Goal: Task Accomplishment & Management: Manage account settings

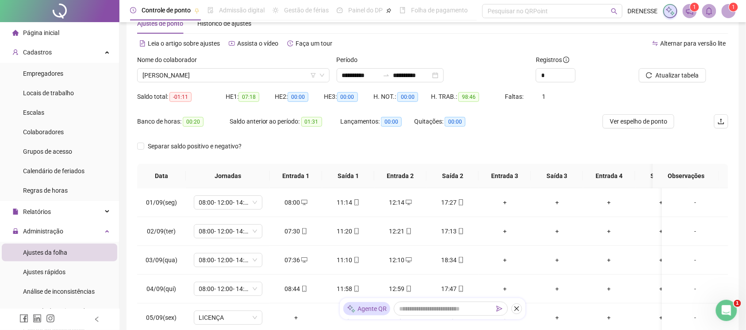
scroll to position [312, 0]
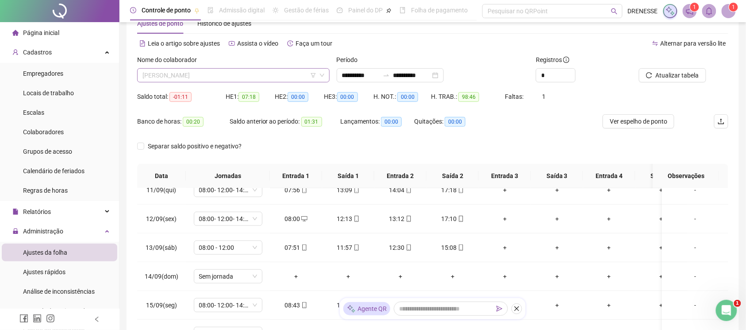
click at [208, 76] on span "[PERSON_NAME]" at bounding box center [233, 75] width 182 height 13
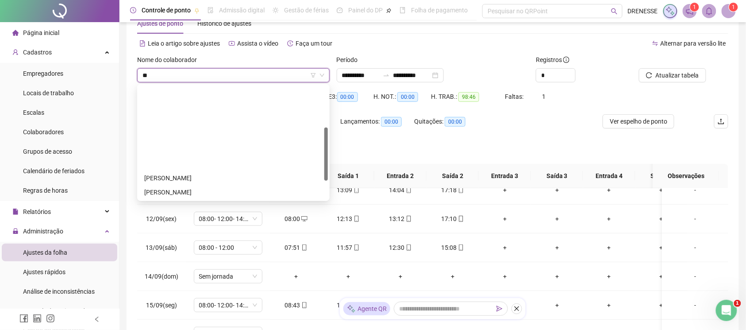
type input "***"
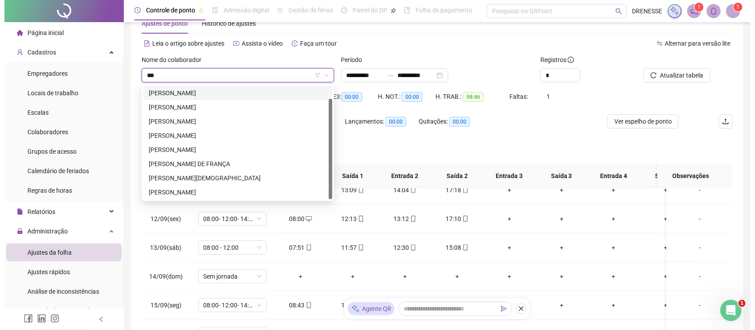
scroll to position [14, 0]
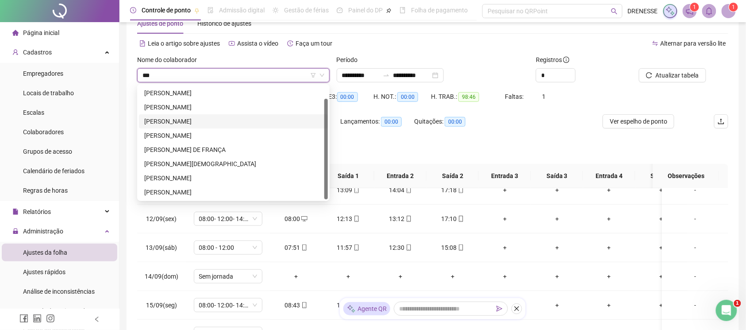
click at [195, 121] on div "[PERSON_NAME]" at bounding box center [233, 121] width 178 height 10
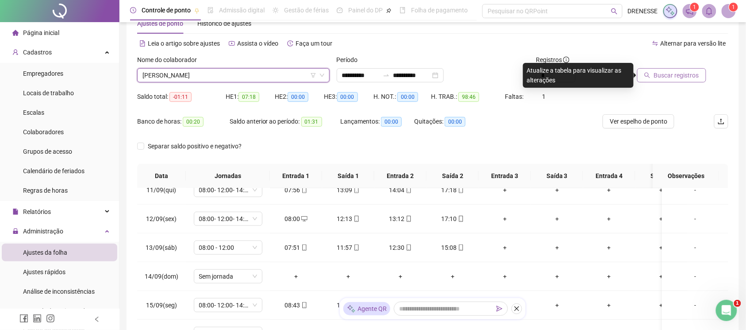
click at [699, 78] on span "Buscar registros" at bounding box center [676, 75] width 45 height 10
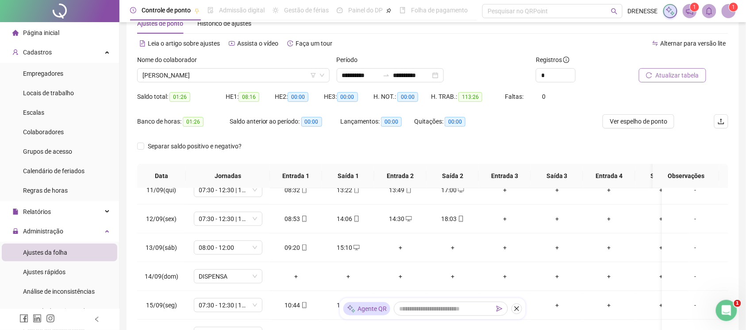
click at [403, 83] on div "**********" at bounding box center [433, 72] width 200 height 35
click at [390, 75] on icon "swap-right" at bounding box center [386, 75] width 7 height 7
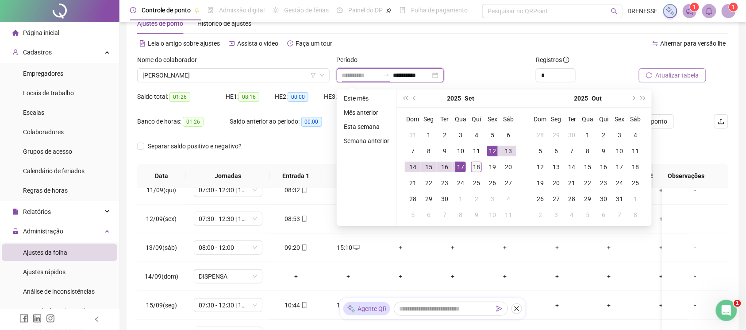
type input "**********"
click at [473, 167] on div "18" at bounding box center [476, 167] width 11 height 11
type input "**********"
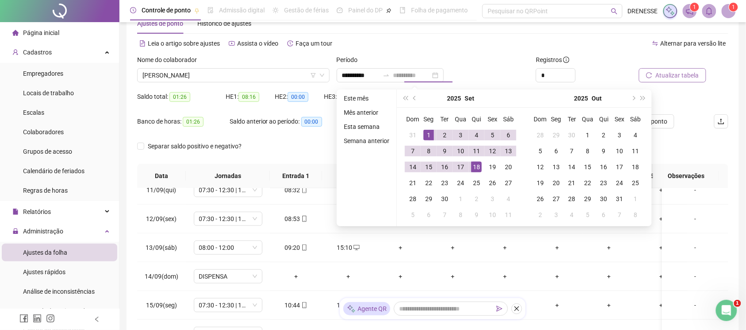
click at [429, 128] on td "1" at bounding box center [429, 135] width 16 height 16
type input "**********"
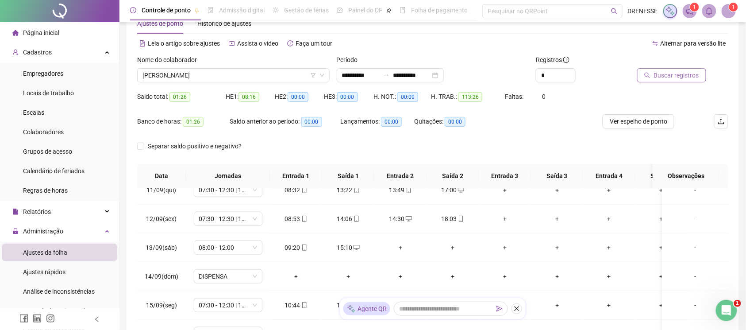
click at [678, 80] on span "Buscar registros" at bounding box center [676, 75] width 45 height 10
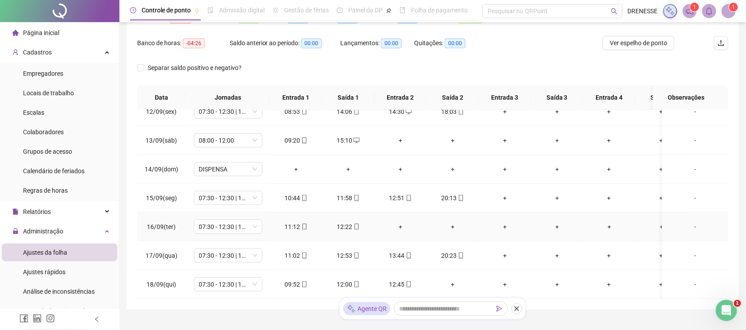
scroll to position [144, 0]
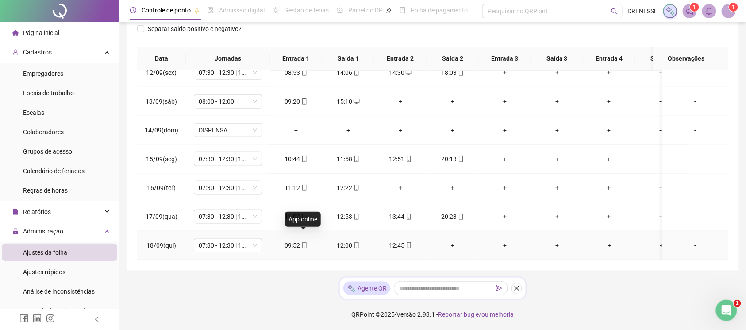
click at [308, 240] on div "09:52" at bounding box center [296, 245] width 38 height 10
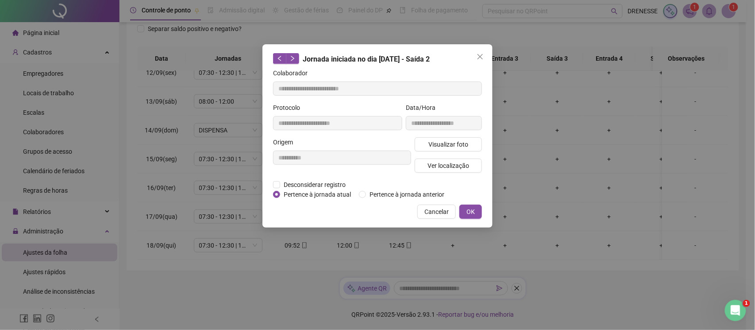
type input "**********"
click at [419, 146] on button "Visualizar foto" at bounding box center [448, 144] width 67 height 14
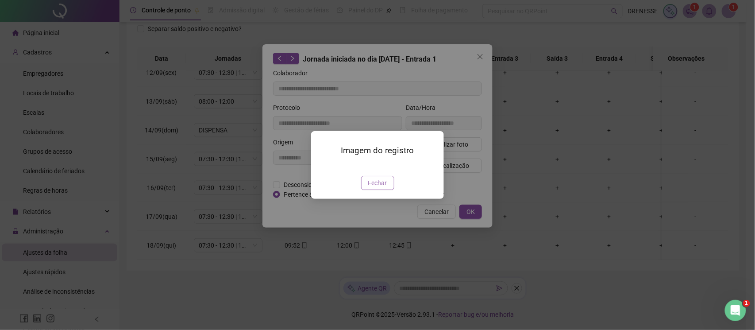
click at [381, 188] on span "Fechar" at bounding box center [377, 183] width 19 height 10
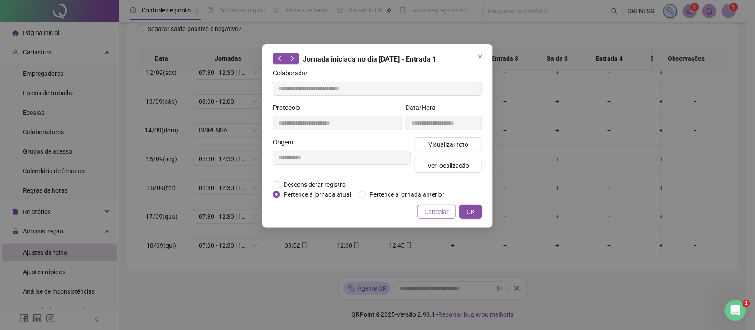
click at [444, 213] on span "Cancelar" at bounding box center [436, 212] width 24 height 10
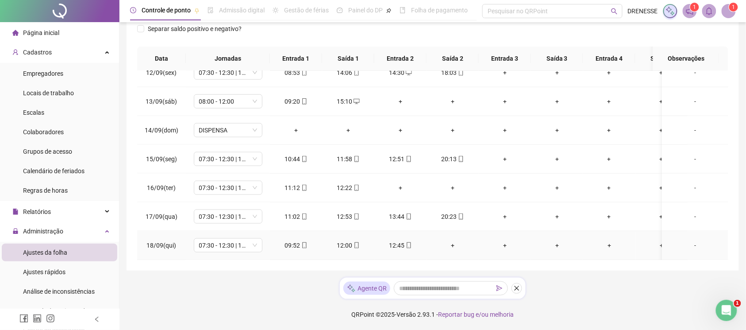
click at [305, 242] on icon "mobile" at bounding box center [304, 245] width 6 height 6
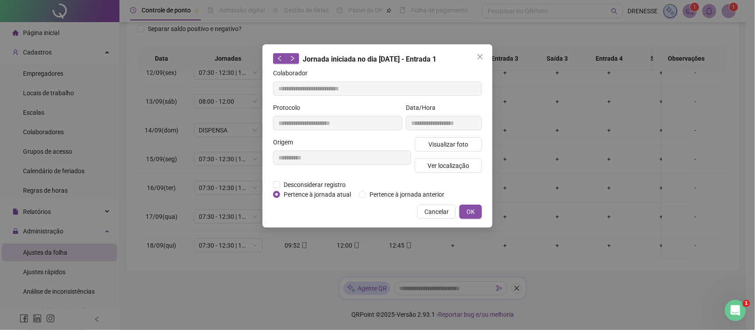
click at [443, 175] on div "Visualizar foto Ver localização" at bounding box center [448, 158] width 71 height 42
click at [440, 165] on span "Ver localização" at bounding box center [448, 166] width 42 height 10
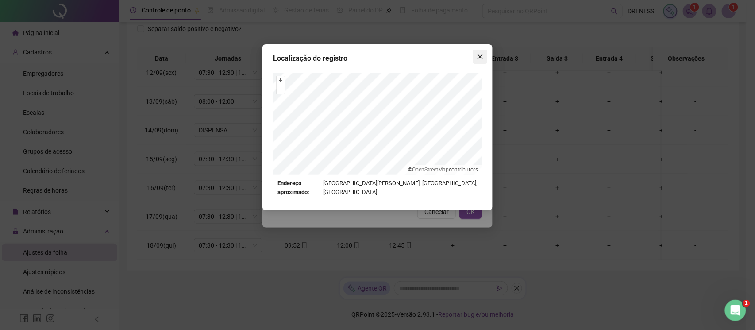
click at [480, 58] on icon "close" at bounding box center [480, 56] width 7 height 7
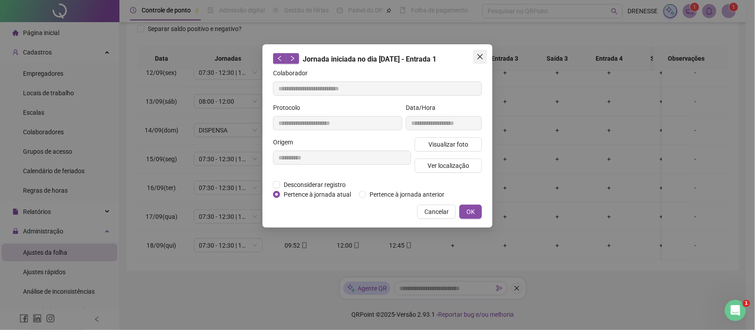
click at [484, 55] on span "Close" at bounding box center [480, 56] width 14 height 7
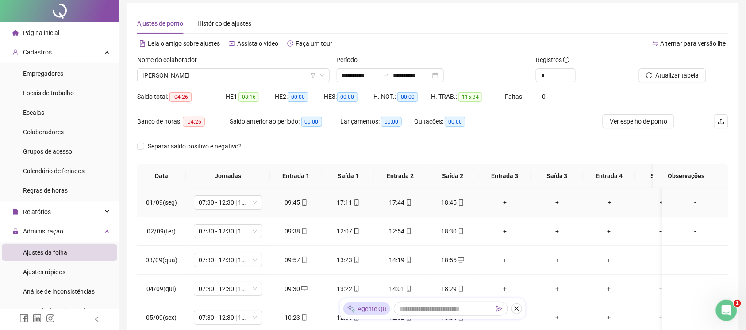
scroll to position [0, 0]
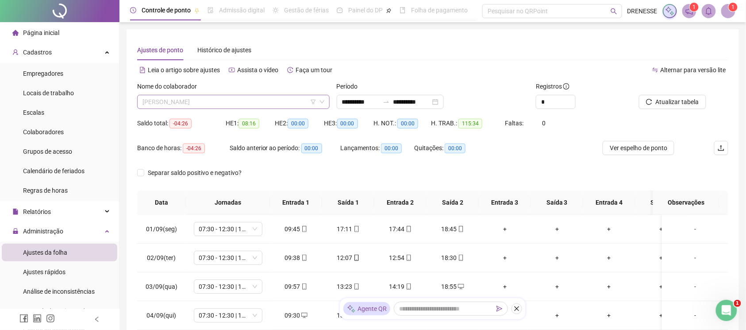
click at [202, 100] on span "[PERSON_NAME]" at bounding box center [233, 101] width 182 height 13
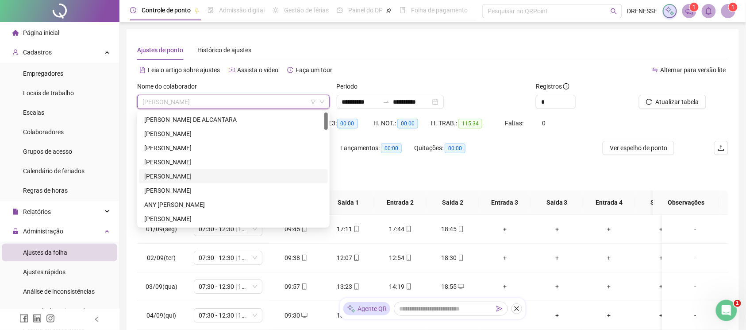
click at [211, 174] on div "[PERSON_NAME]" at bounding box center [233, 176] width 178 height 10
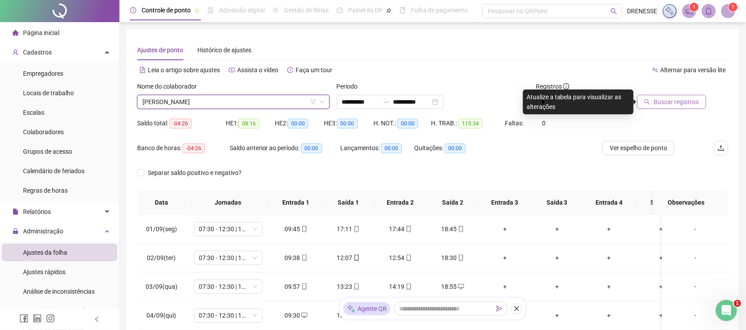
click at [662, 104] on span "Buscar registros" at bounding box center [676, 102] width 45 height 10
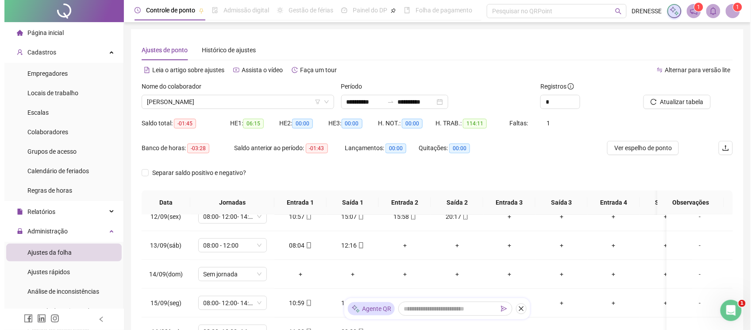
scroll to position [144, 0]
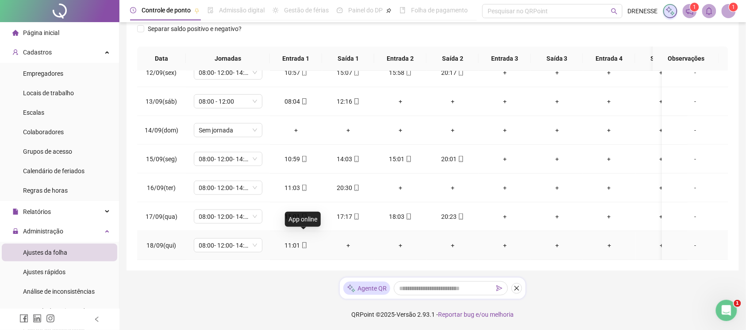
click at [302, 242] on icon "mobile" at bounding box center [304, 245] width 4 height 6
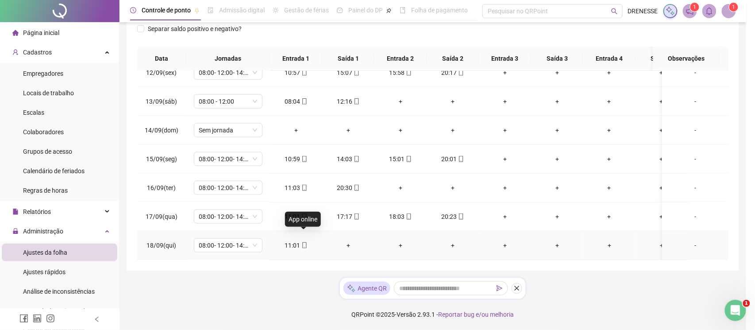
type input "**********"
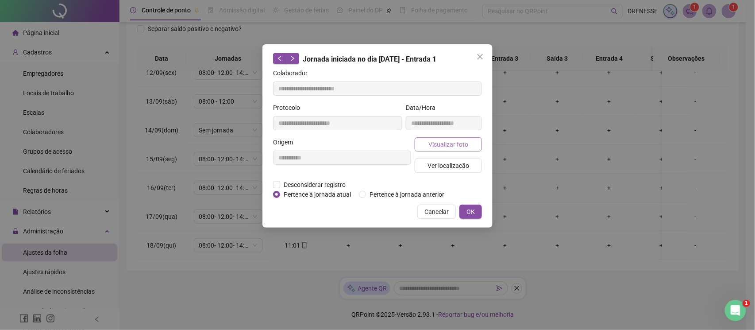
click at [444, 146] on span "Visualizar foto" at bounding box center [448, 144] width 40 height 10
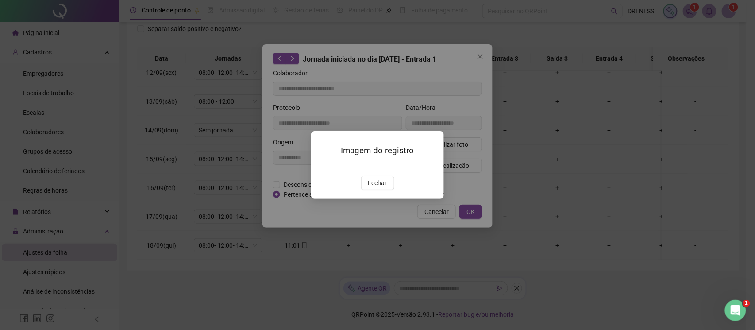
click at [379, 199] on div "Imagem do registro Fechar" at bounding box center [377, 165] width 133 height 68
click at [380, 188] on span "Fechar" at bounding box center [377, 183] width 19 height 10
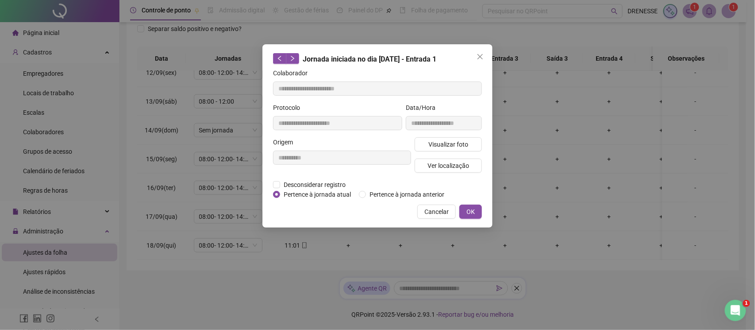
click at [433, 213] on span "Cancelar" at bounding box center [436, 212] width 24 height 10
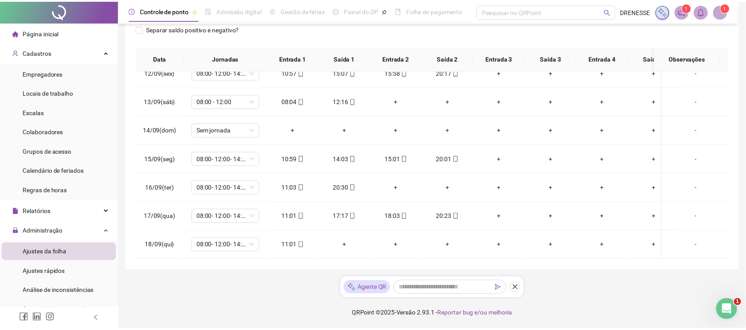
scroll to position [66, 0]
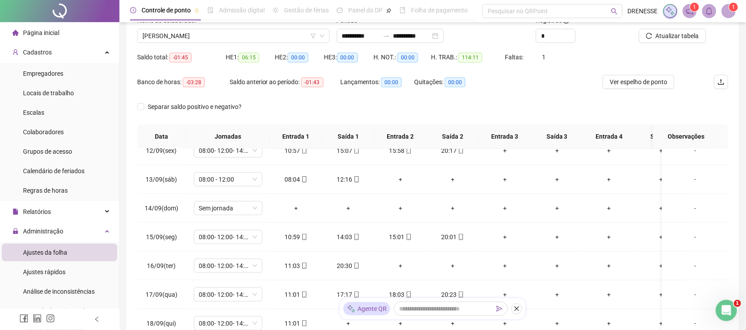
click at [202, 43] on div "Nome do colaborador [PERSON_NAME]" at bounding box center [234, 32] width 200 height 35
click at [204, 34] on span "[PERSON_NAME]" at bounding box center [233, 35] width 182 height 13
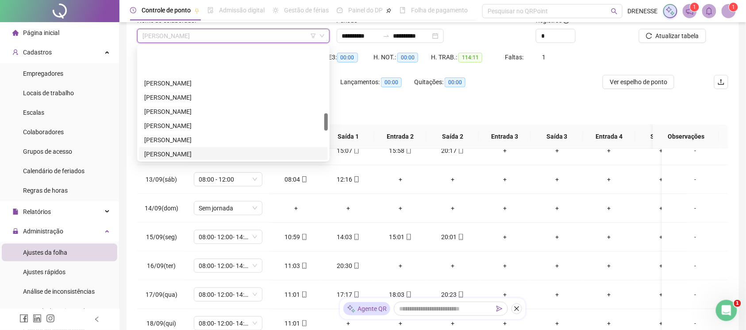
scroll to position [435, 0]
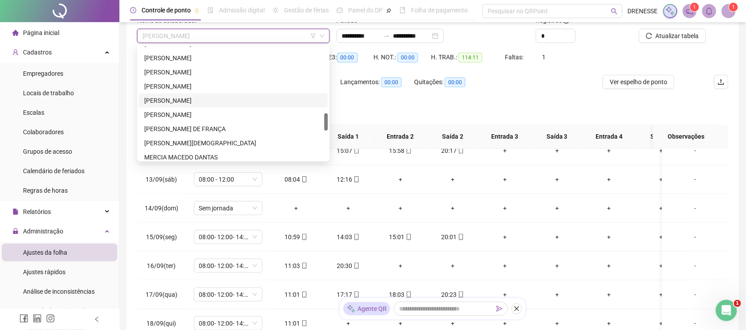
click at [188, 96] on div "[PERSON_NAME]" at bounding box center [233, 101] width 178 height 10
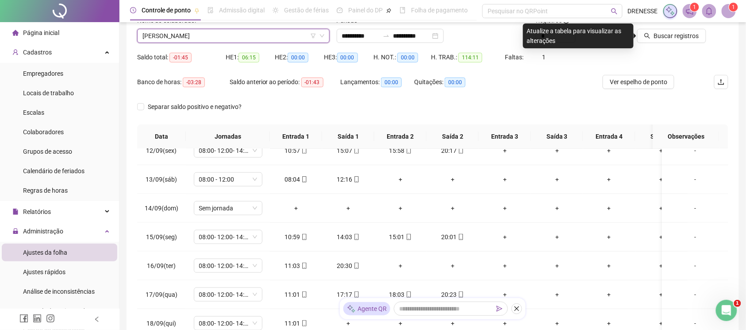
click at [221, 35] on span "[PERSON_NAME]" at bounding box center [233, 35] width 182 height 13
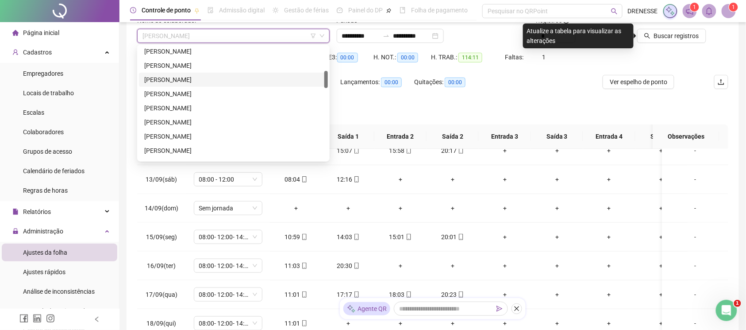
scroll to position [119, 0]
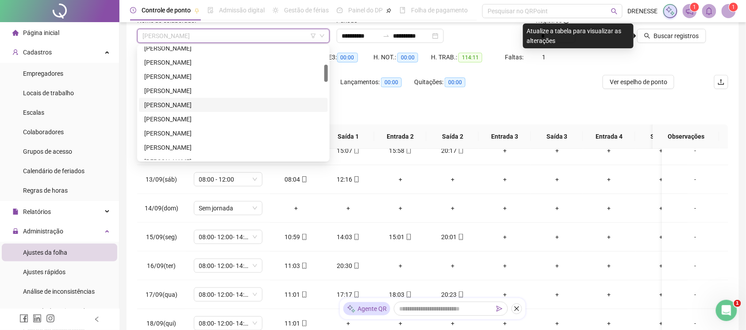
click at [176, 107] on div "[PERSON_NAME]" at bounding box center [233, 105] width 178 height 10
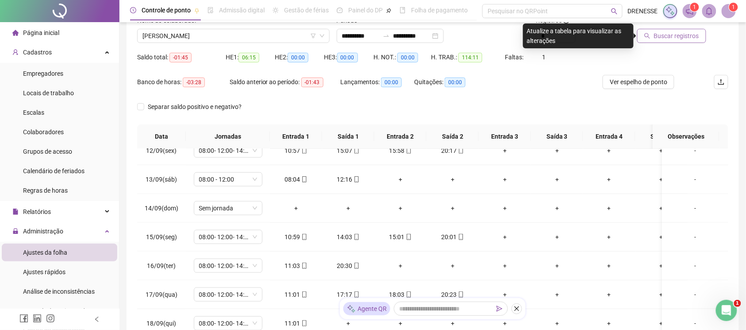
click at [661, 31] on span "Buscar registros" at bounding box center [676, 36] width 45 height 10
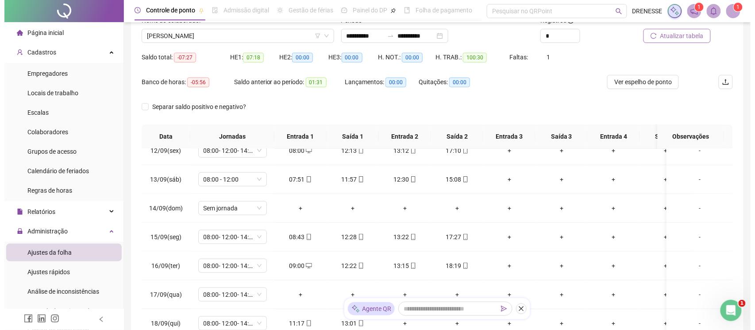
scroll to position [0, 0]
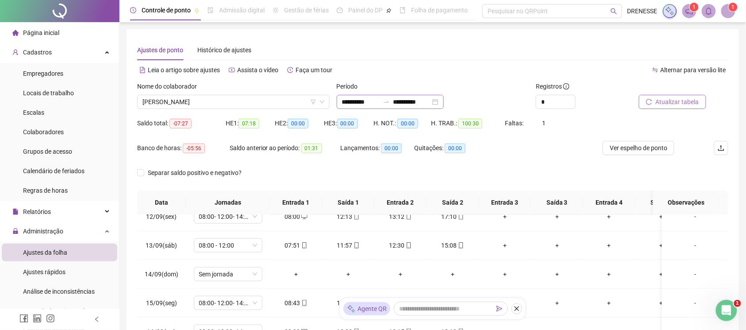
click at [390, 105] on icon "swap-right" at bounding box center [386, 101] width 7 height 7
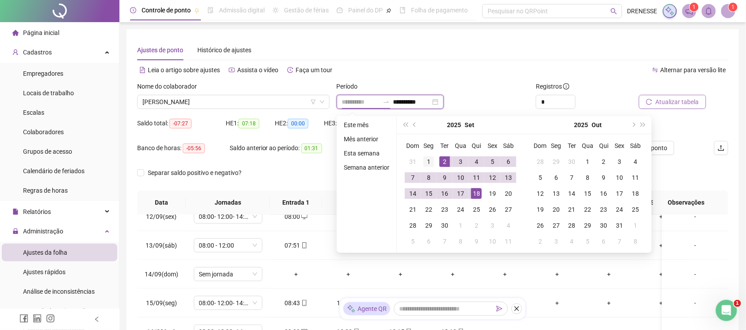
type input "**********"
click at [431, 155] on td "1" at bounding box center [429, 162] width 16 height 16
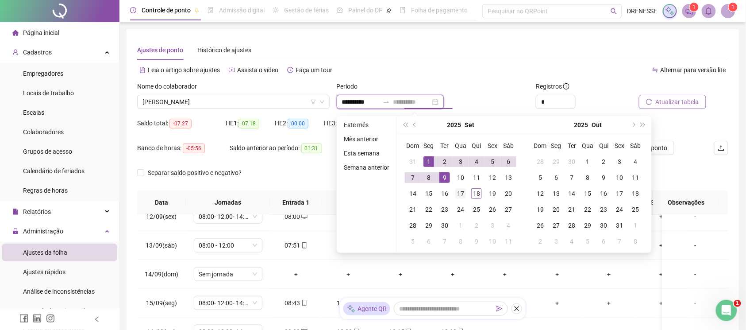
type input "**********"
click at [461, 199] on td "17" at bounding box center [461, 193] width 16 height 16
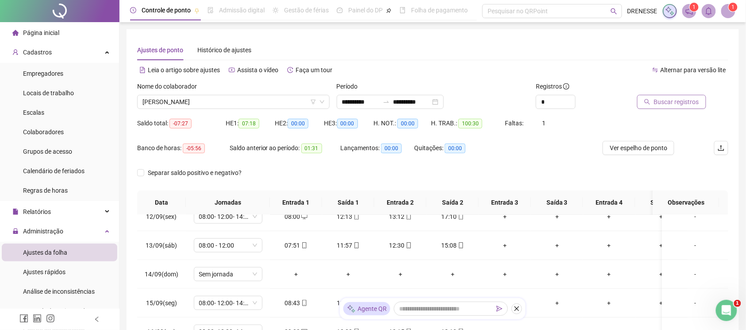
click at [659, 99] on span "Buscar registros" at bounding box center [676, 102] width 45 height 10
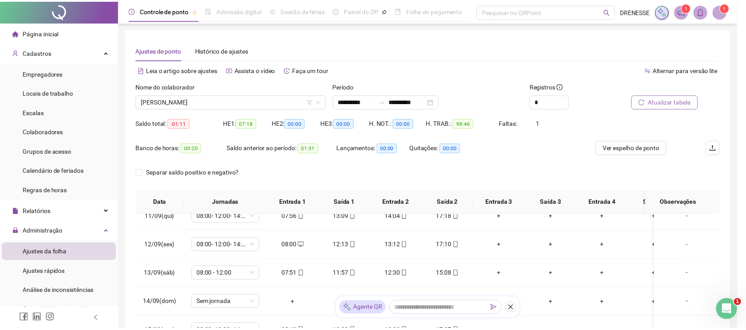
scroll to position [312, 0]
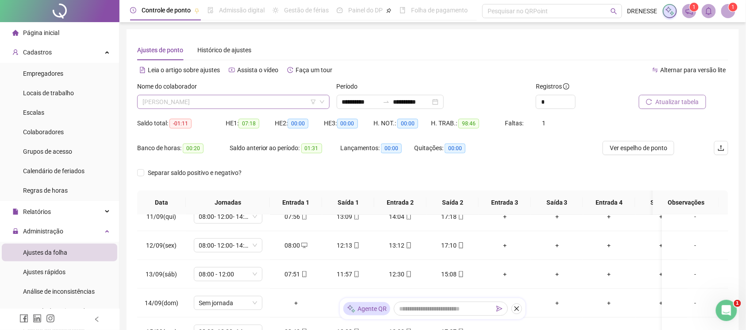
click at [225, 103] on span "[PERSON_NAME]" at bounding box center [233, 101] width 182 height 13
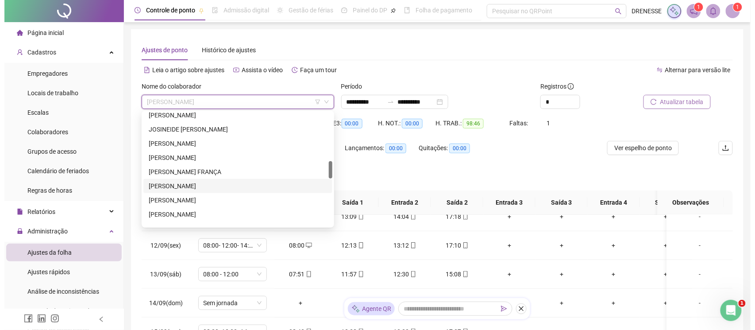
scroll to position [356, 0]
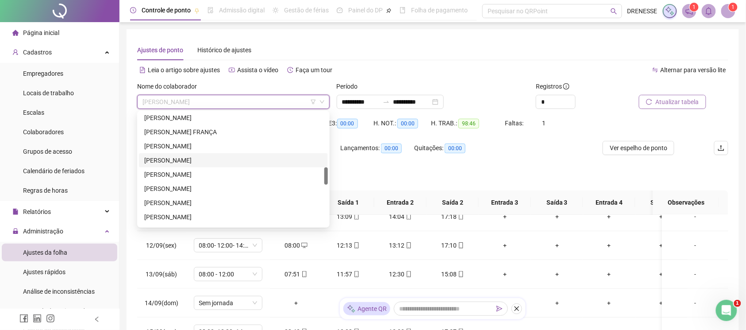
click at [200, 166] on div "[PERSON_NAME]" at bounding box center [233, 160] width 189 height 14
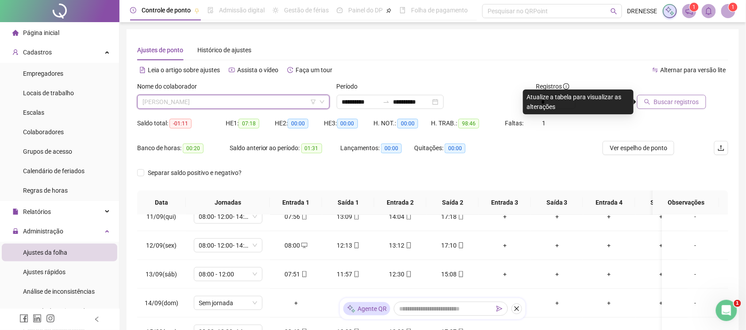
click at [212, 103] on span "[PERSON_NAME]" at bounding box center [233, 101] width 182 height 13
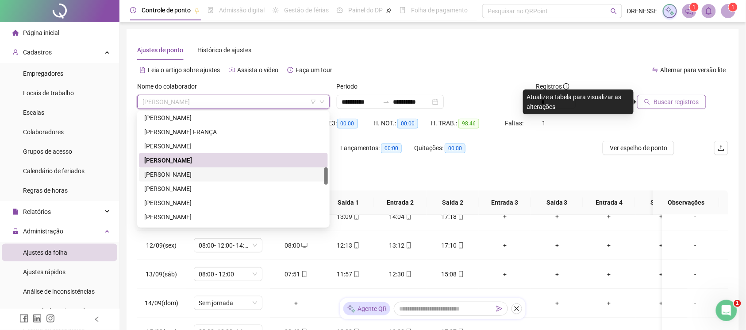
click at [204, 172] on div "[PERSON_NAME]" at bounding box center [233, 174] width 178 height 10
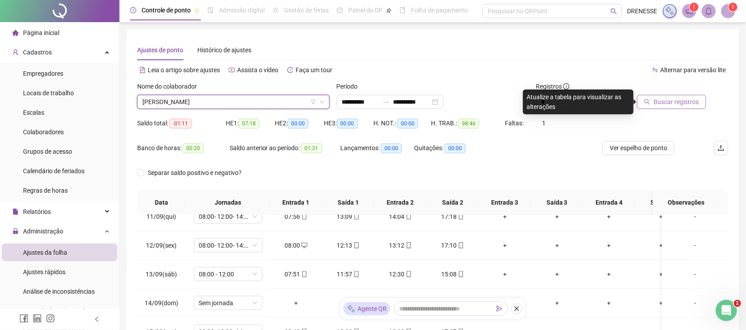
click at [659, 103] on span "Buscar registros" at bounding box center [676, 102] width 45 height 10
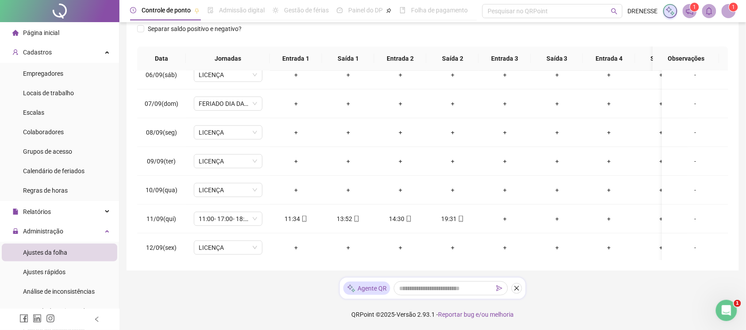
scroll to position [66, 0]
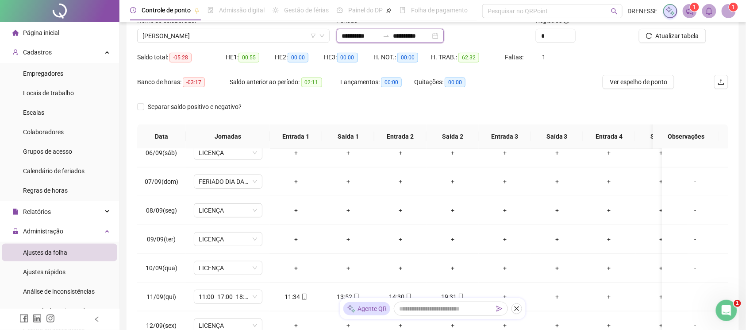
click at [379, 35] on input "**********" at bounding box center [360, 36] width 37 height 10
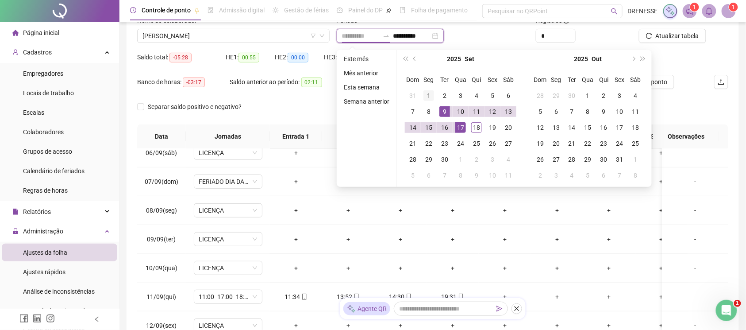
type input "**********"
click at [427, 94] on div "1" at bounding box center [428, 95] width 11 height 11
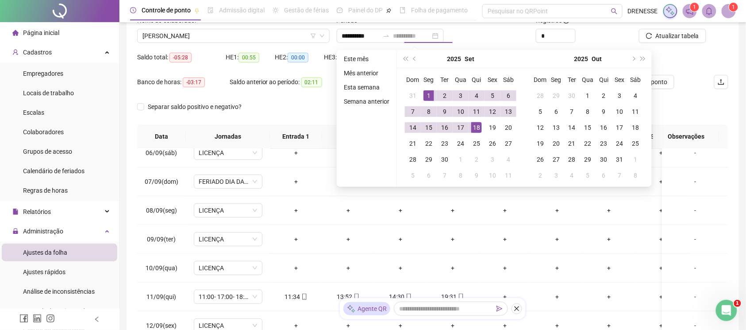
click at [480, 129] on div "18" at bounding box center [476, 127] width 11 height 11
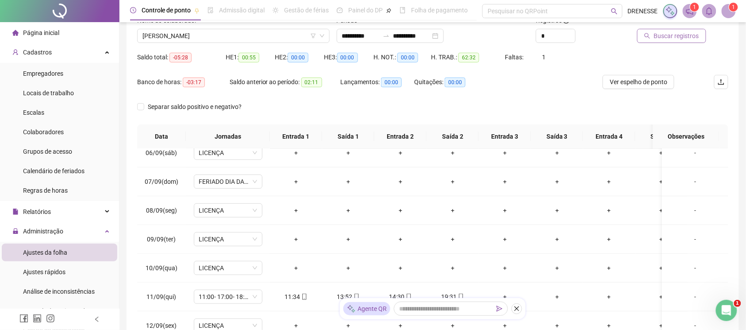
click at [673, 29] on button "Buscar registros" at bounding box center [671, 36] width 69 height 14
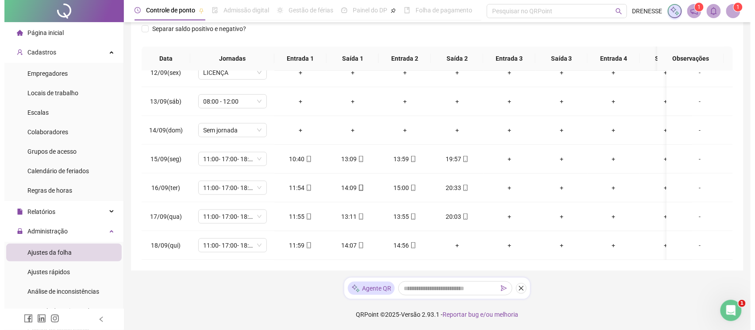
scroll to position [27, 0]
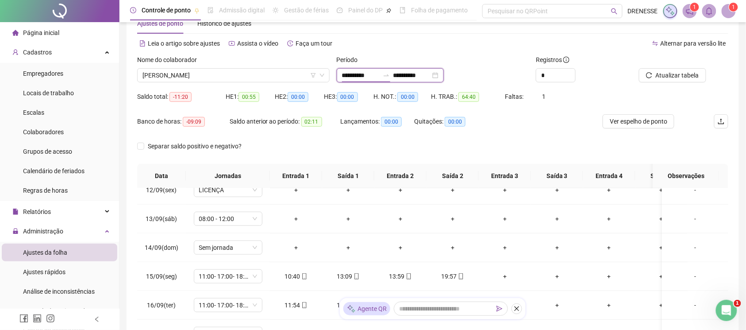
click at [379, 73] on input "**********" at bounding box center [360, 75] width 37 height 10
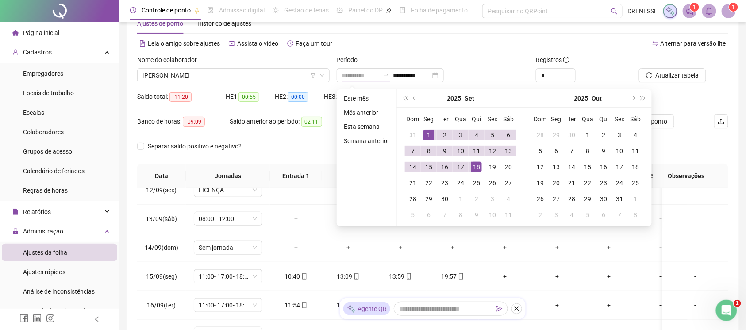
click at [427, 132] on div "1" at bounding box center [428, 135] width 11 height 11
type input "**********"
click at [461, 162] on div "17" at bounding box center [460, 167] width 11 height 11
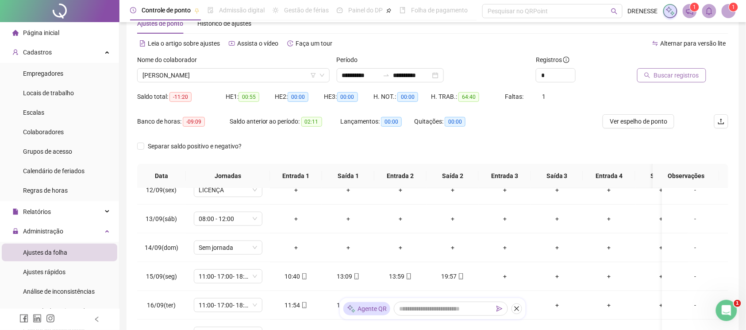
click at [661, 73] on span "Buscar registros" at bounding box center [676, 75] width 45 height 10
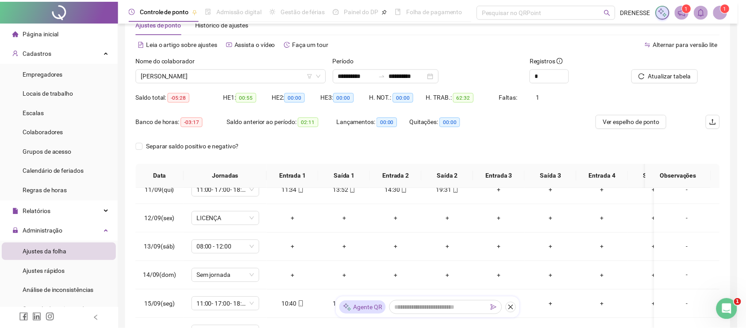
scroll to position [312, 0]
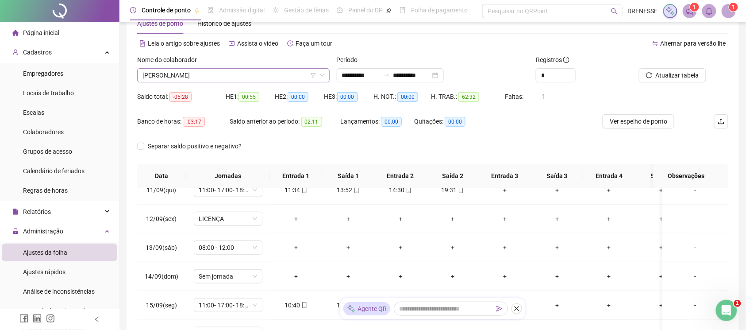
click at [208, 74] on span "[PERSON_NAME]" at bounding box center [233, 75] width 182 height 13
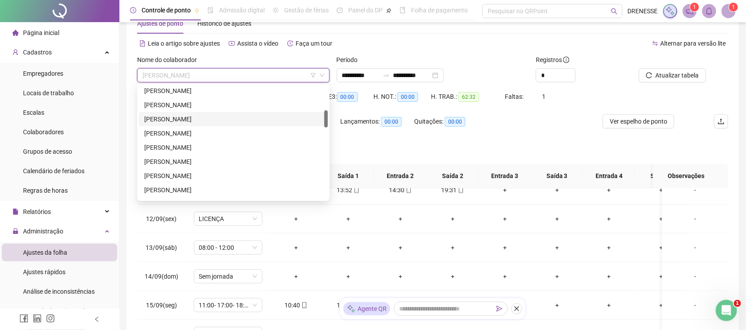
scroll to position [119, 0]
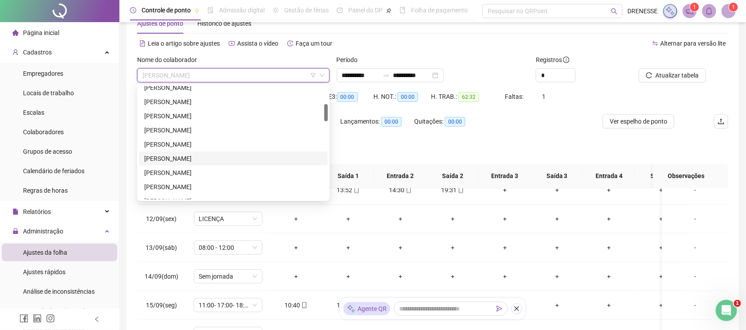
click at [177, 159] on div "[PERSON_NAME]" at bounding box center [233, 159] width 178 height 10
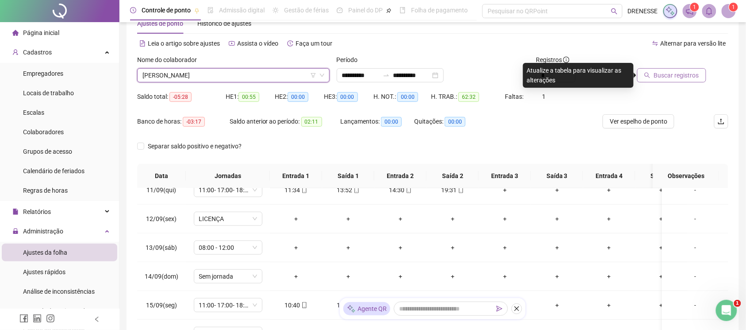
click at [702, 73] on button "Buscar registros" at bounding box center [671, 75] width 69 height 14
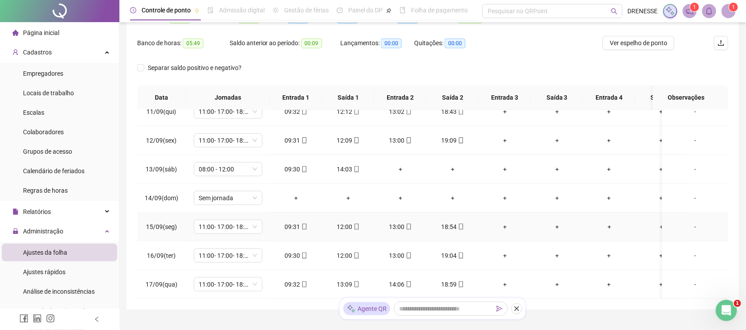
scroll to position [144, 0]
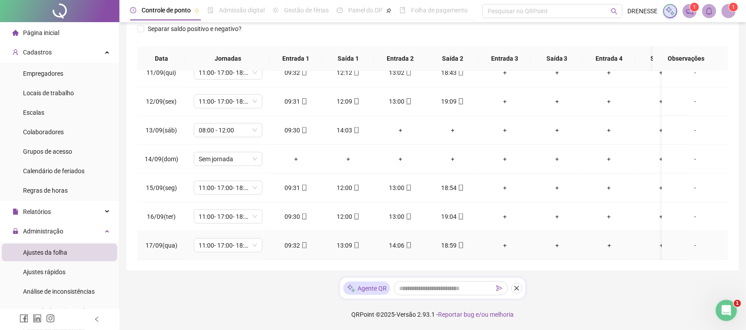
click at [307, 242] on icon "mobile" at bounding box center [304, 245] width 6 height 6
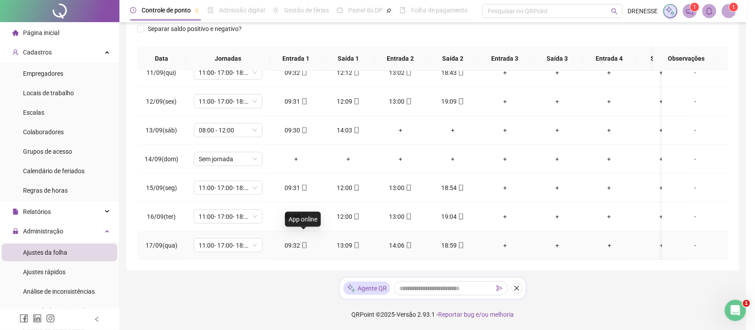
type input "**********"
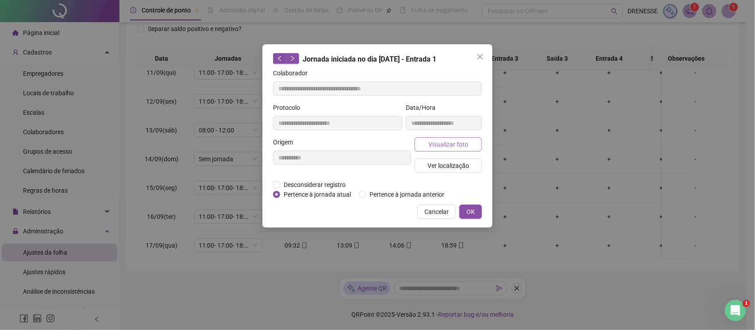
click at [438, 145] on span "Visualizar foto" at bounding box center [448, 144] width 40 height 10
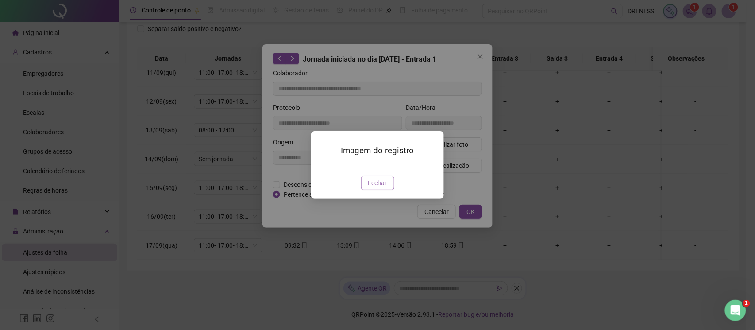
click at [376, 188] on span "Fechar" at bounding box center [377, 183] width 19 height 10
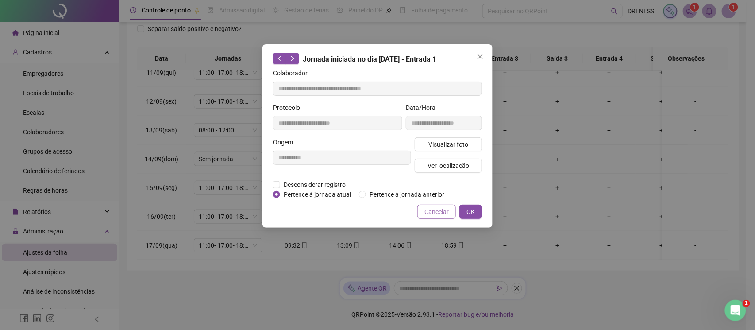
click at [434, 215] on span "Cancelar" at bounding box center [436, 212] width 24 height 10
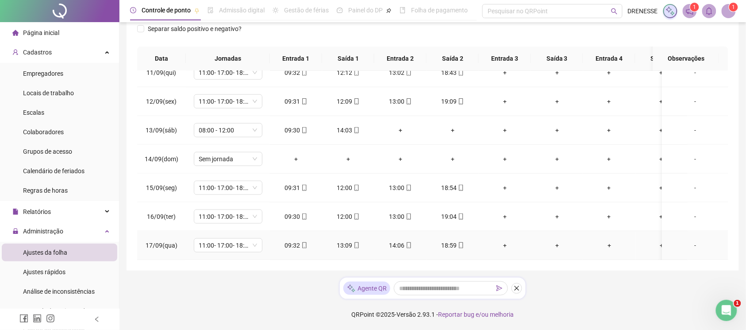
click at [459, 242] on icon "mobile" at bounding box center [461, 245] width 6 height 6
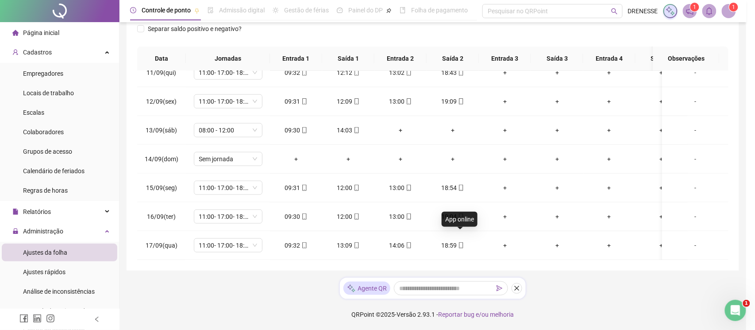
type input "**********"
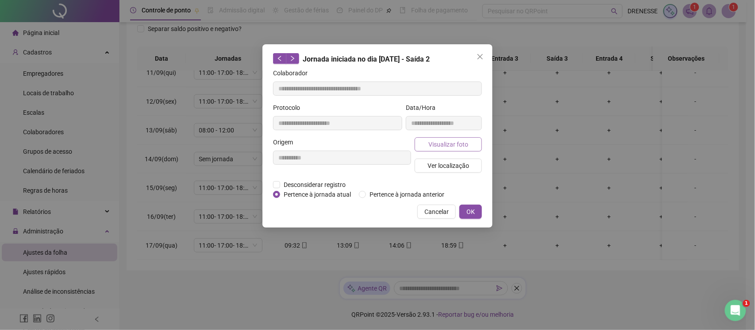
click at [427, 139] on button "Visualizar foto" at bounding box center [448, 144] width 67 height 14
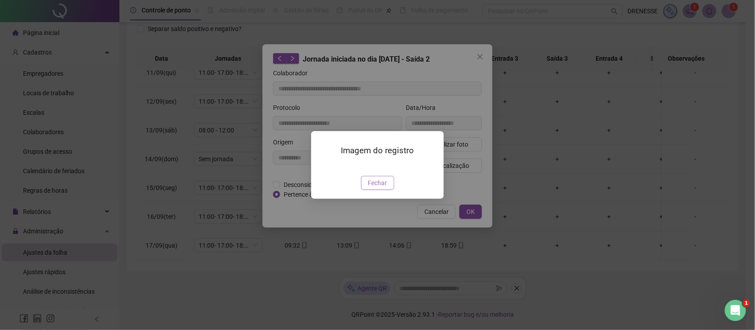
click at [367, 190] on button "Fechar" at bounding box center [377, 183] width 33 height 14
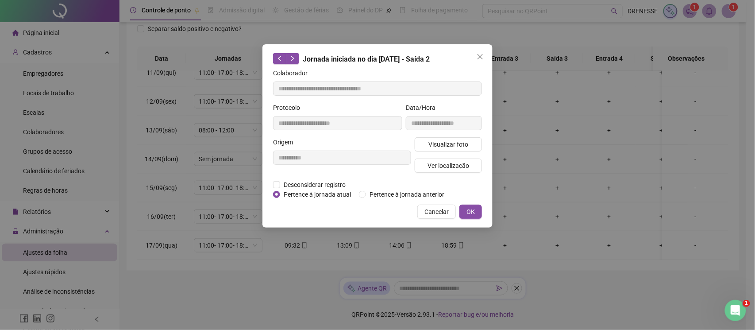
click at [435, 202] on div "**********" at bounding box center [377, 135] width 230 height 183
click at [432, 212] on span "Cancelar" at bounding box center [436, 212] width 24 height 10
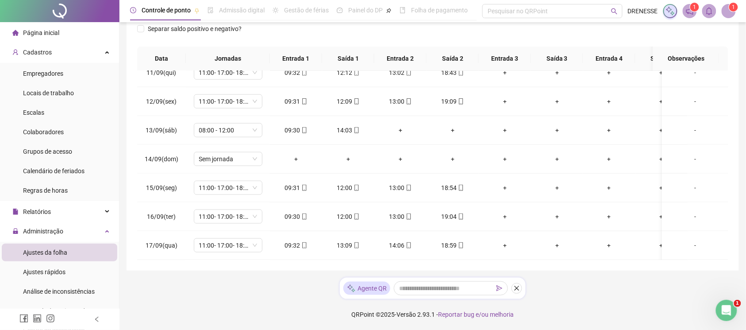
scroll to position [66, 0]
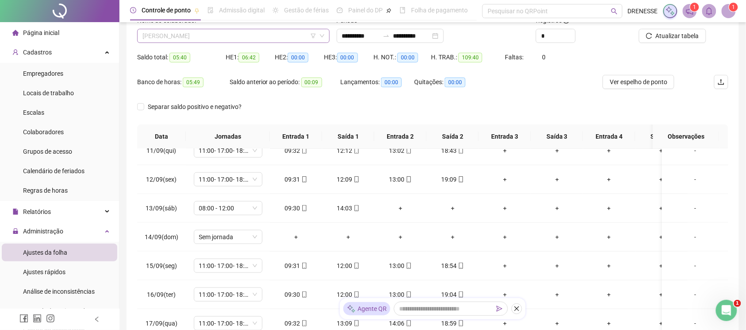
click at [207, 36] on span "[PERSON_NAME]" at bounding box center [233, 35] width 182 height 13
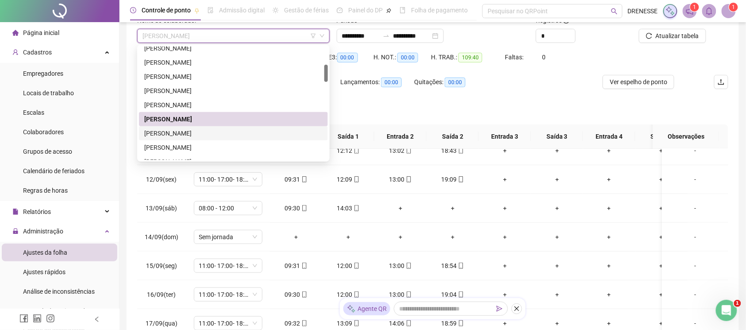
click at [201, 131] on div "[PERSON_NAME]" at bounding box center [233, 133] width 178 height 10
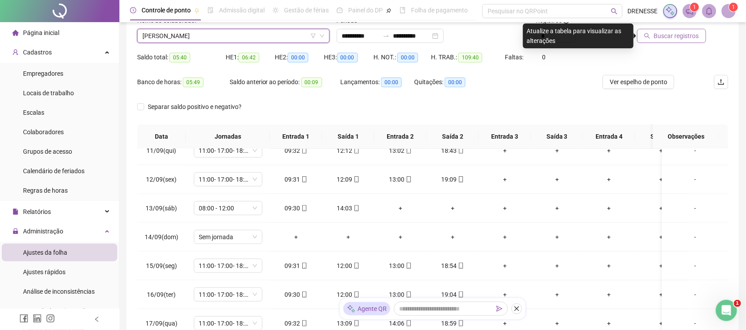
click at [687, 35] on span "Buscar registros" at bounding box center [676, 36] width 45 height 10
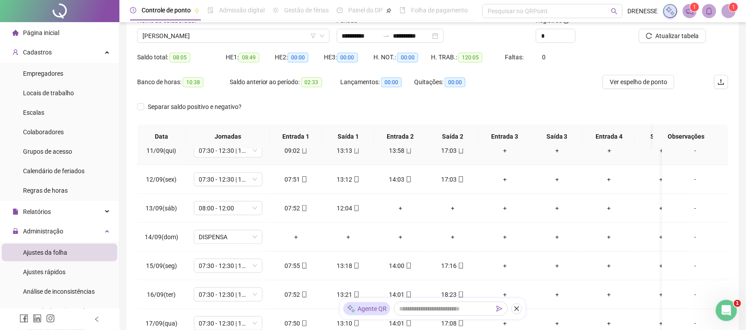
scroll to position [144, 0]
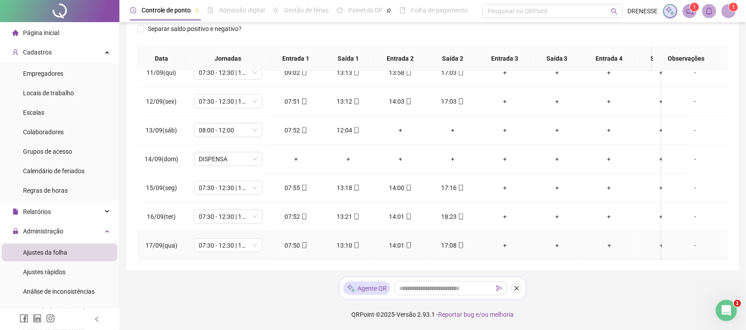
click at [304, 242] on icon "mobile" at bounding box center [304, 245] width 4 height 6
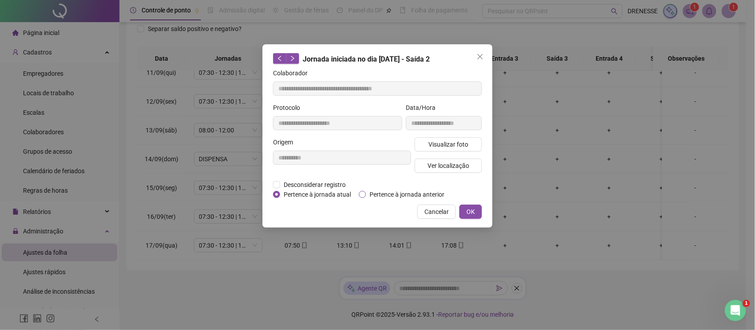
type input "**********"
click at [449, 143] on span "Visualizar foto" at bounding box center [448, 144] width 40 height 10
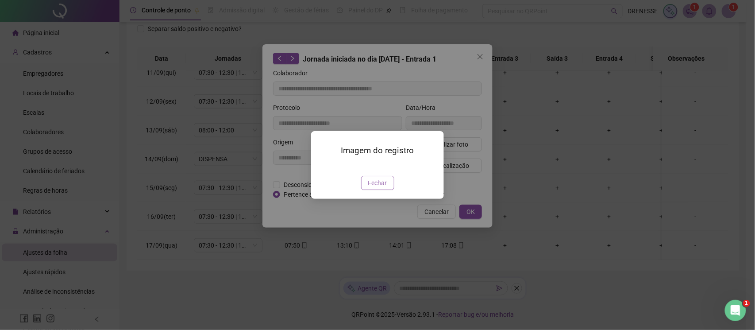
click at [381, 188] on span "Fechar" at bounding box center [377, 183] width 19 height 10
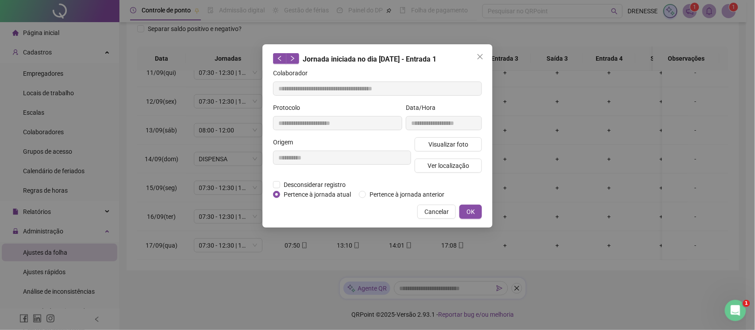
drag, startPoint x: 425, startPoint y: 211, endPoint x: 436, endPoint y: 220, distance: 14.7
click at [426, 211] on span "Cancelar" at bounding box center [436, 212] width 24 height 10
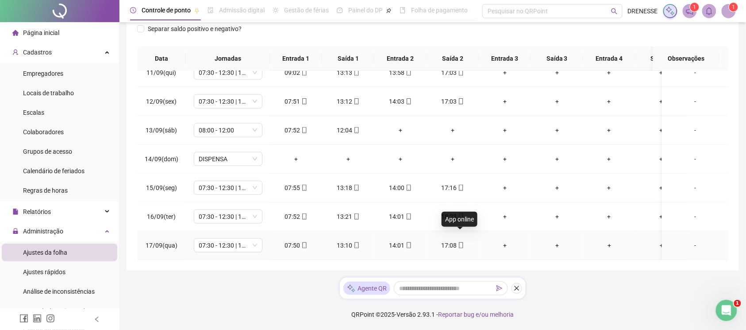
click at [462, 242] on icon "mobile" at bounding box center [461, 245] width 6 height 6
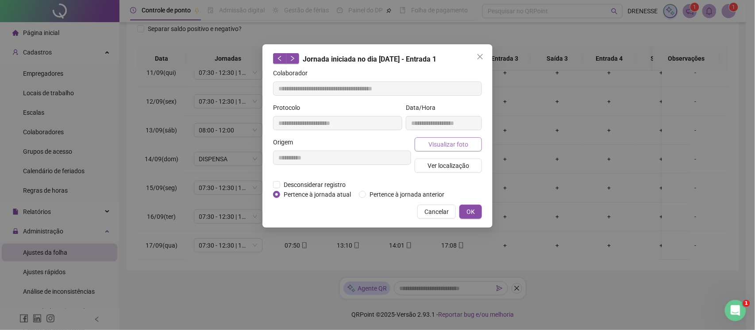
type input "**********"
click at [445, 149] on span "Visualizar foto" at bounding box center [448, 144] width 40 height 10
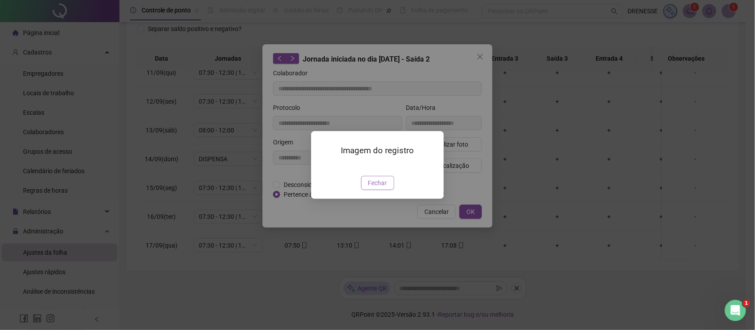
click at [376, 188] on span "Fechar" at bounding box center [377, 183] width 19 height 10
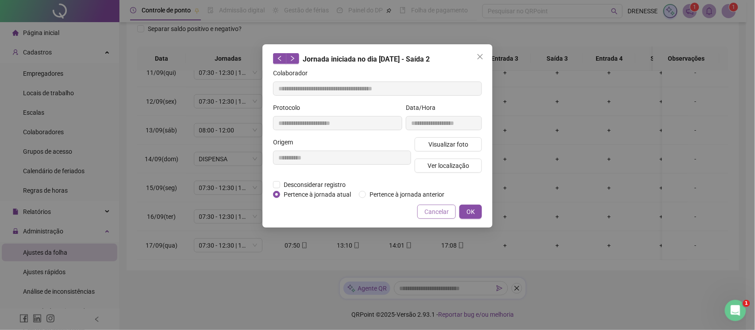
click at [435, 211] on span "Cancelar" at bounding box center [436, 212] width 24 height 10
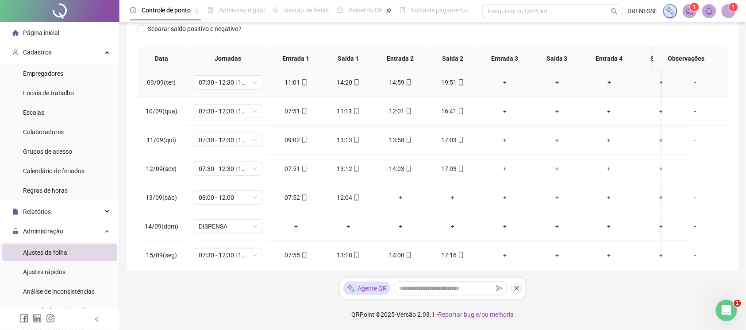
scroll to position [66, 0]
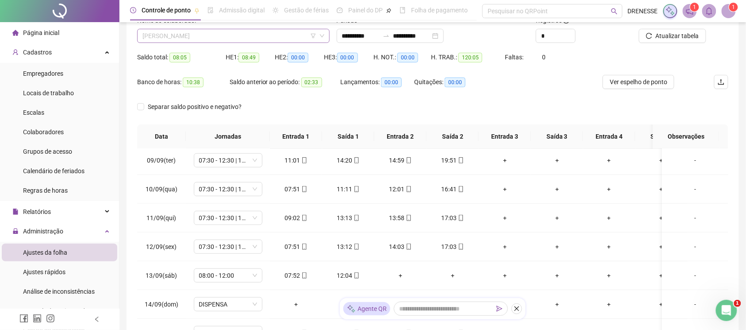
click at [214, 33] on span "[PERSON_NAME]" at bounding box center [233, 35] width 182 height 13
click at [385, 111] on div "Separar saldo positivo e negativo?" at bounding box center [432, 112] width 591 height 25
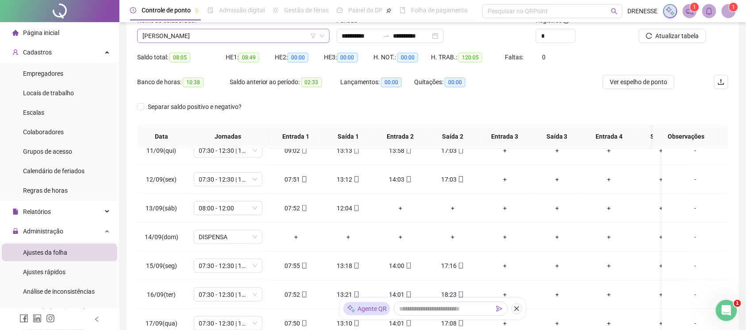
click at [268, 40] on span "[PERSON_NAME]" at bounding box center [233, 35] width 182 height 13
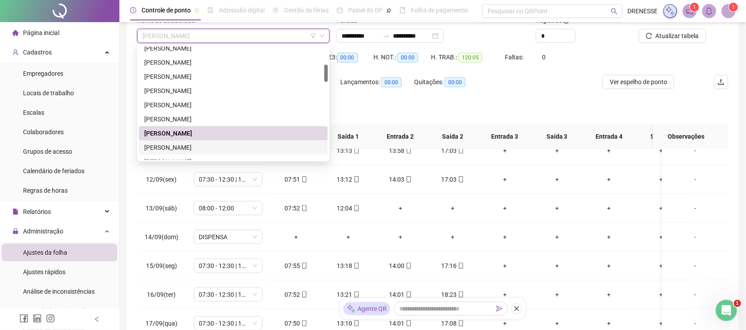
click at [241, 140] on div "[PERSON_NAME]" at bounding box center [233, 147] width 189 height 14
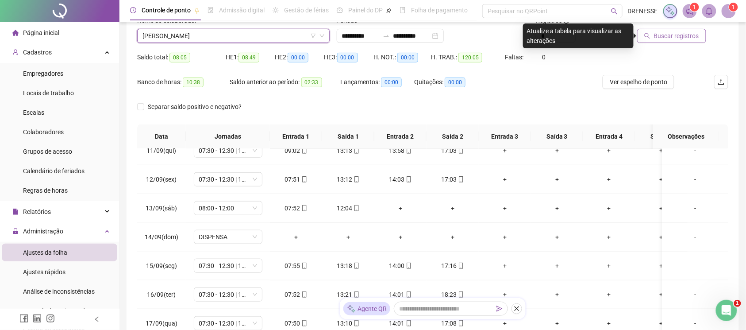
click at [664, 38] on span "Buscar registros" at bounding box center [676, 36] width 45 height 10
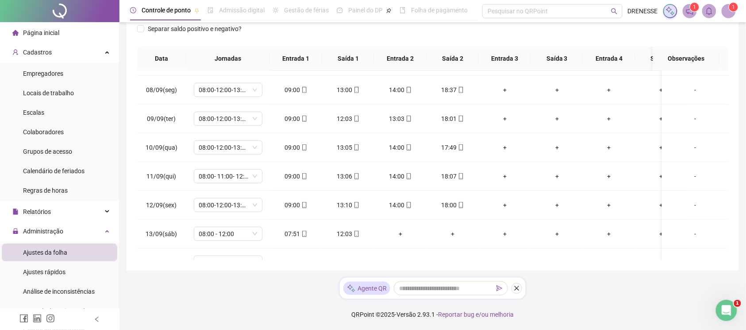
scroll to position [312, 0]
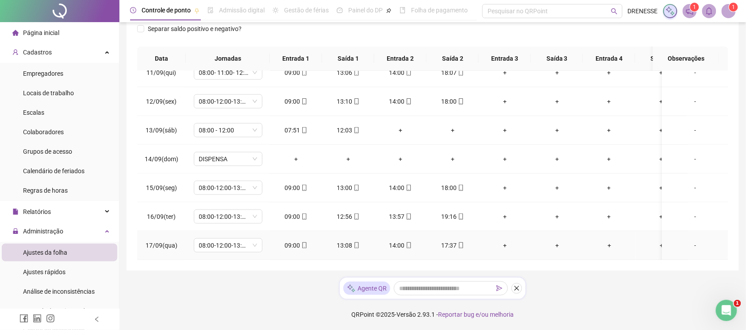
click at [301, 242] on icon "mobile" at bounding box center [304, 245] width 6 height 6
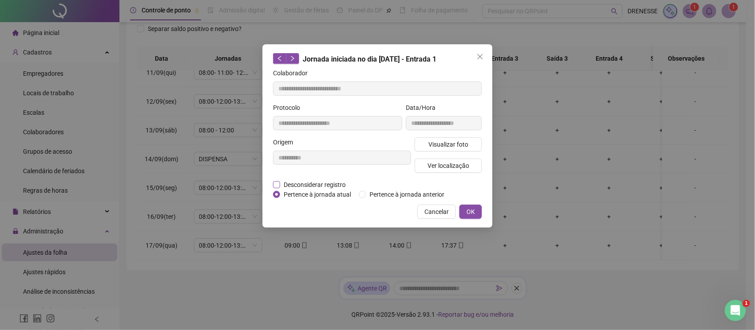
type input "**********"
click at [436, 137] on button "Visualizar foto" at bounding box center [448, 144] width 67 height 14
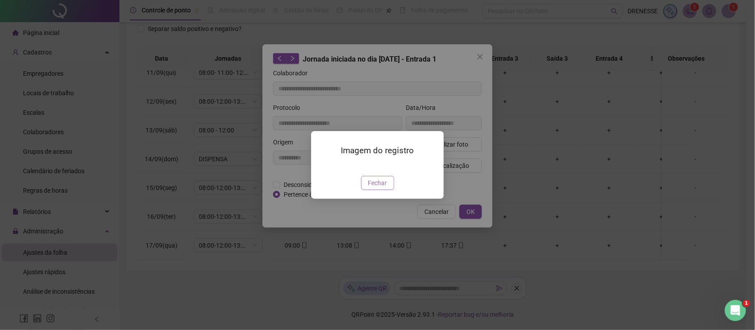
click at [381, 190] on button "Fechar" at bounding box center [377, 183] width 33 height 14
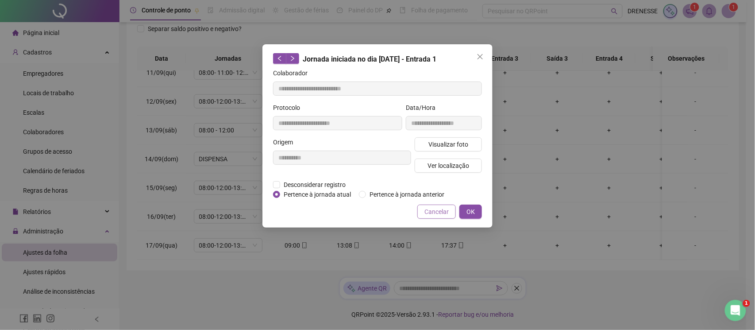
click at [429, 213] on span "Cancelar" at bounding box center [436, 212] width 24 height 10
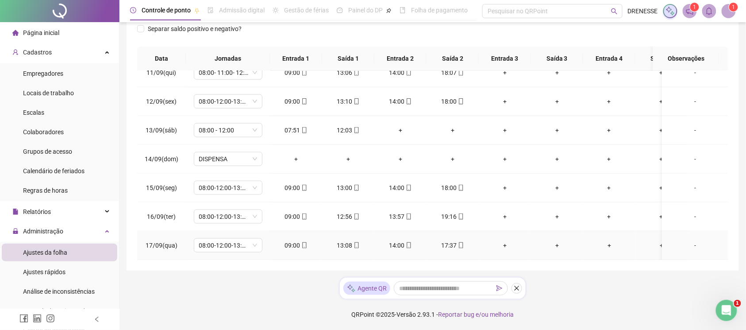
click at [466, 240] on div "17:37" at bounding box center [453, 245] width 38 height 10
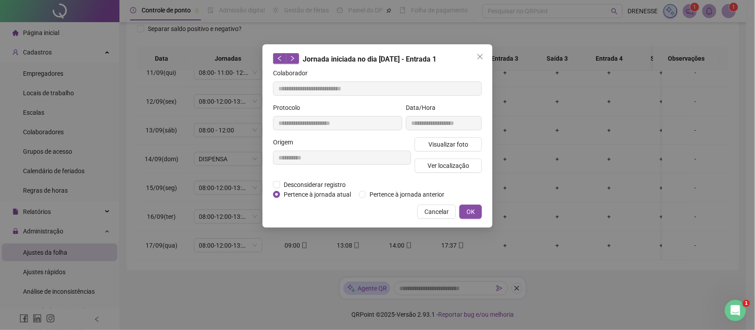
type input "**********"
drag, startPoint x: 456, startPoint y: 149, endPoint x: 468, endPoint y: 140, distance: 15.0
click at [468, 140] on button "Visualizar foto" at bounding box center [448, 144] width 67 height 14
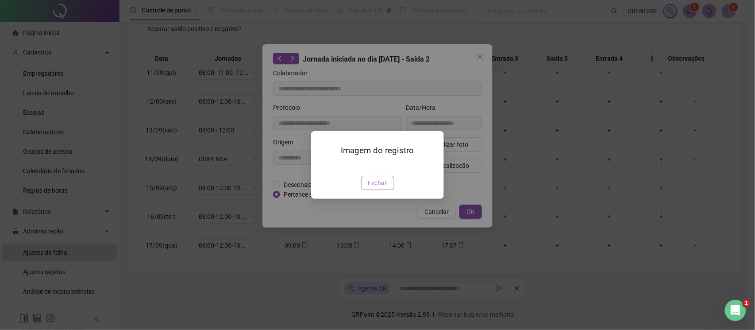
click at [376, 188] on span "Fechar" at bounding box center [377, 183] width 19 height 10
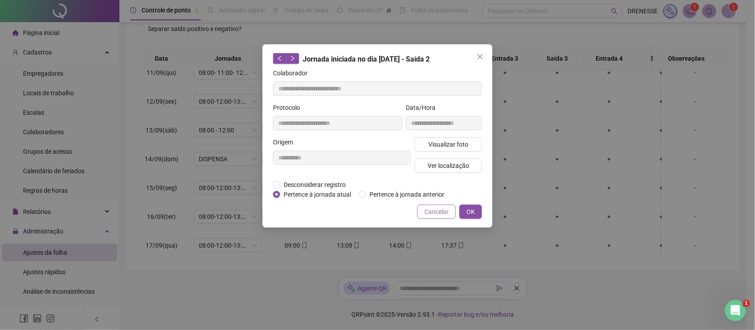
click at [443, 207] on span "Cancelar" at bounding box center [436, 212] width 24 height 10
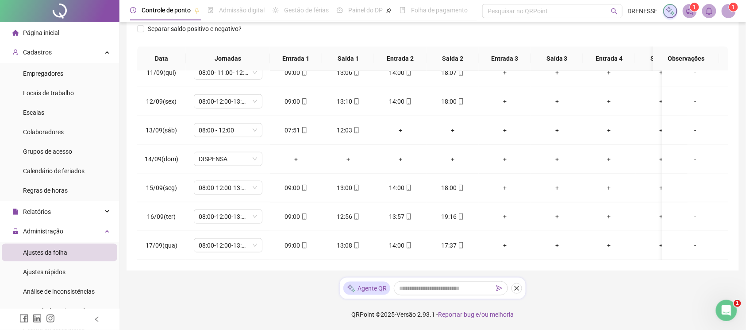
scroll to position [66, 0]
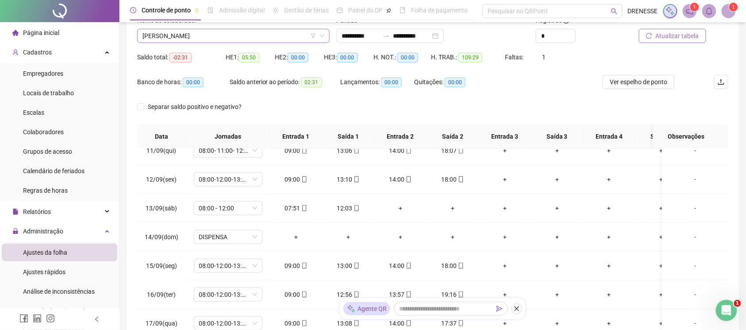
click at [204, 29] on div "[PERSON_NAME]" at bounding box center [233, 36] width 192 height 14
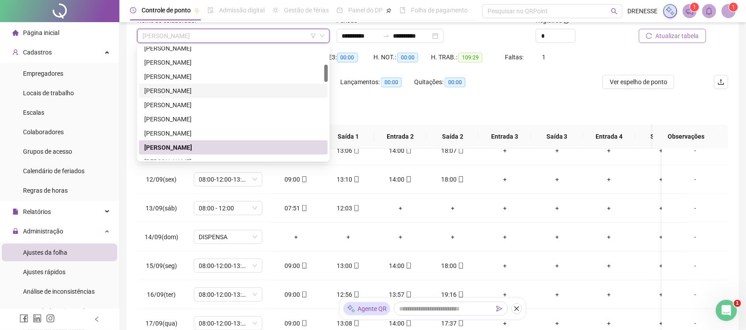
scroll to position [158, 0]
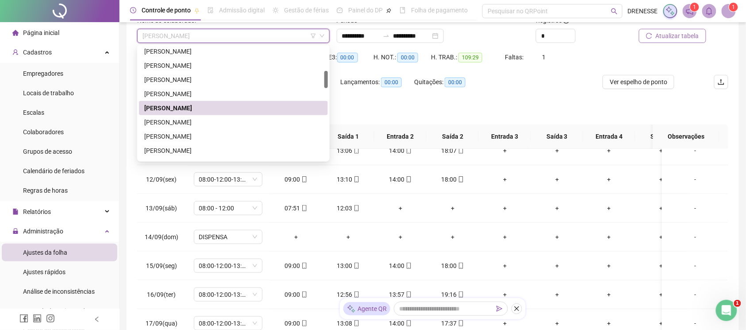
click at [207, 117] on div "[PERSON_NAME]" at bounding box center [233, 122] width 178 height 10
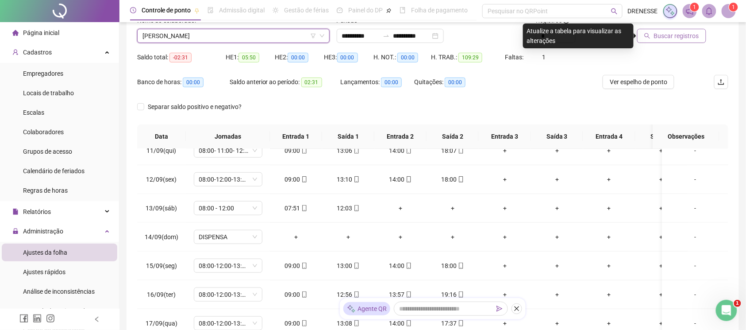
click at [675, 41] on button "Buscar registros" at bounding box center [671, 36] width 69 height 14
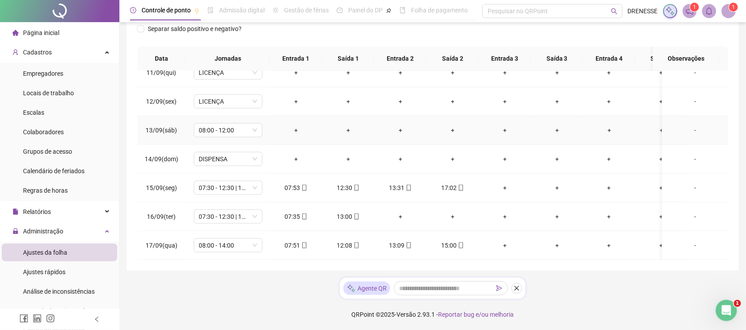
scroll to position [272, 0]
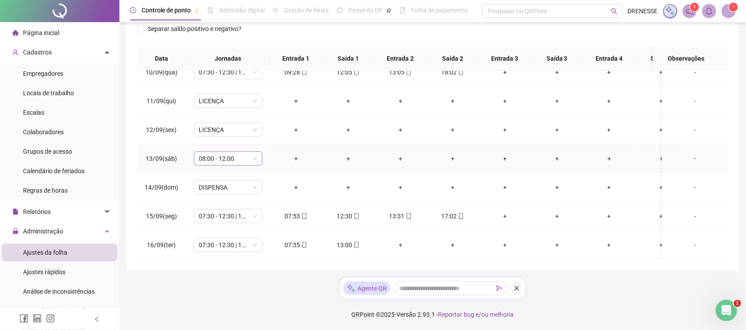
click at [229, 158] on span "08:00 - 12:00" at bounding box center [228, 158] width 58 height 13
type input "***"
click at [234, 196] on div "Licença" at bounding box center [228, 192] width 65 height 15
click at [268, 140] on span "Sim" at bounding box center [270, 137] width 10 height 10
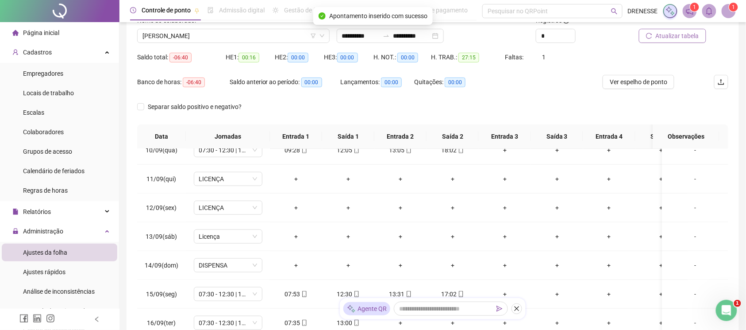
click at [677, 34] on span "Atualizar tabela" at bounding box center [677, 36] width 43 height 10
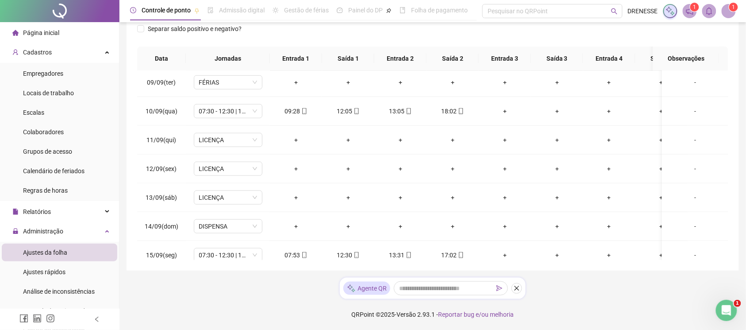
scroll to position [27, 0]
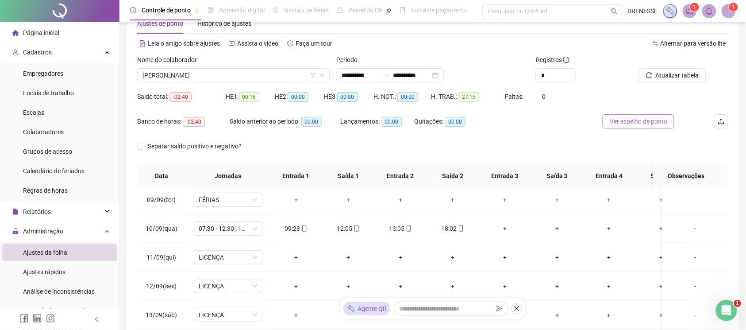
click at [651, 115] on button "Ver espelho de ponto" at bounding box center [639, 121] width 72 height 14
click at [223, 69] on span "[PERSON_NAME]" at bounding box center [233, 75] width 182 height 13
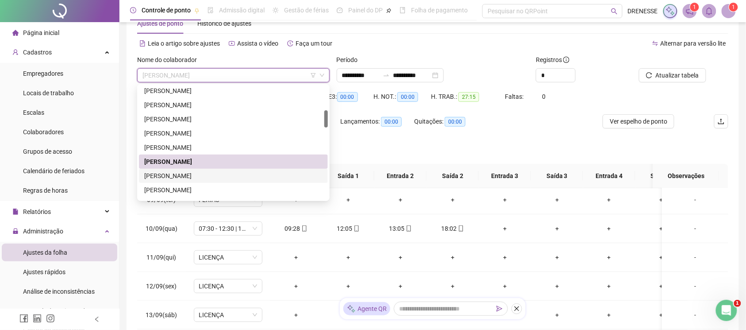
click at [207, 176] on div "[PERSON_NAME]" at bounding box center [233, 176] width 178 height 10
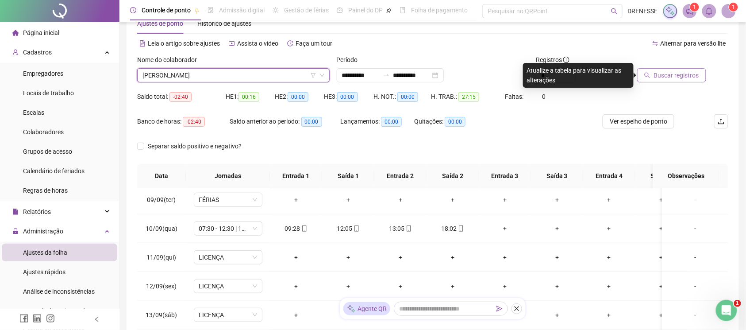
click at [672, 71] on span "Buscar registros" at bounding box center [676, 75] width 45 height 10
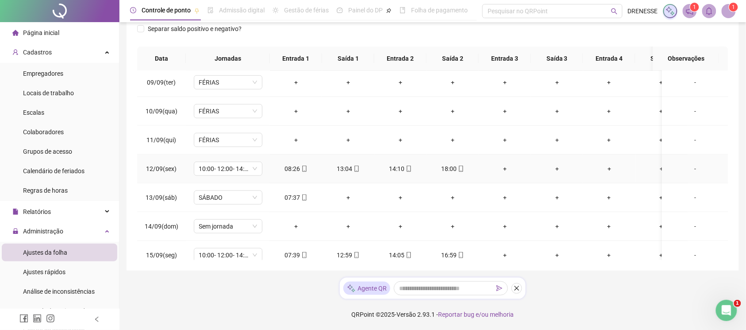
scroll to position [312, 0]
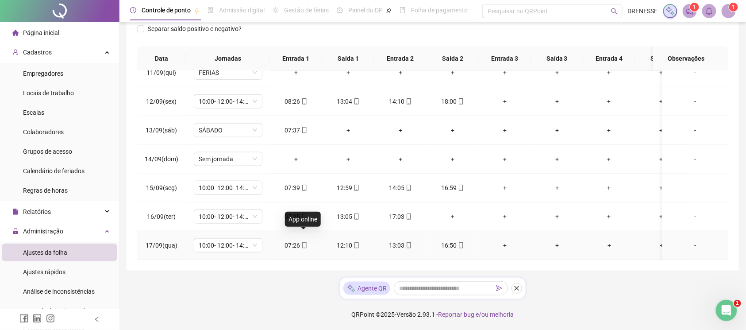
click at [305, 242] on icon "mobile" at bounding box center [304, 245] width 4 height 6
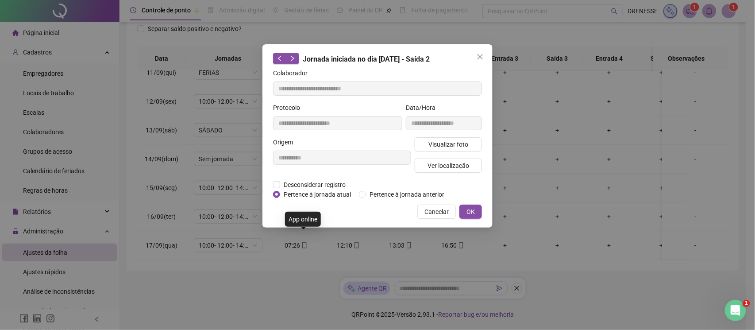
type input "**********"
click at [446, 144] on span "Visualizar foto" at bounding box center [448, 144] width 40 height 10
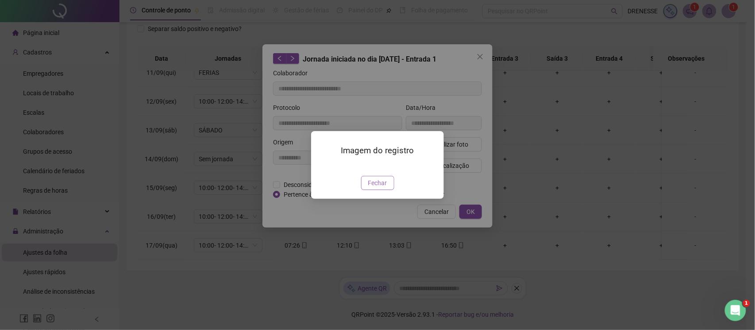
click at [382, 188] on span "Fechar" at bounding box center [377, 183] width 19 height 10
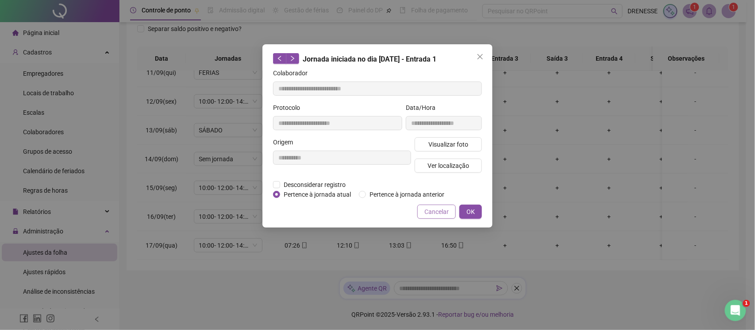
click at [430, 209] on span "Cancelar" at bounding box center [436, 212] width 24 height 10
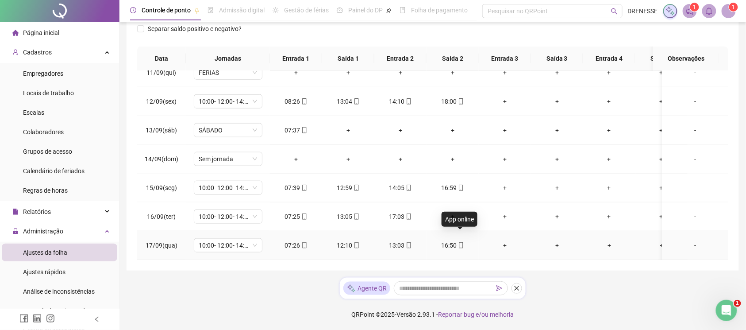
click at [460, 242] on icon "mobile" at bounding box center [461, 245] width 6 height 6
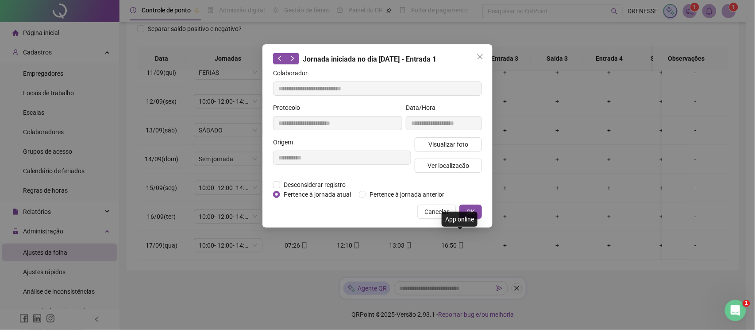
type input "**********"
click at [456, 139] on button "Visualizar foto" at bounding box center [448, 144] width 67 height 14
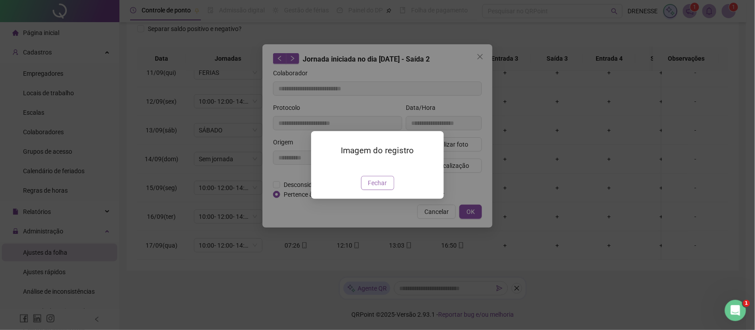
click at [377, 188] on span "Fechar" at bounding box center [377, 183] width 19 height 10
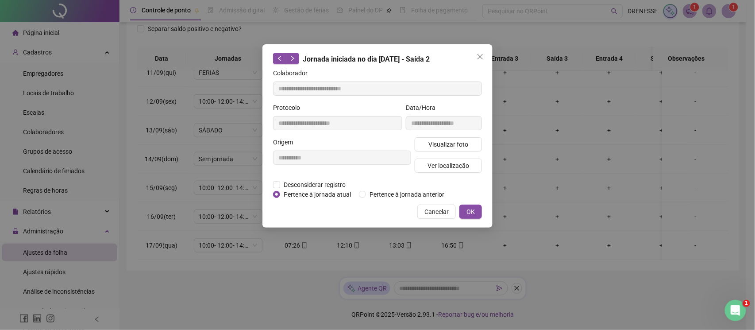
click at [437, 209] on span "Cancelar" at bounding box center [436, 212] width 24 height 10
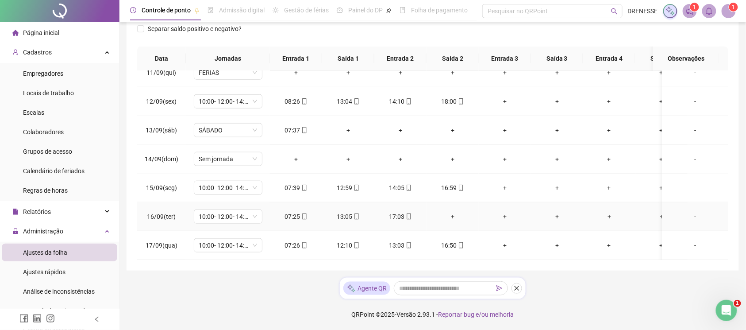
click at [453, 212] on div "+" at bounding box center [453, 217] width 38 height 10
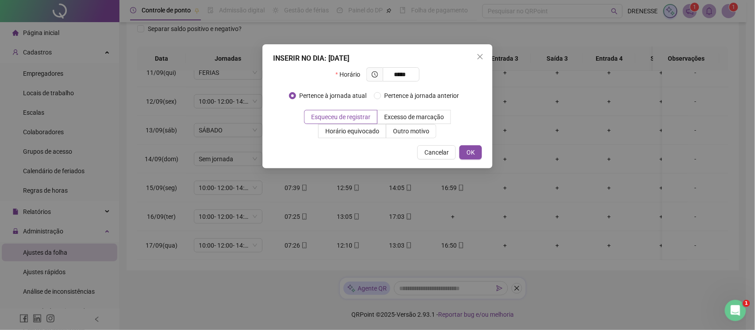
type input "*****"
click at [473, 143] on div "INSERIR NO DIA : [DATE] Horário ***** Pertence à jornada atual Pertence à jorna…" at bounding box center [377, 106] width 230 height 124
click at [466, 151] on button "OK" at bounding box center [470, 152] width 23 height 14
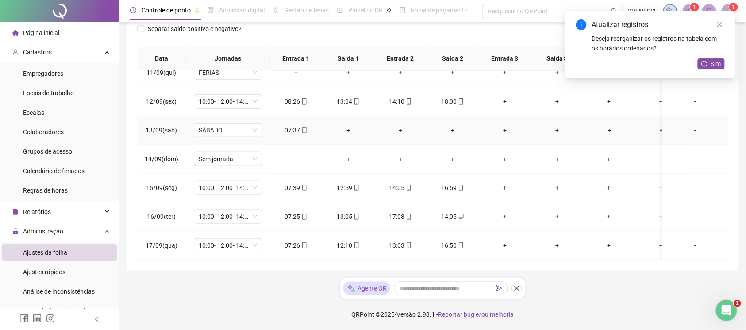
click at [349, 116] on td "+" at bounding box center [348, 130] width 52 height 29
click at [347, 127] on td "+" at bounding box center [348, 130] width 52 height 29
click at [346, 125] on div "+" at bounding box center [348, 130] width 38 height 10
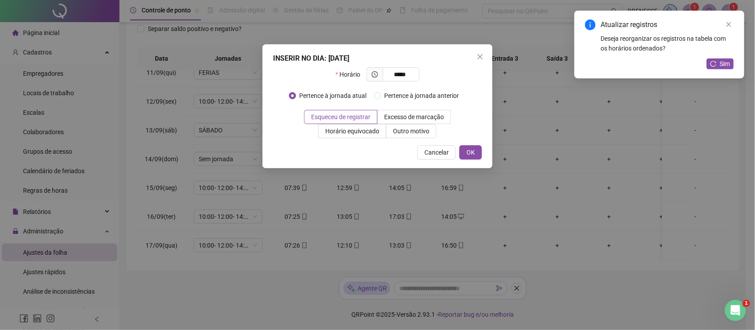
type input "*****"
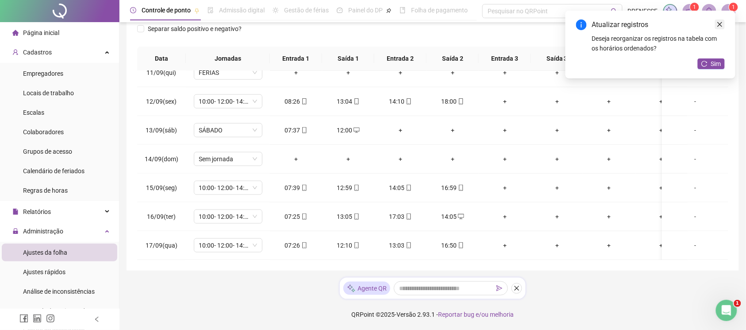
click at [721, 22] on icon "close" at bounding box center [720, 24] width 6 height 6
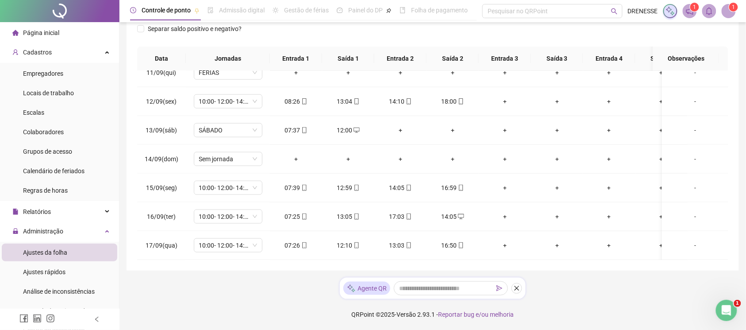
scroll to position [27, 0]
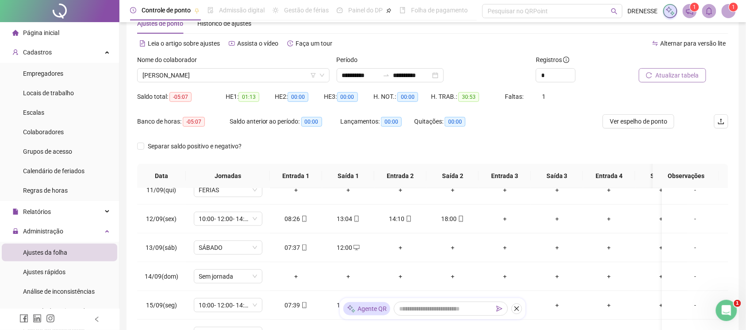
click at [657, 80] on span "Atualizar tabela" at bounding box center [677, 75] width 43 height 10
click at [199, 73] on span "[PERSON_NAME]" at bounding box center [233, 75] width 182 height 13
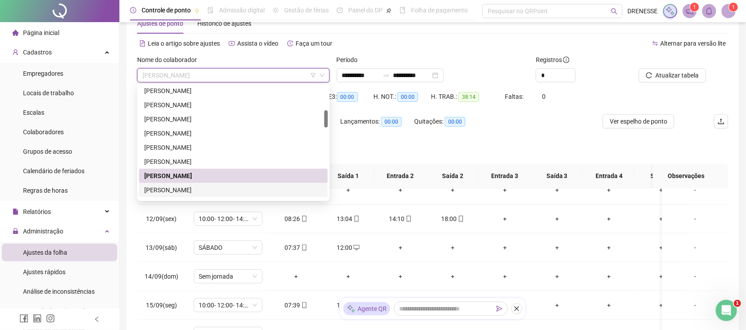
click at [195, 188] on div "[PERSON_NAME]" at bounding box center [233, 190] width 178 height 10
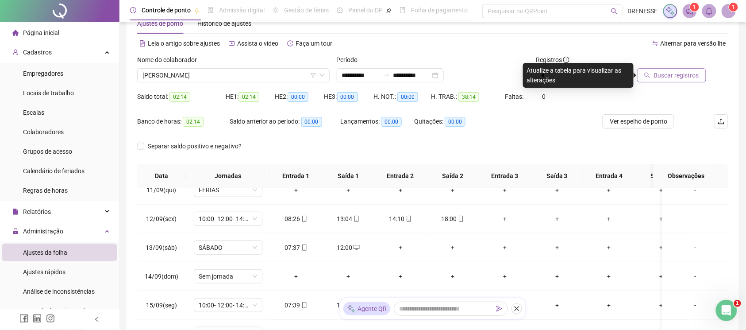
click at [678, 75] on span "Buscar registros" at bounding box center [676, 75] width 45 height 10
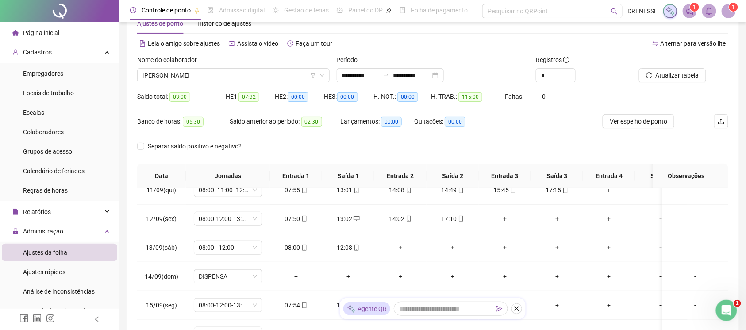
scroll to position [144, 0]
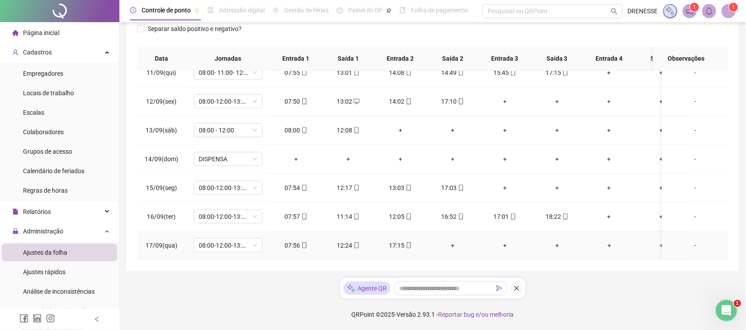
click at [450, 240] on div "+" at bounding box center [453, 245] width 38 height 10
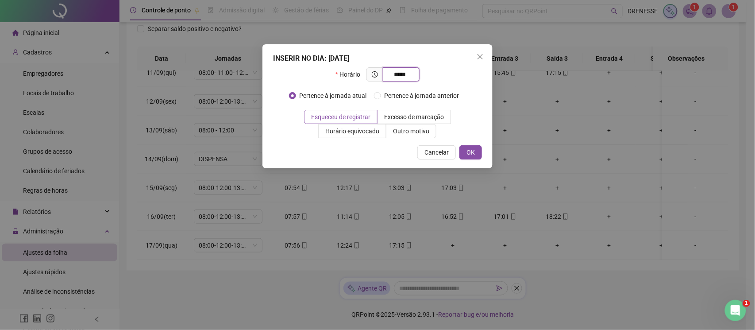
type input "*****"
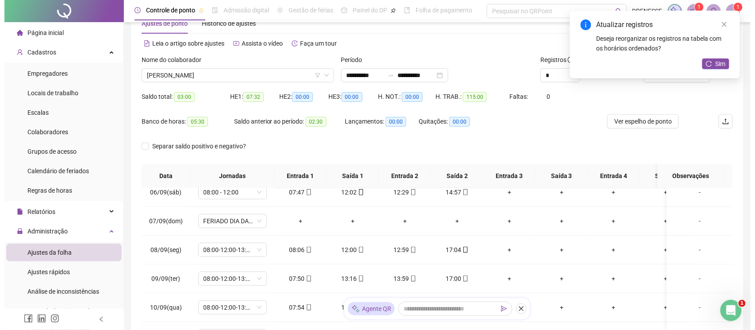
scroll to position [0, 0]
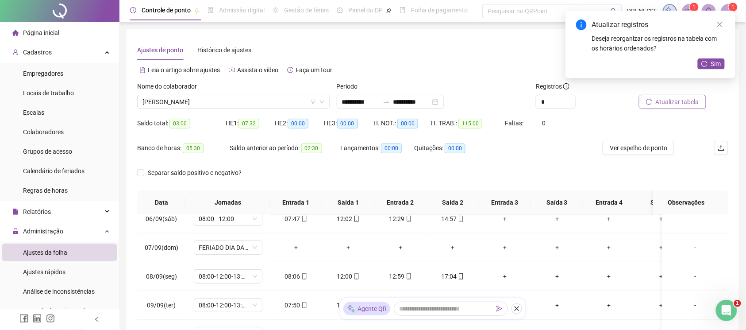
click at [682, 101] on span "Atualizar tabela" at bounding box center [677, 102] width 43 height 10
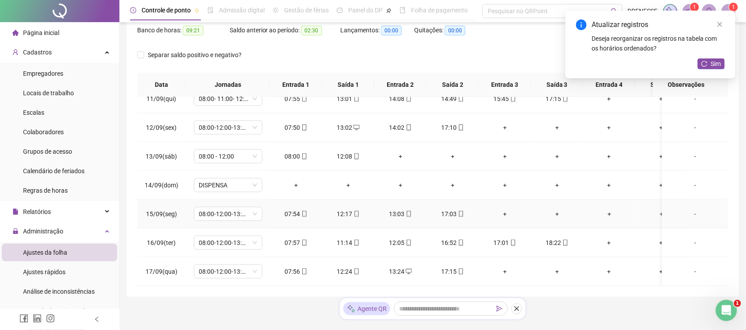
scroll to position [144, 0]
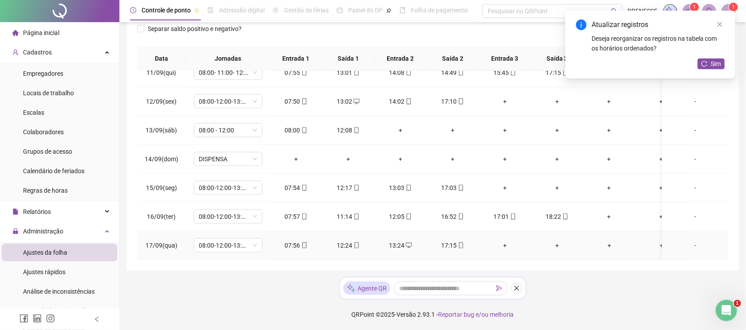
click at [458, 242] on icon "mobile" at bounding box center [461, 245] width 6 height 6
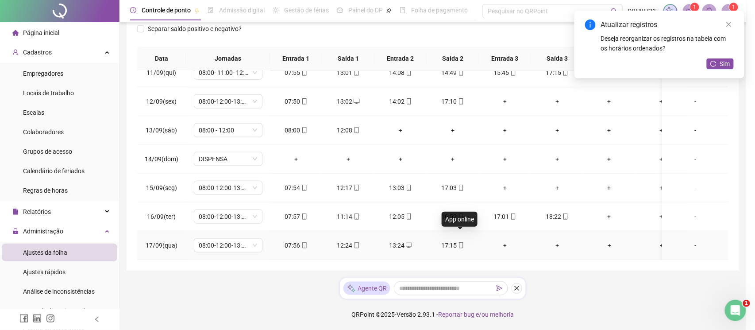
type input "**********"
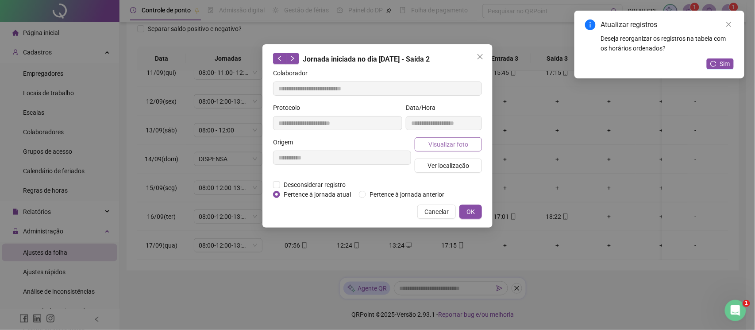
click at [450, 142] on span "Visualizar foto" at bounding box center [448, 144] width 40 height 10
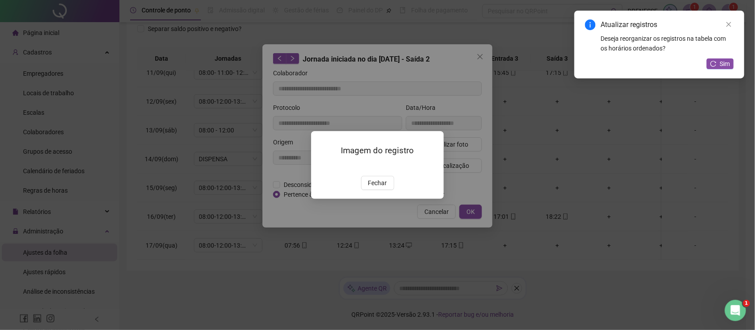
click at [376, 188] on span "Fechar" at bounding box center [377, 183] width 19 height 10
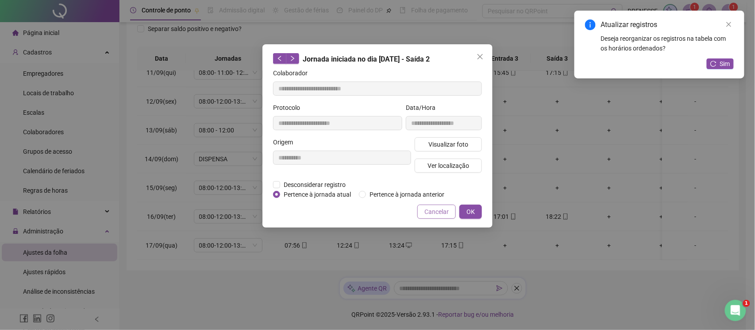
click at [444, 209] on span "Cancelar" at bounding box center [436, 212] width 24 height 10
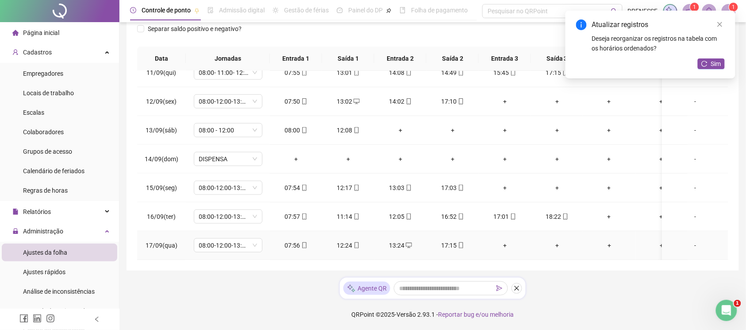
click at [302, 242] on icon "mobile" at bounding box center [304, 245] width 4 height 6
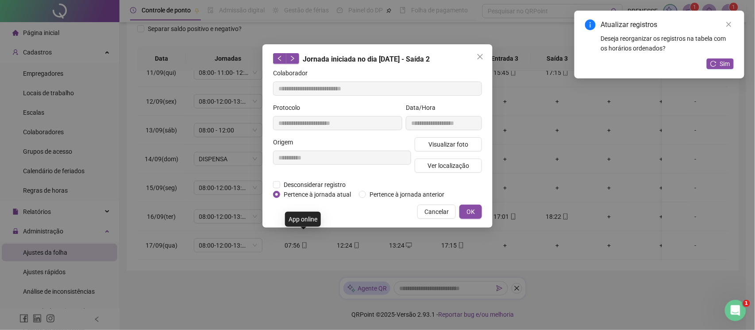
type input "**********"
click at [431, 147] on span "Visualizar foto" at bounding box center [448, 144] width 40 height 10
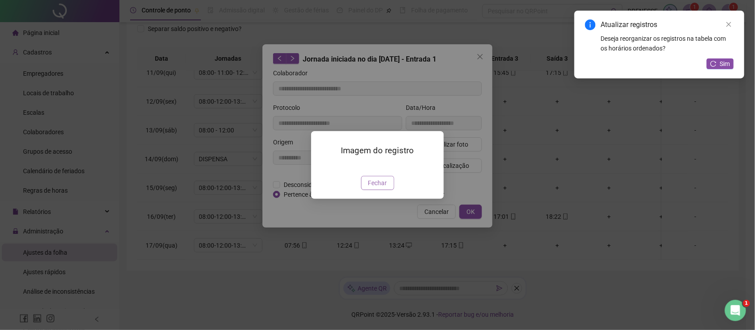
click at [370, 188] on span "Fechar" at bounding box center [377, 183] width 19 height 10
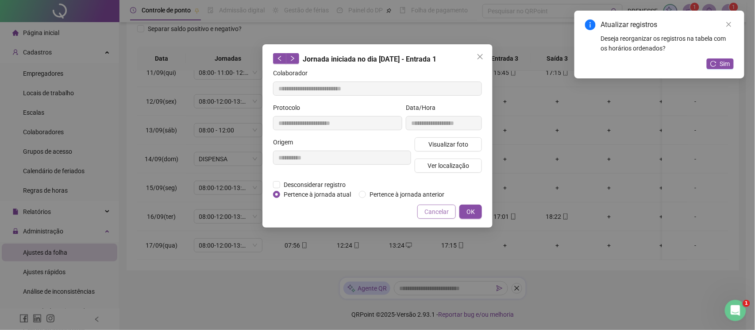
click at [425, 210] on span "Cancelar" at bounding box center [436, 212] width 24 height 10
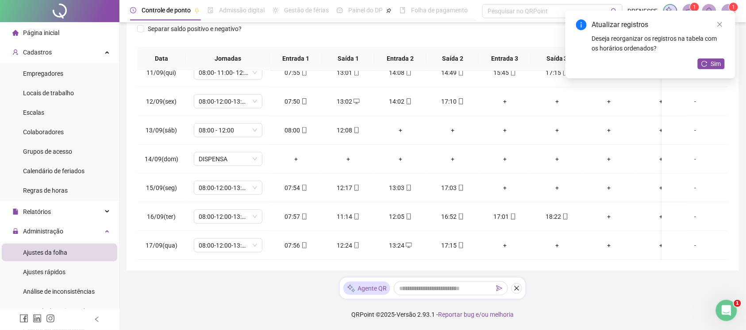
scroll to position [27, 0]
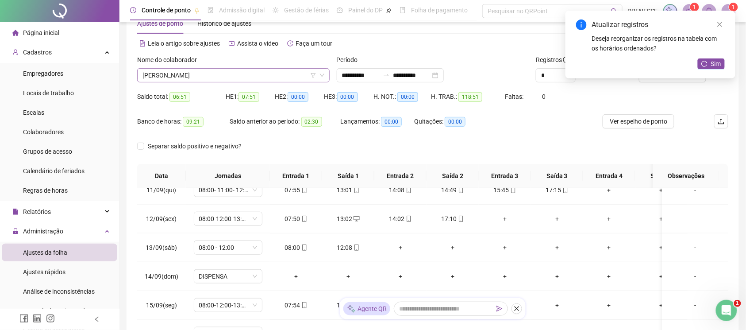
click at [197, 80] on span "[PERSON_NAME]" at bounding box center [233, 75] width 182 height 13
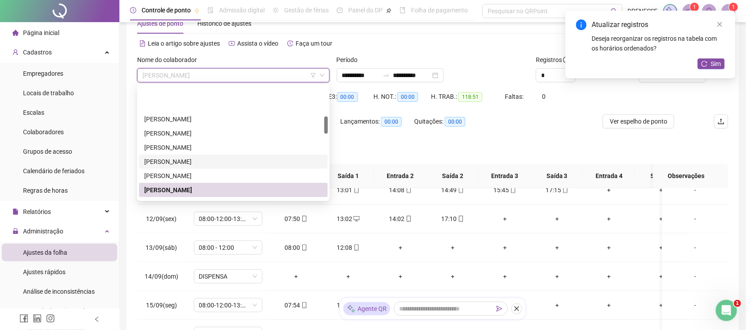
scroll to position [197, 0]
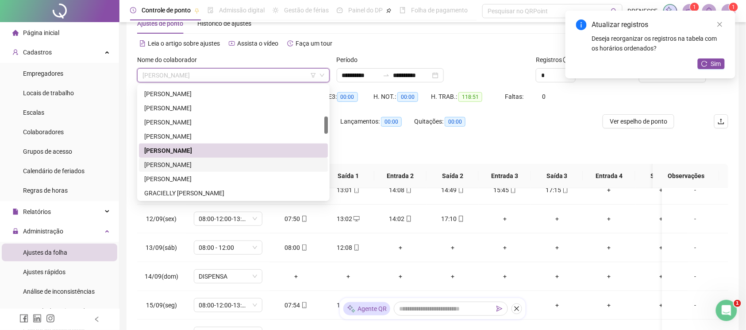
click at [208, 162] on div "[PERSON_NAME]" at bounding box center [233, 165] width 178 height 10
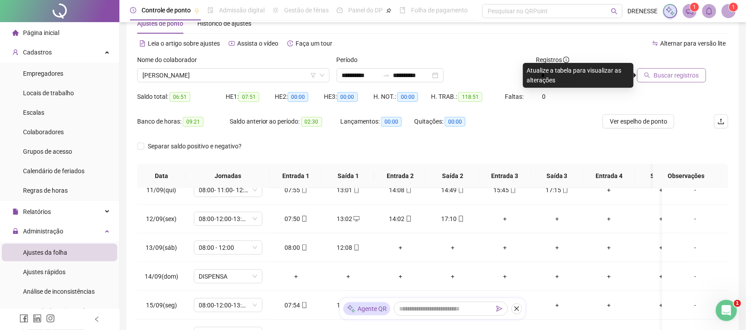
click at [691, 72] on span "Buscar registros" at bounding box center [676, 75] width 45 height 10
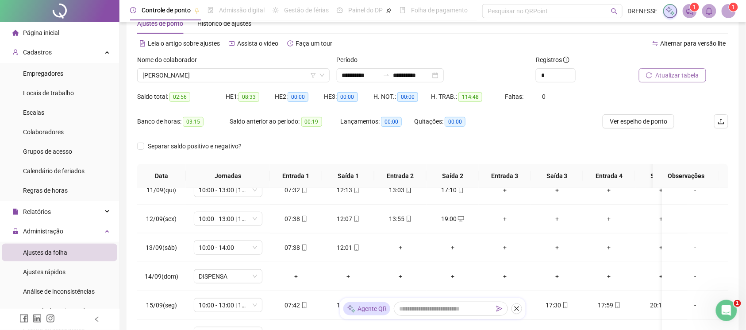
scroll to position [144, 0]
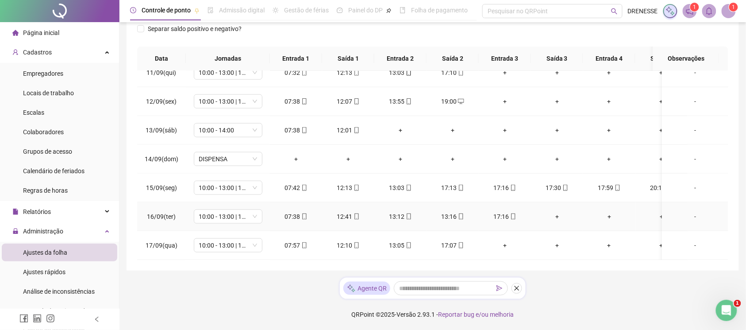
click at [405, 213] on span "mobile" at bounding box center [408, 216] width 7 height 6
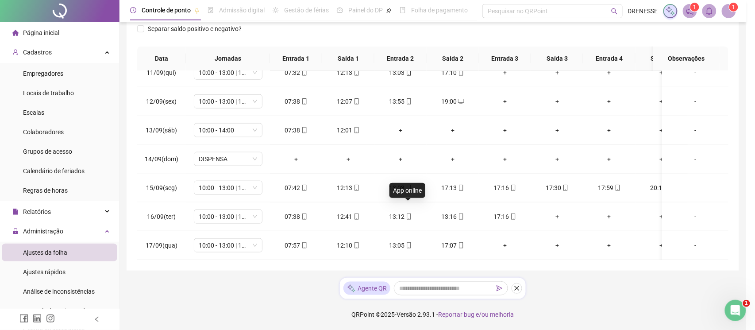
type input "**********"
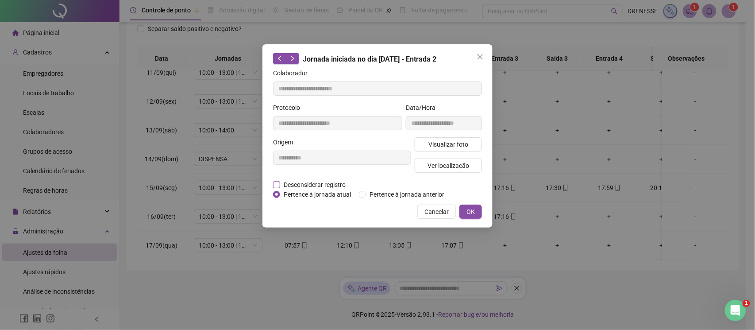
click at [303, 180] on span "Desconsiderar registro" at bounding box center [314, 185] width 69 height 10
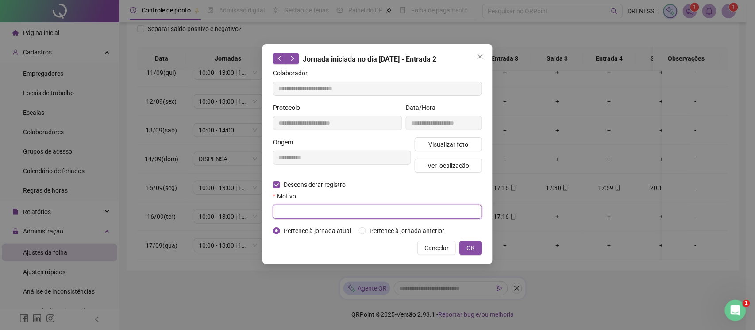
click at [299, 209] on input "text" at bounding box center [377, 211] width 209 height 14
type input "****"
click at [469, 241] on button "OK" at bounding box center [470, 248] width 23 height 14
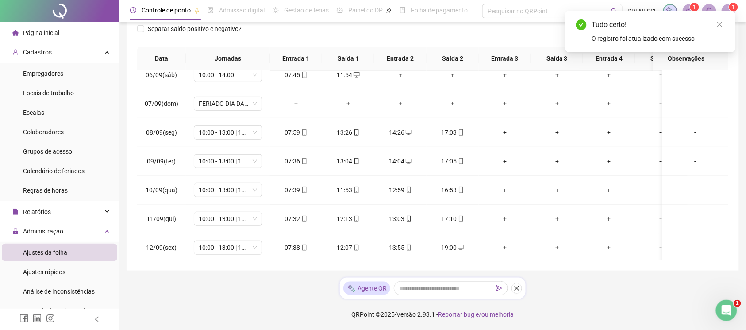
scroll to position [27, 0]
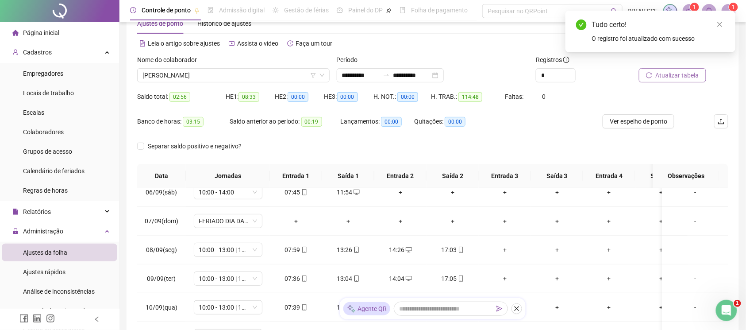
click at [663, 72] on span "Atualizar tabela" at bounding box center [677, 75] width 43 height 10
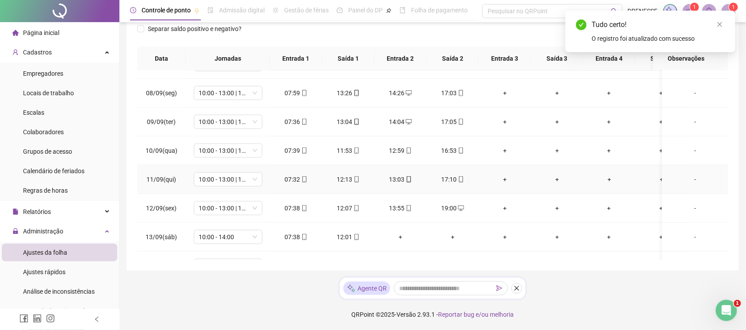
scroll to position [312, 0]
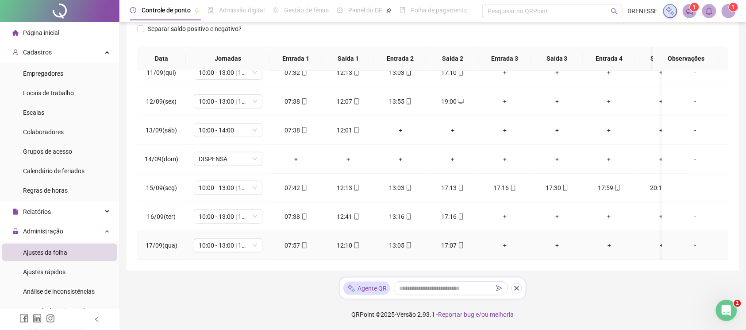
click at [303, 242] on icon "mobile" at bounding box center [304, 245] width 4 height 6
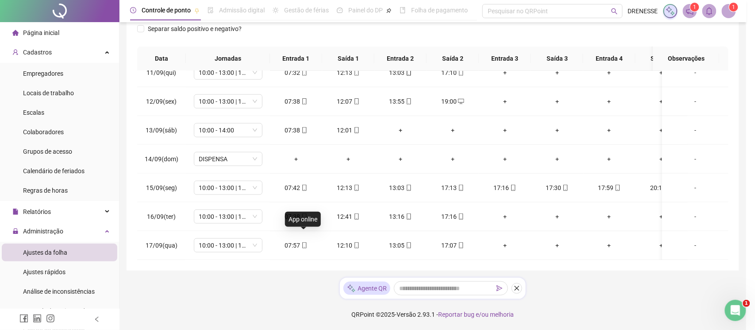
type input "**********"
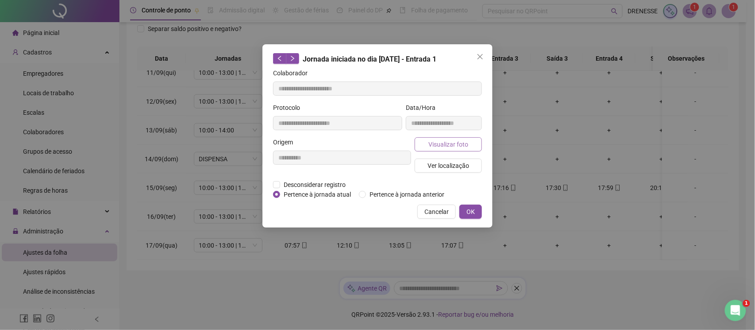
click at [436, 140] on span "Visualizar foto" at bounding box center [448, 144] width 40 height 10
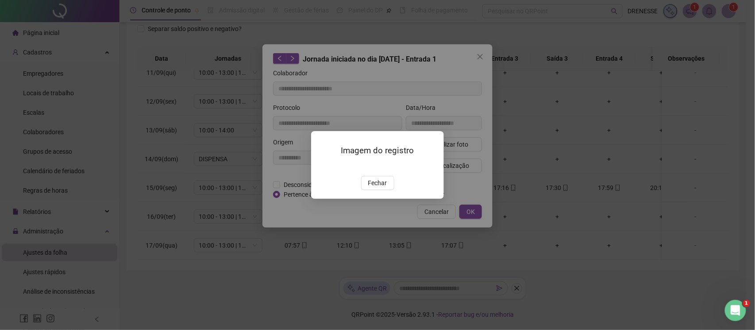
click at [367, 190] on button "Fechar" at bounding box center [377, 183] width 33 height 14
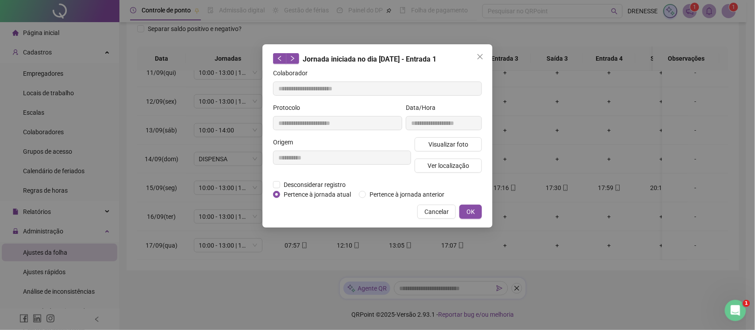
click at [436, 211] on span "Cancelar" at bounding box center [436, 212] width 24 height 10
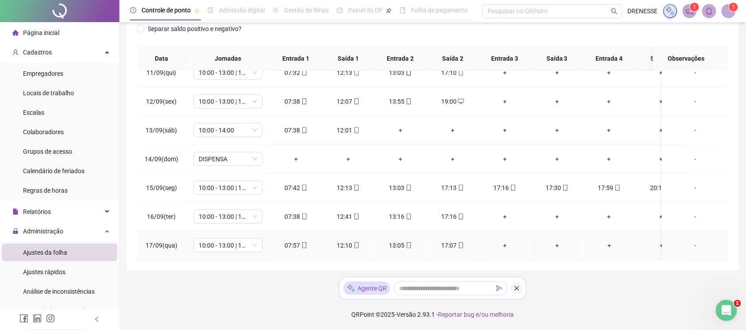
click at [461, 240] on div "17:07" at bounding box center [453, 245] width 38 height 10
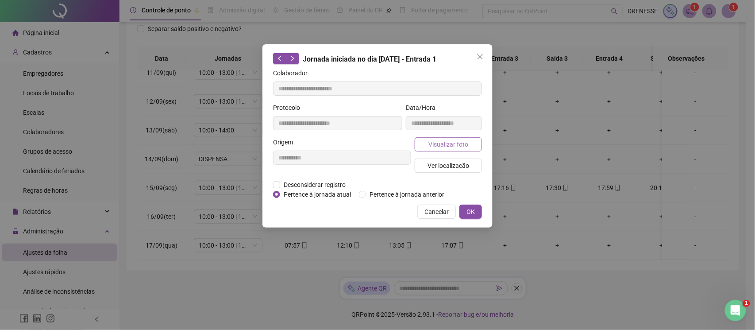
type input "**********"
click at [448, 147] on span "Visualizar foto" at bounding box center [448, 144] width 40 height 10
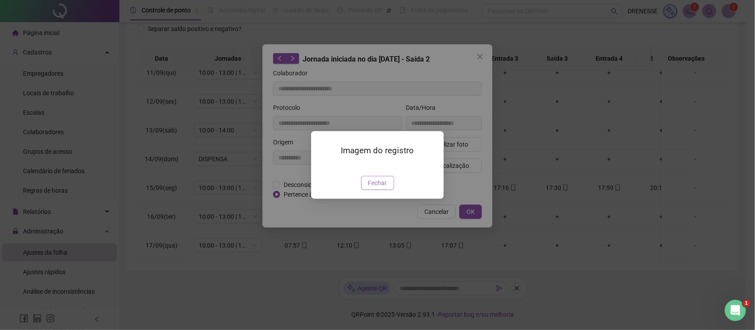
click at [378, 188] on span "Fechar" at bounding box center [377, 183] width 19 height 10
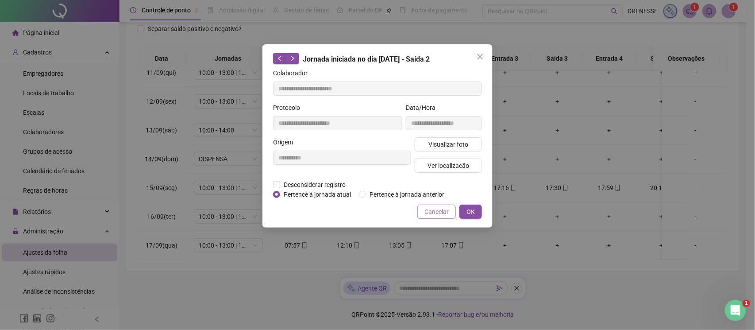
click at [438, 216] on button "Cancelar" at bounding box center [436, 211] width 38 height 14
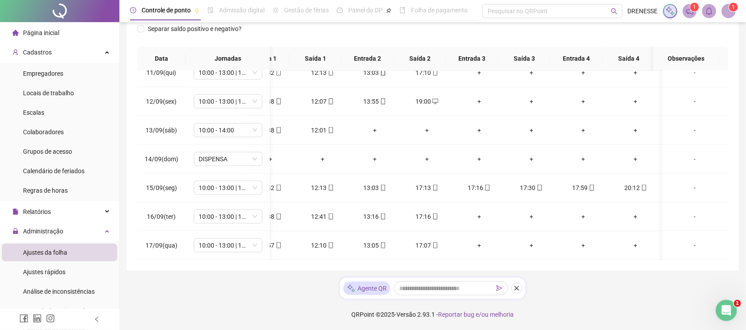
scroll to position [0, 32]
drag, startPoint x: 482, startPoint y: 247, endPoint x: 358, endPoint y: 248, distance: 124.3
click at [362, 247] on tr "17/09(qua) 10:00 - 13:00 | 14:00 - 19:00 07:57 12:10 13:05 17:07 + + + + -" at bounding box center [420, 245] width 617 height 29
click at [342, 259] on div "01/09(seg) 10:00 - 13:00 | 14:00 - 19:00 10:30 12:01 13:00 20:05 + + + + - 02/0…" at bounding box center [432, 165] width 591 height 189
drag, startPoint x: 344, startPoint y: 247, endPoint x: 332, endPoint y: 248, distance: 12.0
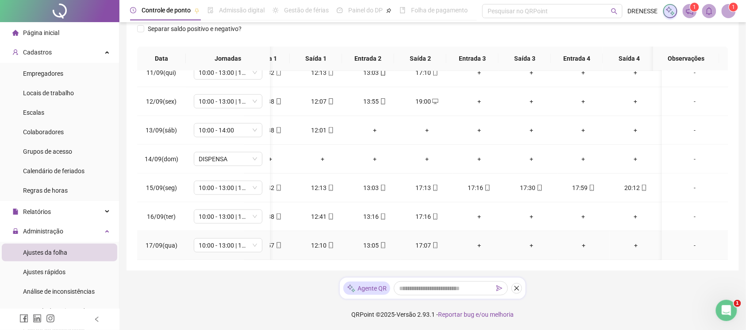
click at [332, 248] on tr "17/09(qua) 10:00 - 13:00 | 14:00 - 19:00 07:57 12:10 13:05 17:07 + + + + -" at bounding box center [420, 245] width 617 height 29
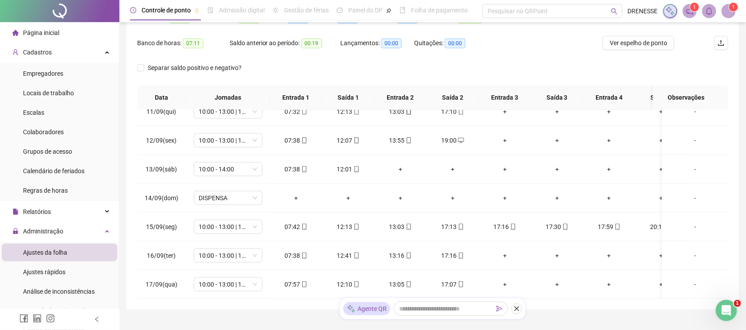
scroll to position [66, 0]
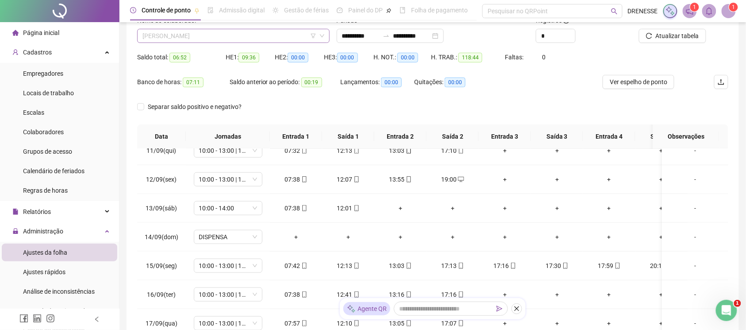
click at [245, 37] on span "[PERSON_NAME]" at bounding box center [233, 35] width 182 height 13
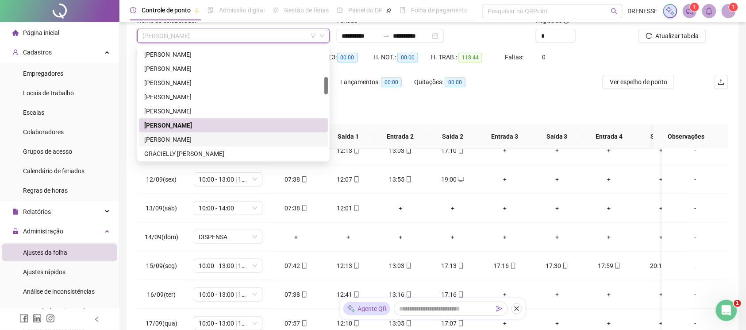
click at [224, 132] on div "[PERSON_NAME]" at bounding box center [233, 139] width 189 height 14
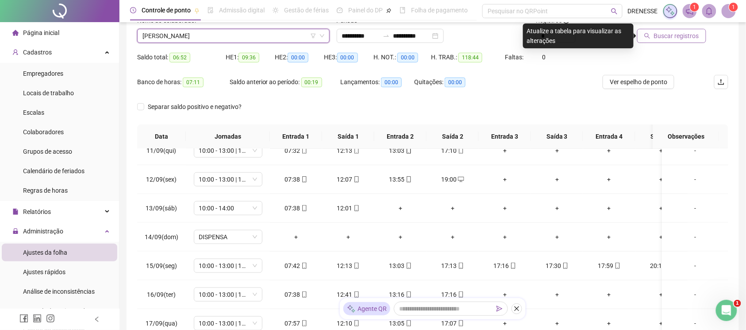
click at [668, 38] on span "Buscar registros" at bounding box center [676, 36] width 45 height 10
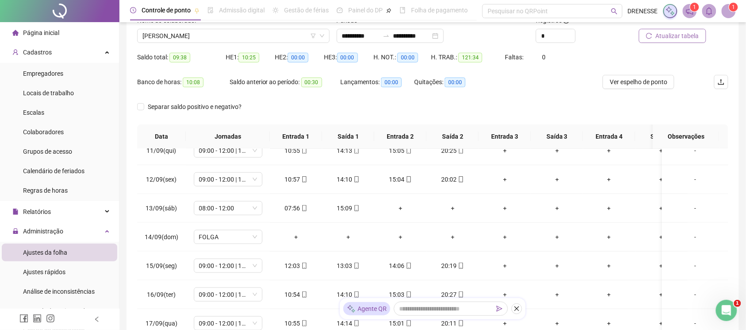
scroll to position [144, 0]
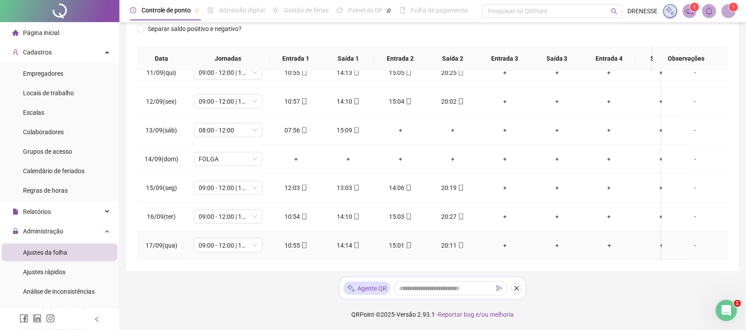
click at [305, 242] on icon "mobile" at bounding box center [304, 245] width 4 height 6
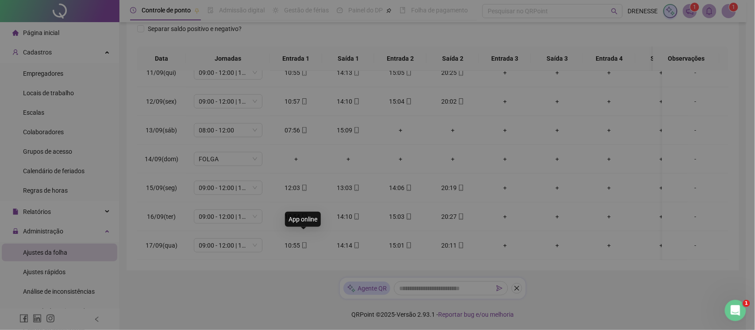
type input "**********"
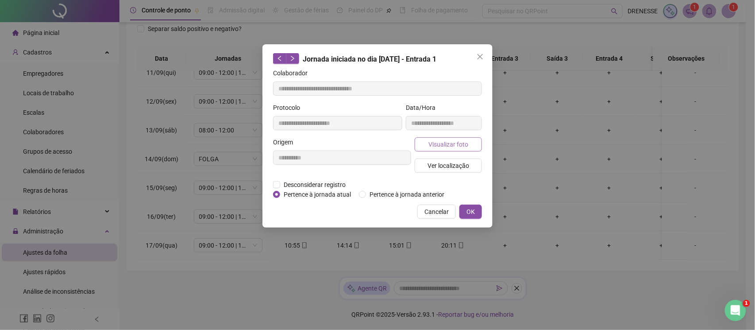
click at [443, 147] on span "Visualizar foto" at bounding box center [448, 144] width 40 height 10
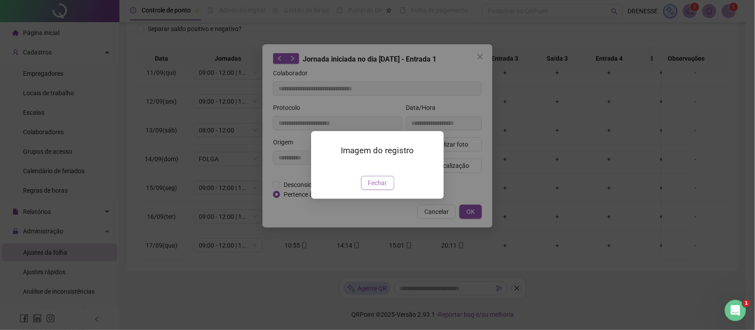
click at [374, 188] on span "Fechar" at bounding box center [377, 183] width 19 height 10
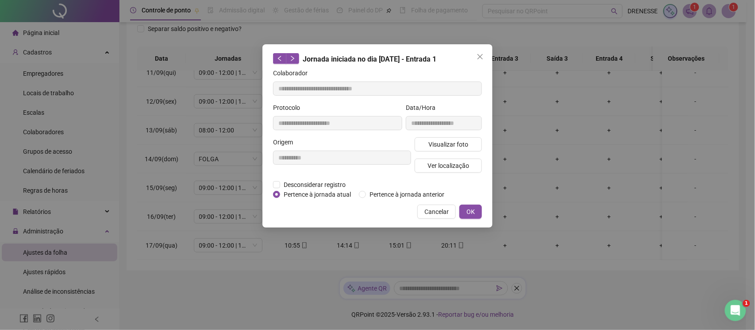
click at [426, 220] on div "**********" at bounding box center [377, 135] width 230 height 183
click at [435, 215] on span "Cancelar" at bounding box center [436, 212] width 24 height 10
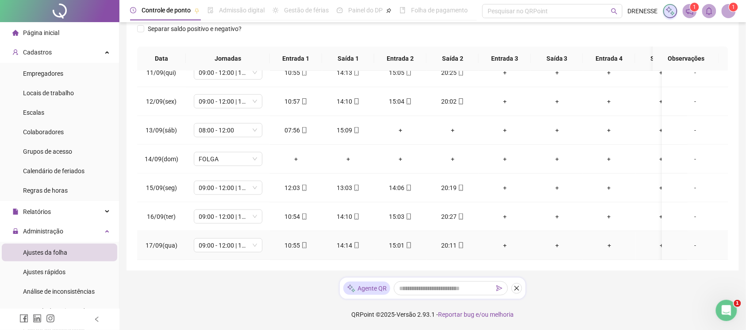
click at [461, 240] on div "20:11" at bounding box center [453, 245] width 38 height 10
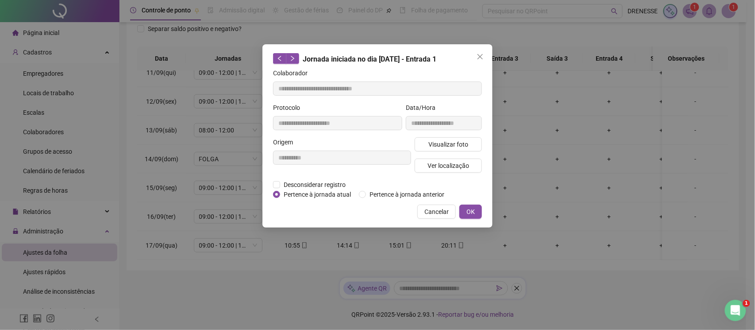
type input "**********"
click at [459, 149] on span "Visualizar foto" at bounding box center [448, 144] width 40 height 10
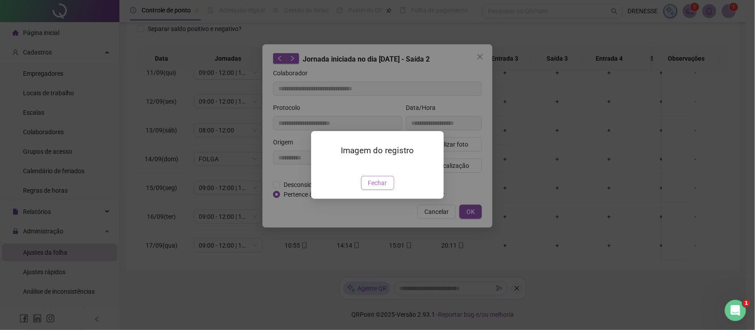
click at [384, 188] on span "Fechar" at bounding box center [377, 183] width 19 height 10
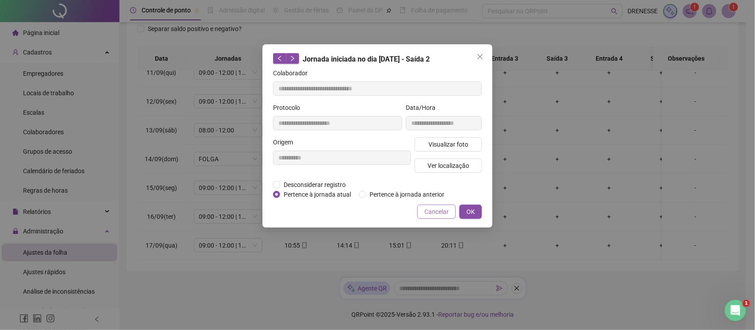
click at [434, 208] on span "Cancelar" at bounding box center [436, 212] width 24 height 10
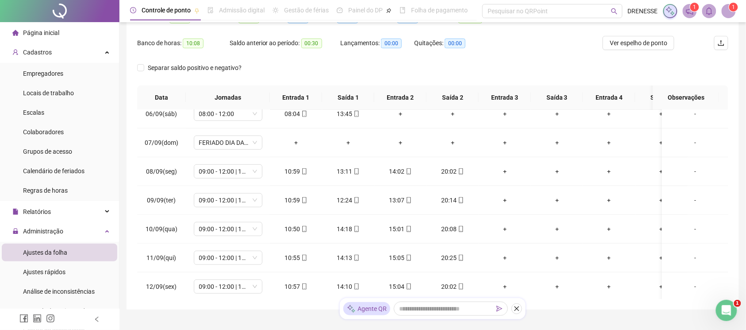
scroll to position [66, 0]
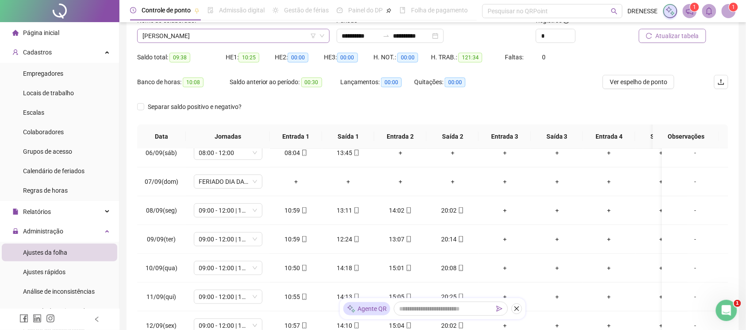
click at [197, 40] on span "[PERSON_NAME]" at bounding box center [233, 35] width 182 height 13
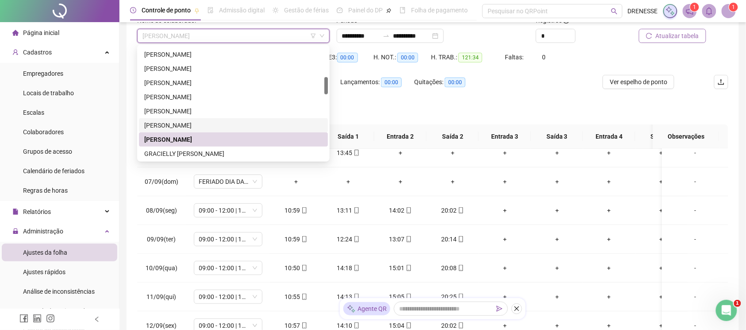
scroll to position [237, 0]
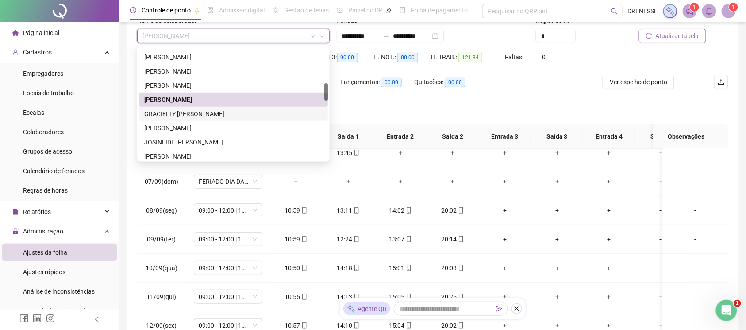
click at [200, 117] on div "GRACIELLY [PERSON_NAME]" at bounding box center [233, 114] width 178 height 10
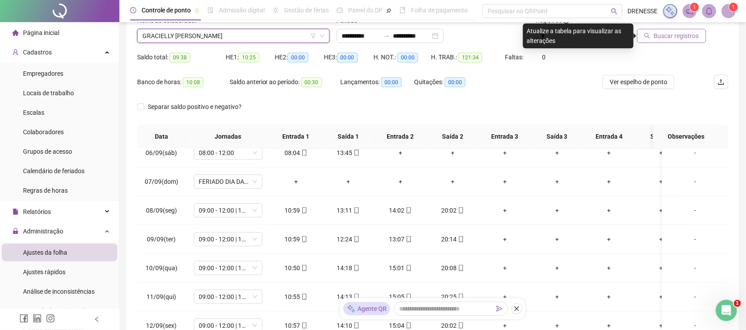
click at [668, 38] on span "Buscar registros" at bounding box center [676, 36] width 45 height 10
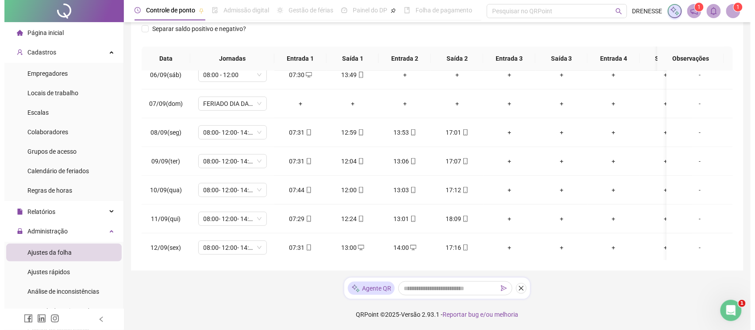
scroll to position [312, 0]
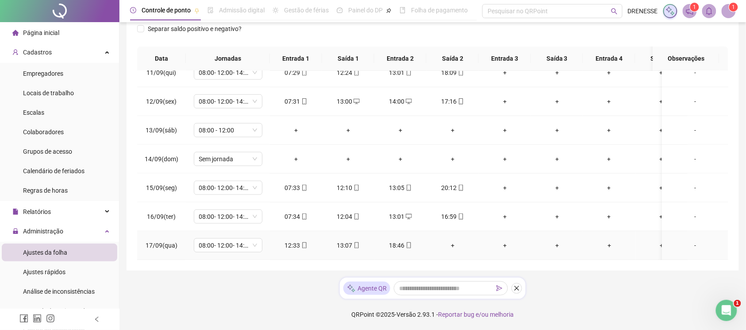
click at [448, 240] on div "+" at bounding box center [453, 245] width 38 height 10
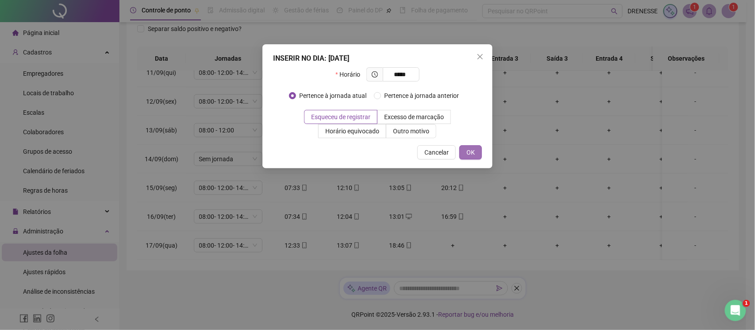
type input "*****"
click at [475, 152] on button "OK" at bounding box center [470, 152] width 23 height 14
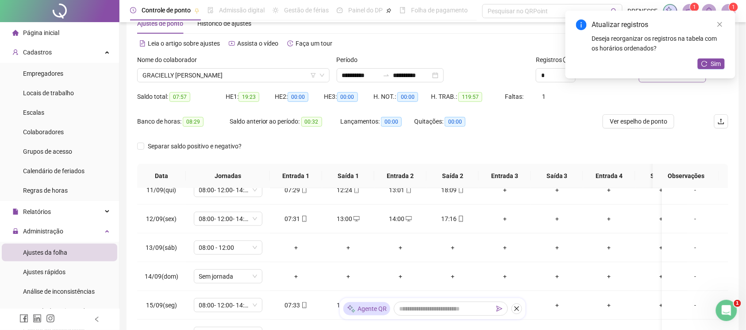
scroll to position [0, 0]
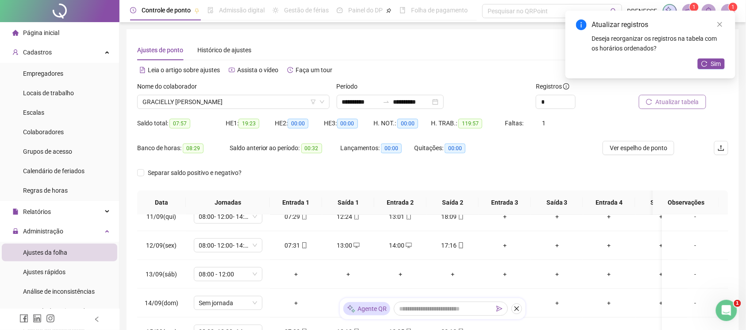
click at [696, 98] on span "Atualizar tabela" at bounding box center [677, 102] width 43 height 10
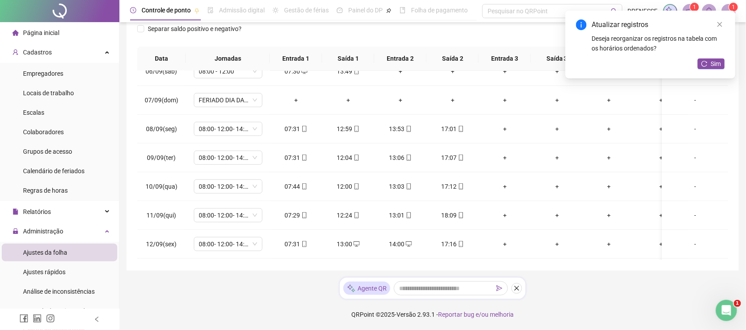
scroll to position [312, 0]
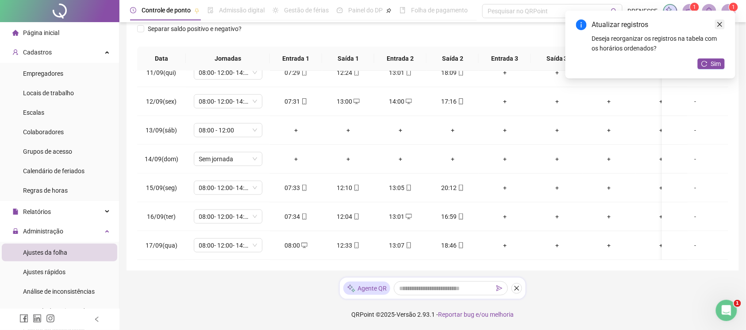
click at [719, 20] on link "Close" at bounding box center [720, 24] width 10 height 10
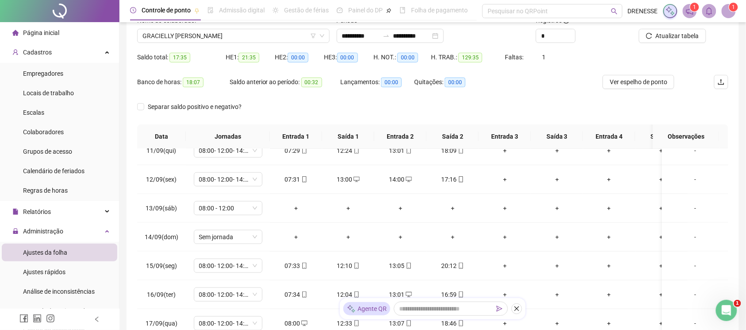
scroll to position [27, 0]
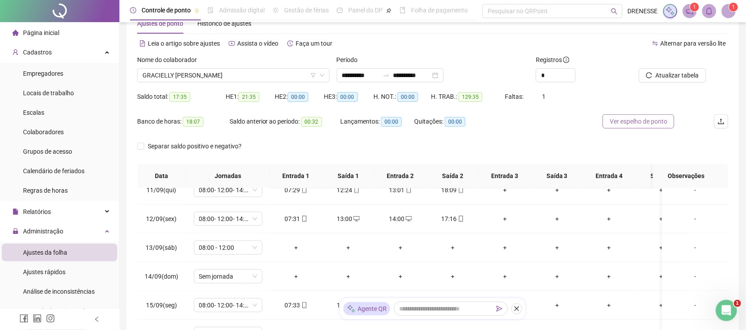
click at [638, 121] on span "Ver espelho de ponto" at bounding box center [639, 121] width 58 height 10
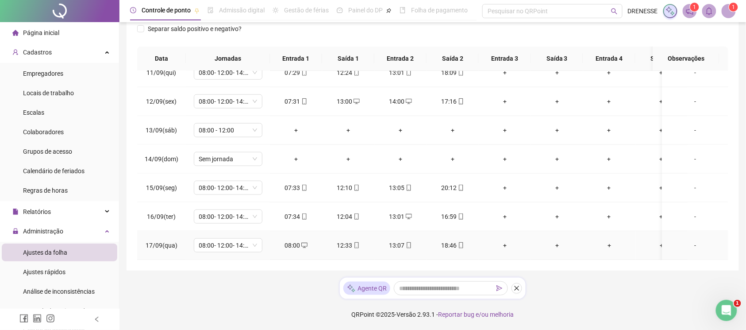
click at [459, 242] on icon "mobile" at bounding box center [461, 245] width 6 height 6
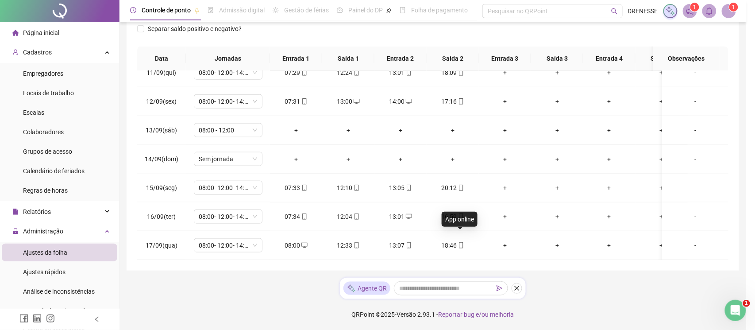
type input "**********"
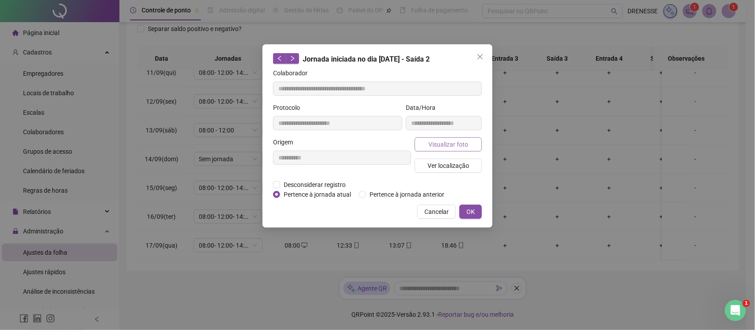
click at [451, 141] on span "Visualizar foto" at bounding box center [448, 144] width 40 height 10
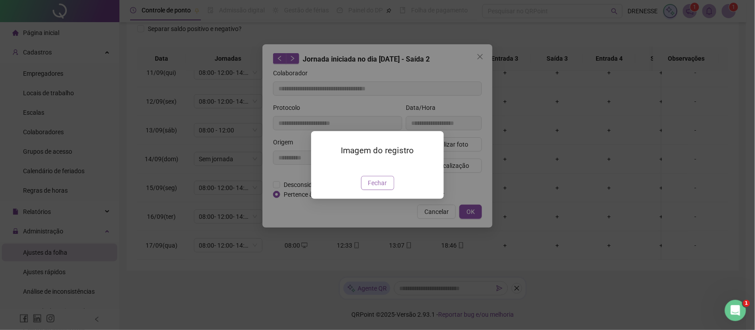
click at [369, 188] on span "Fechar" at bounding box center [377, 183] width 19 height 10
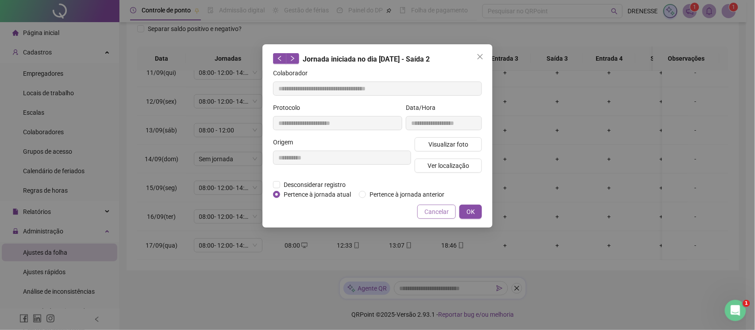
click at [431, 218] on button "Cancelar" at bounding box center [436, 211] width 38 height 14
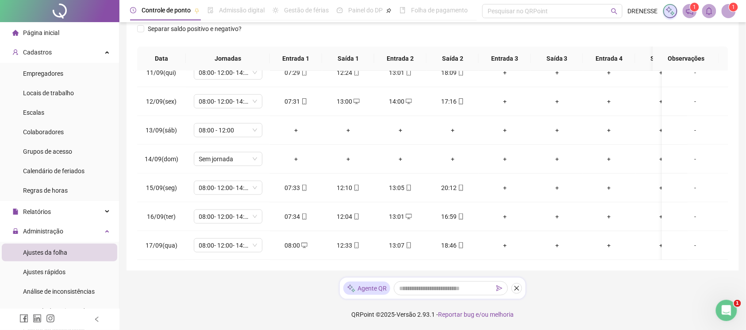
scroll to position [27, 0]
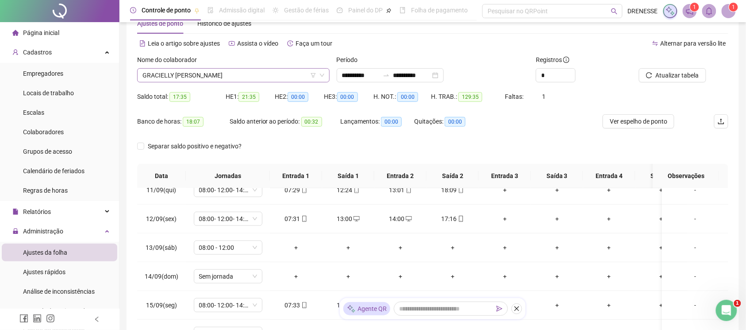
click at [215, 80] on span "GRACIELLY [PERSON_NAME]" at bounding box center [233, 75] width 182 height 13
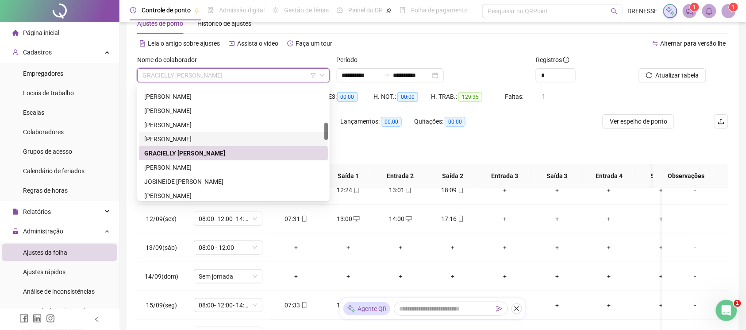
click at [389, 145] on div "Separar saldo positivo e negativo?" at bounding box center [432, 151] width 591 height 25
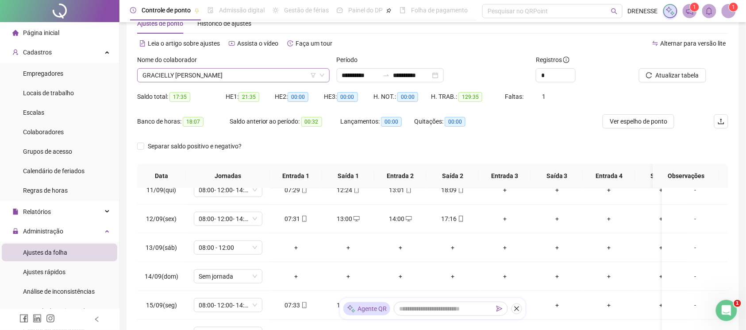
click at [234, 73] on span "GRACIELLY [PERSON_NAME]" at bounding box center [233, 75] width 182 height 13
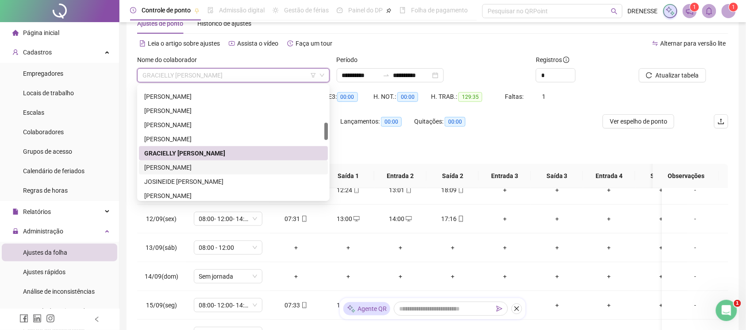
click at [207, 163] on div "[PERSON_NAME]" at bounding box center [233, 167] width 178 height 10
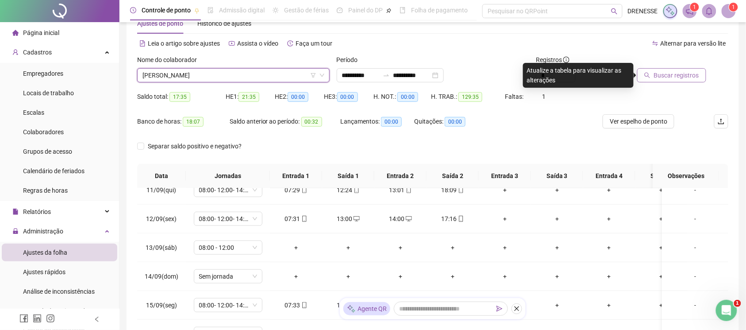
click at [680, 70] on span "Buscar registros" at bounding box center [676, 75] width 45 height 10
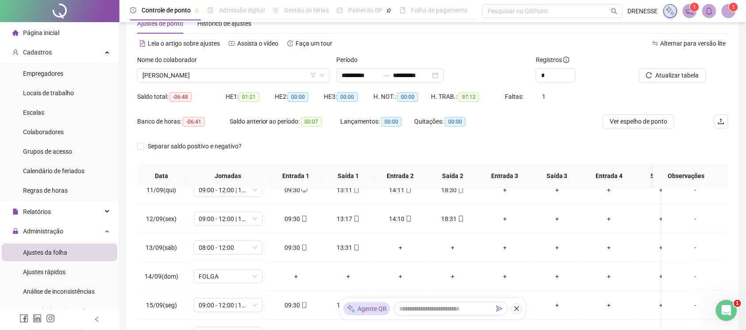
scroll to position [144, 0]
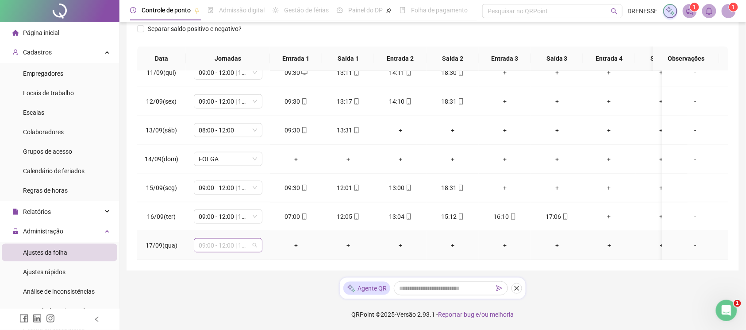
click at [227, 239] on span "09:00 - 12:00 | 14:00 - 19:00" at bounding box center [228, 245] width 58 height 13
type input "*"
click at [232, 158] on div "Férias" at bounding box center [235, 161] width 58 height 10
click at [271, 212] on span "Sim" at bounding box center [270, 213] width 10 height 10
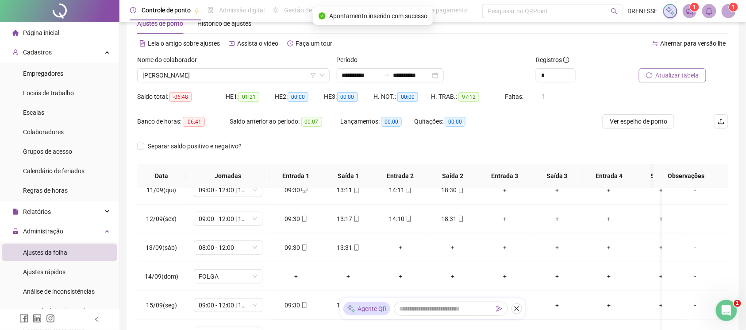
click at [681, 81] on button "Atualizar tabela" at bounding box center [672, 75] width 67 height 14
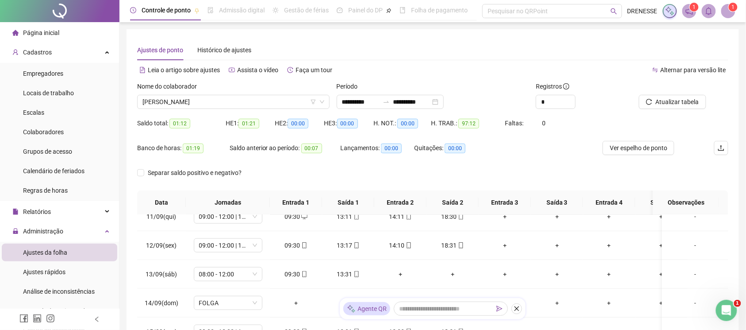
click at [728, 12] on span at bounding box center [728, 11] width 14 height 14
click at [632, 10] on span "DRENESSE" at bounding box center [642, 11] width 30 height 10
click at [666, 12] on img at bounding box center [670, 11] width 10 height 10
click at [581, 71] on div "Alternar para versão lite" at bounding box center [581, 70] width 296 height 14
click at [727, 12] on span at bounding box center [728, 11] width 14 height 14
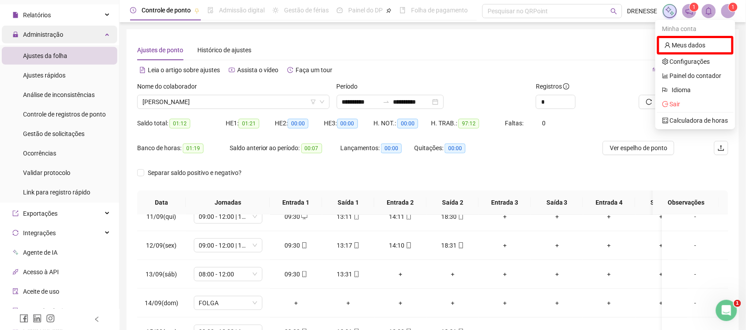
scroll to position [266, 0]
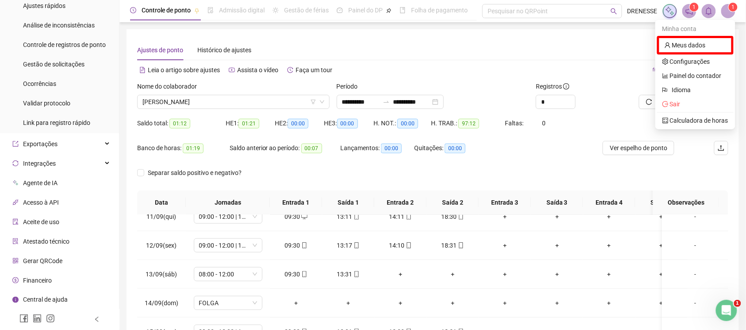
click at [46, 277] on span "Financeiro" at bounding box center [37, 280] width 29 height 7
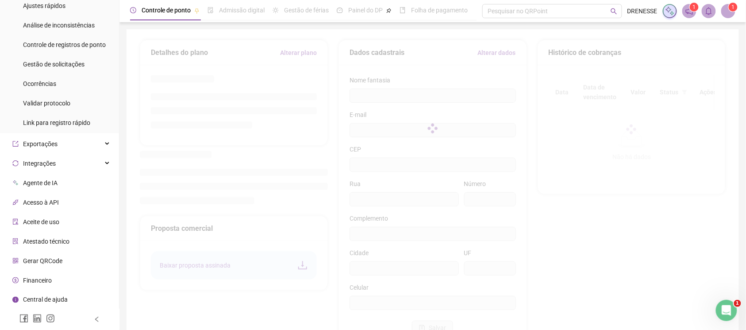
type input "**********"
type input "****"
type input "**"
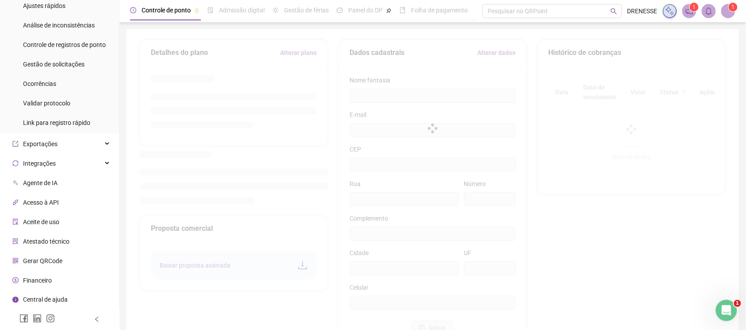
type input "*****"
type input "**"
type input "*********"
type input "**********"
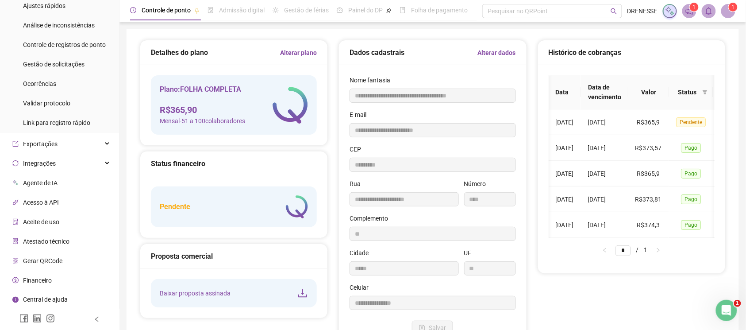
scroll to position [0, 41]
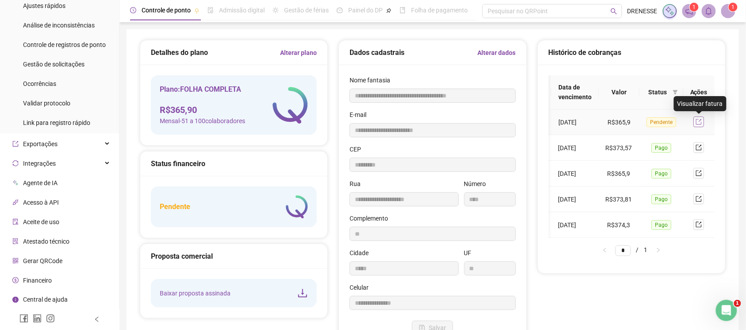
click at [698, 120] on icon "export" at bounding box center [699, 122] width 6 height 6
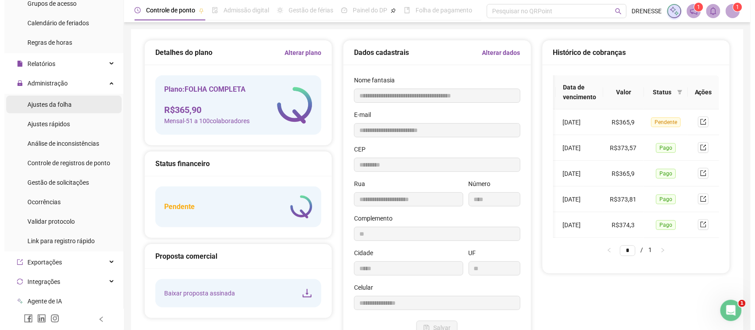
scroll to position [30, 0]
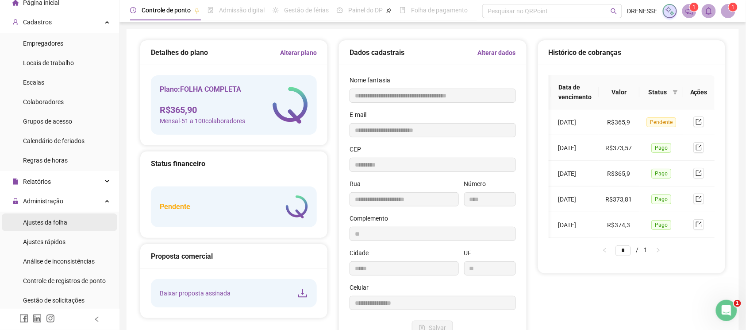
click at [46, 223] on span "Ajustes da folha" at bounding box center [45, 222] width 44 height 7
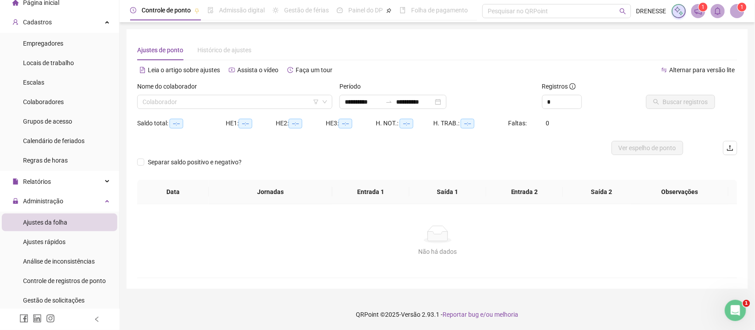
type input "**********"
click at [209, 100] on input "search" at bounding box center [230, 101] width 177 height 13
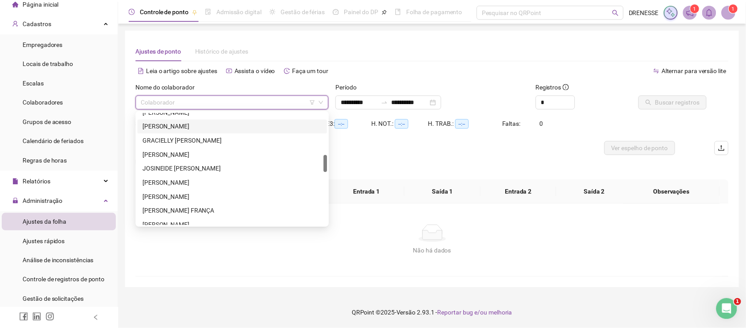
scroll to position [237, 0]
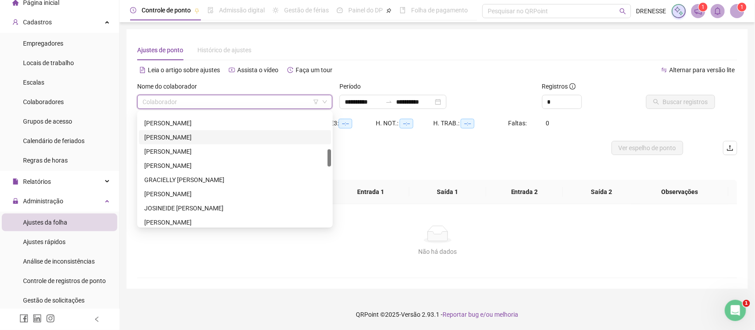
click at [194, 139] on div "[PERSON_NAME]" at bounding box center [234, 137] width 181 height 10
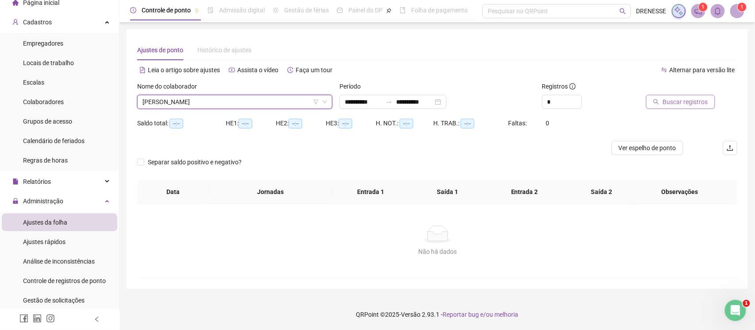
click at [667, 97] on span "Buscar registros" at bounding box center [685, 102] width 45 height 10
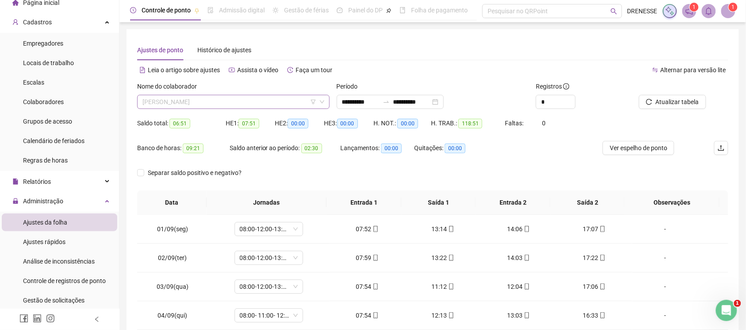
click at [178, 104] on span "[PERSON_NAME]" at bounding box center [233, 101] width 182 height 13
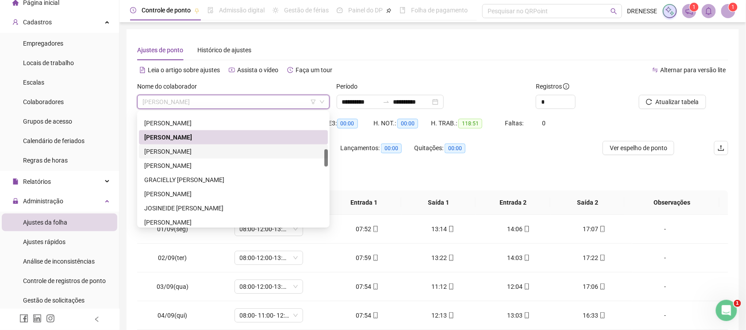
click at [189, 146] on div "[PERSON_NAME]" at bounding box center [233, 151] width 189 height 14
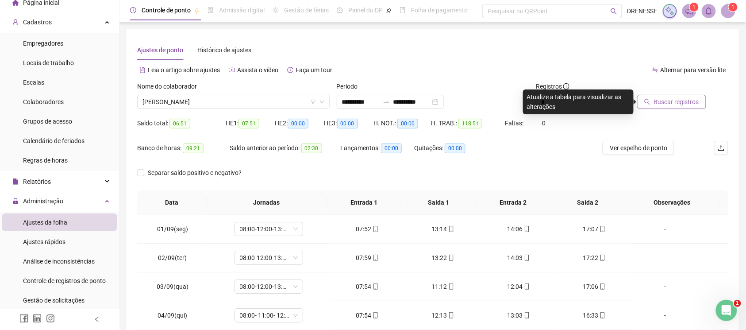
click at [659, 100] on span "Buscar registros" at bounding box center [676, 102] width 45 height 10
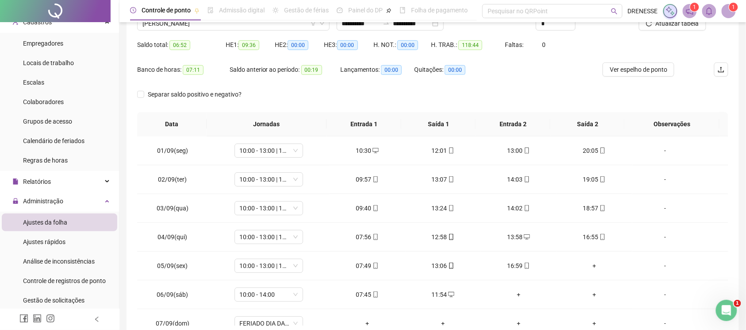
scroll to position [39, 0]
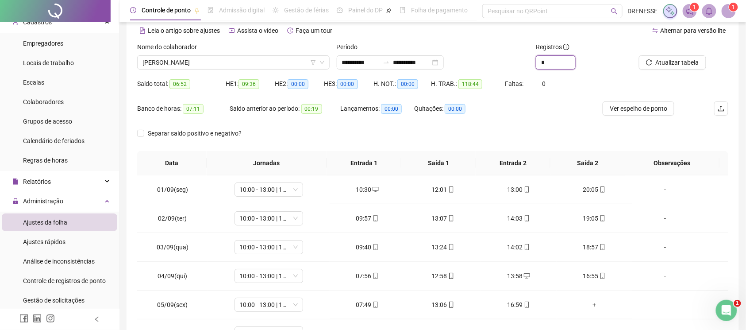
drag, startPoint x: 545, startPoint y: 58, endPoint x: 528, endPoint y: 58, distance: 17.3
click at [528, 58] on div "**********" at bounding box center [433, 59] width 598 height 35
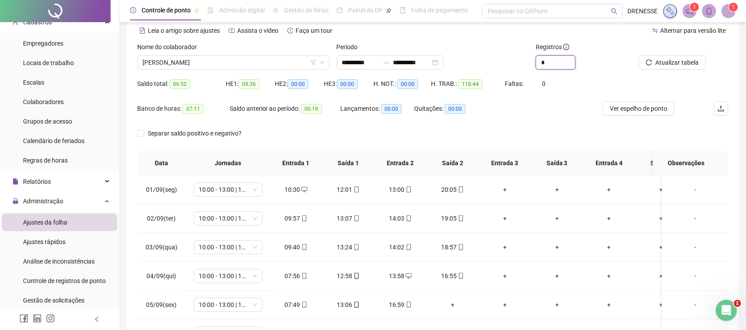
type input "*"
click at [501, 101] on div "H. TRAB.: 118:44" at bounding box center [468, 89] width 74 height 25
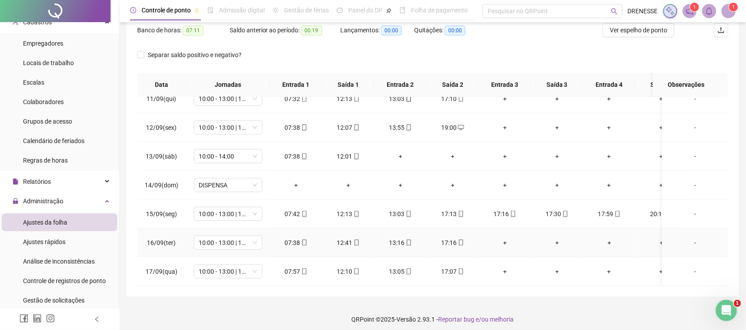
scroll to position [123, 0]
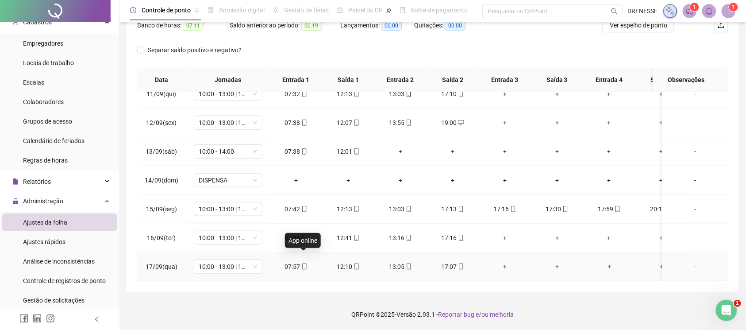
click at [302, 263] on icon "mobile" at bounding box center [304, 266] width 4 height 6
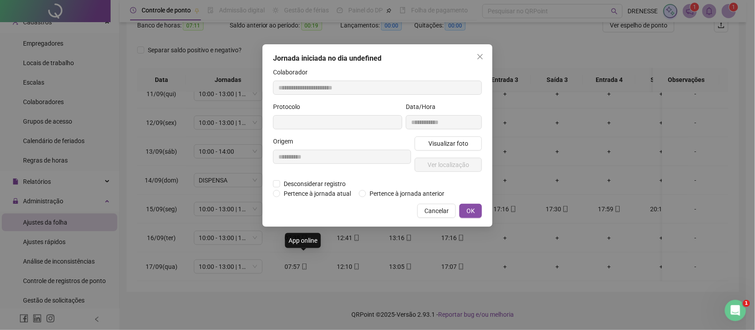
type input "**********"
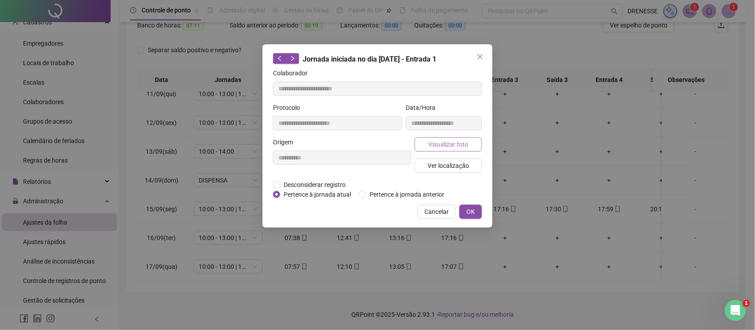
click at [453, 140] on span "Visualizar foto" at bounding box center [448, 144] width 40 height 10
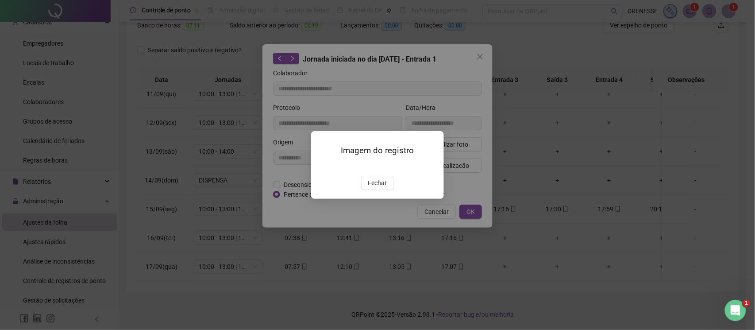
click at [373, 199] on div "Imagem do registro Fechar" at bounding box center [377, 165] width 133 height 68
click at [372, 188] on span "Fechar" at bounding box center [377, 183] width 19 height 10
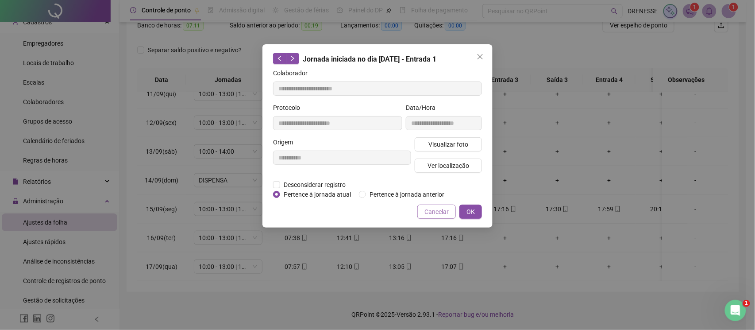
click at [432, 212] on span "Cancelar" at bounding box center [436, 212] width 24 height 10
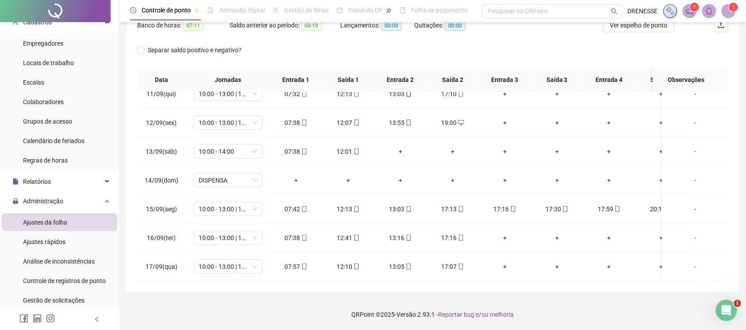
scroll to position [4, 0]
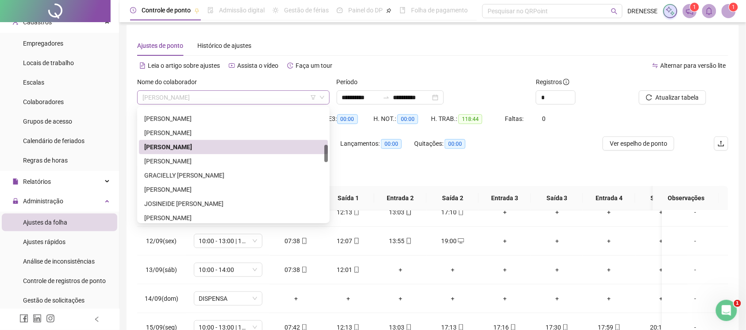
click at [204, 95] on span "[PERSON_NAME]" at bounding box center [233, 97] width 182 height 13
click at [189, 158] on div "[PERSON_NAME]" at bounding box center [233, 161] width 178 height 10
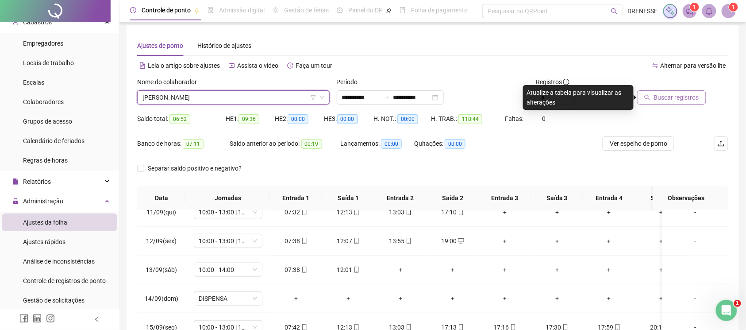
click at [659, 96] on span "Buscar registros" at bounding box center [676, 97] width 45 height 10
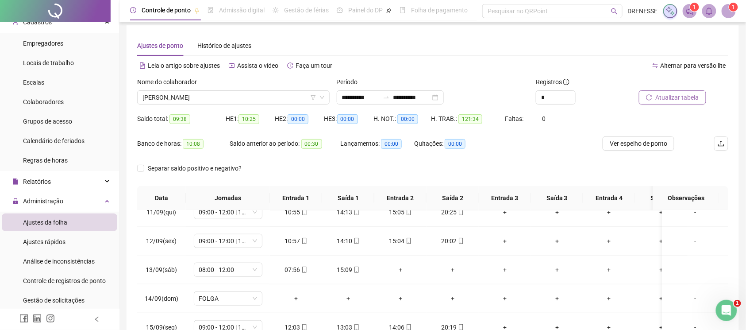
scroll to position [123, 0]
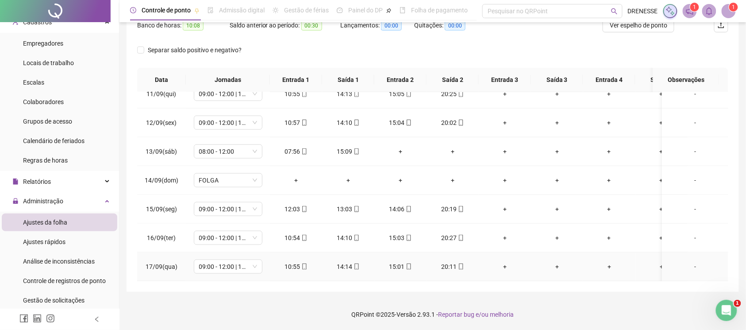
click at [303, 263] on icon "mobile" at bounding box center [304, 266] width 6 height 6
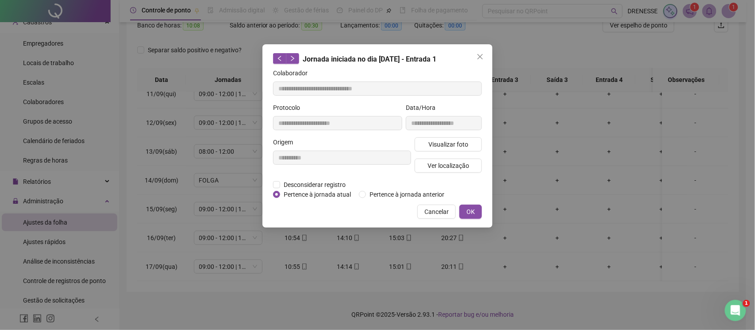
type input "**********"
click at [448, 144] on span "Visualizar foto" at bounding box center [448, 144] width 40 height 10
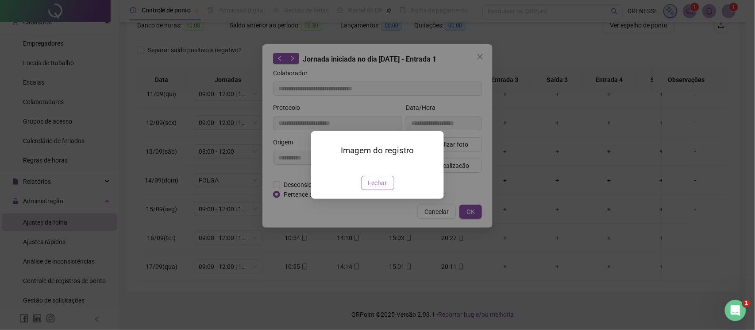
click at [384, 188] on span "Fechar" at bounding box center [377, 183] width 19 height 10
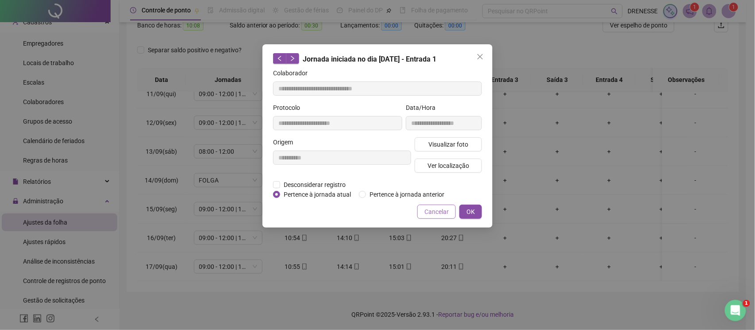
click at [434, 211] on span "Cancelar" at bounding box center [436, 212] width 24 height 10
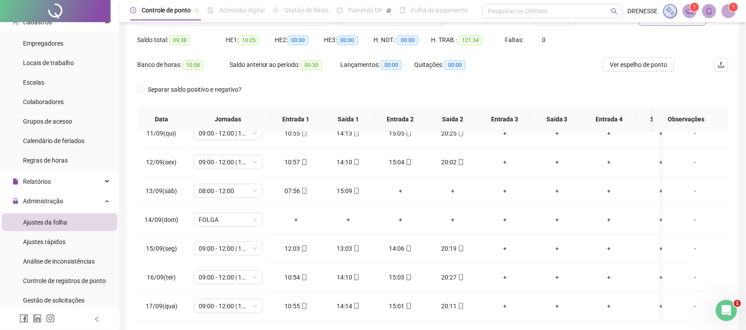
scroll to position [44, 0]
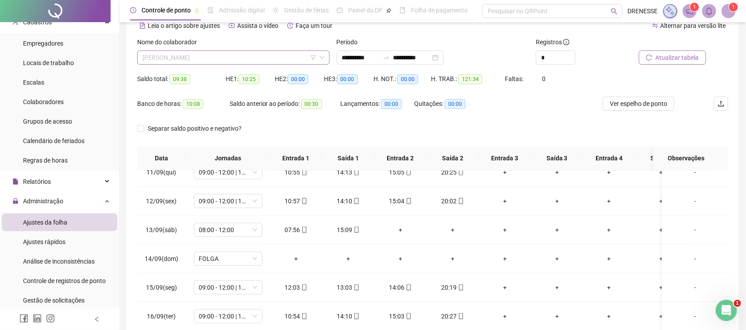
click at [246, 59] on span "[PERSON_NAME]" at bounding box center [233, 57] width 182 height 13
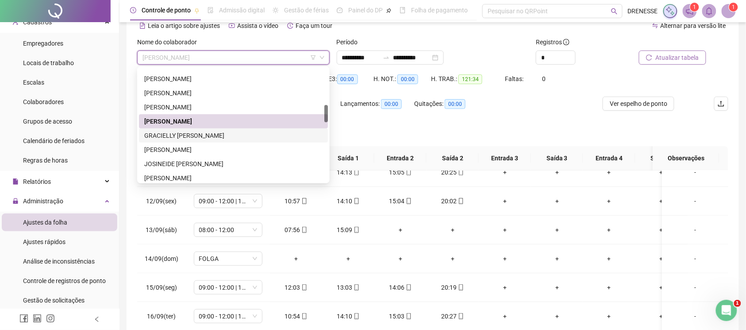
click at [223, 133] on div "GRACIELLY [PERSON_NAME]" at bounding box center [233, 136] width 178 height 10
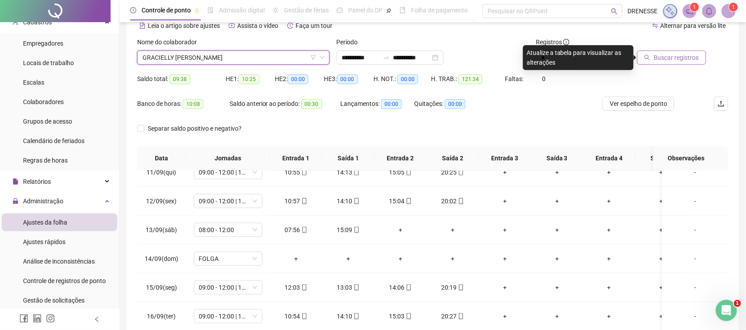
click at [657, 57] on span "Buscar registros" at bounding box center [676, 58] width 45 height 10
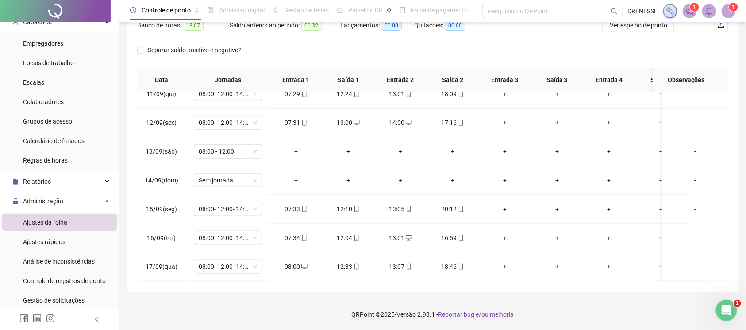
scroll to position [4, 0]
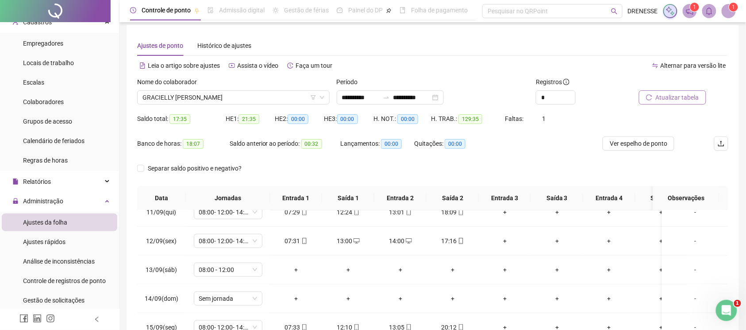
click at [201, 85] on label "Nome do colaborador" at bounding box center [169, 82] width 65 height 10
click at [199, 97] on span "GRACIELLY [PERSON_NAME]" at bounding box center [233, 97] width 182 height 13
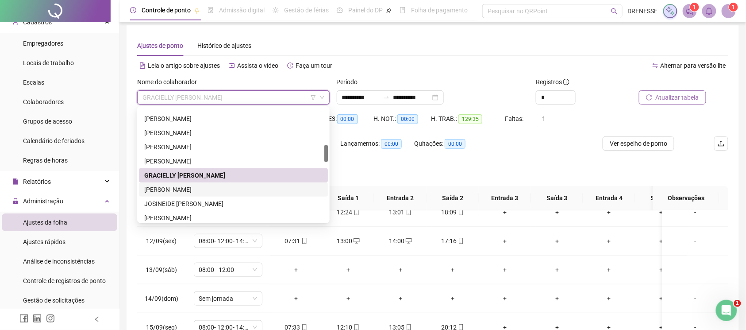
click at [196, 188] on div "[PERSON_NAME]" at bounding box center [233, 190] width 178 height 10
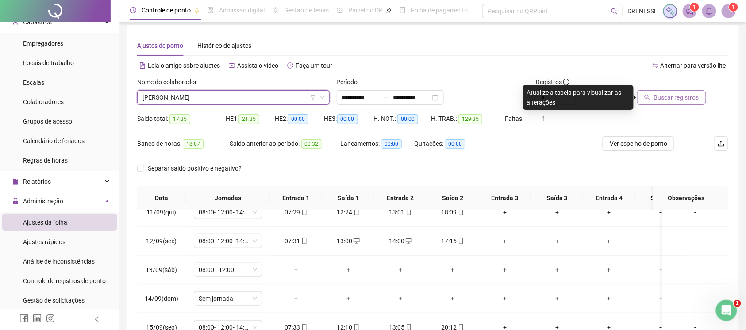
click at [677, 94] on span "Buscar registros" at bounding box center [676, 97] width 45 height 10
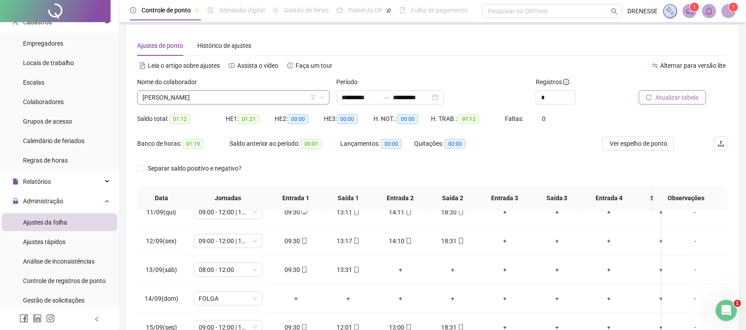
click at [211, 91] on span "[PERSON_NAME]" at bounding box center [233, 97] width 182 height 13
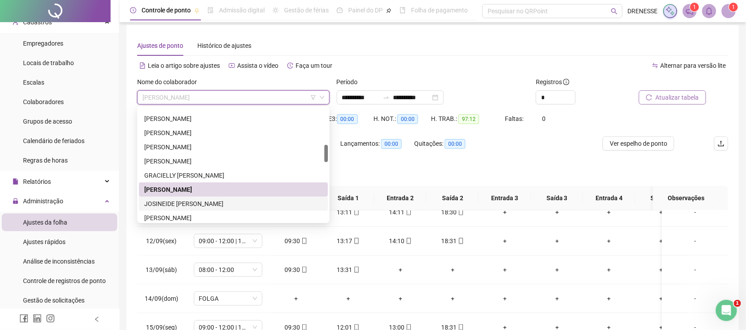
click at [195, 202] on div "JOSINEIDE [PERSON_NAME]" at bounding box center [233, 204] width 178 height 10
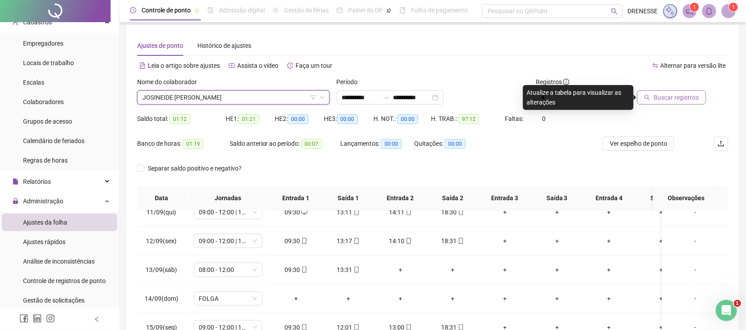
click at [676, 98] on span "Buscar registros" at bounding box center [676, 97] width 45 height 10
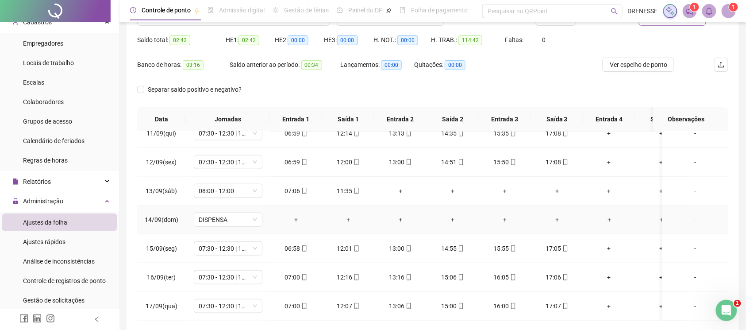
scroll to position [123, 0]
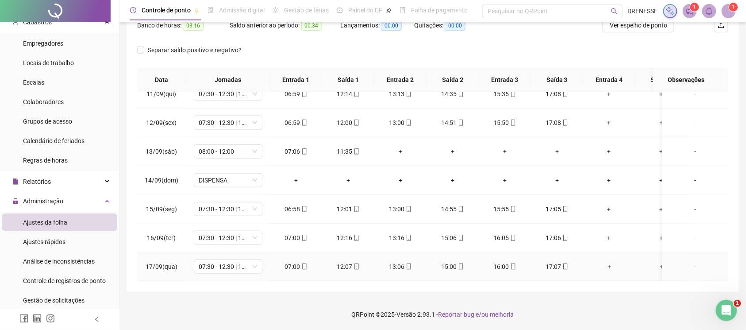
click at [303, 263] on icon "mobile" at bounding box center [304, 266] width 6 height 6
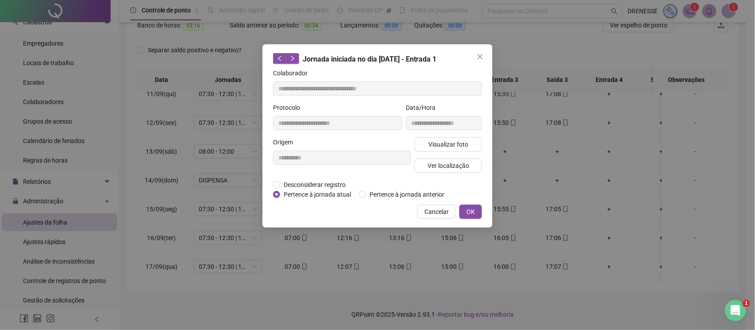
type input "**********"
click at [453, 146] on span "Visualizar foto" at bounding box center [448, 144] width 40 height 10
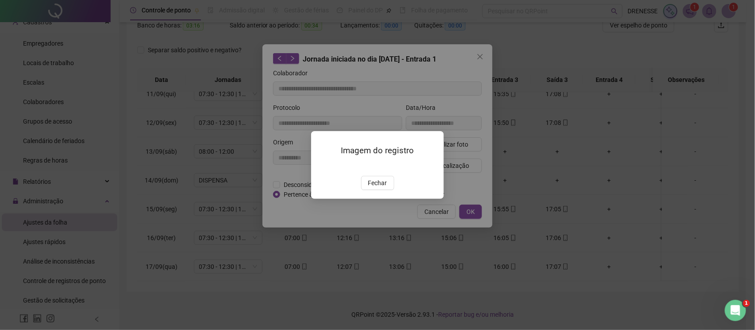
click at [373, 199] on div "Imagem do registro Fechar" at bounding box center [377, 165] width 133 height 68
click at [373, 188] on span "Fechar" at bounding box center [377, 183] width 19 height 10
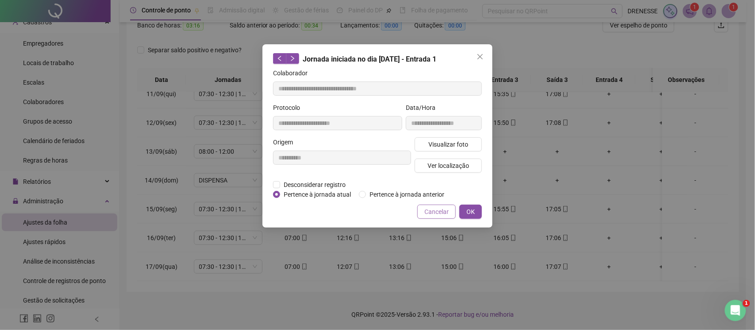
click at [434, 206] on button "Cancelar" at bounding box center [436, 211] width 38 height 14
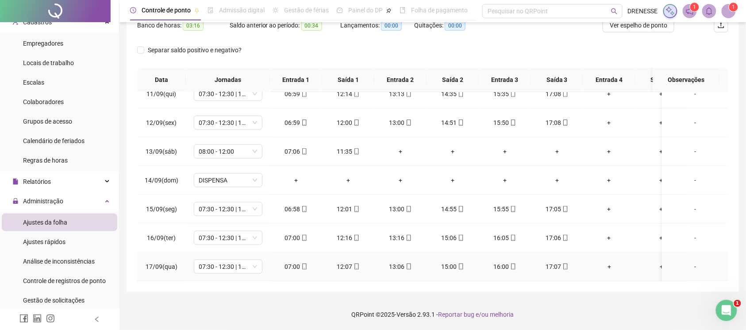
click at [565, 263] on icon "mobile" at bounding box center [565, 266] width 6 height 6
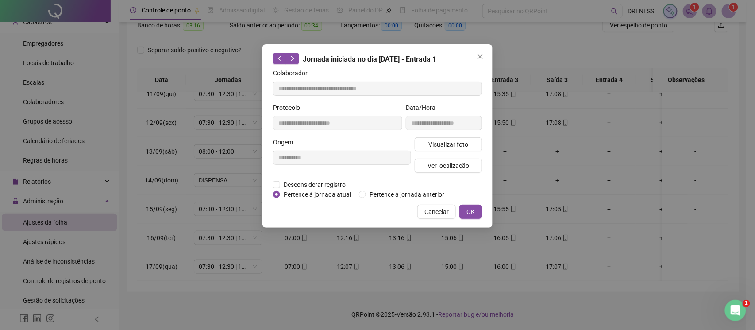
type input "**********"
click at [462, 146] on span "Visualizar foto" at bounding box center [448, 144] width 40 height 10
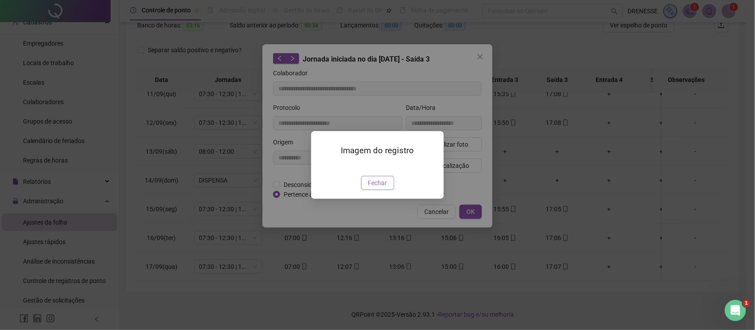
click at [379, 188] on span "Fechar" at bounding box center [377, 183] width 19 height 10
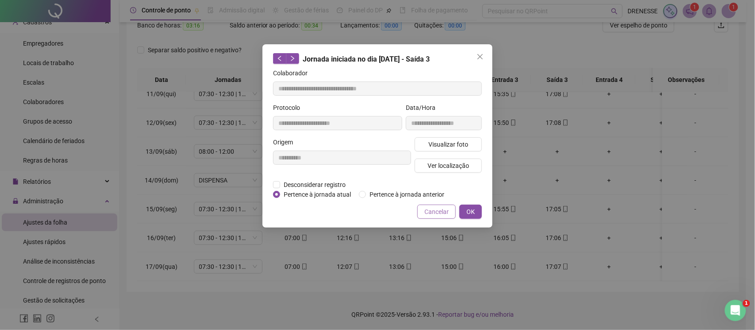
click at [421, 216] on button "Cancelar" at bounding box center [436, 211] width 38 height 14
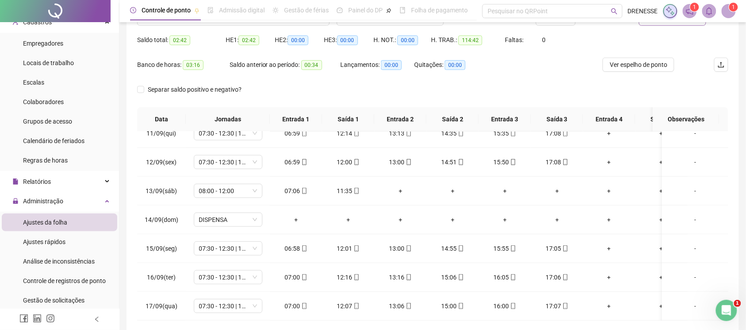
scroll to position [44, 0]
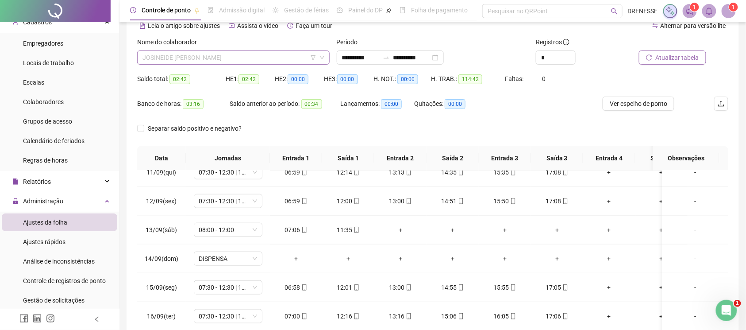
click at [192, 57] on span "JOSINEIDE [PERSON_NAME]" at bounding box center [233, 57] width 182 height 13
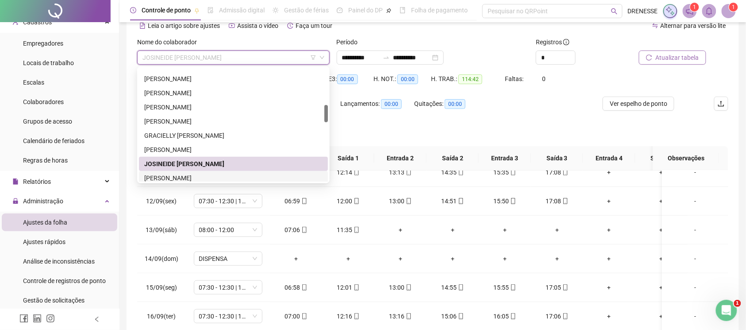
click at [196, 177] on div "[PERSON_NAME]" at bounding box center [233, 178] width 178 height 10
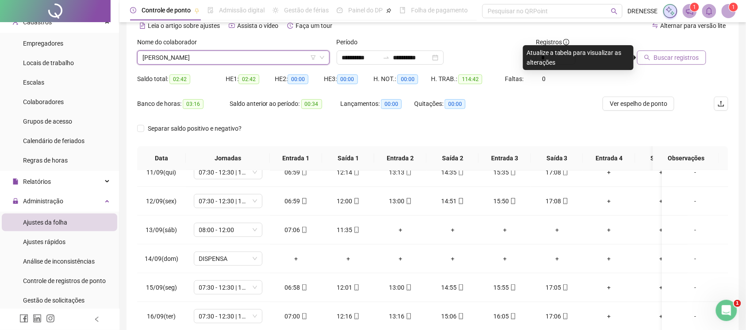
click at [669, 60] on span "Buscar registros" at bounding box center [676, 58] width 45 height 10
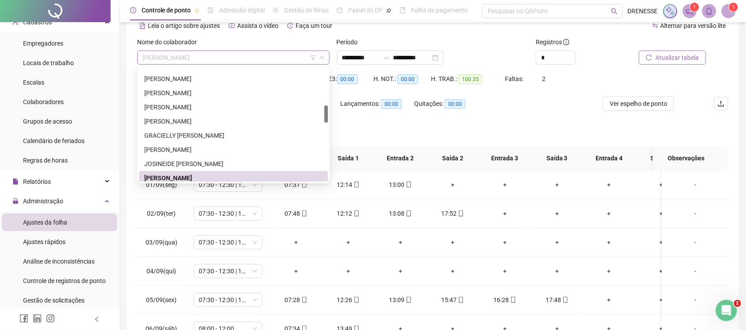
click at [206, 61] on span "[PERSON_NAME]" at bounding box center [233, 57] width 182 height 13
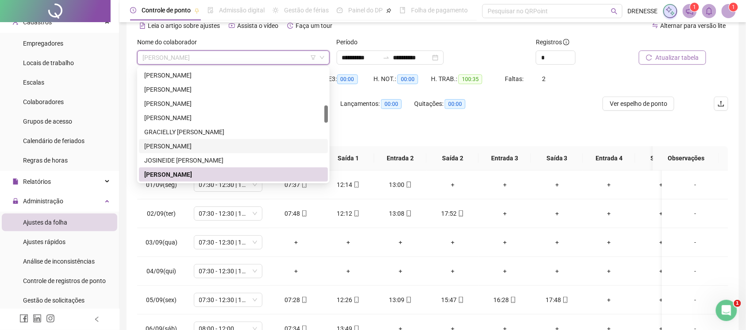
scroll to position [280, 0]
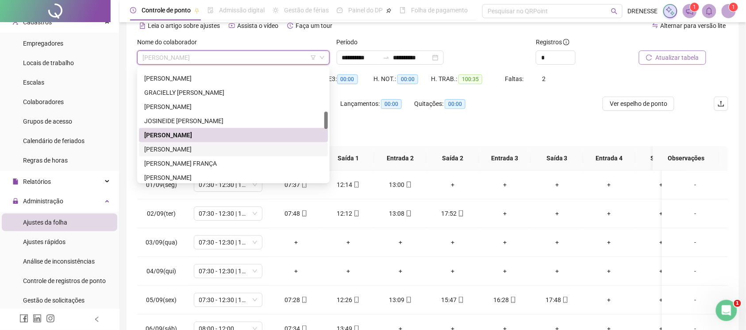
click at [215, 154] on div "[PERSON_NAME]" at bounding box center [233, 149] width 189 height 14
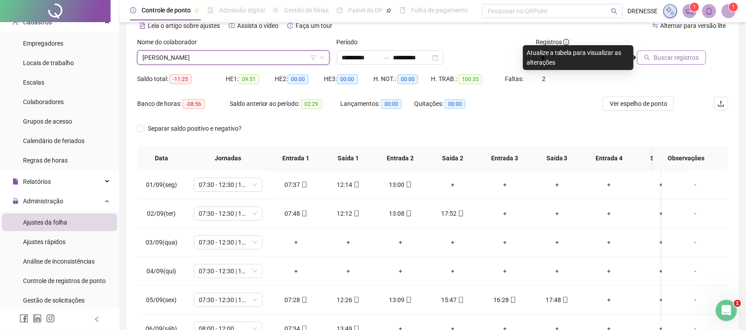
click at [702, 53] on button "Buscar registros" at bounding box center [671, 57] width 69 height 14
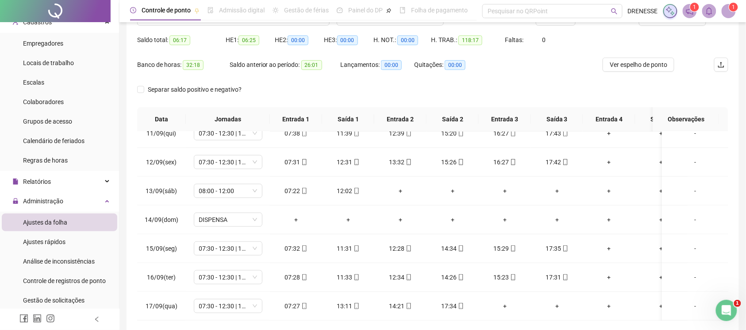
scroll to position [44, 0]
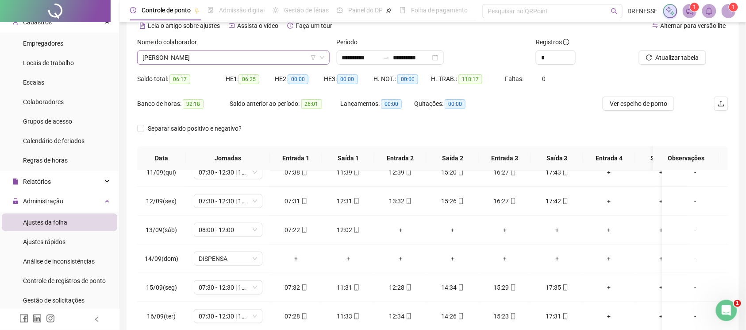
click at [208, 57] on span "[PERSON_NAME]" at bounding box center [233, 57] width 182 height 13
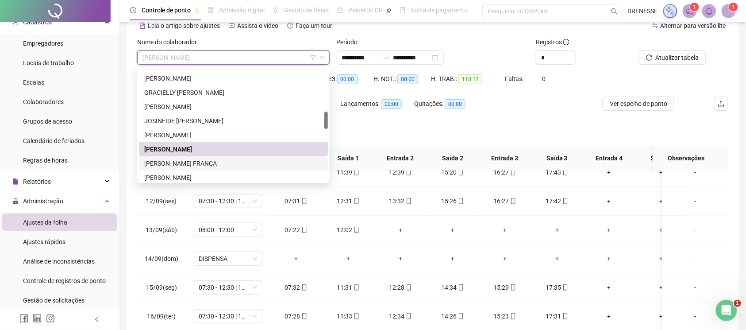
click at [188, 164] on div "[PERSON_NAME] FRANÇA" at bounding box center [233, 163] width 178 height 10
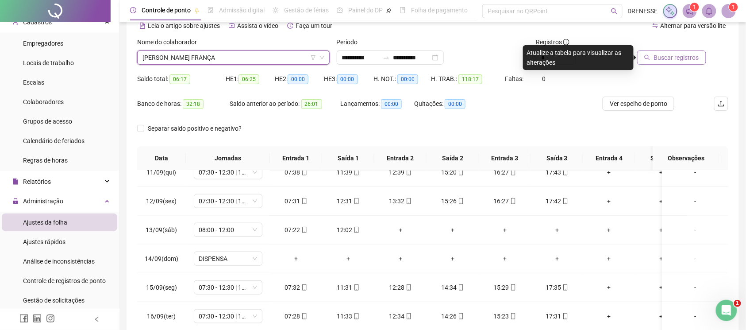
click at [661, 59] on span "Buscar registros" at bounding box center [676, 58] width 45 height 10
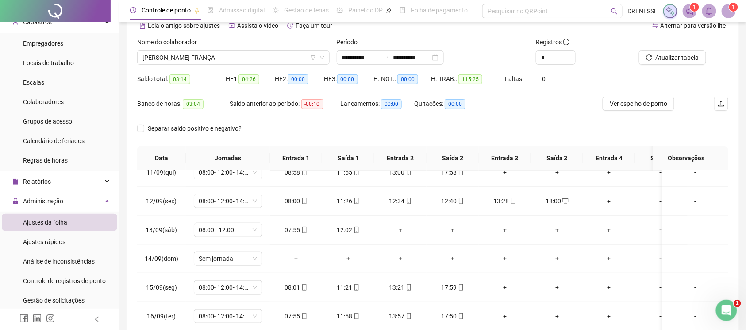
scroll to position [123, 0]
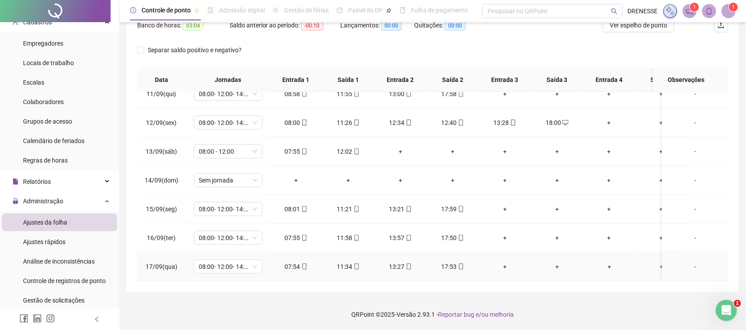
click at [301, 262] on div "07:54" at bounding box center [296, 267] width 38 height 10
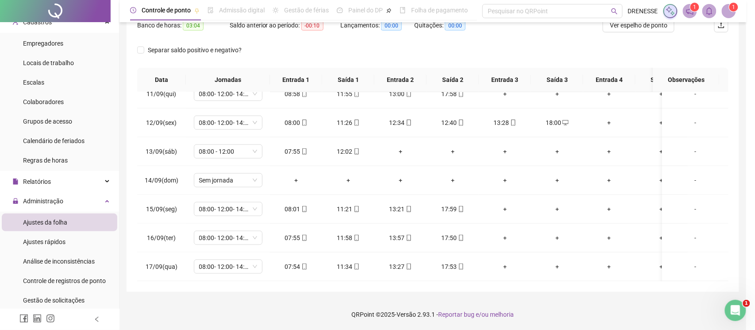
type input "**********"
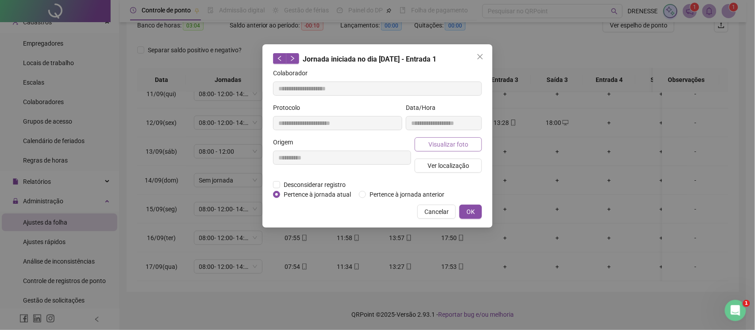
click at [454, 149] on span "Visualizar foto" at bounding box center [448, 144] width 40 height 10
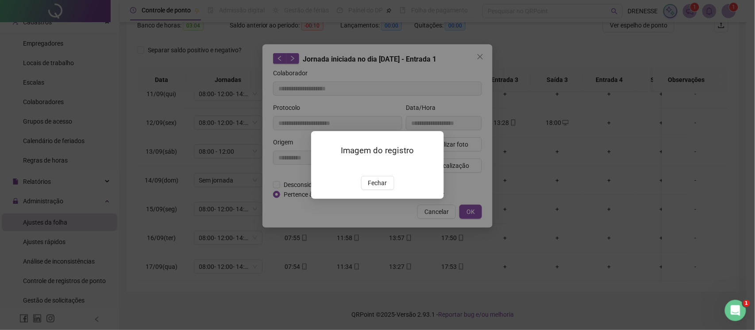
drag, startPoint x: 374, startPoint y: 235, endPoint x: 399, endPoint y: 230, distance: 24.9
click at [374, 188] on span "Fechar" at bounding box center [377, 183] width 19 height 10
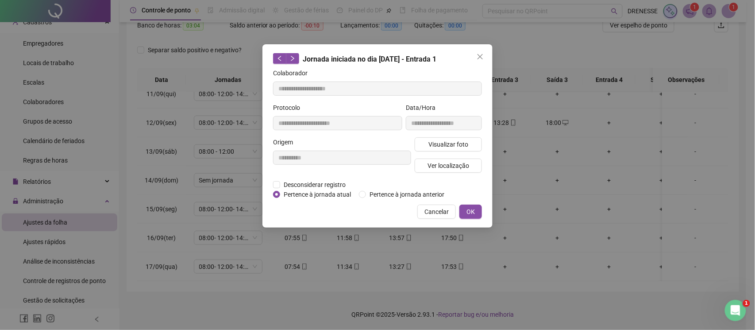
click at [435, 211] on span "Cancelar" at bounding box center [436, 212] width 24 height 10
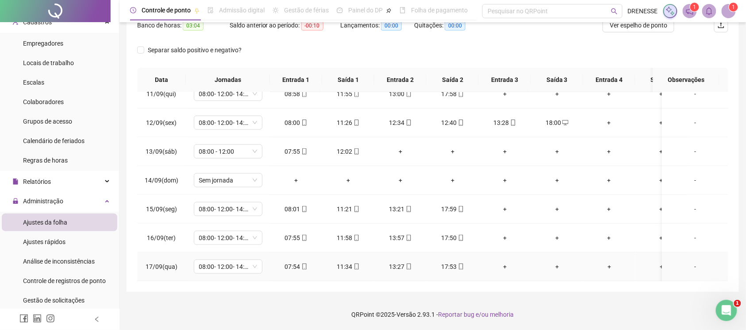
click at [462, 265] on td "17:53" at bounding box center [453, 266] width 52 height 29
click at [471, 254] on td "17:53" at bounding box center [453, 266] width 52 height 29
click at [458, 263] on icon "mobile" at bounding box center [461, 266] width 6 height 6
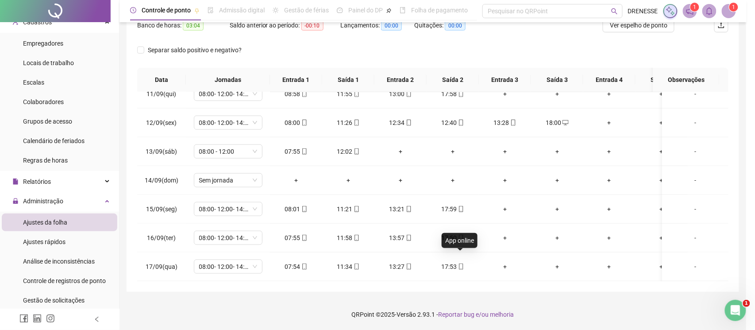
type input "**********"
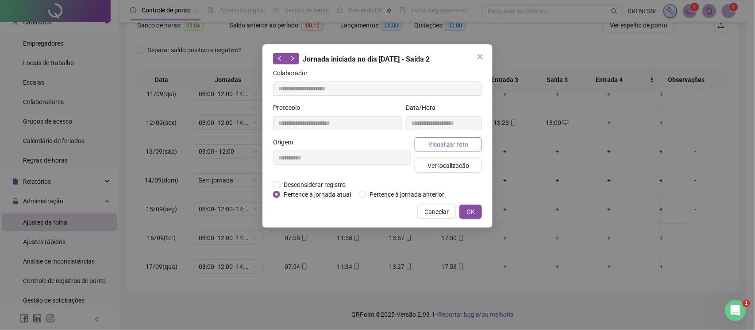
click at [452, 146] on span "Visualizar foto" at bounding box center [448, 144] width 40 height 10
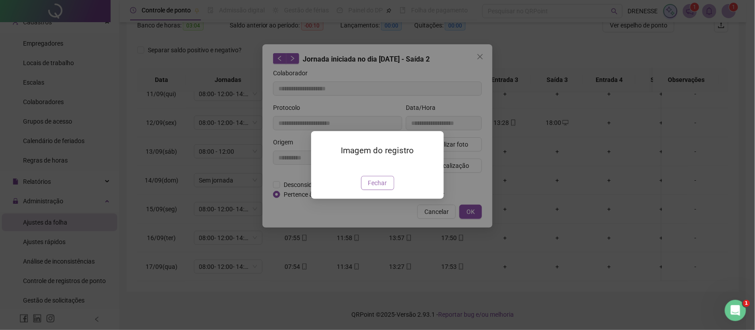
click at [371, 190] on button "Fechar" at bounding box center [377, 183] width 33 height 14
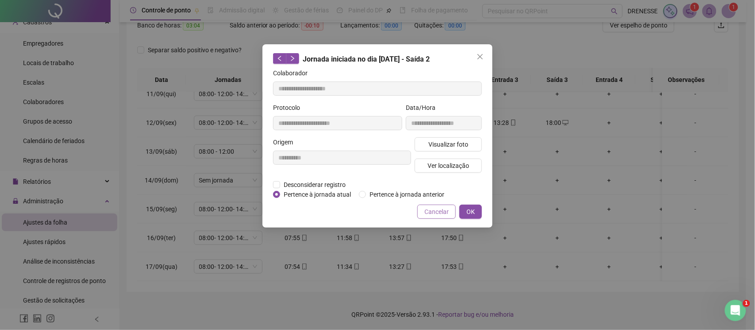
click at [423, 207] on button "Cancelar" at bounding box center [436, 211] width 38 height 14
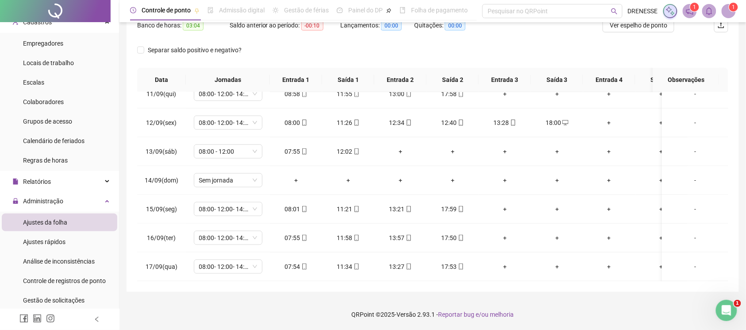
scroll to position [44, 0]
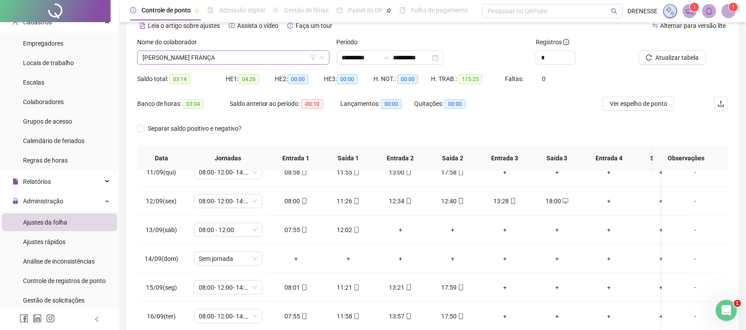
click at [206, 59] on span "[PERSON_NAME] FRANÇA" at bounding box center [233, 57] width 182 height 13
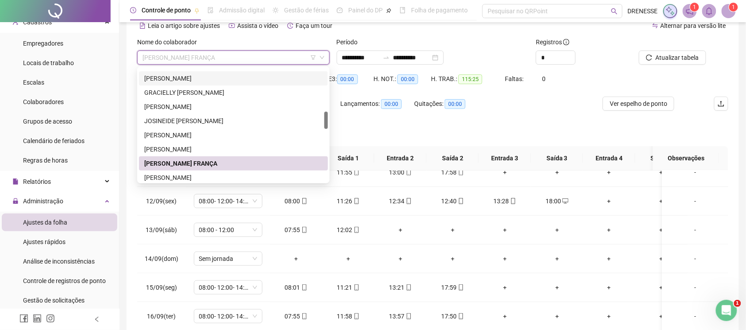
scroll to position [319, 0]
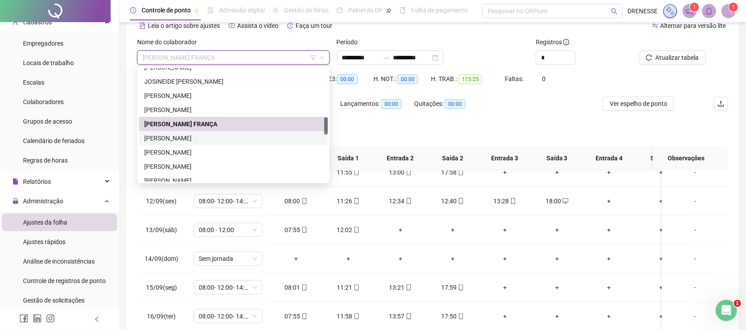
click at [205, 136] on div "[PERSON_NAME]" at bounding box center [233, 138] width 178 height 10
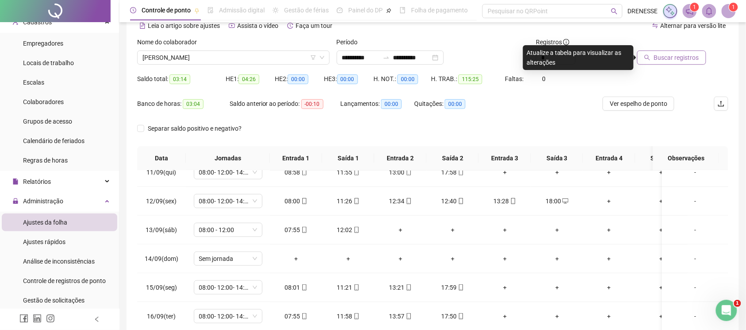
click at [663, 54] on span "Buscar registros" at bounding box center [676, 58] width 45 height 10
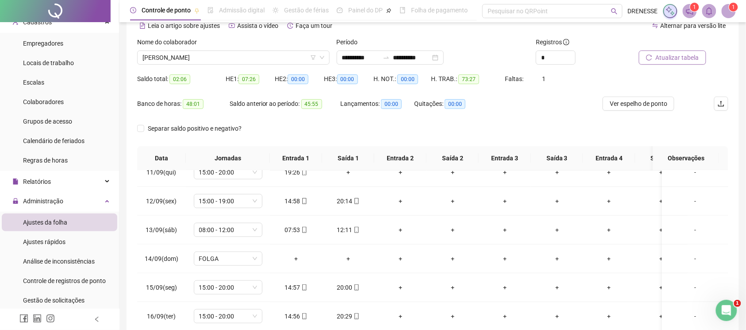
scroll to position [123, 0]
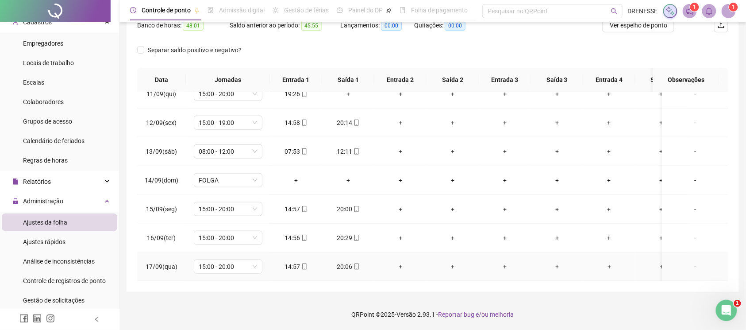
click at [302, 263] on icon "mobile" at bounding box center [304, 266] width 4 height 6
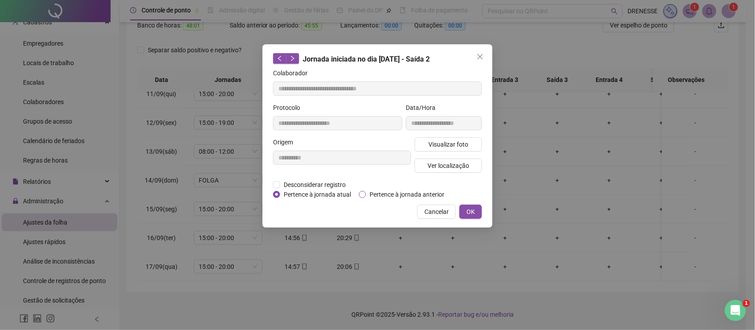
type input "**********"
click at [439, 143] on span "Visualizar foto" at bounding box center [448, 144] width 40 height 10
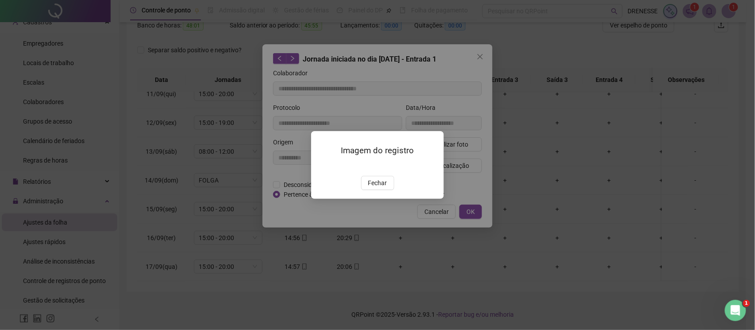
click at [373, 188] on span "Fechar" at bounding box center [377, 183] width 19 height 10
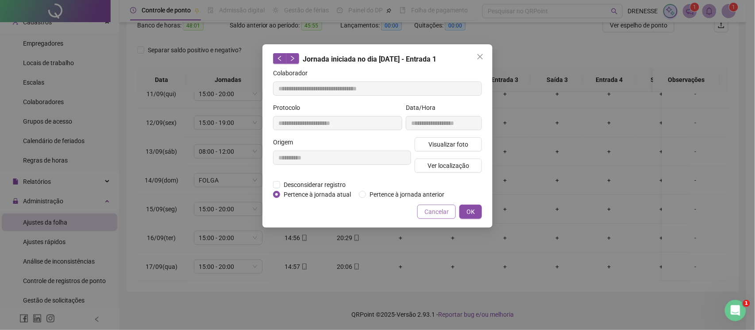
click at [432, 207] on span "Cancelar" at bounding box center [436, 212] width 24 height 10
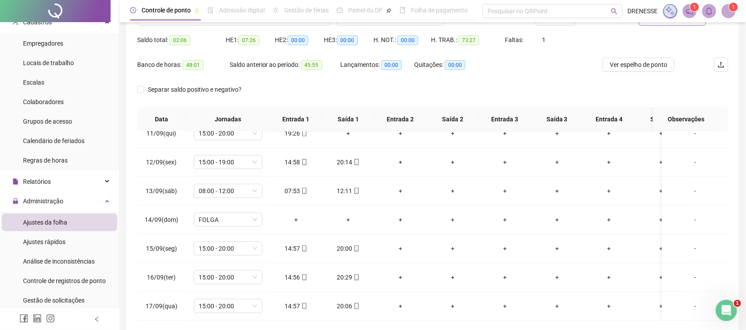
scroll to position [44, 0]
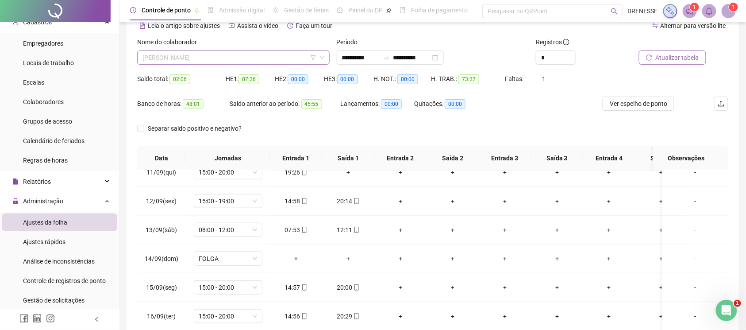
click at [190, 58] on span "[PERSON_NAME]" at bounding box center [233, 57] width 182 height 13
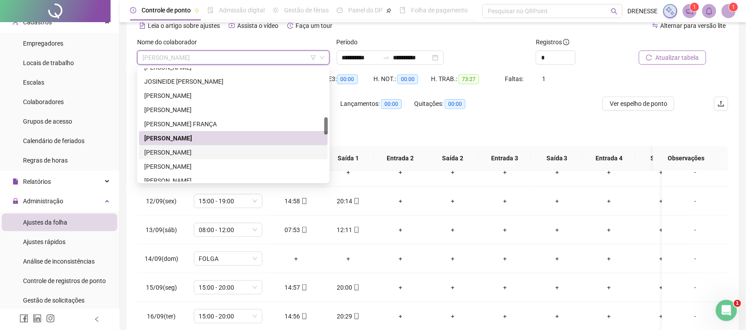
click at [177, 149] on div "[PERSON_NAME]" at bounding box center [233, 152] width 178 height 10
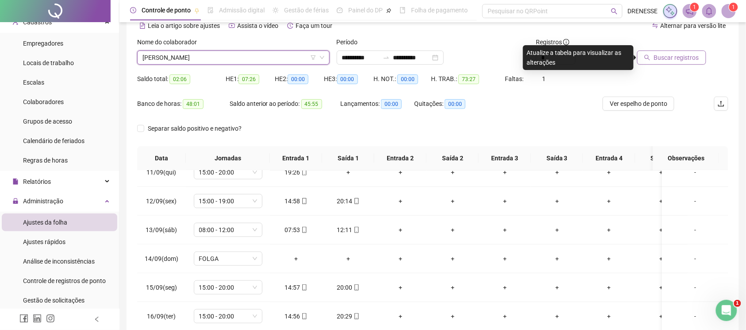
click at [663, 57] on span "Buscar registros" at bounding box center [676, 58] width 45 height 10
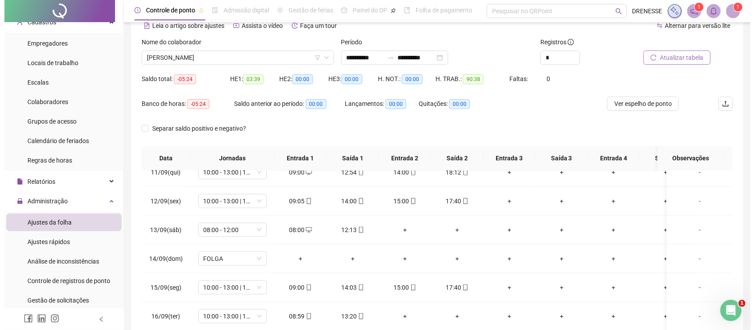
scroll to position [123, 0]
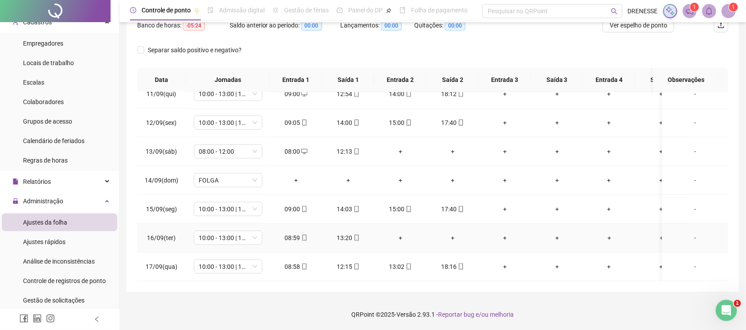
click at [688, 233] on div "-" at bounding box center [695, 238] width 52 height 10
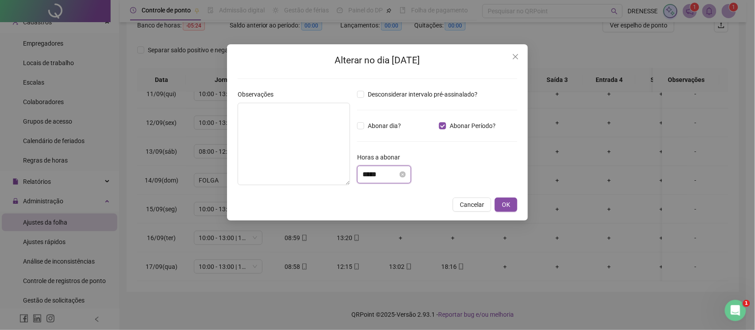
click at [374, 178] on input "*****" at bounding box center [379, 174] width 35 height 11
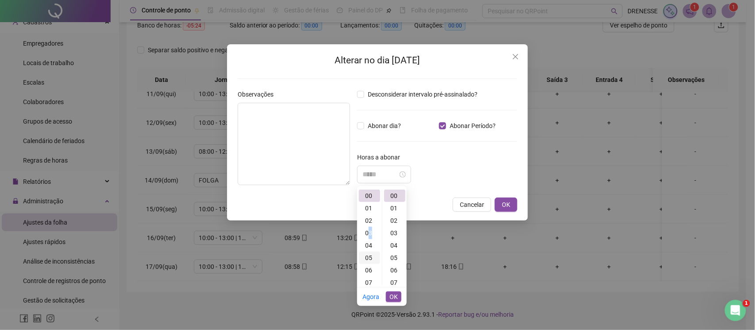
click at [369, 230] on div "03" at bounding box center [369, 233] width 21 height 12
click at [397, 215] on div "40" at bounding box center [394, 219] width 21 height 12
click at [308, 132] on textarea at bounding box center [294, 144] width 112 height 82
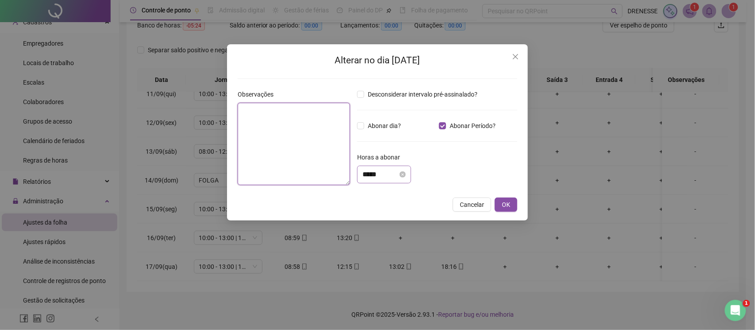
click at [406, 176] on div "*****" at bounding box center [383, 174] width 43 height 11
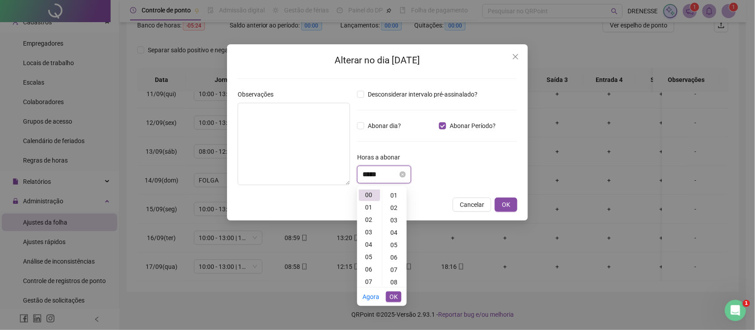
scroll to position [0, 0]
click at [370, 236] on div "03" at bounding box center [369, 233] width 21 height 12
click at [393, 221] on div "40" at bounding box center [394, 219] width 21 height 12
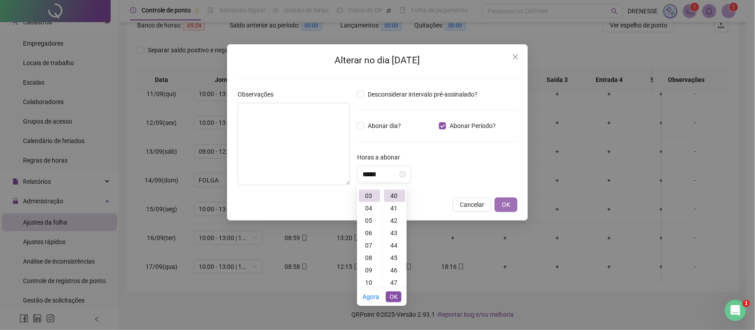
click at [512, 206] on button "OK" at bounding box center [506, 204] width 23 height 14
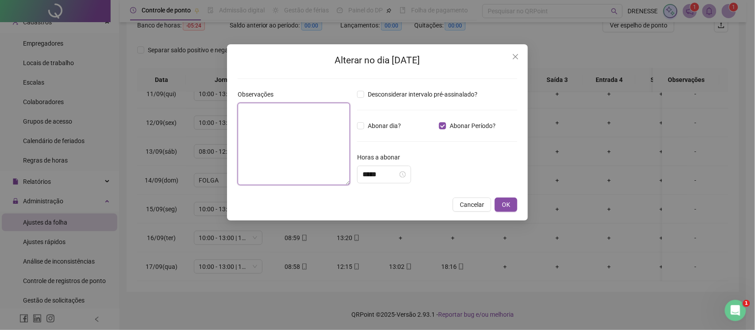
click at [250, 147] on textarea at bounding box center [294, 144] width 112 height 82
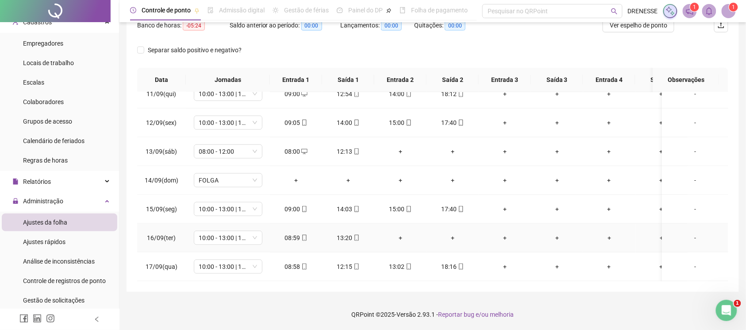
click at [681, 233] on div "-" at bounding box center [695, 238] width 52 height 10
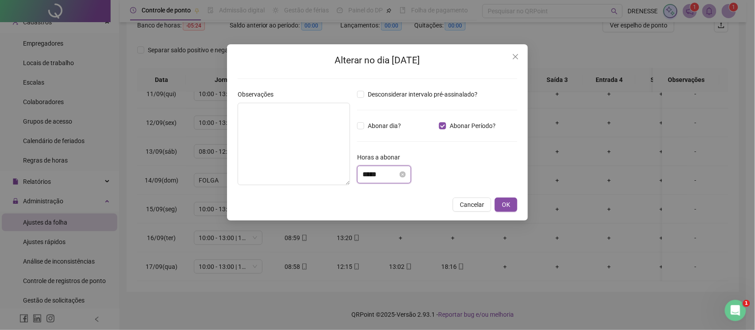
click at [381, 174] on input "*****" at bounding box center [379, 174] width 35 height 11
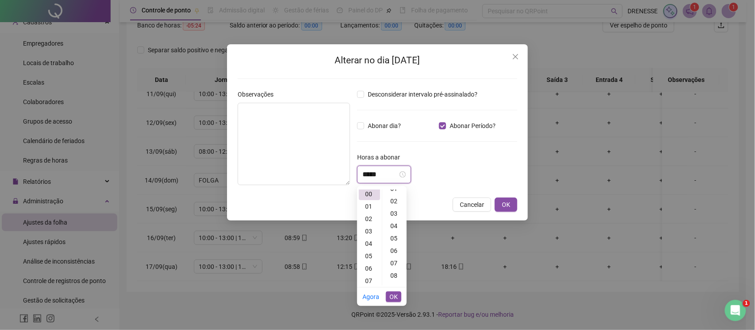
scroll to position [0, 0]
click at [369, 231] on div "03" at bounding box center [369, 233] width 21 height 12
click at [396, 258] on div "40" at bounding box center [394, 259] width 21 height 12
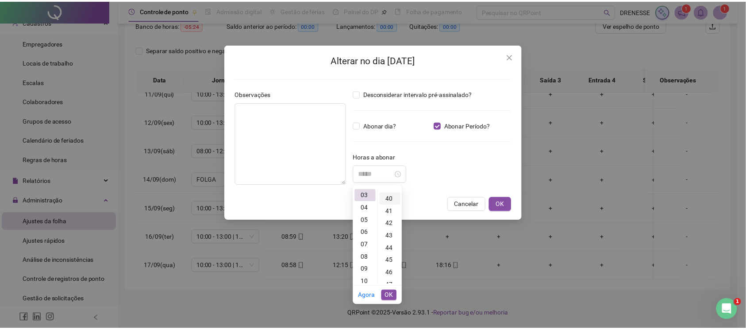
scroll to position [496, 0]
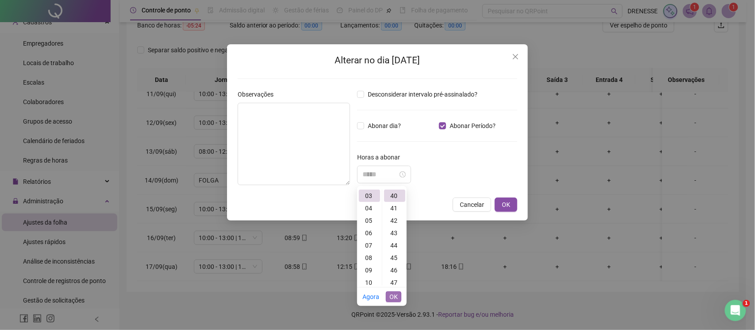
type input "*****"
click at [396, 296] on span "OK" at bounding box center [393, 297] width 8 height 10
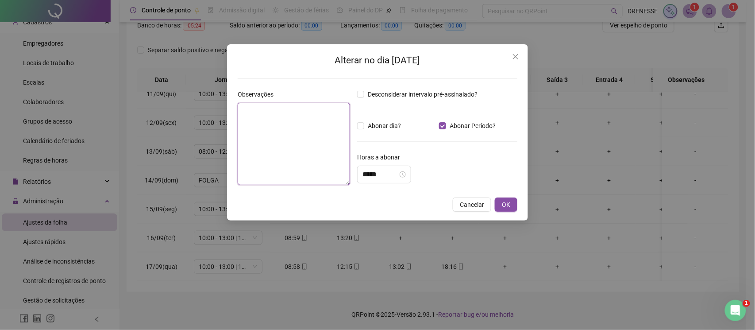
click at [316, 144] on textarea at bounding box center [294, 144] width 112 height 82
type textarea "**********"
click at [501, 202] on button "OK" at bounding box center [506, 205] width 23 height 14
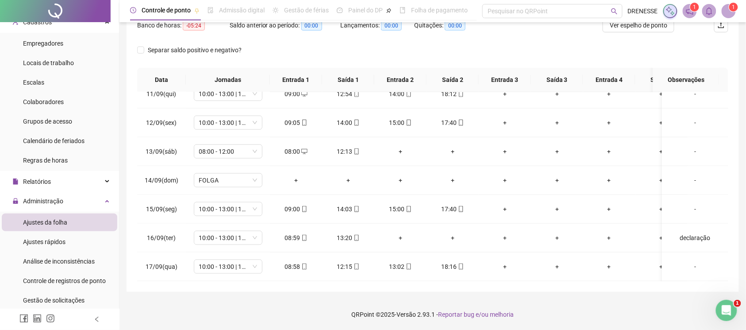
scroll to position [4, 0]
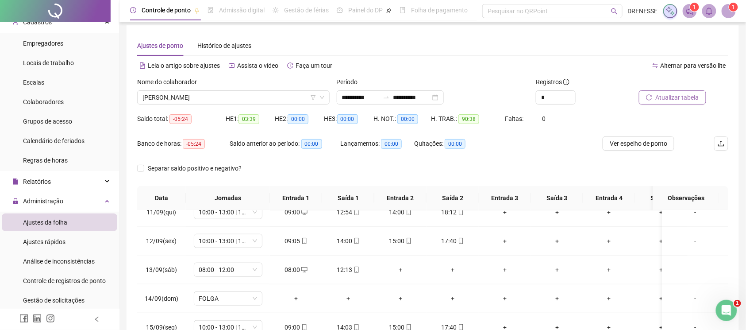
click at [675, 92] on span "Atualizar tabela" at bounding box center [677, 97] width 43 height 10
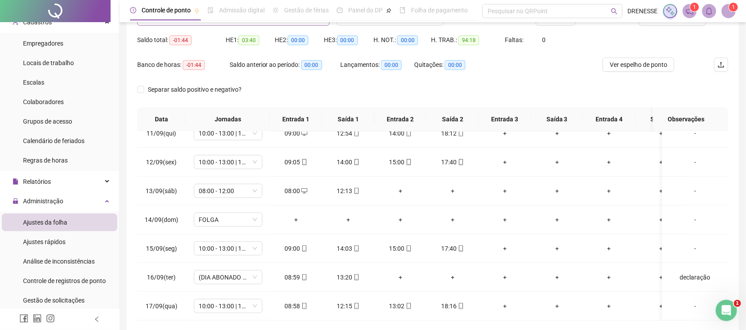
scroll to position [44, 0]
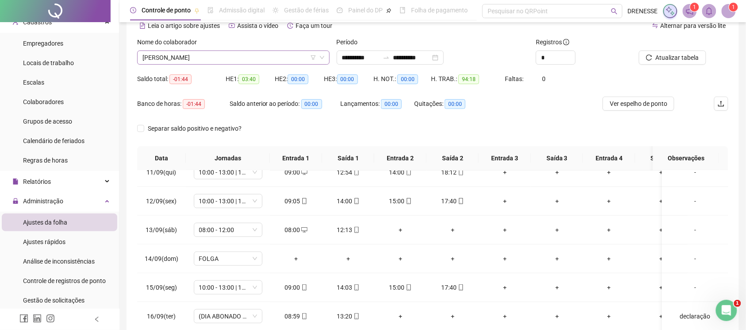
click at [215, 61] on span "[PERSON_NAME]" at bounding box center [233, 57] width 182 height 13
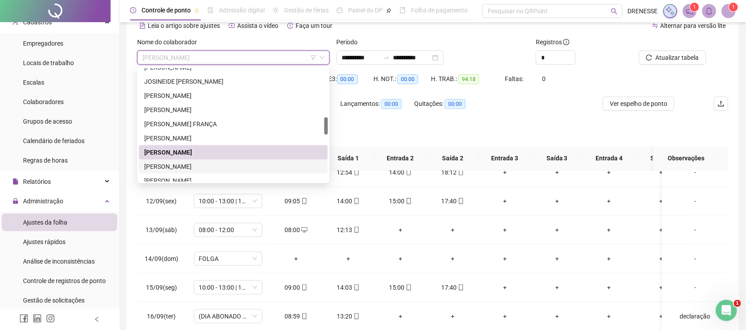
click at [196, 165] on div "[PERSON_NAME]" at bounding box center [233, 167] width 178 height 10
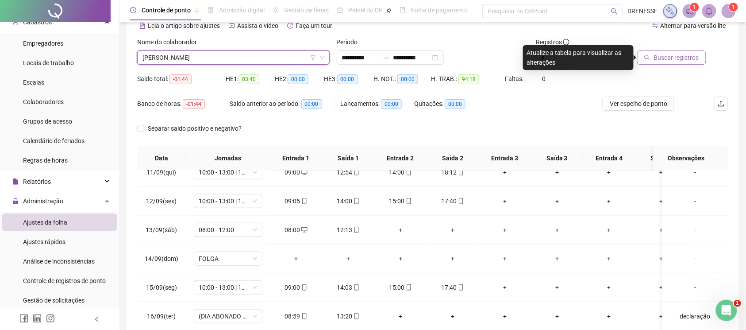
click at [688, 55] on span "Buscar registros" at bounding box center [676, 58] width 45 height 10
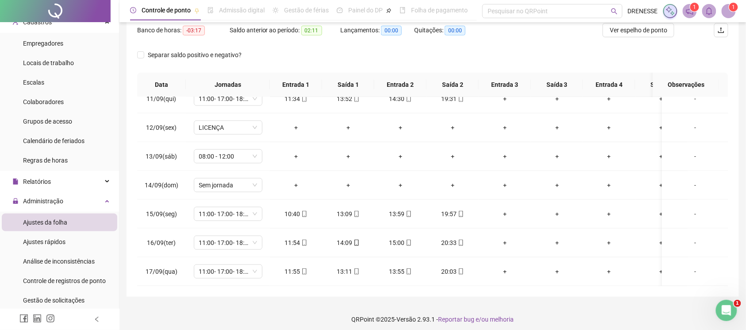
scroll to position [123, 0]
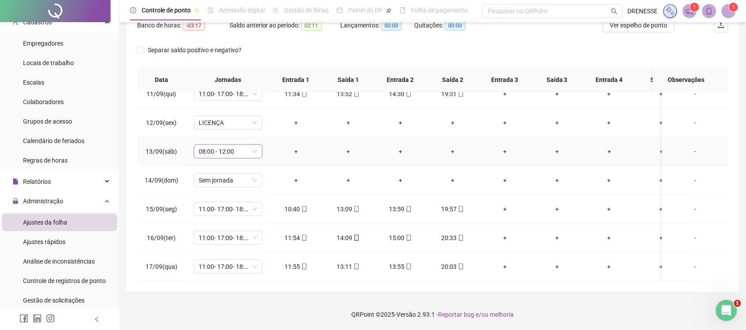
click at [238, 145] on span "08:00 - 12:00" at bounding box center [228, 151] width 58 height 13
type input "***"
click at [231, 176] on div "Licença" at bounding box center [230, 174] width 49 height 10
click at [262, 119] on button "Sim" at bounding box center [269, 119] width 17 height 11
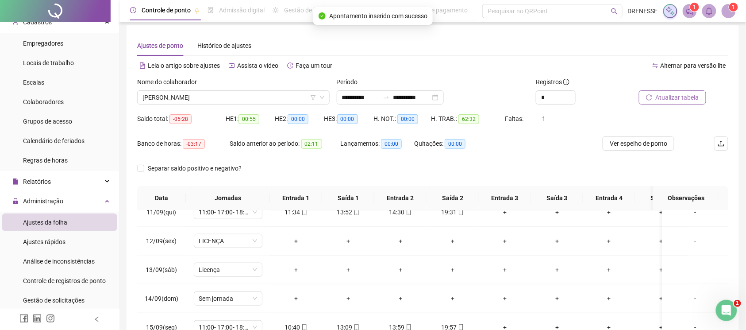
click at [655, 94] on button "Atualizar tabela" at bounding box center [672, 97] width 67 height 14
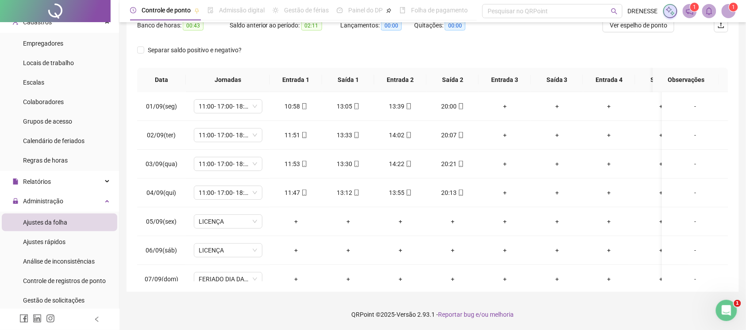
scroll to position [44, 0]
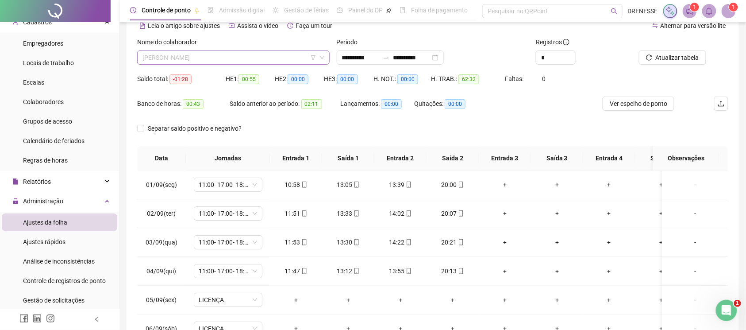
click at [234, 60] on span "[PERSON_NAME]" at bounding box center [233, 57] width 182 height 13
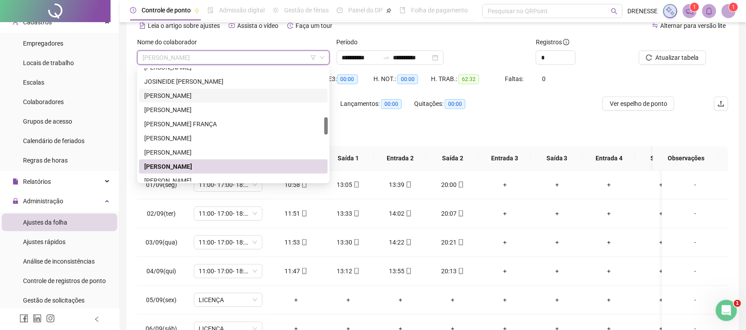
scroll to position [359, 0]
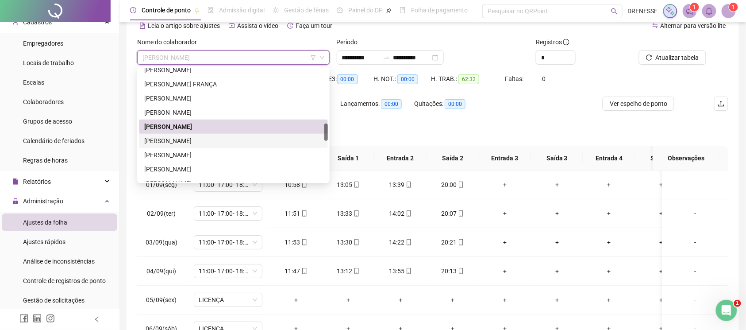
click at [196, 142] on div "[PERSON_NAME]" at bounding box center [233, 141] width 178 height 10
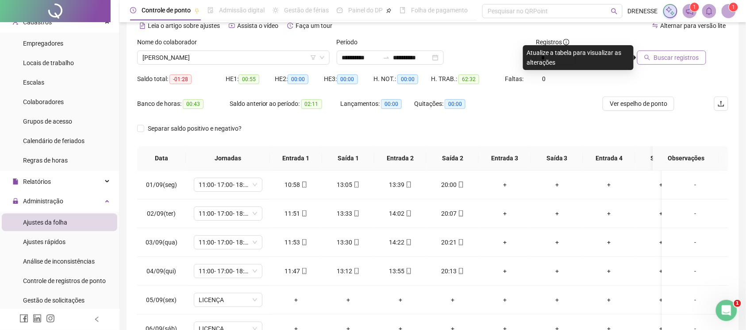
click at [678, 62] on button "Buscar registros" at bounding box center [671, 57] width 69 height 14
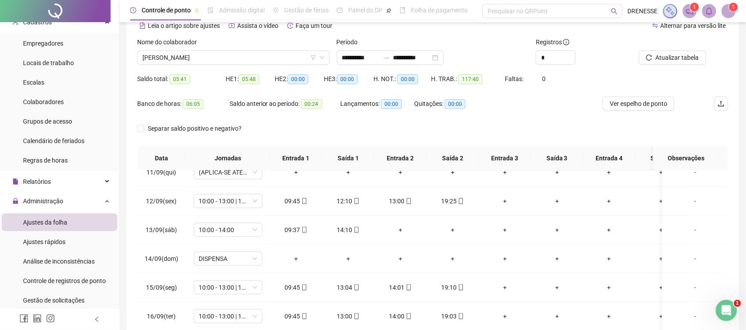
scroll to position [123, 0]
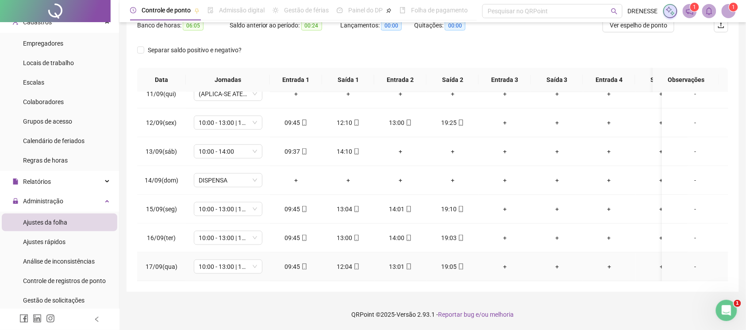
click at [299, 262] on div "09:45" at bounding box center [296, 267] width 38 height 10
type input "**********"
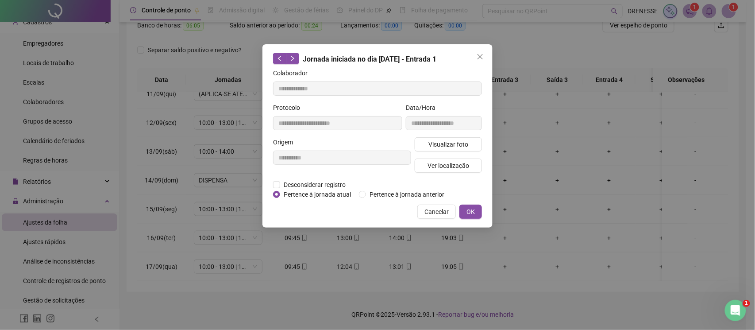
click at [471, 135] on div "**********" at bounding box center [444, 120] width 80 height 35
click at [461, 142] on span "Visualizar foto" at bounding box center [448, 144] width 40 height 10
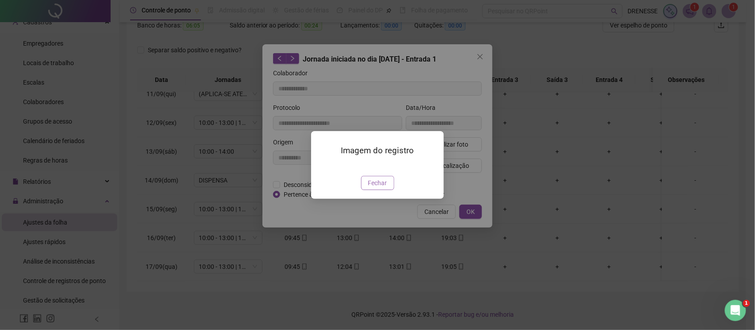
click at [381, 190] on button "Fechar" at bounding box center [377, 183] width 33 height 14
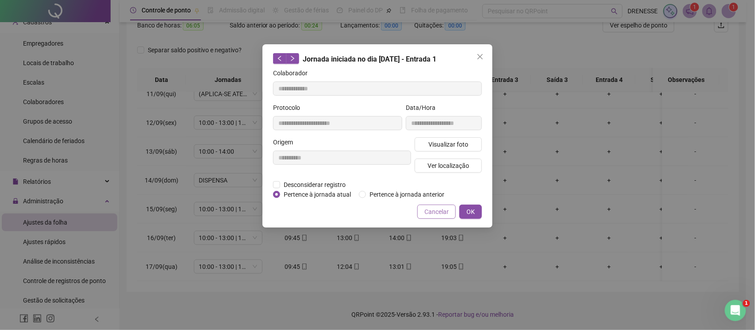
click at [427, 215] on span "Cancelar" at bounding box center [436, 212] width 24 height 10
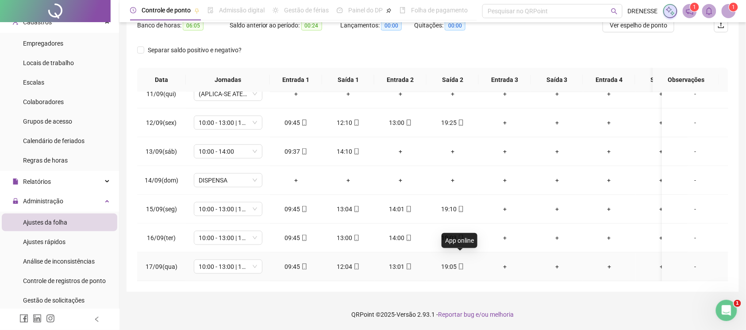
click at [461, 263] on icon "mobile" at bounding box center [461, 266] width 6 height 6
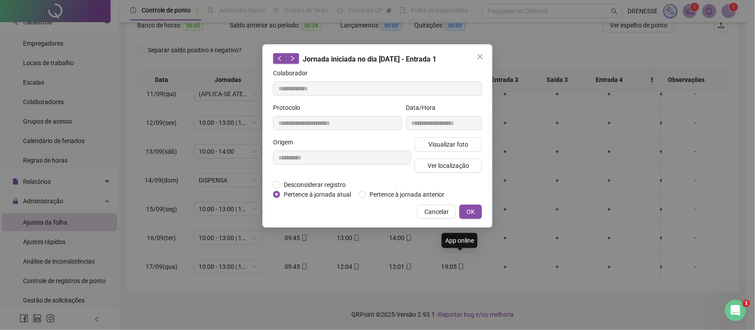
type input "**********"
click at [443, 147] on span "Visualizar foto" at bounding box center [448, 144] width 40 height 10
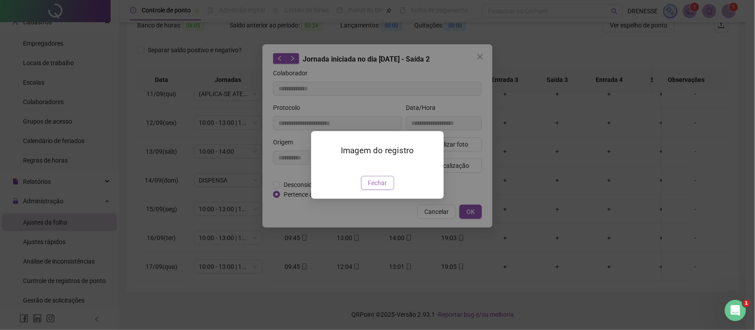
click at [372, 188] on span "Fechar" at bounding box center [377, 183] width 19 height 10
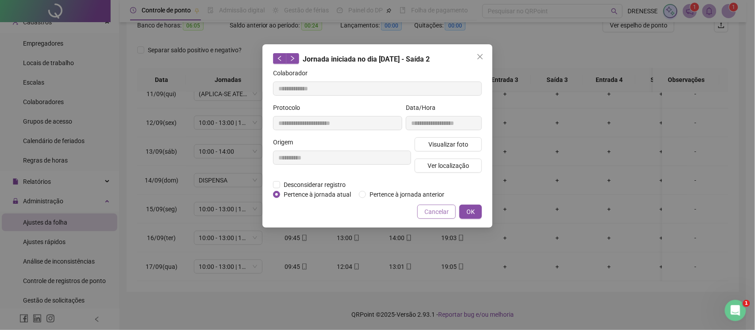
click at [438, 211] on span "Cancelar" at bounding box center [436, 212] width 24 height 10
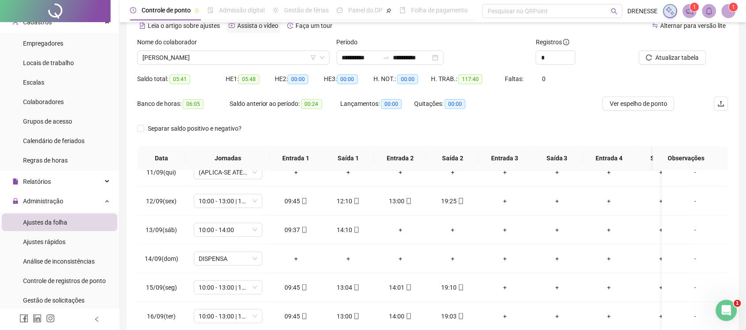
scroll to position [4, 0]
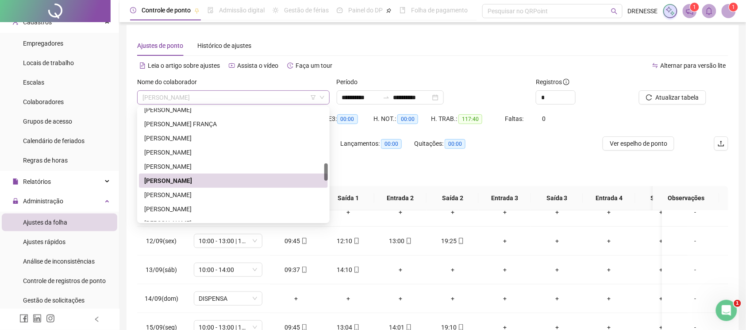
click at [208, 96] on span "[PERSON_NAME]" at bounding box center [233, 97] width 182 height 13
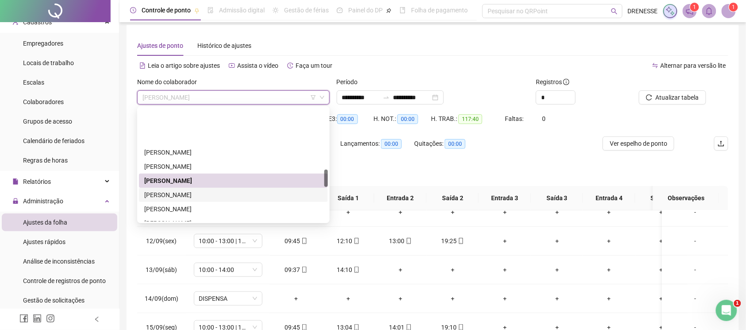
scroll to position [399, 0]
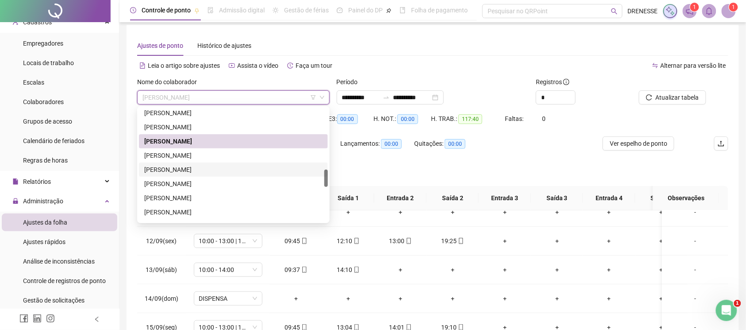
click at [196, 165] on div "[PERSON_NAME]" at bounding box center [233, 170] width 178 height 10
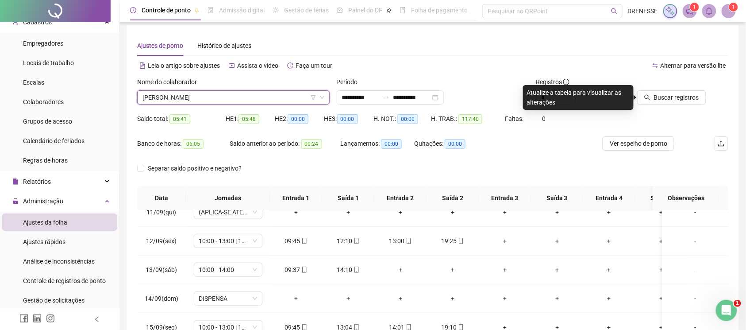
click at [202, 93] on span "[PERSON_NAME]" at bounding box center [233, 97] width 182 height 13
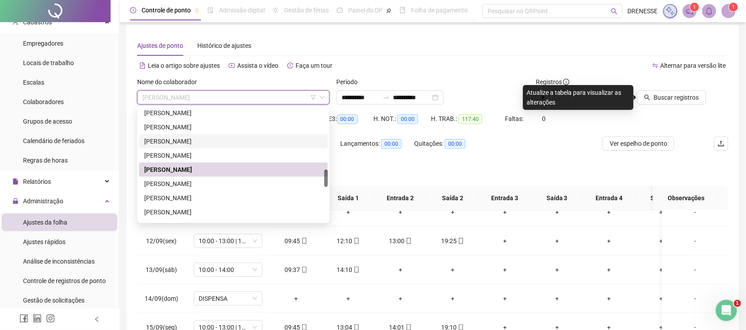
click at [206, 150] on div "[PERSON_NAME]" at bounding box center [233, 155] width 178 height 10
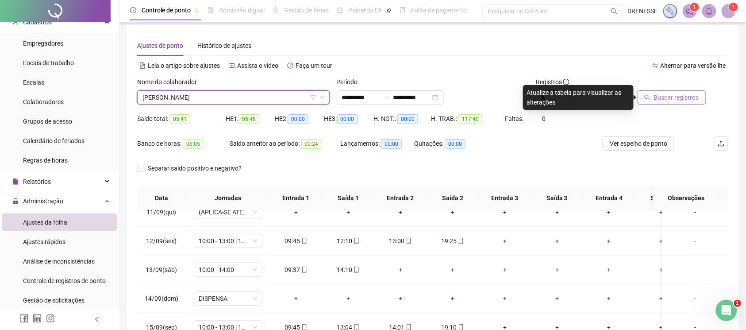
click at [679, 95] on span "Buscar registros" at bounding box center [676, 97] width 45 height 10
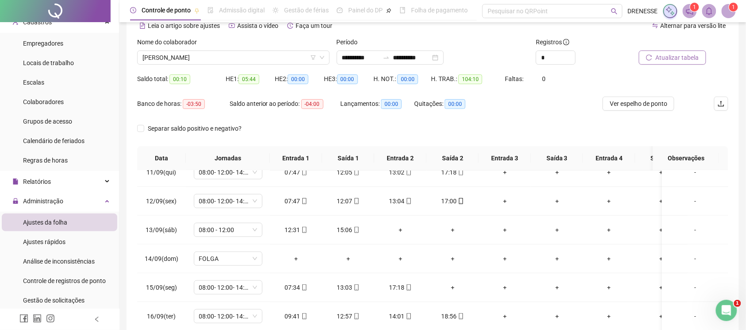
scroll to position [123, 0]
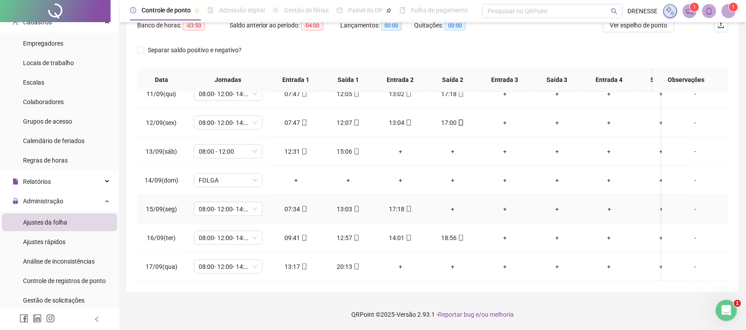
click at [452, 204] on div "+" at bounding box center [453, 209] width 38 height 10
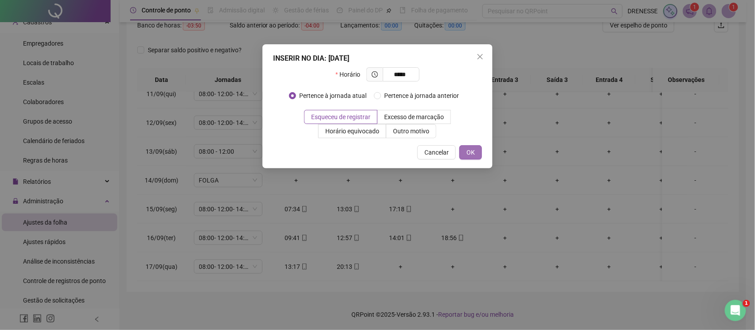
type input "*****"
click at [476, 151] on button "OK" at bounding box center [470, 152] width 23 height 14
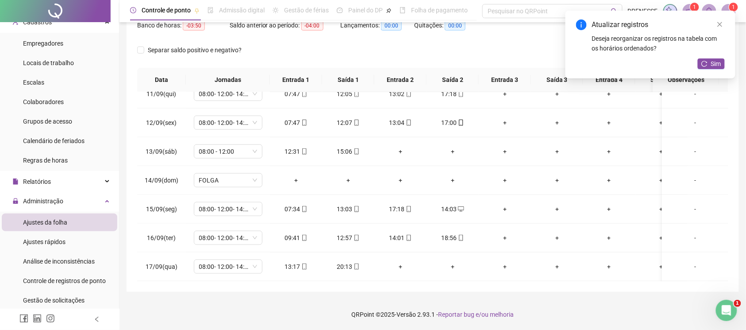
scroll to position [4, 0]
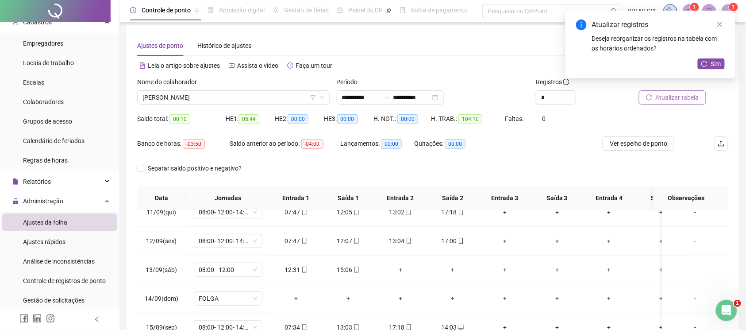
click at [666, 97] on span "Atualizar tabela" at bounding box center [677, 97] width 43 height 10
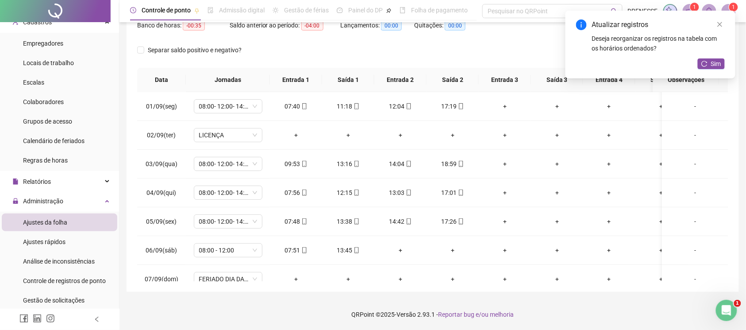
scroll to position [44, 0]
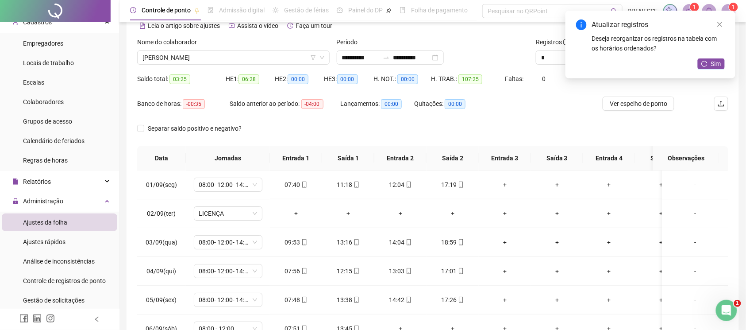
click at [216, 65] on div "Nome do colaborador [PERSON_NAME]" at bounding box center [234, 54] width 200 height 35
click at [217, 59] on span "[PERSON_NAME]" at bounding box center [233, 57] width 182 height 13
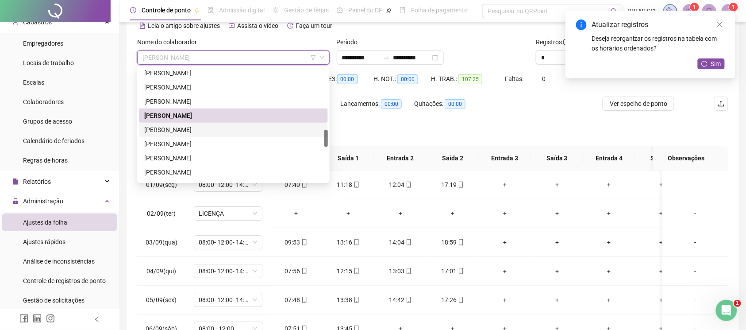
click at [197, 133] on div "[PERSON_NAME]" at bounding box center [233, 130] width 178 height 10
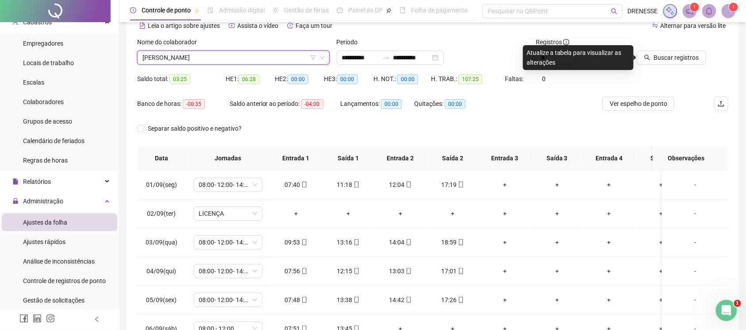
click at [674, 48] on div at bounding box center [671, 43] width 70 height 13
click at [673, 58] on span "Buscar registros" at bounding box center [676, 58] width 45 height 10
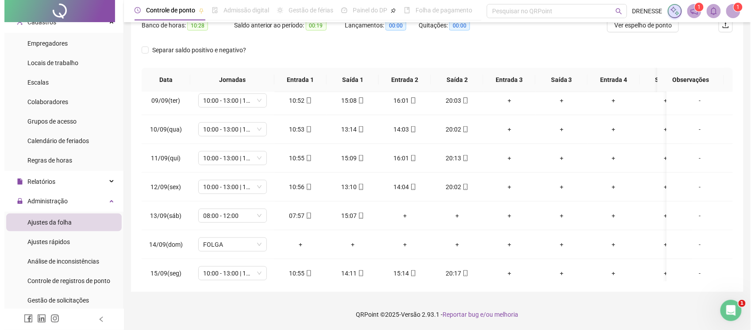
scroll to position [312, 0]
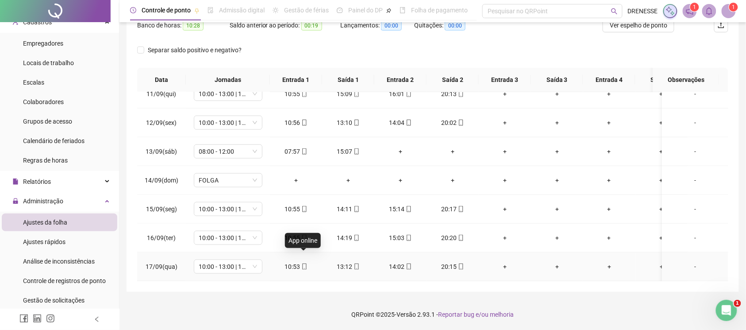
click at [303, 263] on span at bounding box center [303, 266] width 7 height 7
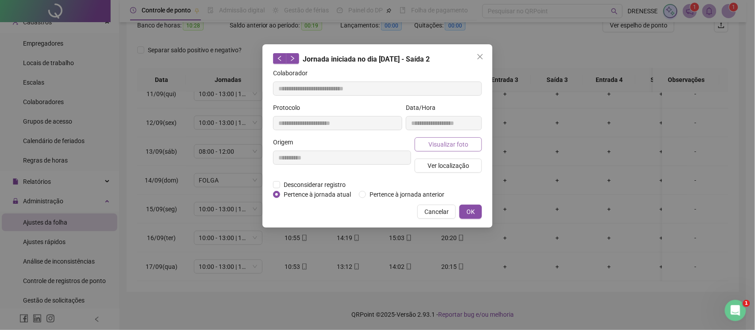
type input "**********"
click at [436, 144] on span "Visualizar foto" at bounding box center [448, 144] width 40 height 10
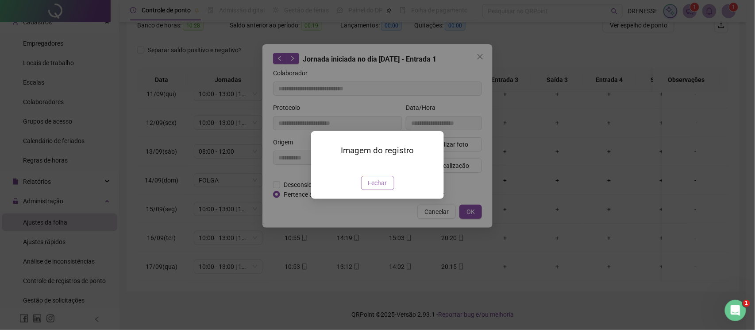
click at [374, 188] on span "Fechar" at bounding box center [377, 183] width 19 height 10
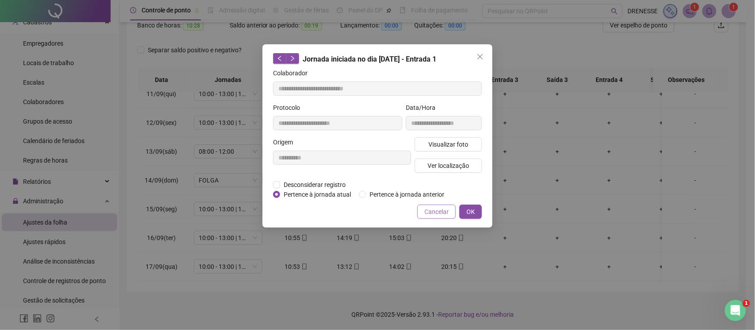
click at [435, 213] on span "Cancelar" at bounding box center [436, 212] width 24 height 10
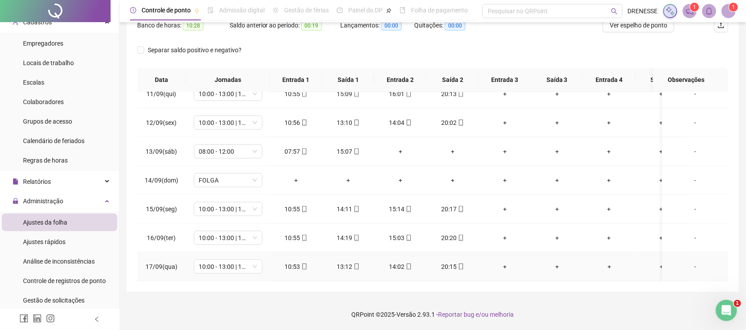
click at [457, 263] on span at bounding box center [460, 266] width 7 height 7
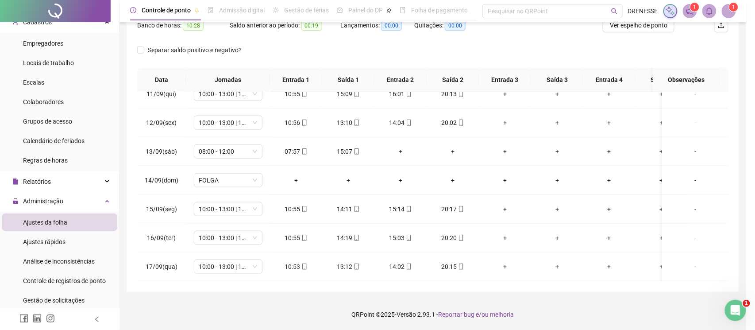
type input "**********"
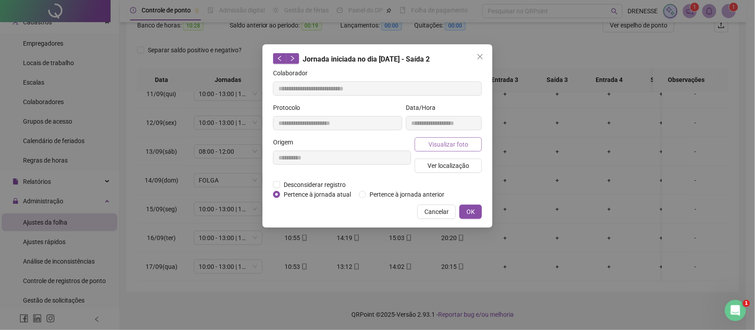
click at [443, 147] on span "Visualizar foto" at bounding box center [448, 144] width 40 height 10
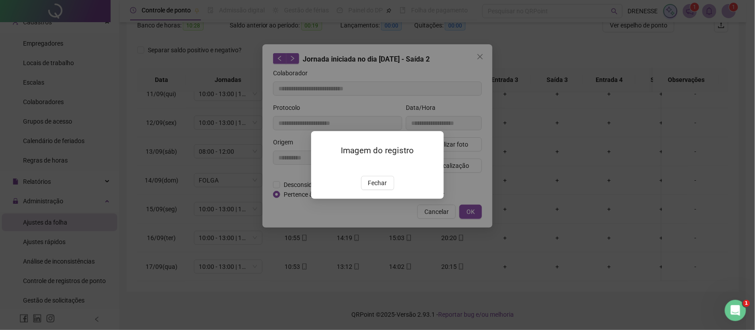
click at [376, 199] on div "Imagem do registro Fechar" at bounding box center [377, 165] width 133 height 68
drag, startPoint x: 364, startPoint y: 239, endPoint x: 370, endPoint y: 239, distance: 6.6
click at [369, 190] on button "Fechar" at bounding box center [377, 183] width 33 height 14
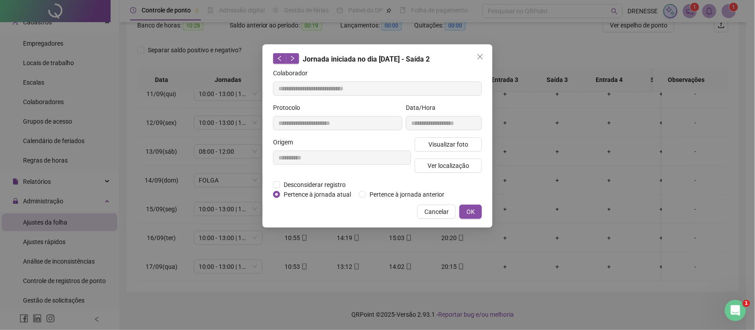
click at [429, 203] on div "**********" at bounding box center [377, 135] width 230 height 183
click at [432, 208] on span "Cancelar" at bounding box center [436, 212] width 24 height 10
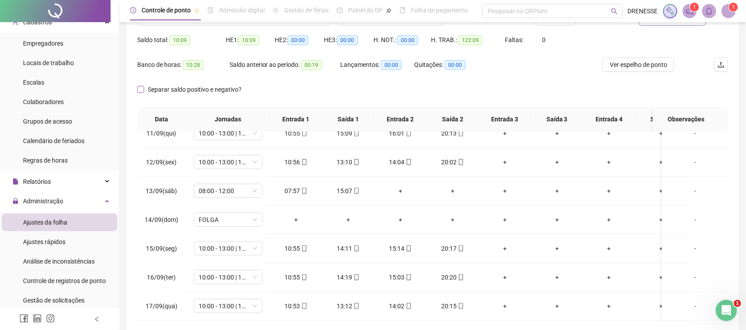
scroll to position [44, 0]
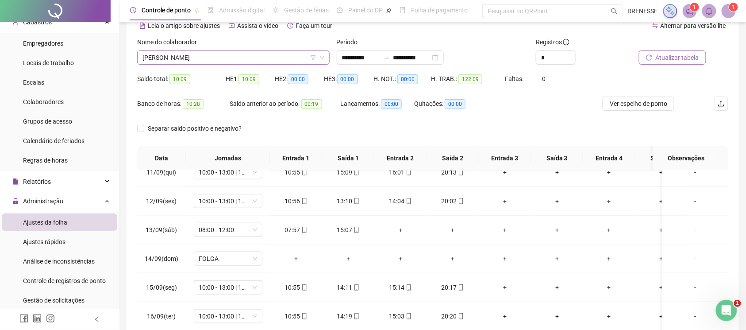
click at [225, 61] on span "[PERSON_NAME]" at bounding box center [233, 57] width 182 height 13
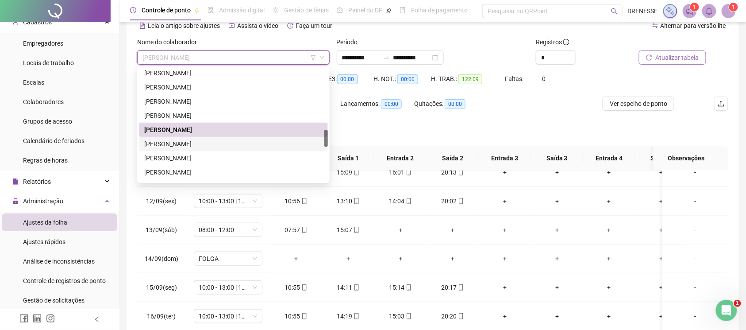
click at [213, 145] on div "[PERSON_NAME]" at bounding box center [233, 144] width 178 height 10
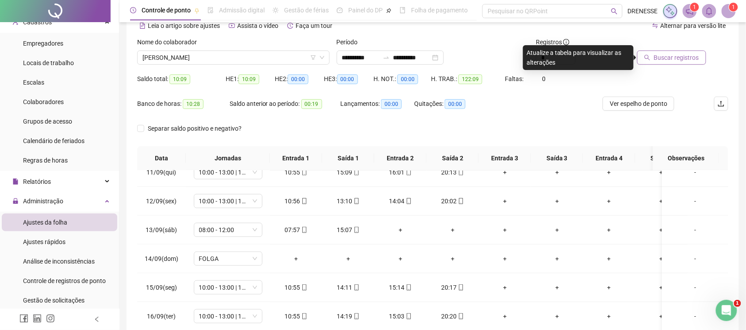
click at [670, 63] on button "Buscar registros" at bounding box center [671, 57] width 69 height 14
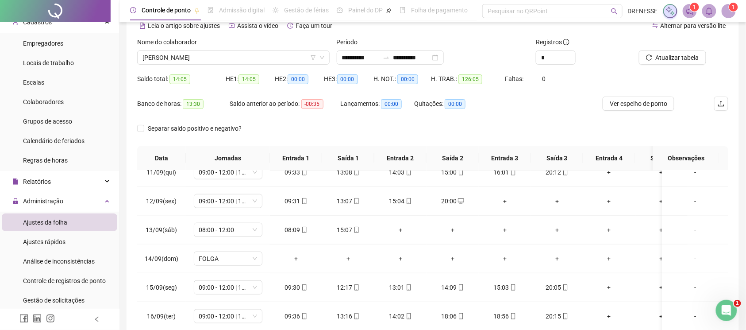
scroll to position [123, 0]
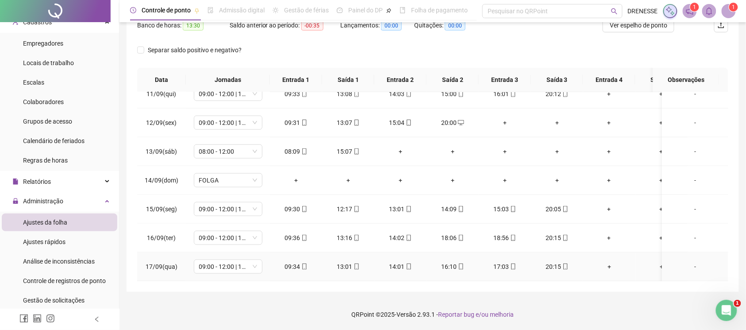
click at [304, 262] on div "09:34" at bounding box center [296, 267] width 38 height 10
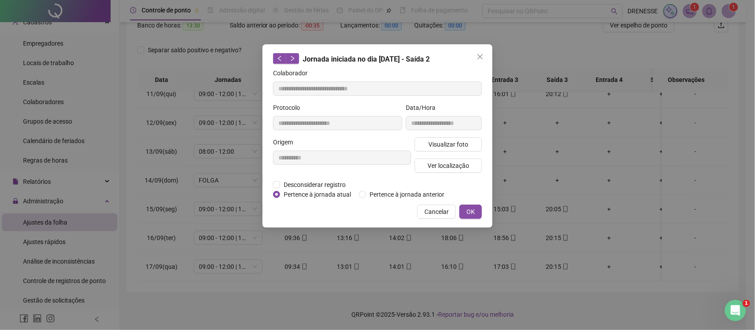
type input "**********"
click at [429, 146] on span "Visualizar foto" at bounding box center [448, 144] width 40 height 10
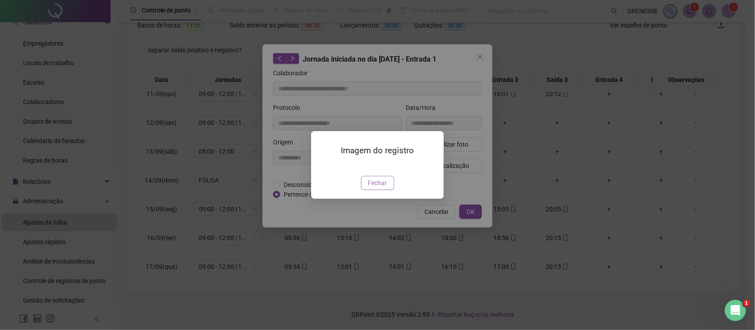
click at [374, 188] on span "Fechar" at bounding box center [377, 183] width 19 height 10
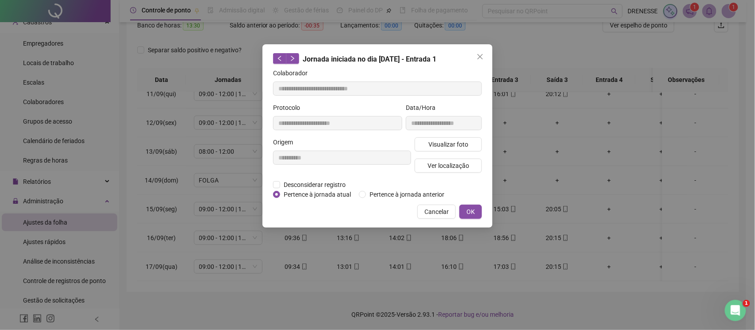
click at [432, 211] on span "Cancelar" at bounding box center [436, 212] width 24 height 10
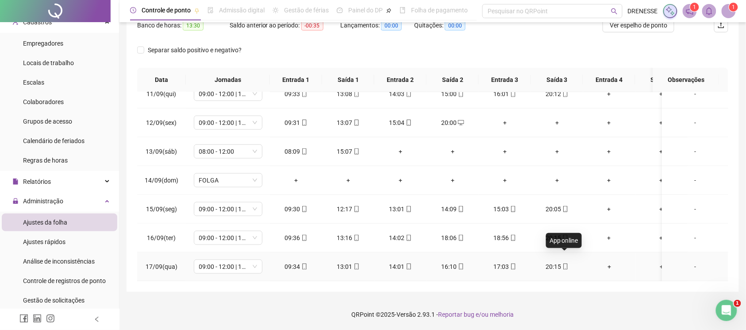
click at [566, 263] on icon "mobile" at bounding box center [565, 266] width 6 height 6
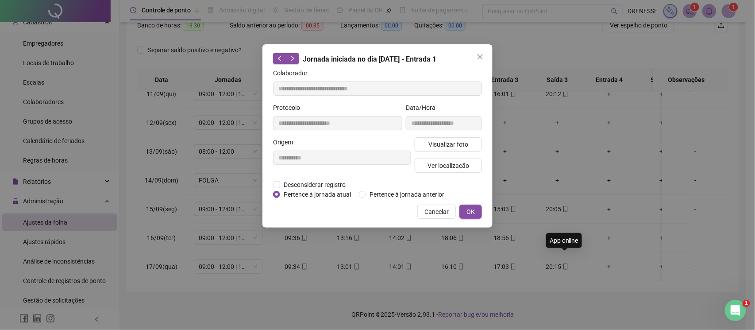
type input "**********"
click at [457, 140] on span "Visualizar foto" at bounding box center [448, 144] width 40 height 10
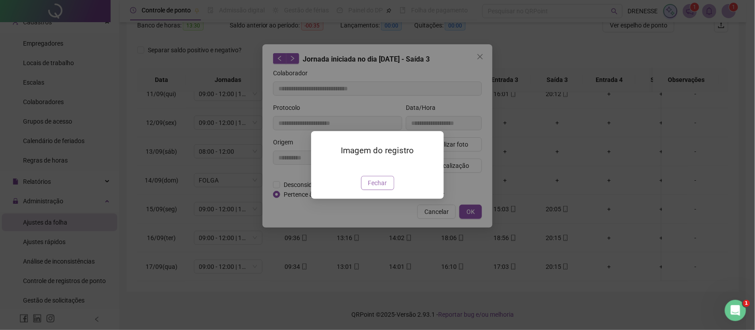
click at [373, 188] on span "Fechar" at bounding box center [377, 183] width 19 height 10
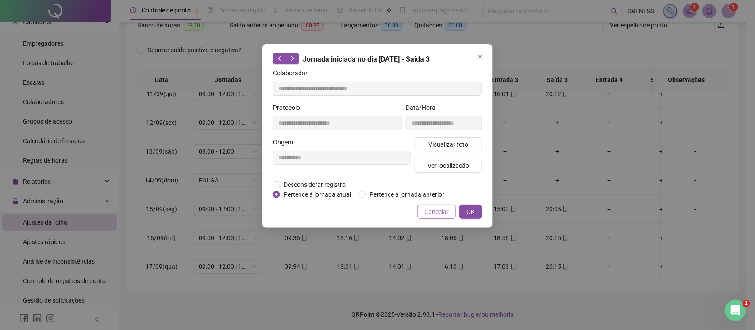
click at [436, 212] on span "Cancelar" at bounding box center [436, 212] width 24 height 10
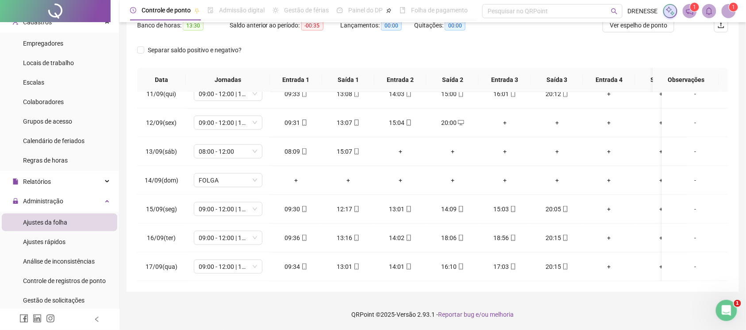
scroll to position [44, 0]
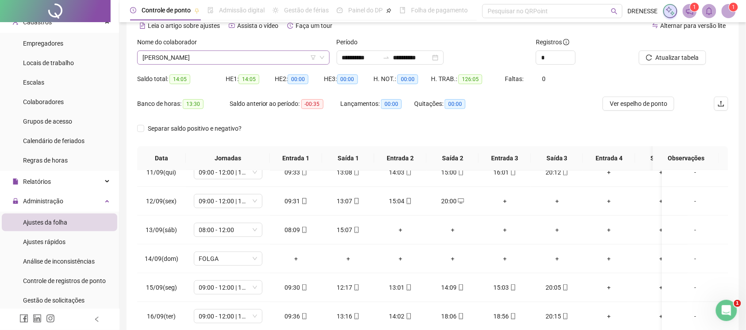
click at [212, 59] on span "[PERSON_NAME]" at bounding box center [233, 57] width 182 height 13
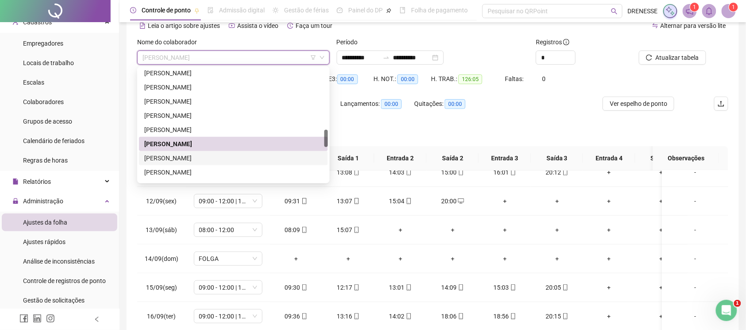
click at [181, 156] on div "[PERSON_NAME]" at bounding box center [233, 158] width 178 height 10
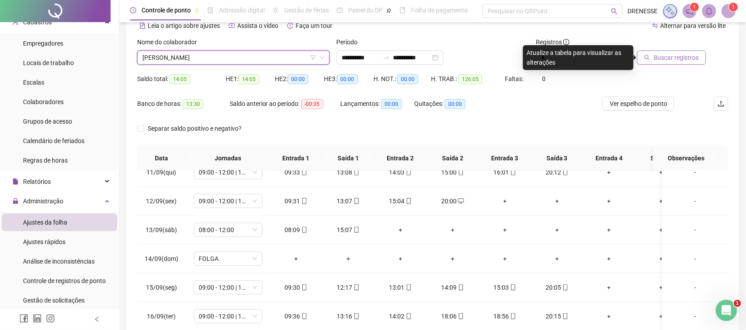
click at [650, 59] on button "Buscar registros" at bounding box center [671, 57] width 69 height 14
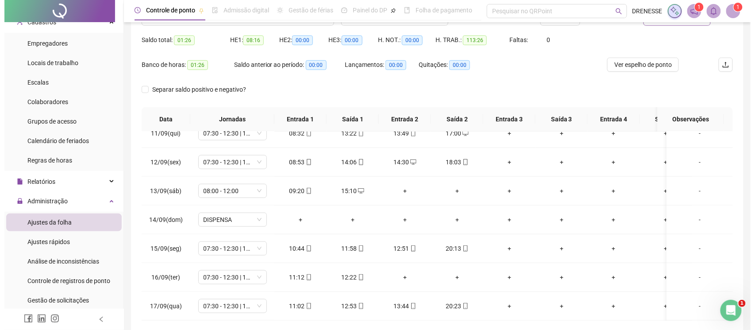
scroll to position [123, 0]
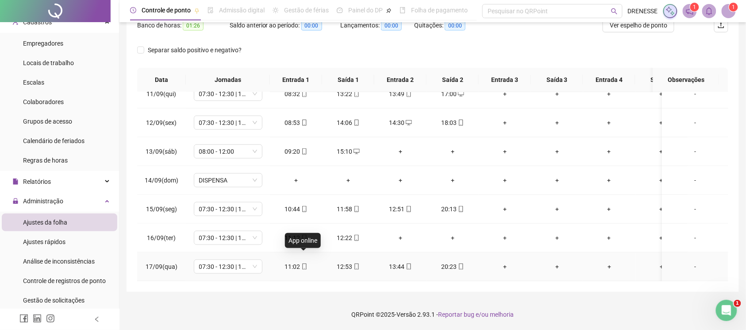
click at [304, 263] on span at bounding box center [303, 266] width 7 height 7
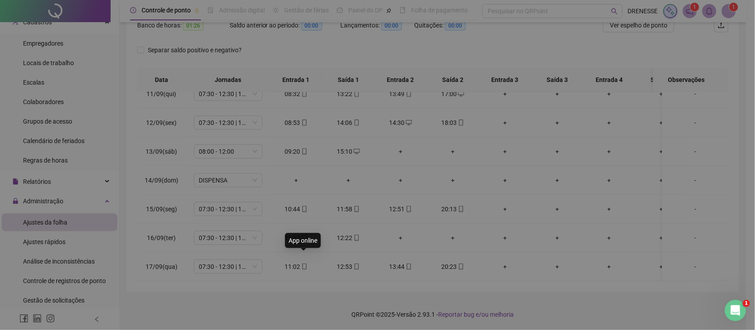
type input "**********"
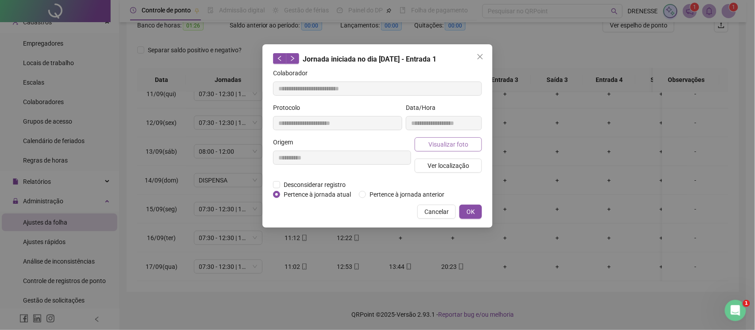
click at [436, 145] on span "Visualizar foto" at bounding box center [448, 144] width 40 height 10
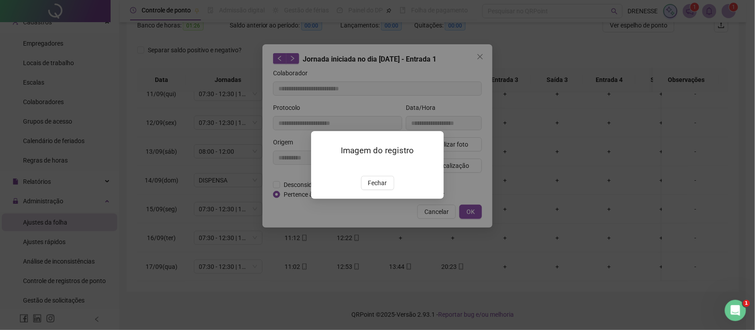
click at [388, 199] on div "Imagem do registro Fechar" at bounding box center [377, 165] width 133 height 68
click at [375, 188] on span "Fechar" at bounding box center [377, 183] width 19 height 10
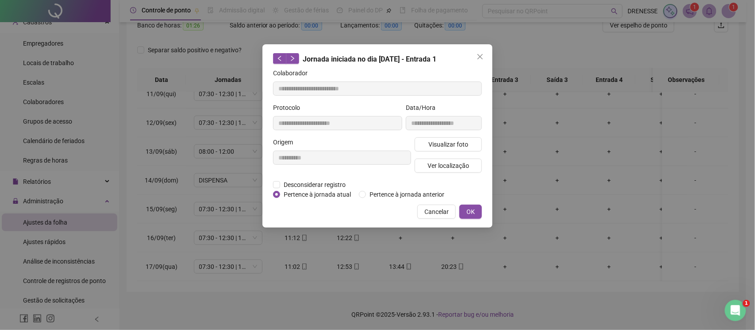
click at [431, 219] on div "**********" at bounding box center [377, 135] width 230 height 183
click at [431, 211] on span "Cancelar" at bounding box center [436, 212] width 24 height 10
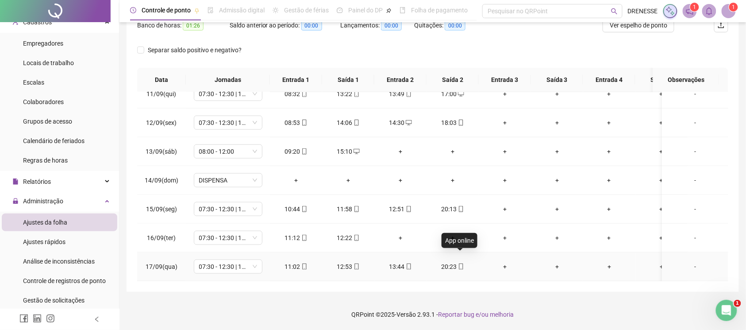
click at [460, 263] on icon "mobile" at bounding box center [461, 266] width 6 height 6
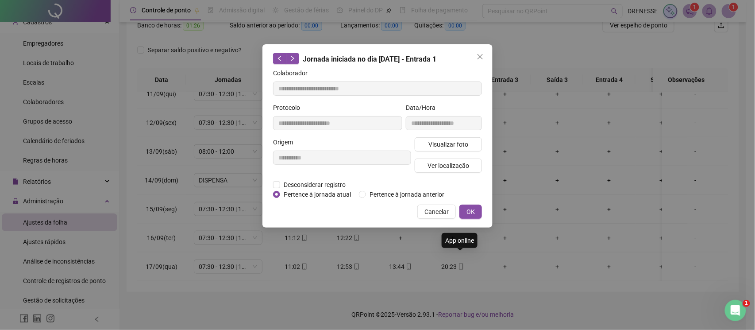
type input "**********"
click at [450, 142] on span "Visualizar foto" at bounding box center [448, 144] width 40 height 10
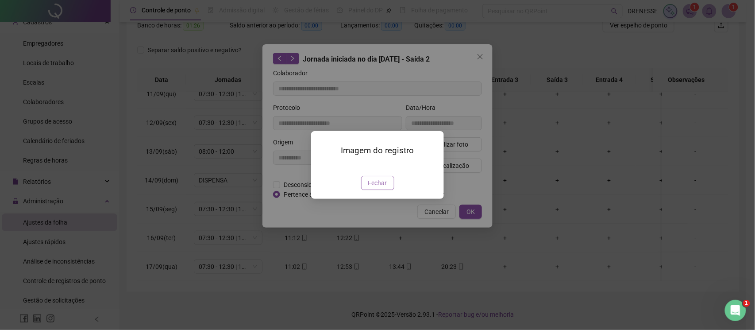
click at [377, 188] on span "Fechar" at bounding box center [377, 183] width 19 height 10
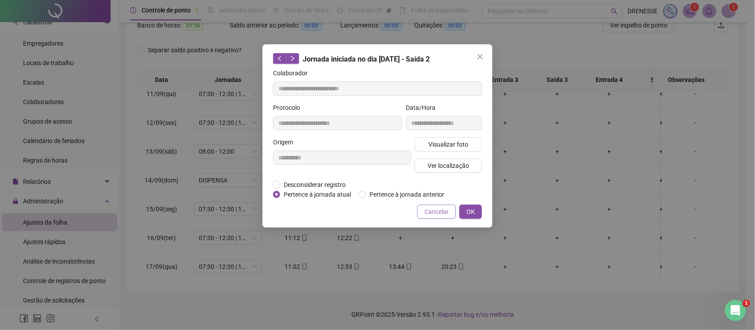
click at [448, 211] on span "Cancelar" at bounding box center [436, 212] width 24 height 10
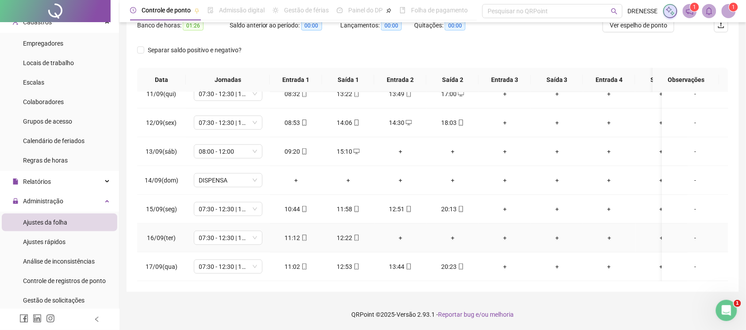
click at [689, 233] on div "-" at bounding box center [695, 238] width 52 height 10
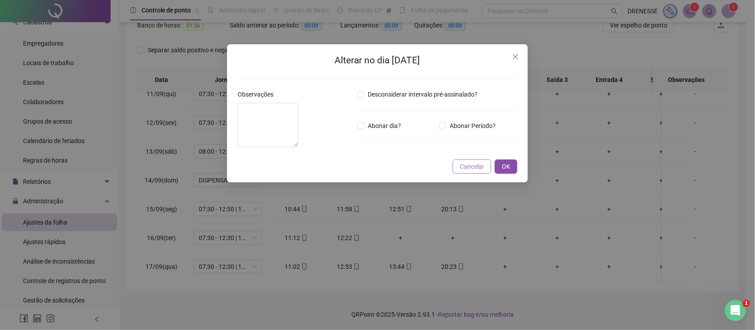
click at [473, 171] on span "Cancelar" at bounding box center [472, 167] width 24 height 10
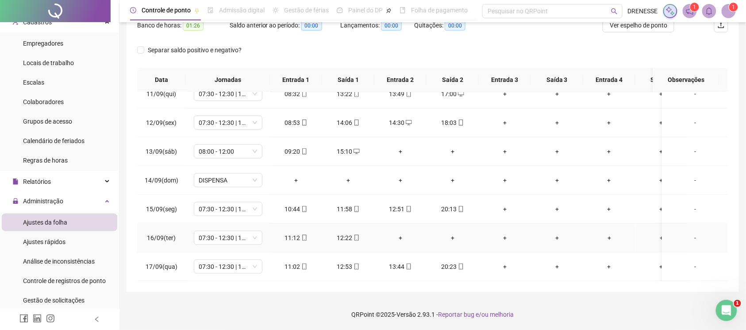
click at [683, 233] on div "-" at bounding box center [695, 238] width 52 height 10
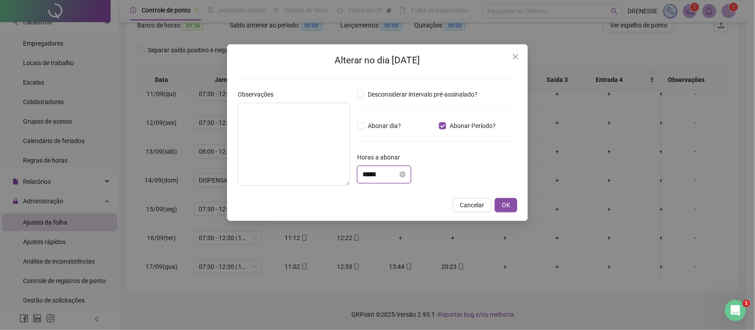
click at [398, 179] on input "*****" at bounding box center [379, 174] width 35 height 11
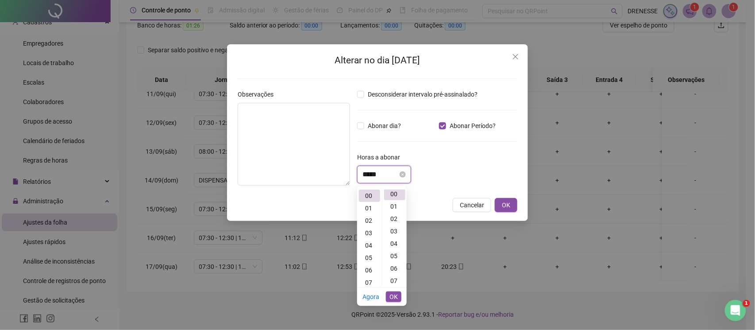
scroll to position [0, 0]
click at [367, 282] on div "07" at bounding box center [369, 282] width 21 height 12
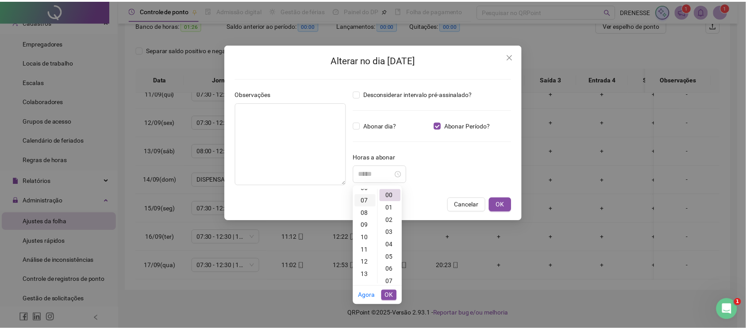
scroll to position [87, 0]
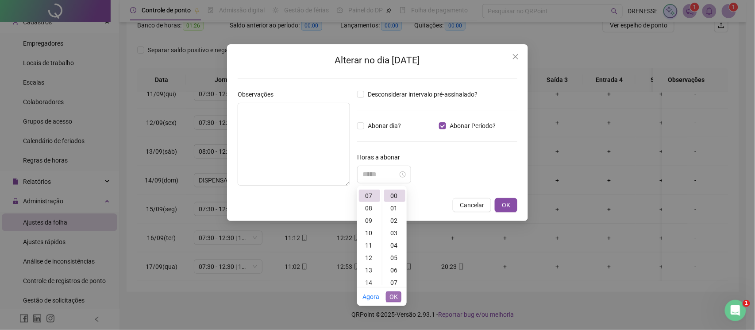
type input "*****"
click at [396, 296] on span "OK" at bounding box center [393, 297] width 8 height 10
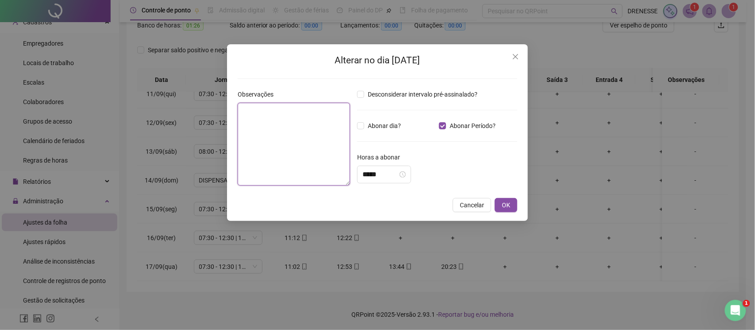
click at [312, 152] on textarea at bounding box center [294, 144] width 112 height 83
type textarea "********"
click at [507, 204] on span "OK" at bounding box center [506, 205] width 8 height 10
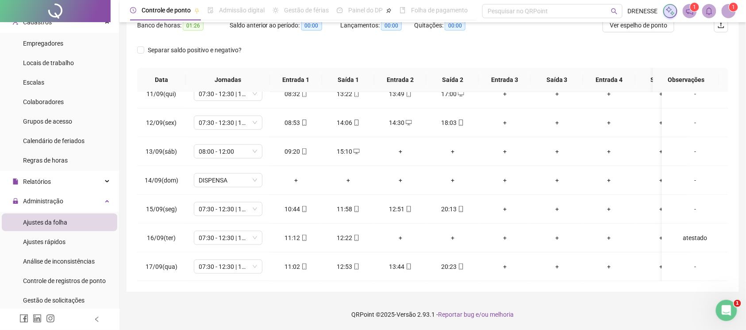
scroll to position [44, 0]
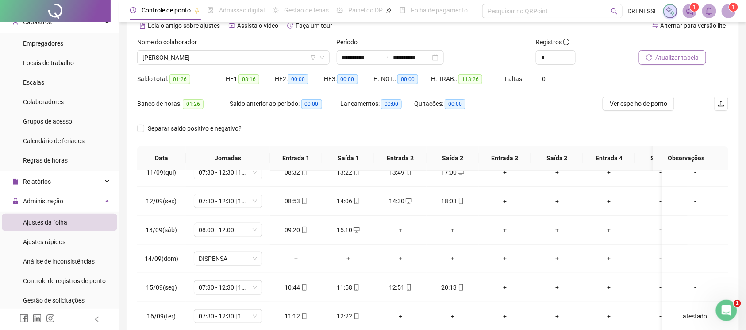
click at [664, 61] on span "Atualizar tabela" at bounding box center [677, 58] width 43 height 10
click at [617, 108] on span "Ver espelho de ponto" at bounding box center [639, 104] width 58 height 10
click at [239, 53] on span "[PERSON_NAME]" at bounding box center [233, 57] width 182 height 13
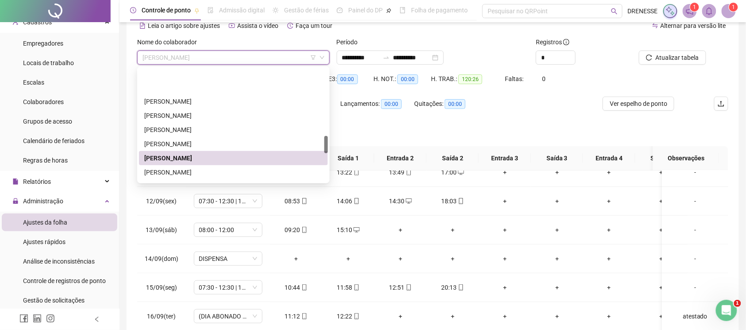
scroll to position [438, 0]
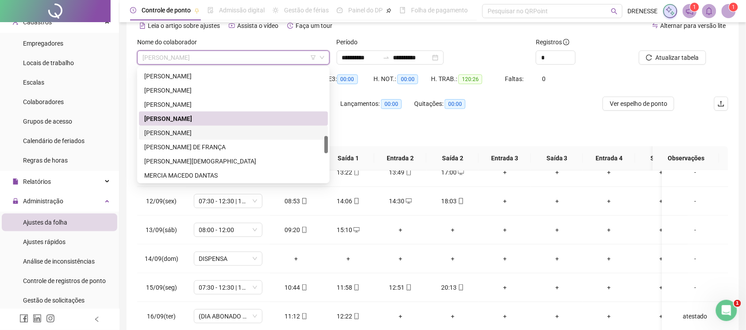
click at [214, 131] on div "[PERSON_NAME]" at bounding box center [233, 133] width 178 height 10
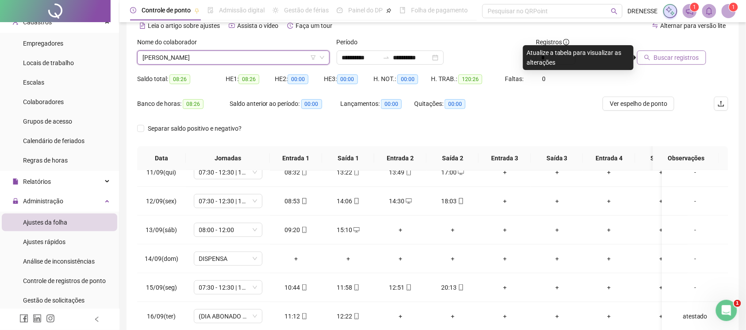
click at [655, 55] on span "Buscar registros" at bounding box center [676, 58] width 45 height 10
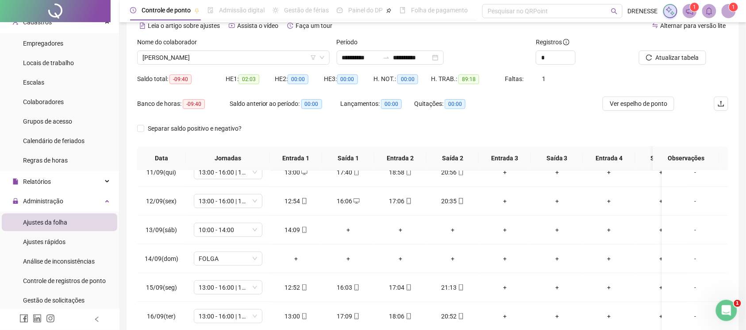
scroll to position [123, 0]
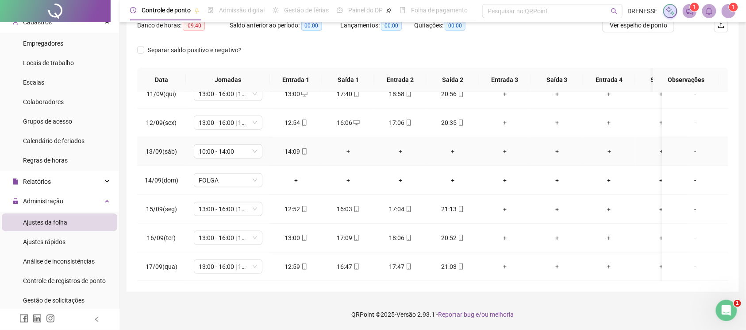
click at [347, 146] on div "+" at bounding box center [348, 151] width 38 height 10
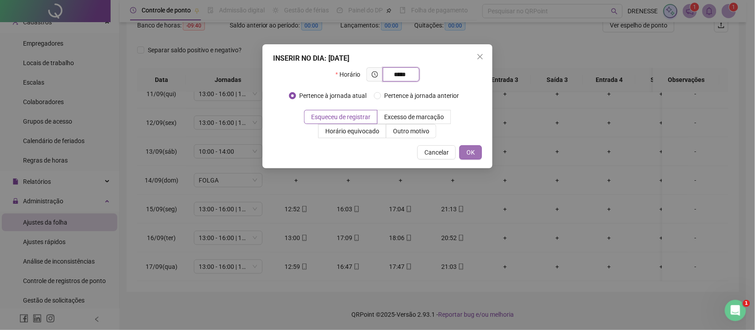
type input "*****"
click at [473, 147] on span "OK" at bounding box center [470, 152] width 8 height 10
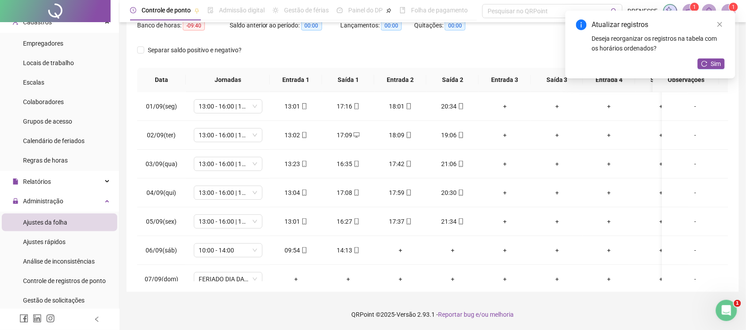
scroll to position [4, 0]
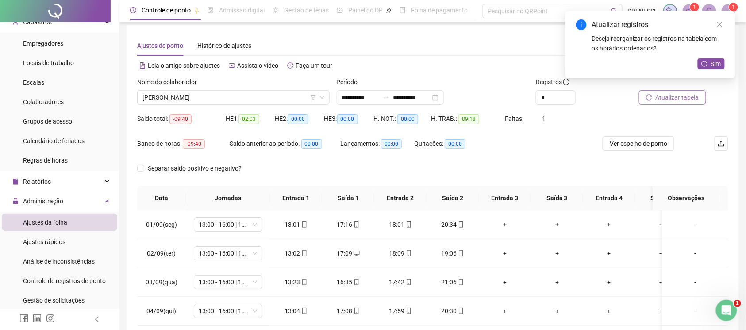
click at [695, 100] on span "Atualizar tabela" at bounding box center [677, 97] width 43 height 10
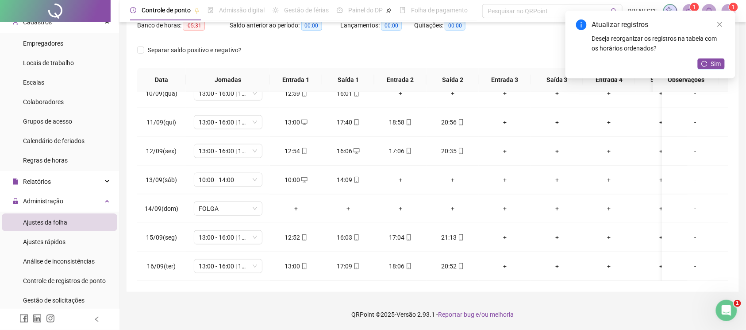
scroll to position [44, 0]
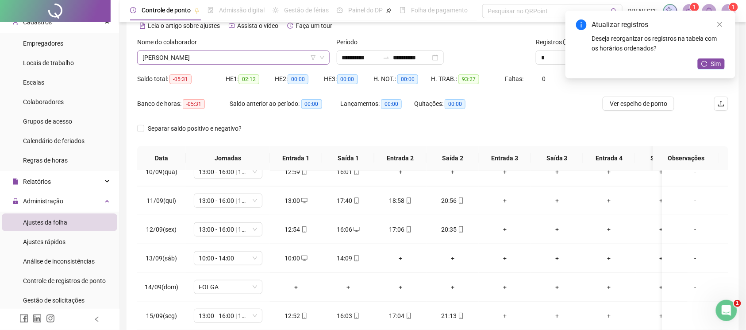
click at [231, 52] on span "[PERSON_NAME]" at bounding box center [233, 57] width 182 height 13
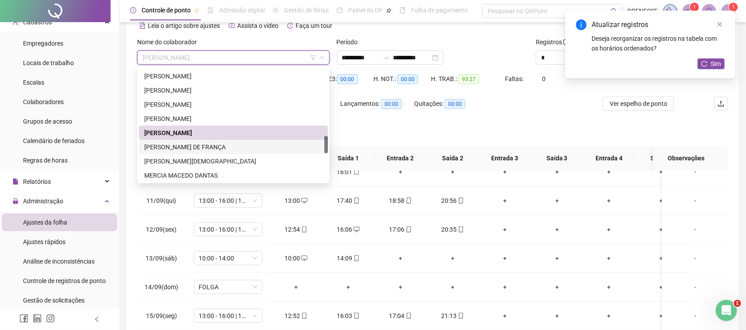
click at [199, 146] on div "[PERSON_NAME] DE FRANÇA" at bounding box center [233, 147] width 178 height 10
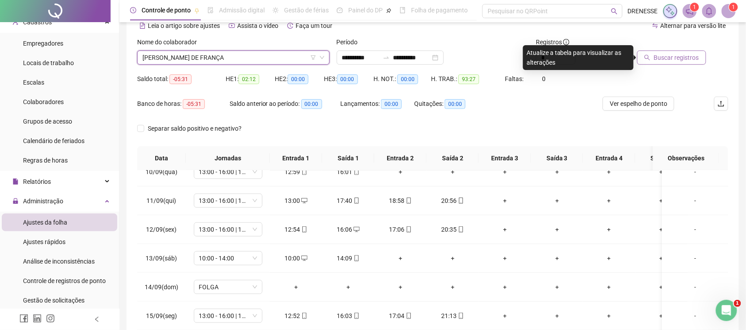
click at [661, 64] on button "Buscar registros" at bounding box center [671, 57] width 69 height 14
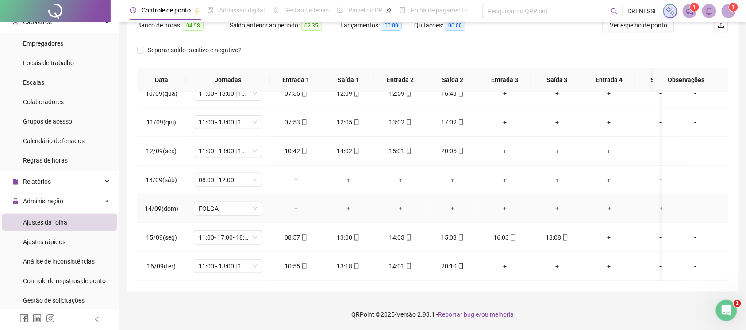
scroll to position [312, 0]
click at [307, 263] on icon "mobile" at bounding box center [304, 266] width 6 height 6
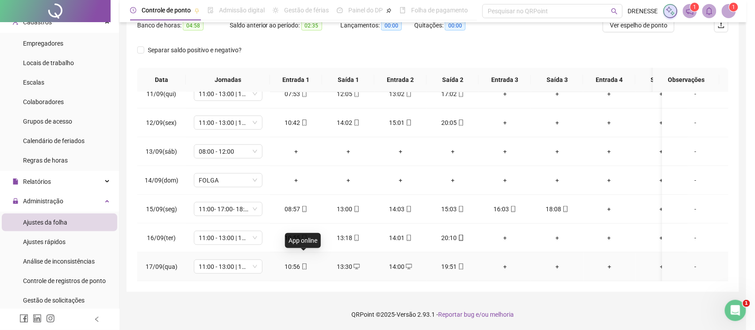
type input "**********"
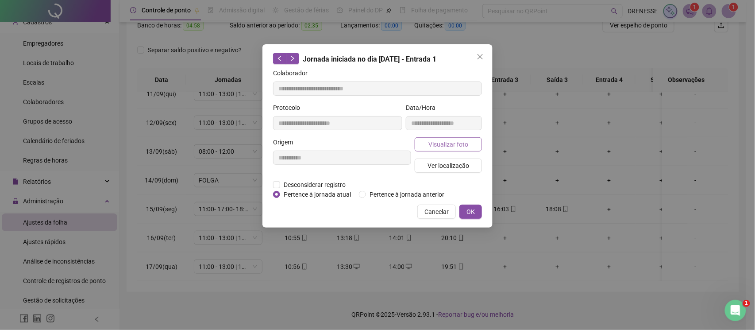
click at [457, 142] on span "Visualizar foto" at bounding box center [448, 144] width 40 height 10
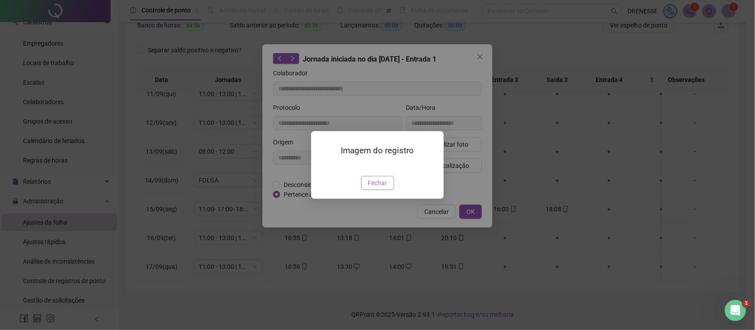
click at [378, 188] on span "Fechar" at bounding box center [377, 183] width 19 height 10
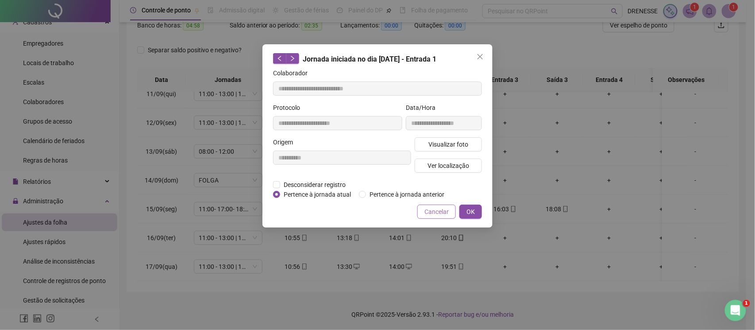
click at [423, 216] on button "Cancelar" at bounding box center [436, 211] width 38 height 14
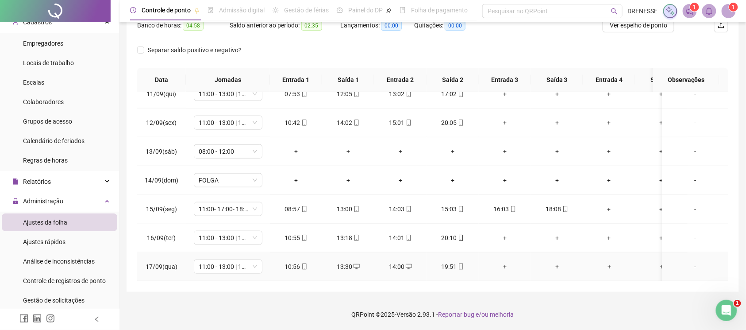
click at [461, 263] on icon "mobile" at bounding box center [461, 266] width 6 height 6
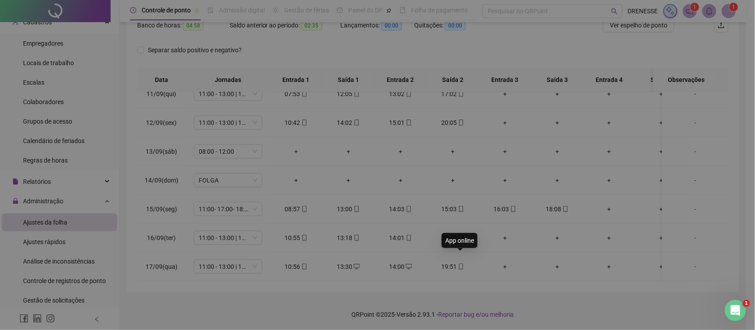
type input "**********"
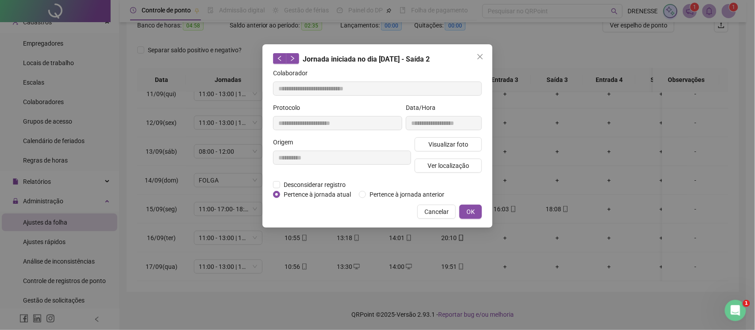
click at [458, 135] on div "**********" at bounding box center [444, 120] width 80 height 35
click at [459, 145] on span "Visualizar foto" at bounding box center [448, 144] width 40 height 10
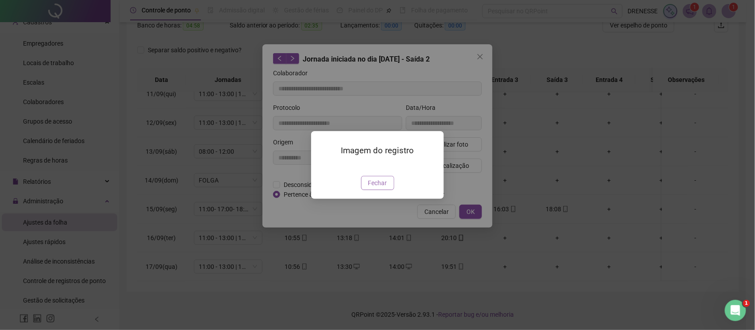
click at [370, 188] on span "Fechar" at bounding box center [377, 183] width 19 height 10
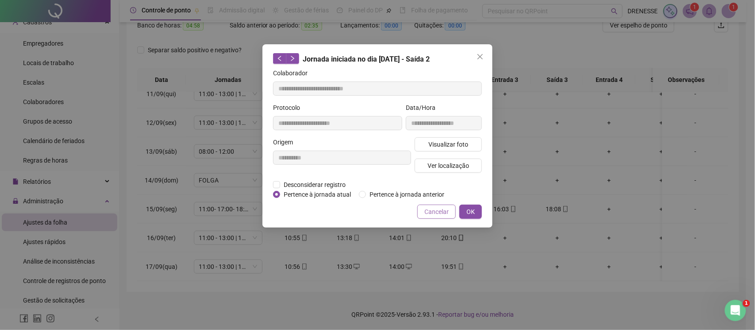
click at [436, 212] on span "Cancelar" at bounding box center [436, 212] width 24 height 10
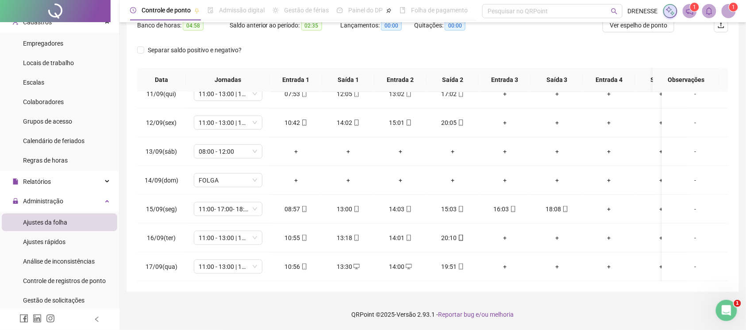
scroll to position [44, 0]
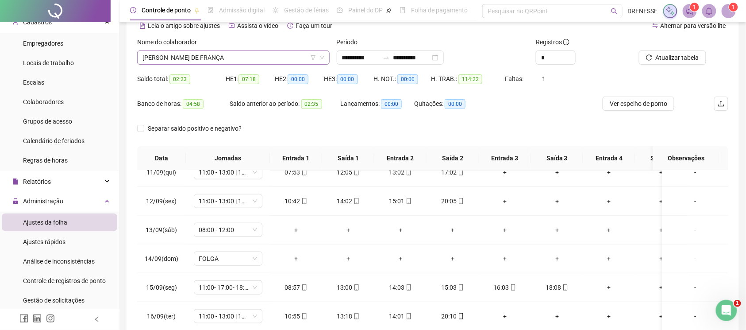
click at [216, 51] on span "[PERSON_NAME] DE FRANÇA" at bounding box center [233, 57] width 182 height 13
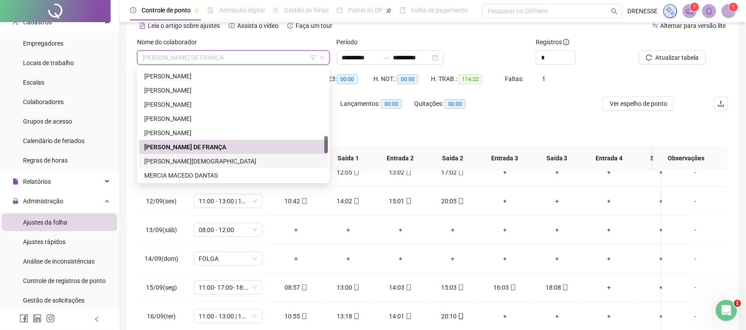
click at [204, 160] on div "[PERSON_NAME][DEMOGRAPHIC_DATA]" at bounding box center [233, 161] width 178 height 10
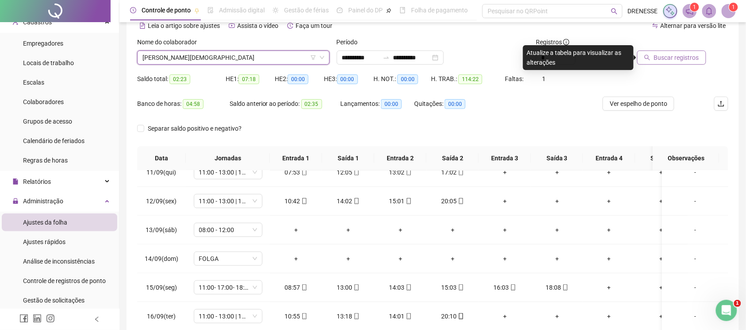
click at [643, 58] on button "Buscar registros" at bounding box center [671, 57] width 69 height 14
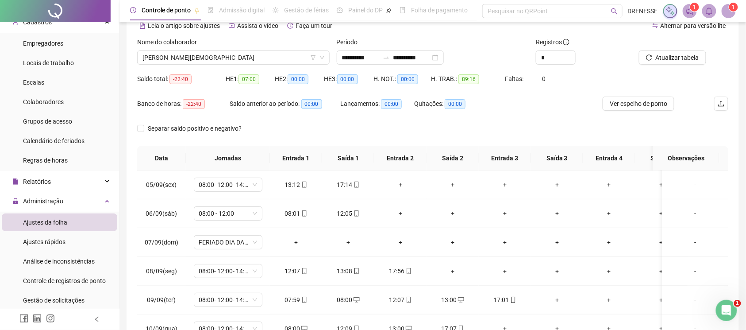
scroll to position [4, 0]
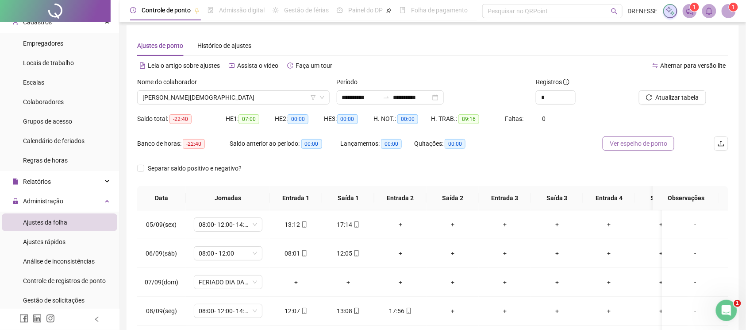
click at [638, 141] on span "Ver espelho de ponto" at bounding box center [639, 144] width 58 height 10
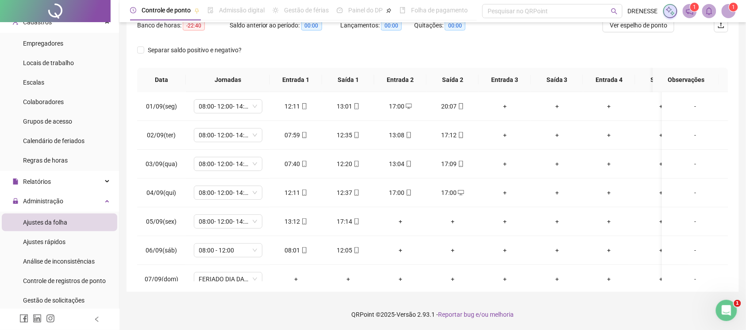
scroll to position [39, 0]
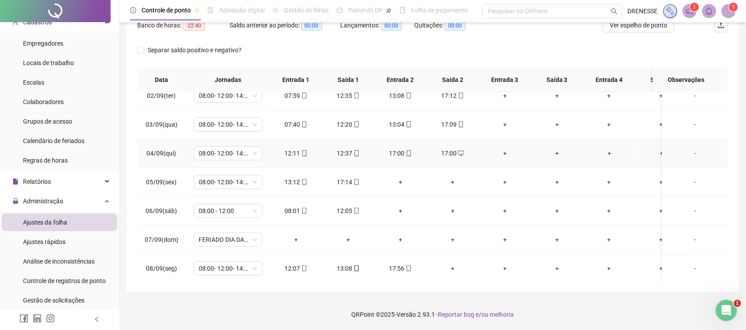
click at [301, 158] on div "12:11" at bounding box center [296, 153] width 38 height 10
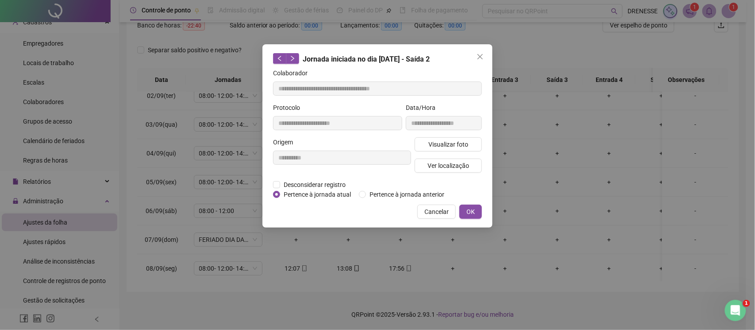
type input "**********"
click at [326, 185] on span "Desconsiderar registro" at bounding box center [314, 185] width 69 height 10
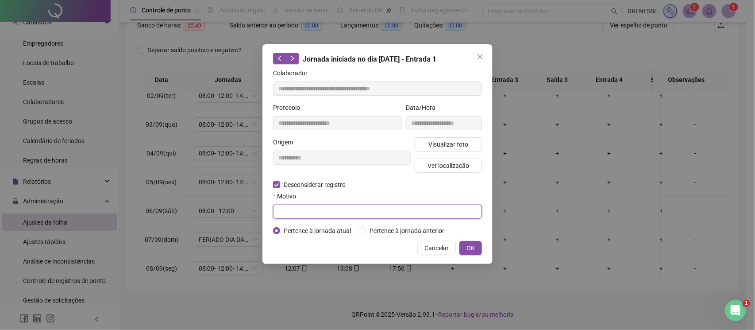
click at [294, 214] on input "text" at bounding box center [377, 211] width 209 height 14
type input "****"
click at [470, 255] on button "OK" at bounding box center [470, 248] width 23 height 14
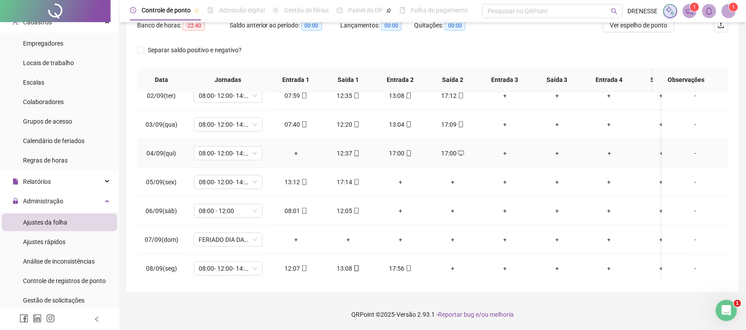
click at [463, 150] on div "17:00" at bounding box center [453, 153] width 38 height 10
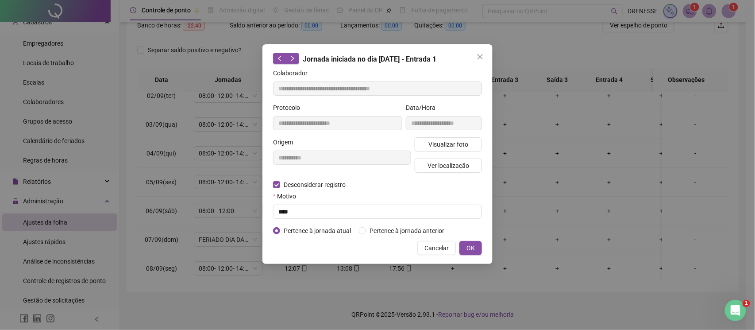
type input "**********"
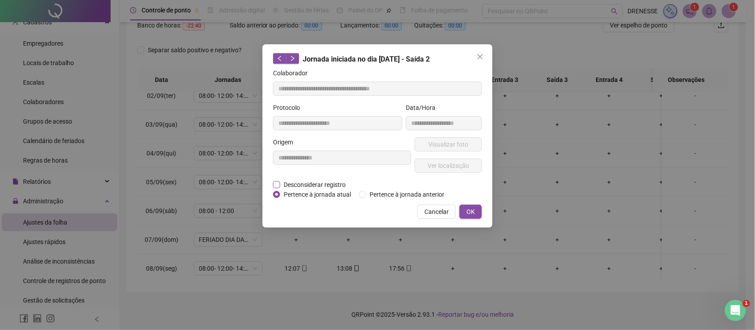
click at [286, 183] on span "Desconsiderar registro" at bounding box center [314, 185] width 69 height 10
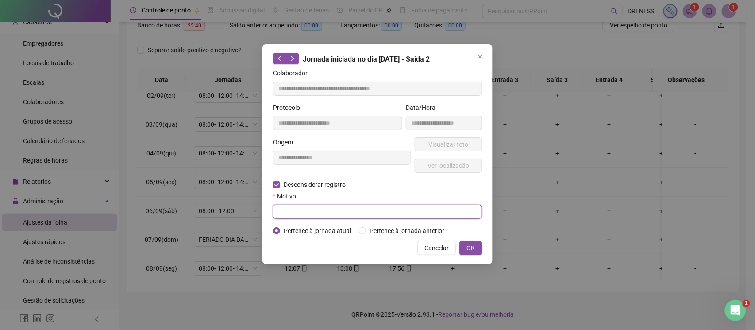
click at [292, 207] on input "text" at bounding box center [377, 211] width 209 height 14
type input "****"
click at [467, 246] on span "OK" at bounding box center [470, 248] width 8 height 10
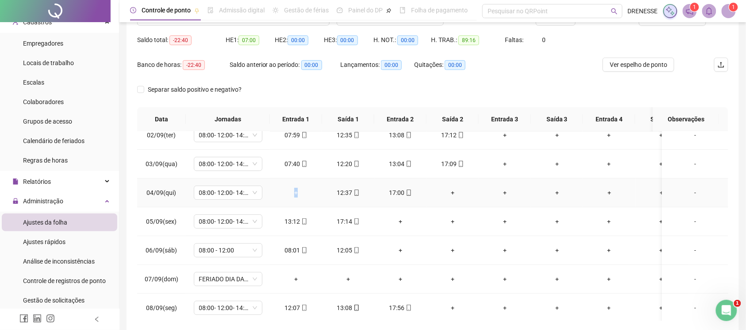
click at [296, 194] on div "+" at bounding box center [296, 193] width 38 height 10
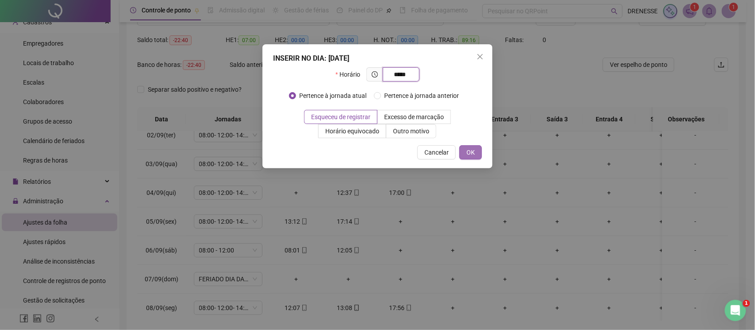
type input "*****"
click at [475, 149] on button "OK" at bounding box center [470, 152] width 23 height 14
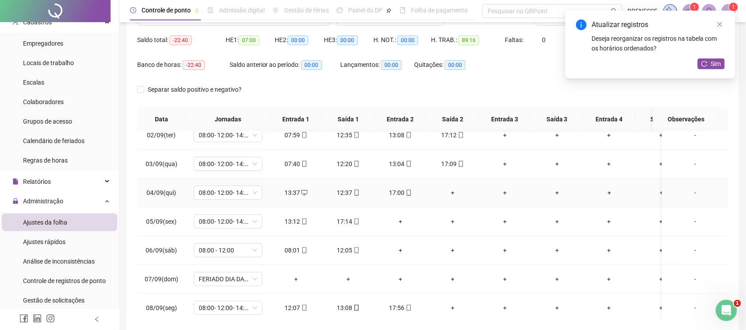
click at [452, 192] on div "+" at bounding box center [453, 193] width 38 height 10
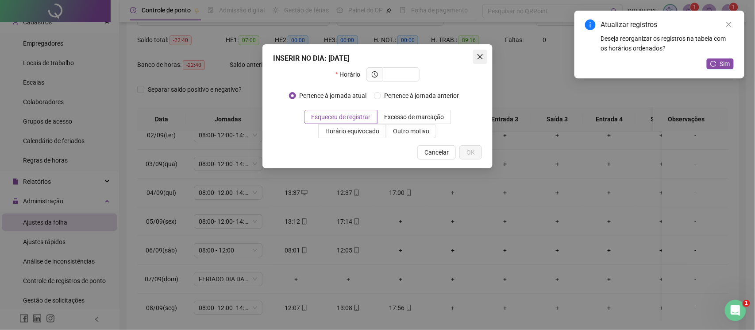
click at [485, 58] on span "Close" at bounding box center [480, 56] width 14 height 7
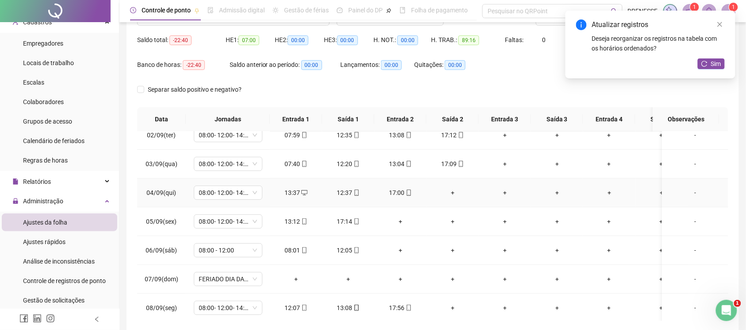
click at [445, 188] on div "+" at bounding box center [453, 193] width 38 height 10
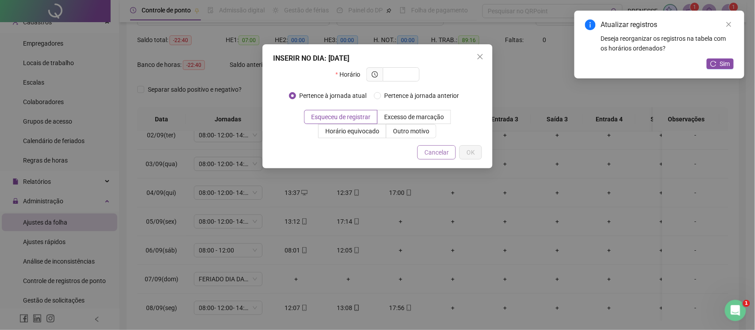
click at [432, 153] on span "Cancelar" at bounding box center [436, 152] width 24 height 10
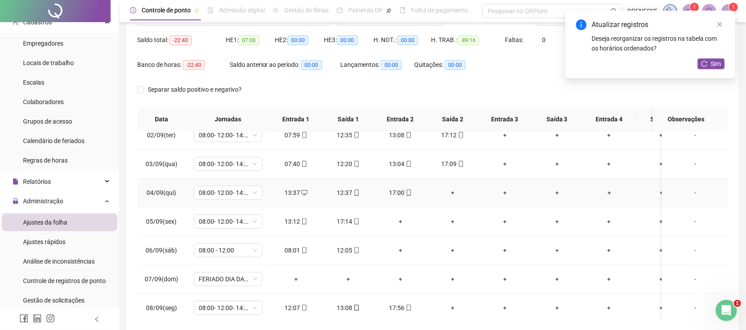
click at [455, 189] on div "+" at bounding box center [453, 193] width 38 height 10
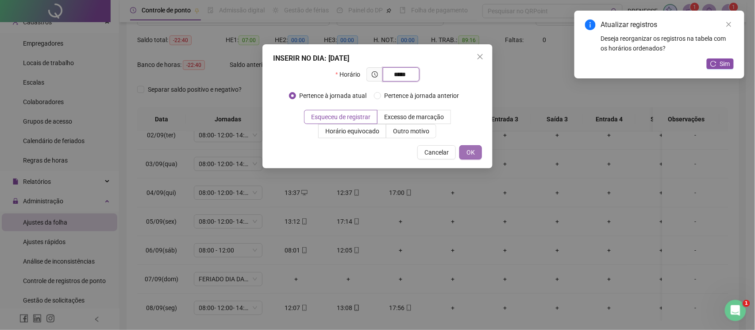
type input "*****"
click at [467, 150] on span "OK" at bounding box center [470, 152] width 8 height 10
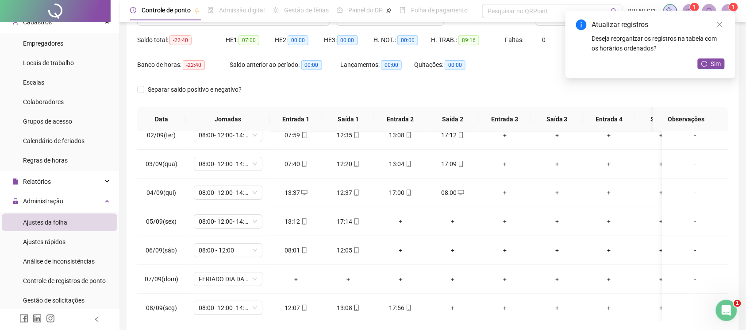
click at [720, 31] on div "Atualizar registros Deseja reorganizar os registros na tabela com os horários o…" at bounding box center [650, 36] width 149 height 34
click at [724, 18] on div "Atualizar registros Deseja reorganizar os registros na tabela com os horários o…" at bounding box center [651, 45] width 170 height 68
click at [720, 26] on icon "close" at bounding box center [720, 24] width 6 height 6
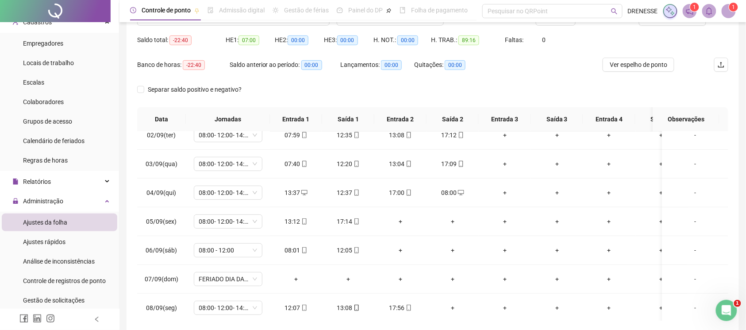
scroll to position [44, 0]
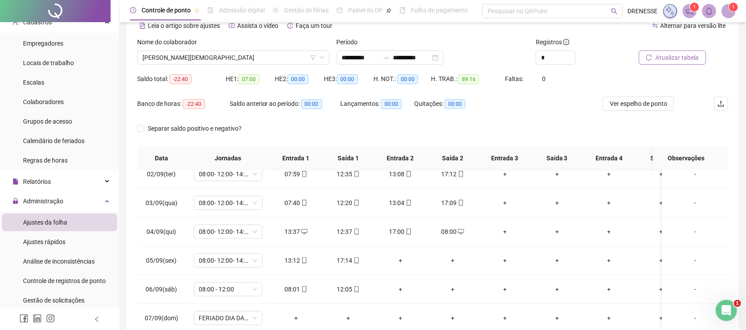
click at [676, 61] on span "Atualizar tabela" at bounding box center [677, 58] width 43 height 10
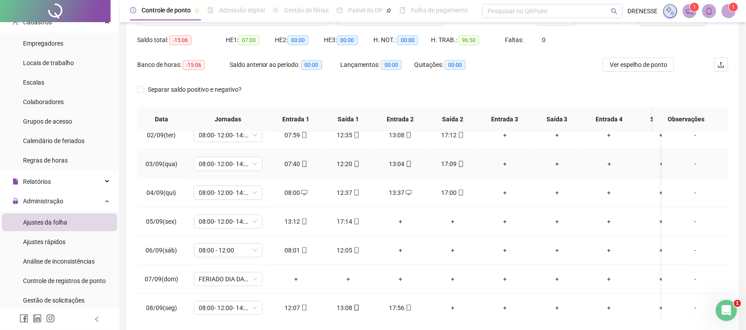
scroll to position [78, 0]
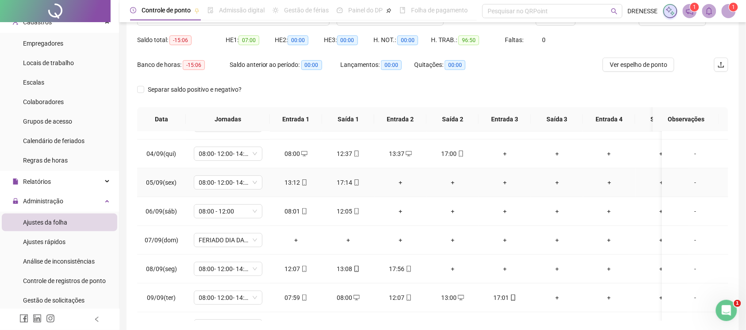
click at [397, 181] on div "+" at bounding box center [400, 182] width 38 height 10
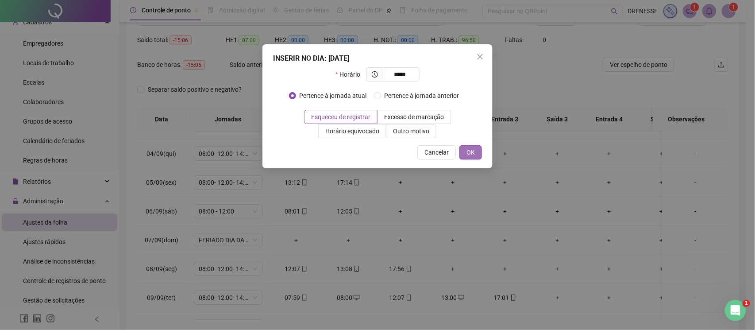
type input "*****"
click at [471, 148] on span "OK" at bounding box center [470, 152] width 8 height 10
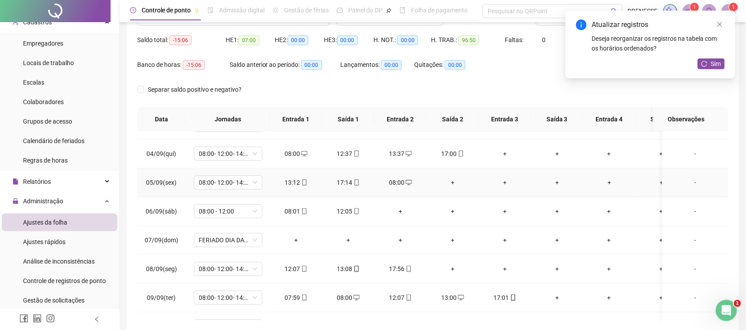
click at [452, 186] on div "+" at bounding box center [453, 182] width 38 height 10
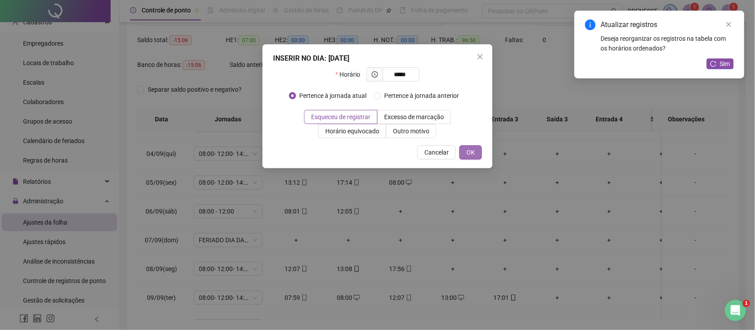
type input "*****"
click at [475, 150] on button "OK" at bounding box center [470, 152] width 23 height 14
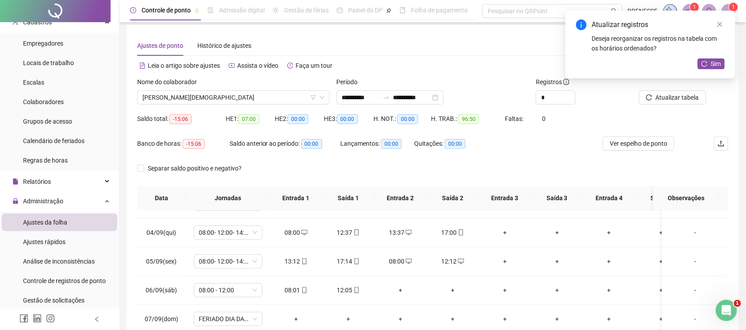
scroll to position [0, 0]
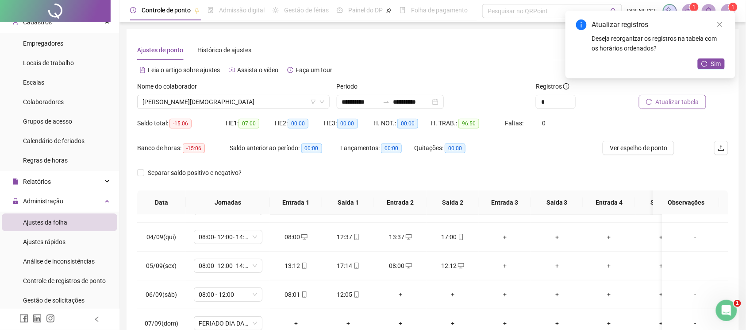
click at [660, 105] on span "Atualizar tabela" at bounding box center [677, 102] width 43 height 10
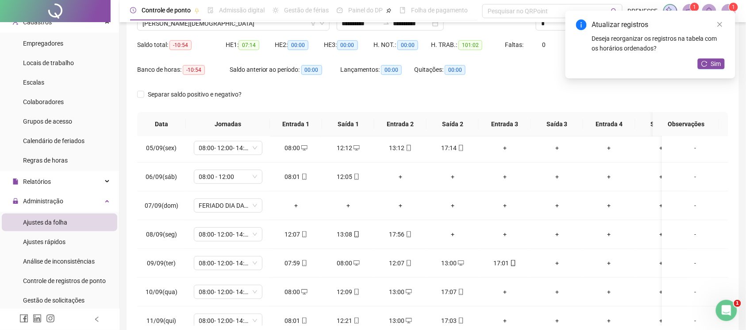
scroll to position [158, 0]
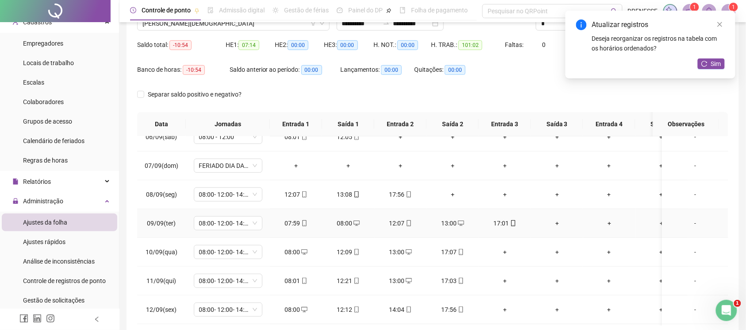
click at [336, 224] on div "08:00" at bounding box center [348, 223] width 38 height 10
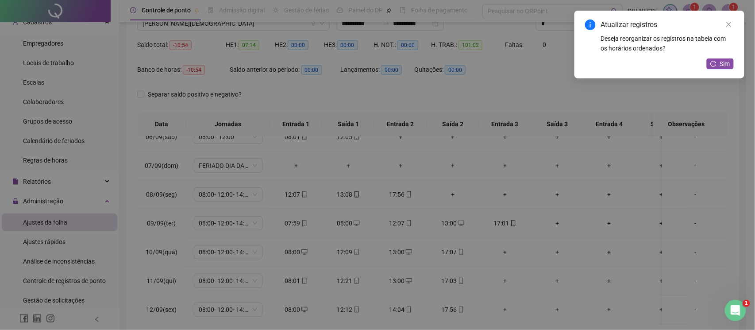
type input "**********"
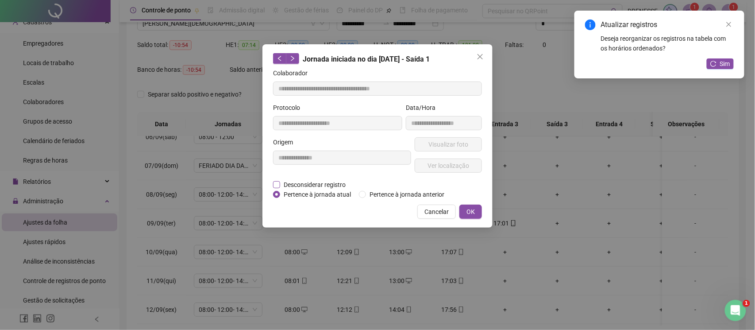
click at [312, 184] on span "Desconsiderar registro" at bounding box center [314, 185] width 69 height 10
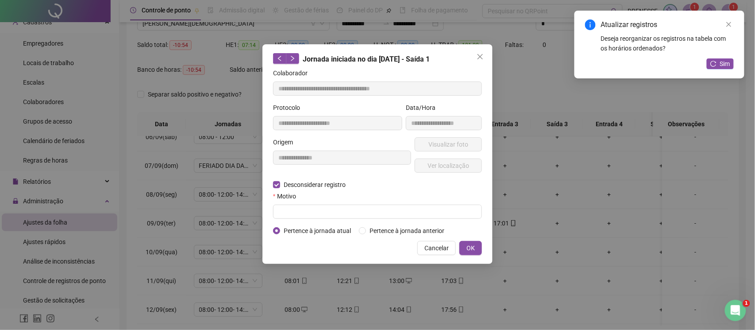
click at [308, 221] on form "**********" at bounding box center [377, 151] width 209 height 167
click at [300, 216] on input "text" at bounding box center [377, 211] width 209 height 14
type input "****"
click at [468, 248] on span "OK" at bounding box center [470, 248] width 8 height 10
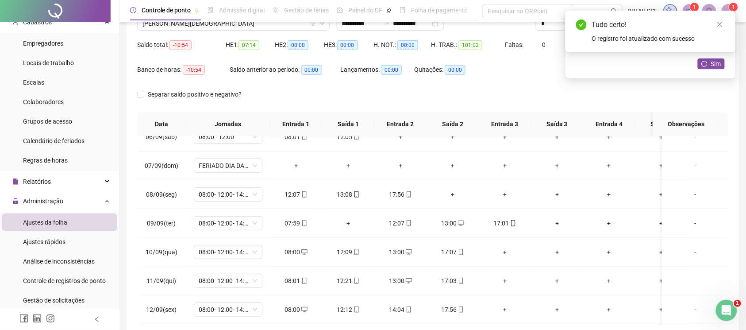
scroll to position [0, 0]
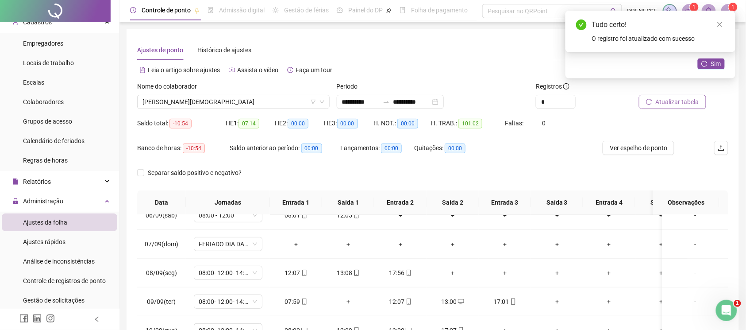
click at [658, 108] on button "Atualizar tabela" at bounding box center [672, 102] width 67 height 14
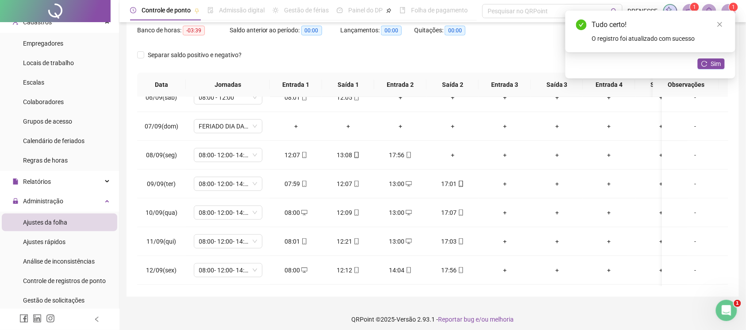
scroll to position [123, 0]
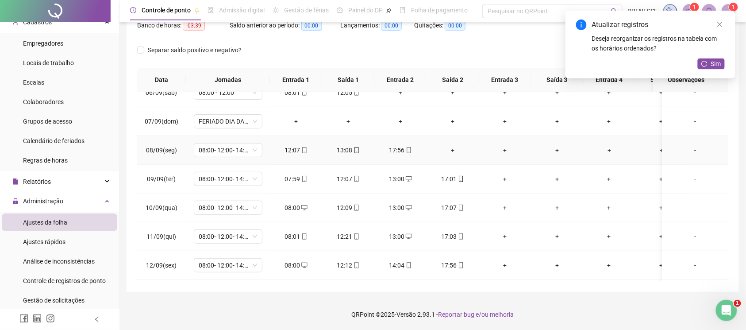
click at [455, 152] on div "+" at bounding box center [453, 150] width 38 height 10
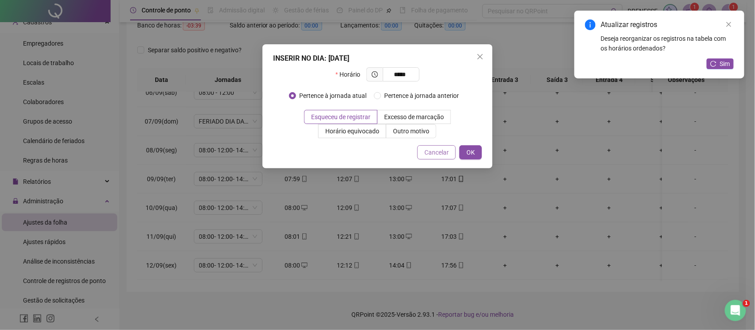
type input "*****"
click at [440, 154] on span "Cancelar" at bounding box center [436, 152] width 24 height 10
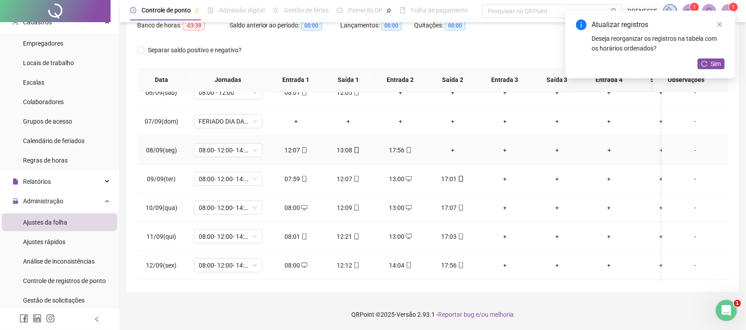
click at [448, 152] on div "+" at bounding box center [453, 150] width 38 height 10
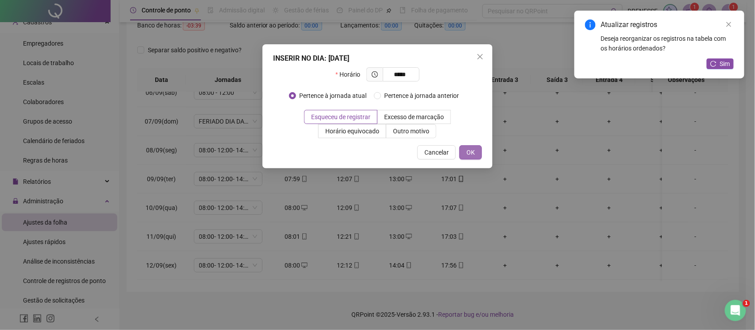
type input "*****"
click at [466, 149] on button "OK" at bounding box center [470, 152] width 23 height 14
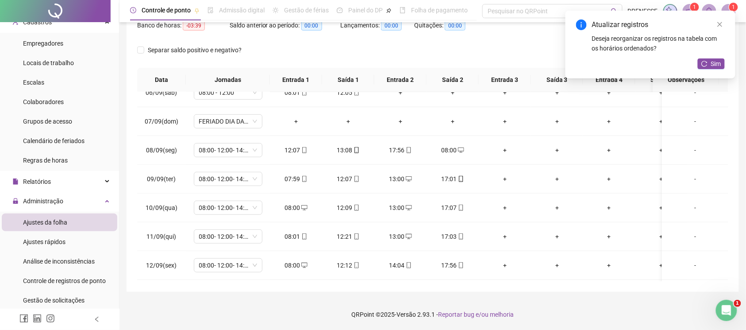
scroll to position [4, 0]
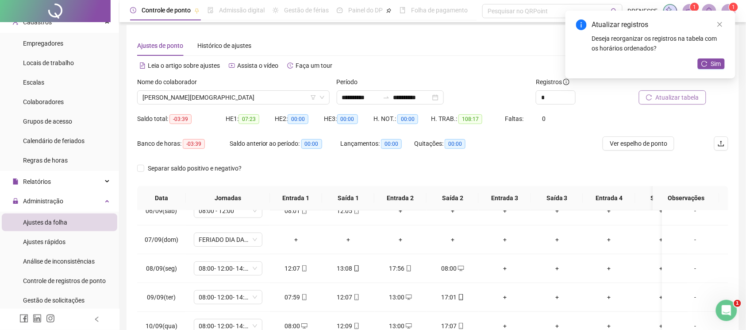
click at [666, 93] on span "Atualizar tabela" at bounding box center [677, 97] width 43 height 10
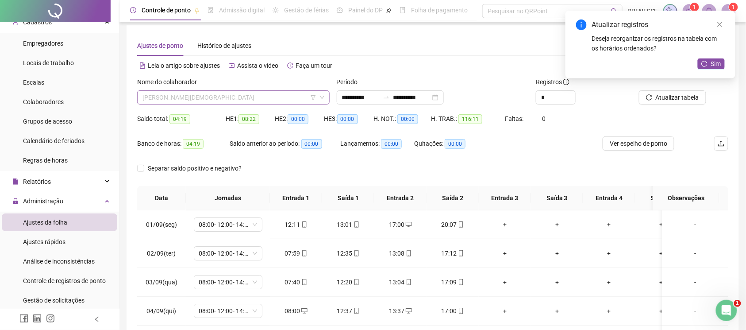
click at [200, 103] on span "[PERSON_NAME][DEMOGRAPHIC_DATA]" at bounding box center [233, 97] width 182 height 13
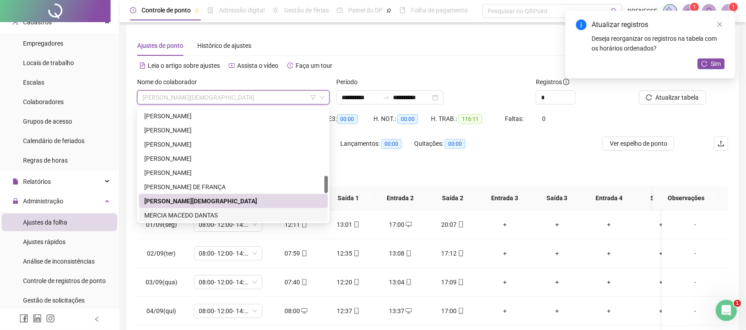
click at [193, 214] on div "MERCIA MACEDO DANTAS" at bounding box center [233, 215] width 178 height 10
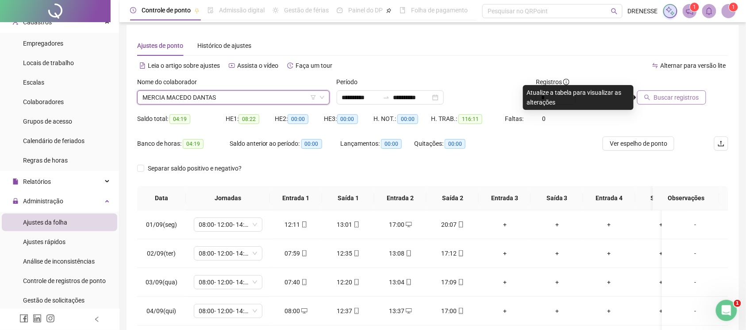
click at [675, 100] on span "Buscar registros" at bounding box center [676, 97] width 45 height 10
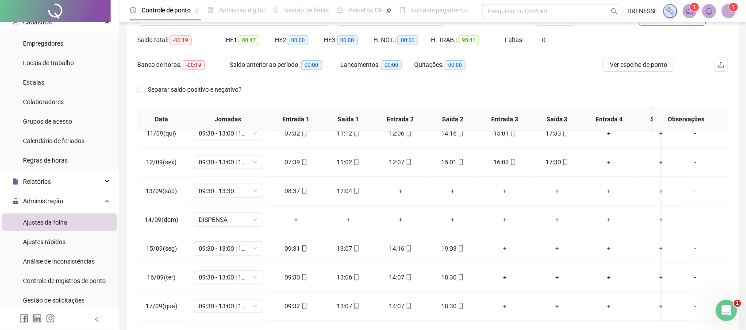
scroll to position [44, 0]
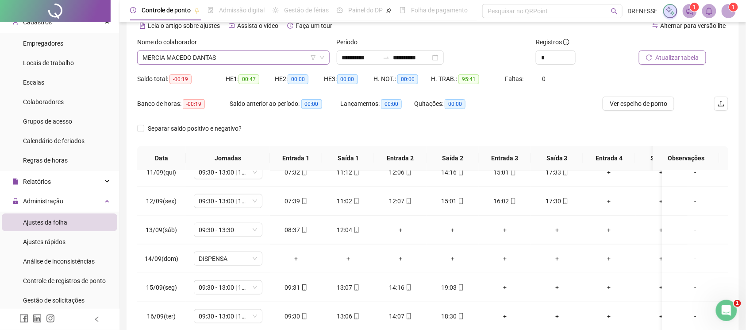
click at [211, 58] on span "MERCIA MACEDO DANTAS" at bounding box center [233, 57] width 182 height 13
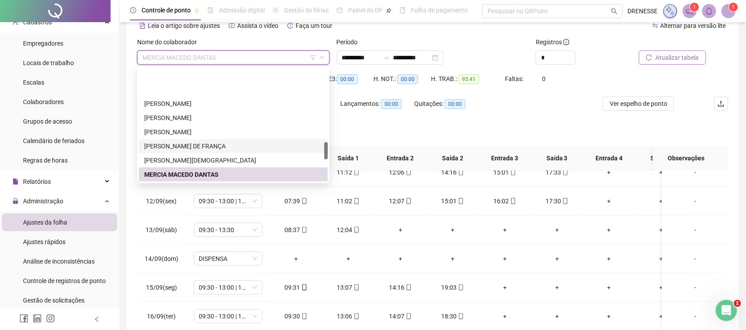
scroll to position [478, 0]
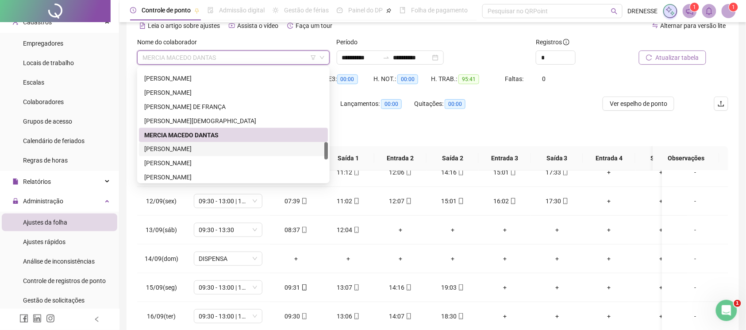
drag, startPoint x: 192, startPoint y: 149, endPoint x: 197, endPoint y: 146, distance: 5.8
click at [192, 149] on div "[PERSON_NAME]" at bounding box center [233, 149] width 178 height 10
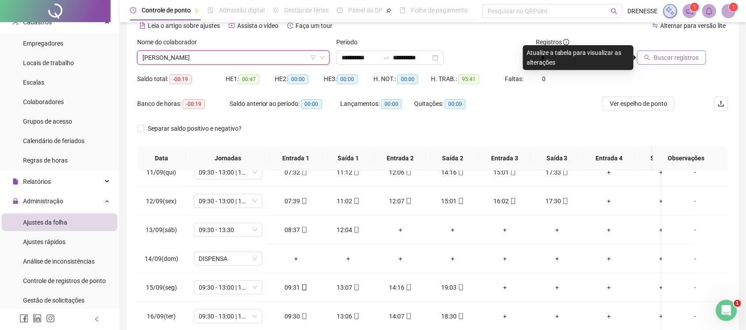
click at [657, 57] on span "Buscar registros" at bounding box center [676, 58] width 45 height 10
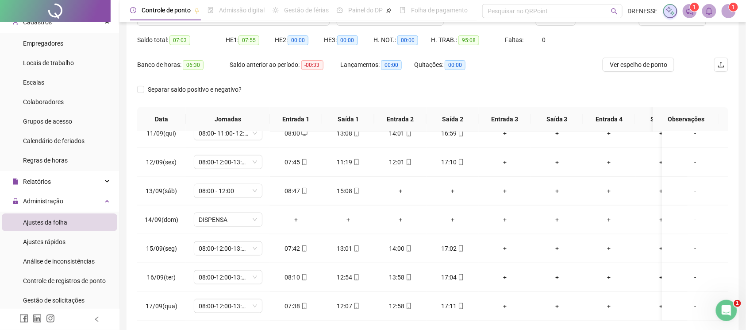
scroll to position [123, 0]
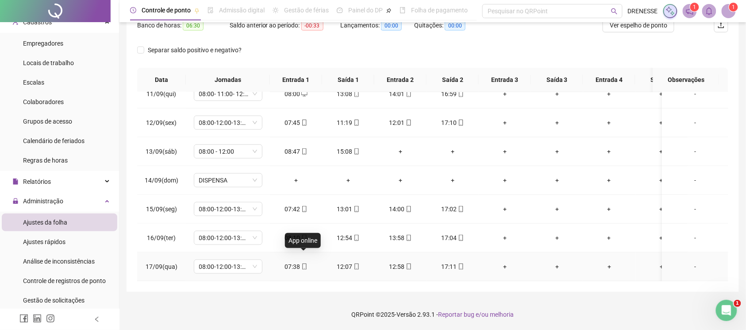
click at [304, 263] on icon "mobile" at bounding box center [304, 266] width 6 height 6
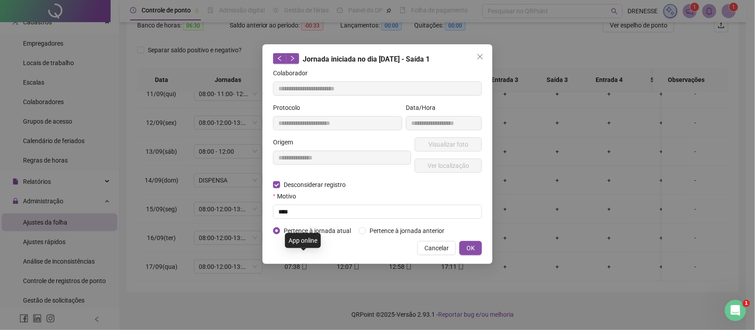
type input "**********"
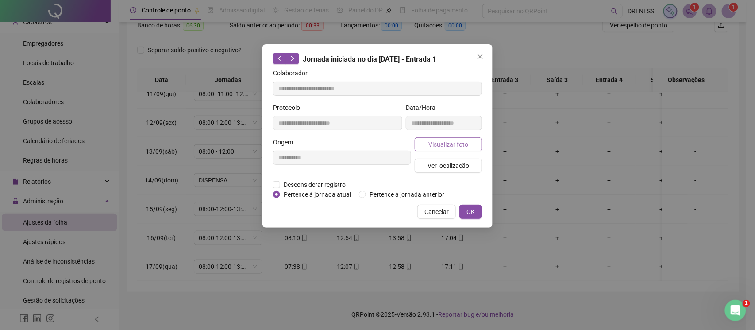
click at [443, 139] on button "Visualizar foto" at bounding box center [448, 144] width 67 height 14
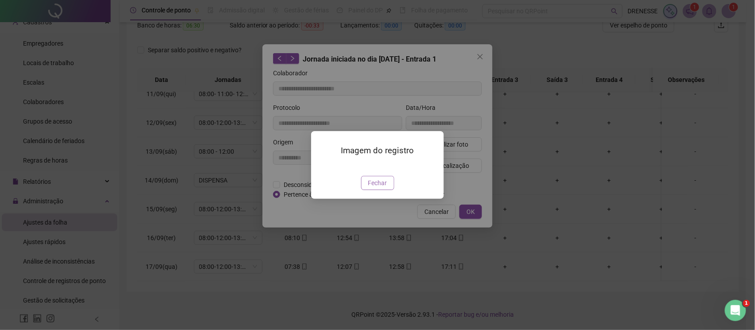
click at [375, 190] on button "Fechar" at bounding box center [377, 183] width 33 height 14
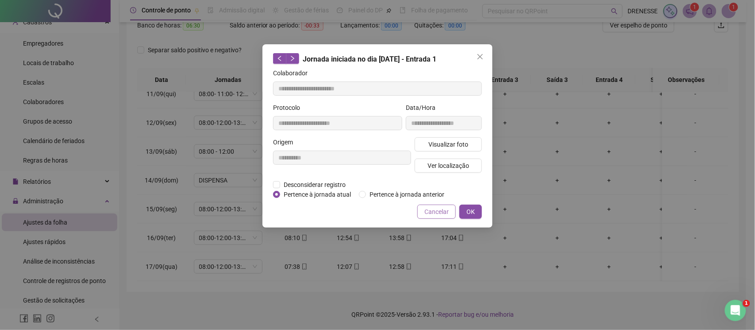
click at [425, 211] on span "Cancelar" at bounding box center [436, 212] width 24 height 10
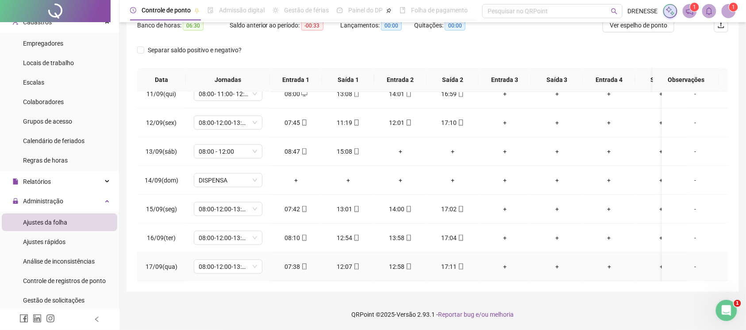
click at [462, 263] on icon "mobile" at bounding box center [461, 266] width 6 height 6
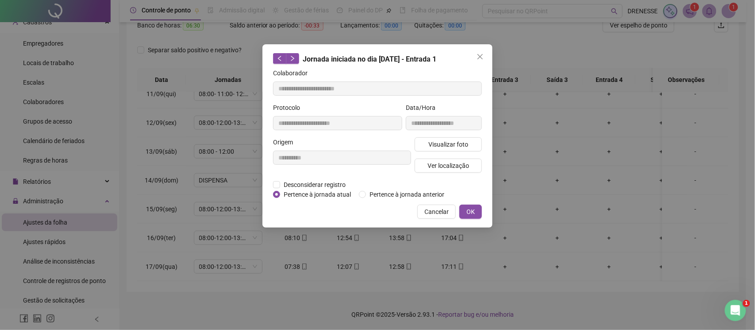
type input "**********"
click at [452, 145] on span "Visualizar foto" at bounding box center [448, 144] width 40 height 10
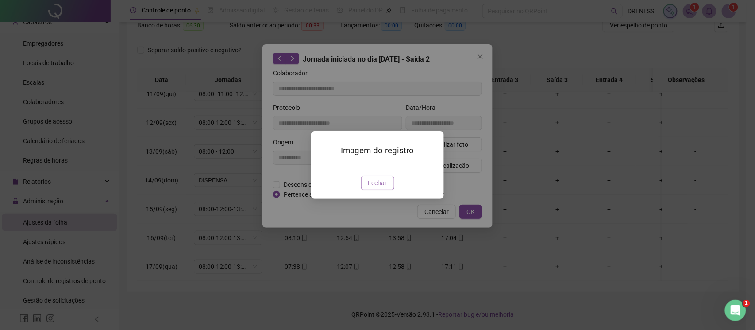
click at [370, 188] on span "Fechar" at bounding box center [377, 183] width 19 height 10
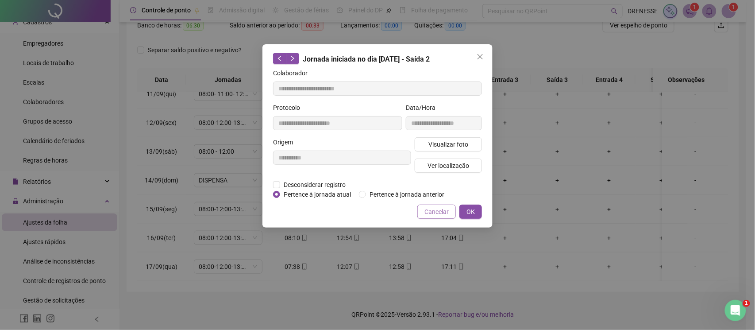
click at [443, 209] on span "Cancelar" at bounding box center [436, 212] width 24 height 10
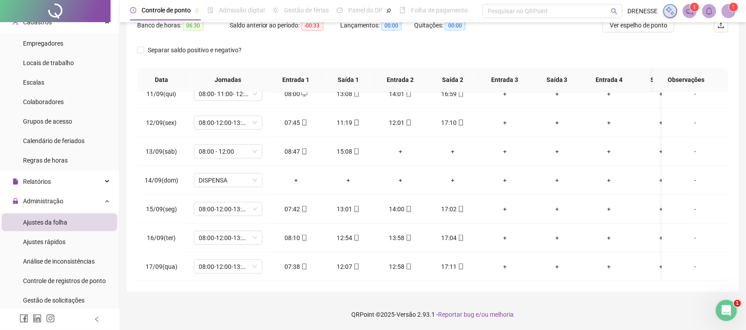
scroll to position [44, 0]
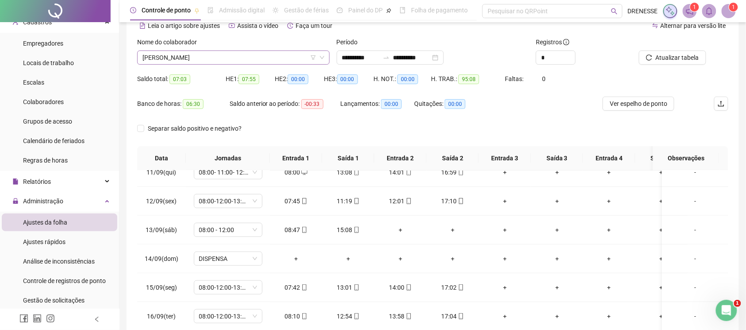
click at [201, 63] on span "[PERSON_NAME]" at bounding box center [233, 57] width 182 height 13
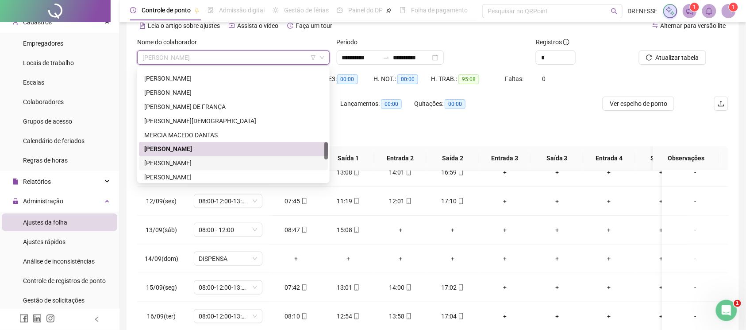
click at [202, 158] on div "[PERSON_NAME]" at bounding box center [233, 163] width 178 height 10
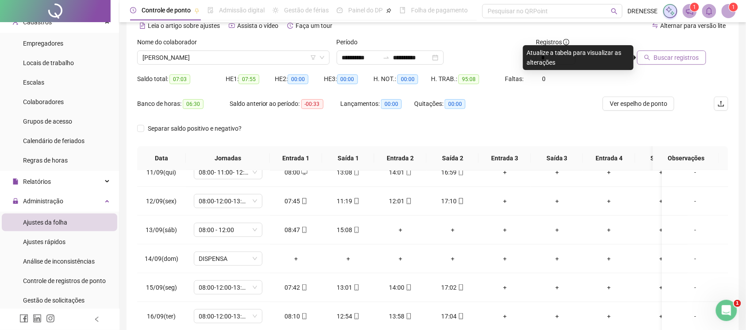
click at [666, 52] on button "Buscar registros" at bounding box center [671, 57] width 69 height 14
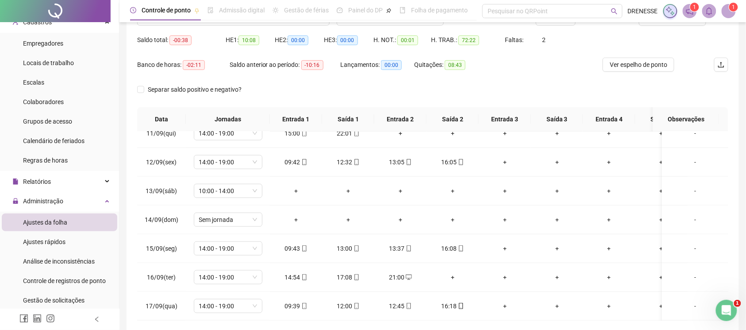
scroll to position [123, 0]
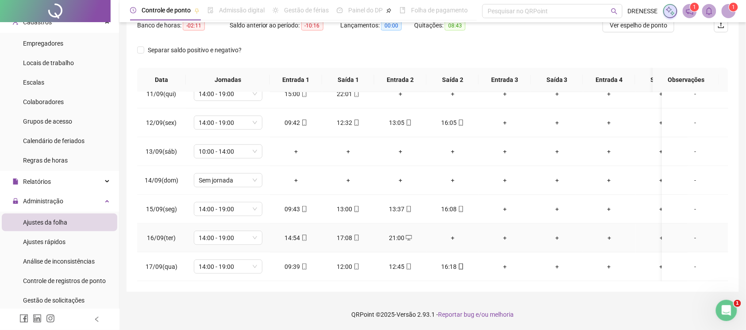
click at [452, 233] on div "+" at bounding box center [453, 238] width 38 height 10
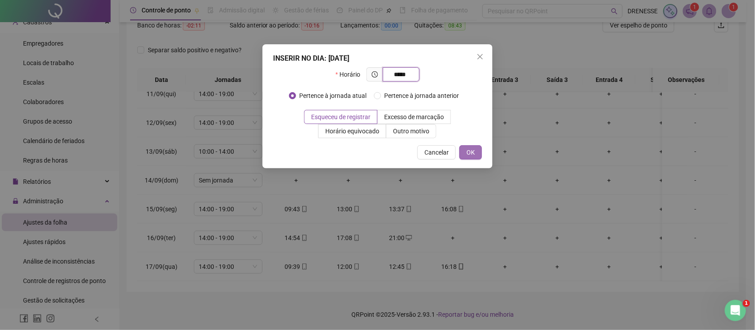
type input "*****"
click at [462, 149] on button "OK" at bounding box center [470, 152] width 23 height 14
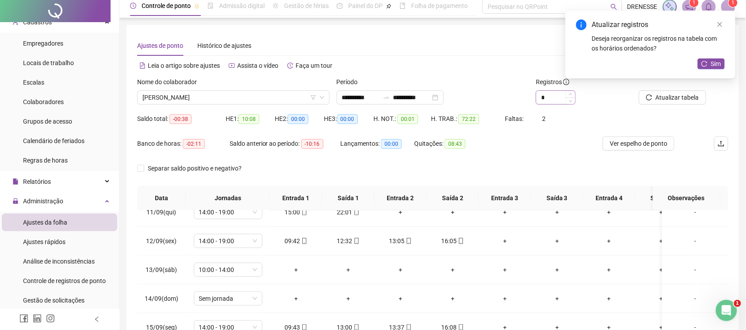
scroll to position [0, 0]
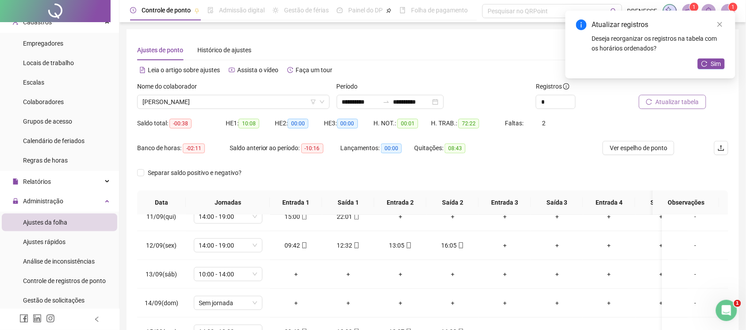
click at [688, 100] on span "Atualizar tabela" at bounding box center [677, 102] width 43 height 10
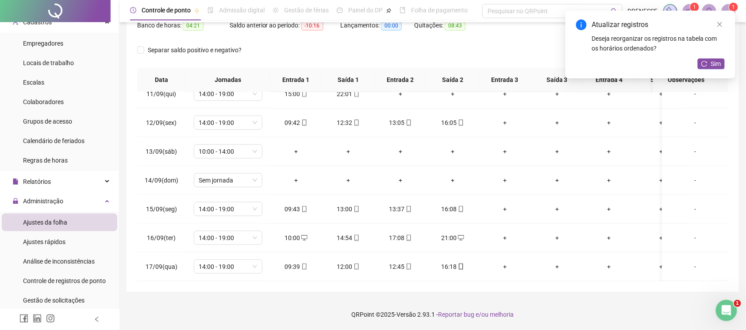
scroll to position [44, 0]
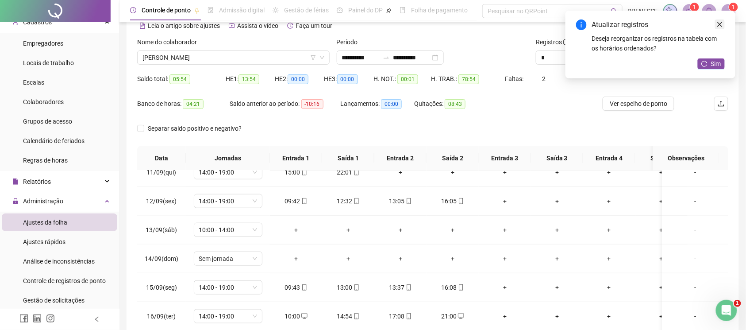
click at [721, 29] on link "Close" at bounding box center [720, 24] width 10 height 10
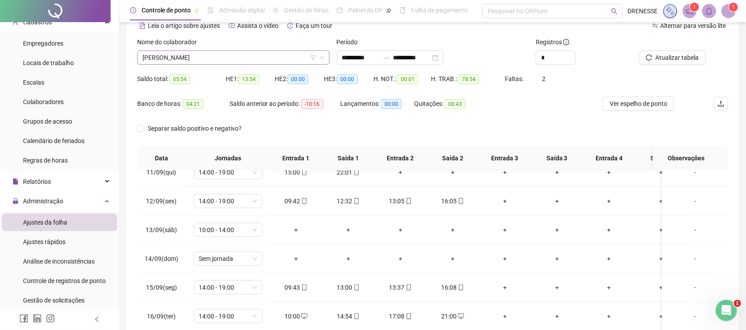
click at [240, 59] on span "[PERSON_NAME]" at bounding box center [233, 57] width 182 height 13
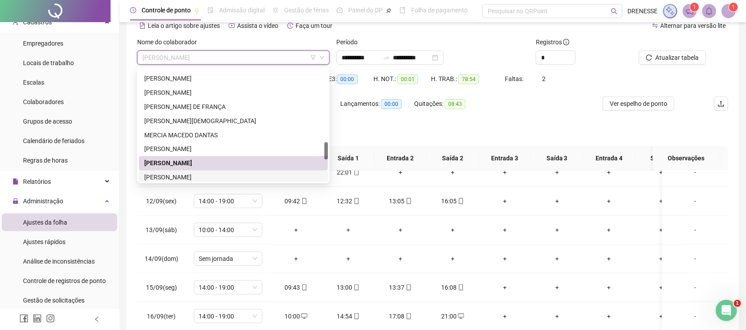
click at [421, 139] on div "Separar saldo positivo e negativo?" at bounding box center [432, 133] width 591 height 25
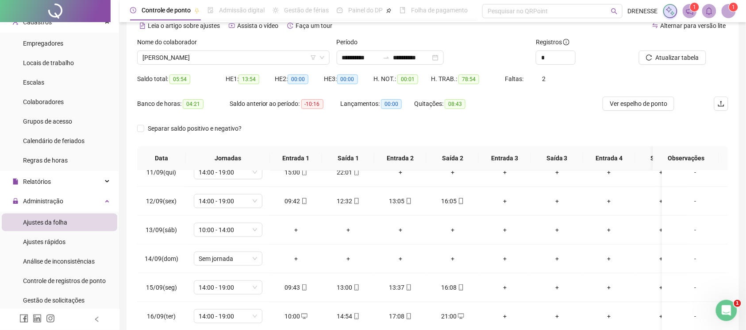
scroll to position [4, 0]
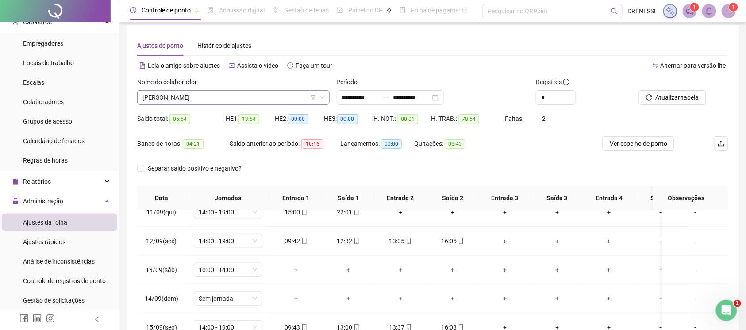
click at [259, 97] on span "[PERSON_NAME]" at bounding box center [233, 97] width 182 height 13
click at [344, 158] on div "Lançamentos: 00:00" at bounding box center [377, 148] width 74 height 25
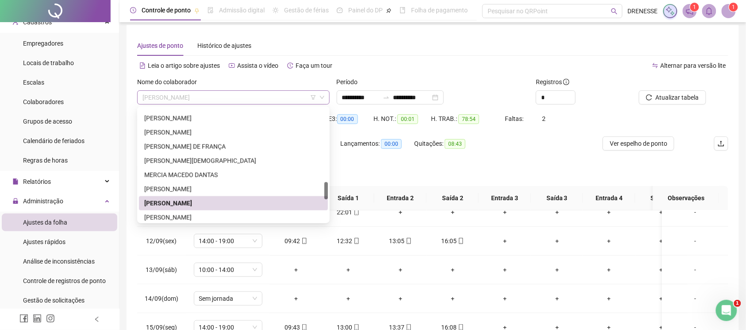
click at [255, 93] on span "[PERSON_NAME]" at bounding box center [233, 97] width 182 height 13
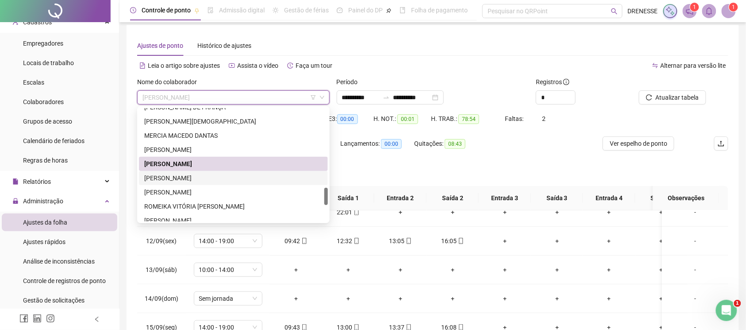
click at [233, 174] on div "[PERSON_NAME]" at bounding box center [233, 178] width 178 height 10
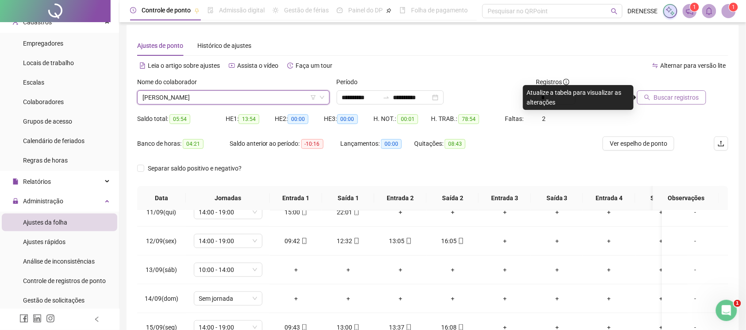
click at [682, 97] on span "Buscar registros" at bounding box center [676, 97] width 45 height 10
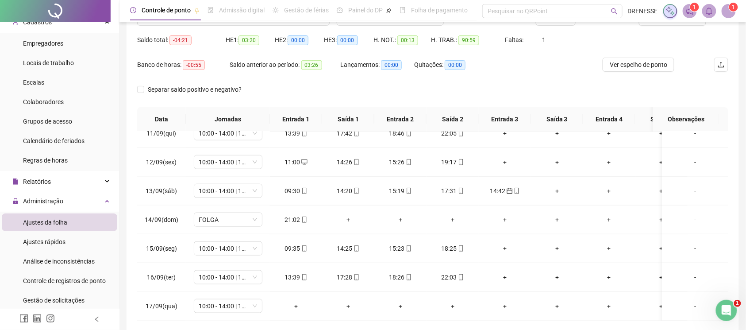
scroll to position [123, 0]
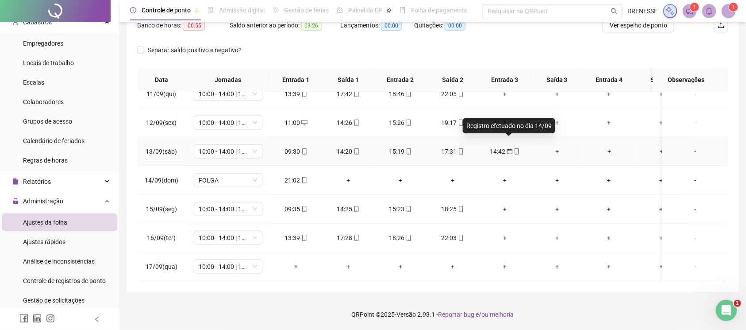
click at [512, 149] on icon "calendar" at bounding box center [510, 152] width 6 height 6
type input "**********"
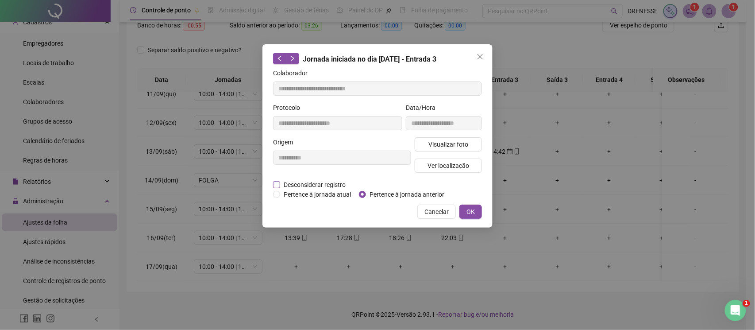
click at [305, 181] on span "Desconsiderar registro" at bounding box center [314, 185] width 69 height 10
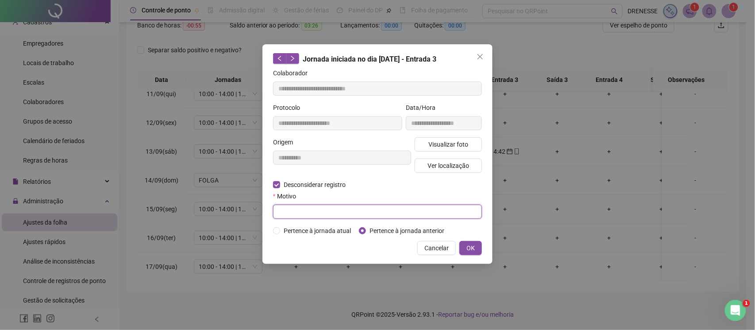
click at [294, 207] on input "text" at bounding box center [377, 211] width 209 height 14
type input "****"
click at [466, 242] on button "OK" at bounding box center [470, 248] width 23 height 14
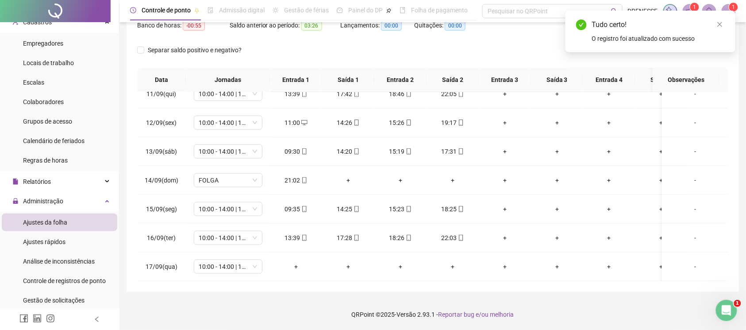
scroll to position [4, 0]
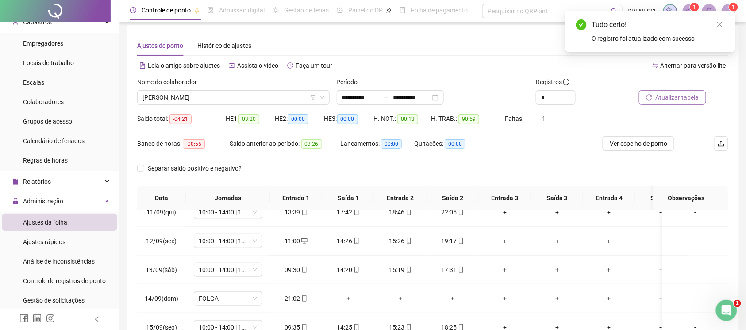
click at [678, 96] on span "Atualizar tabela" at bounding box center [677, 97] width 43 height 10
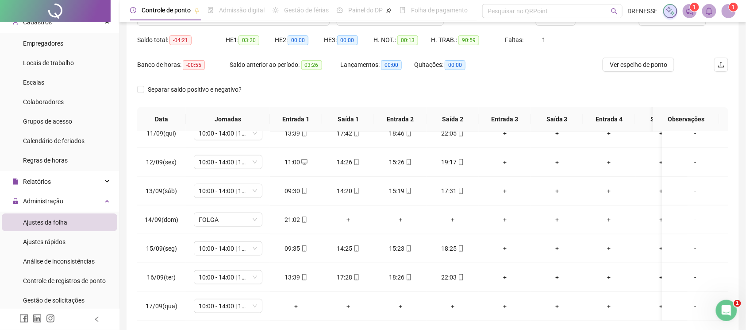
scroll to position [123, 0]
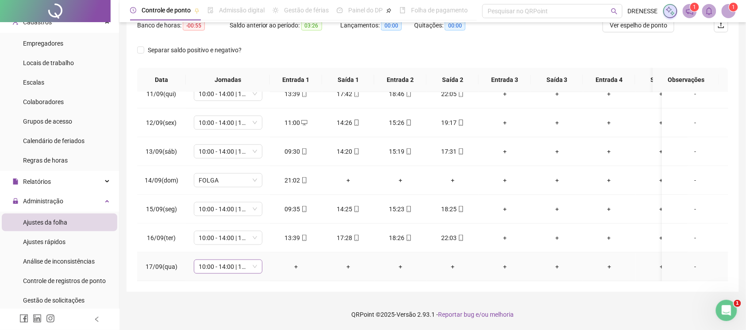
click at [223, 263] on span "10:00 - 14:00 | 15:00 - 18:20" at bounding box center [228, 266] width 58 height 13
type input "***"
click at [225, 215] on div "Folga" at bounding box center [233, 211] width 74 height 15
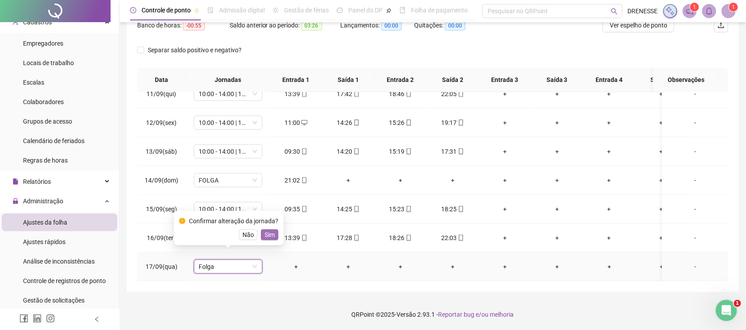
click at [269, 233] on span "Sim" at bounding box center [270, 235] width 10 height 10
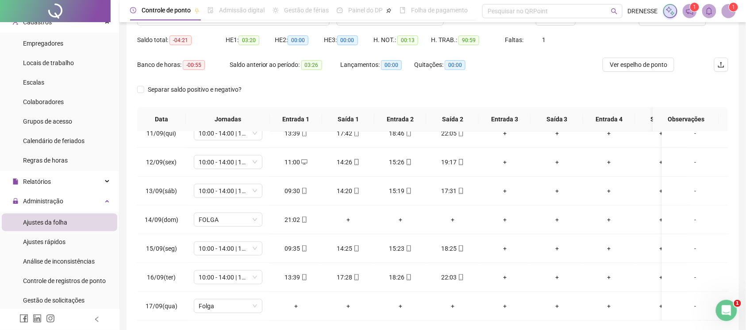
scroll to position [44, 0]
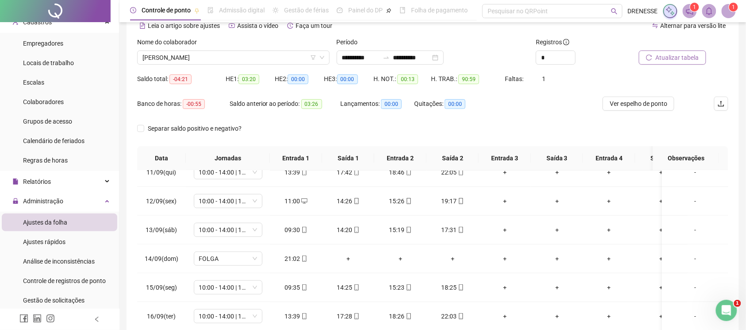
click at [663, 57] on span "Atualizar tabela" at bounding box center [677, 58] width 43 height 10
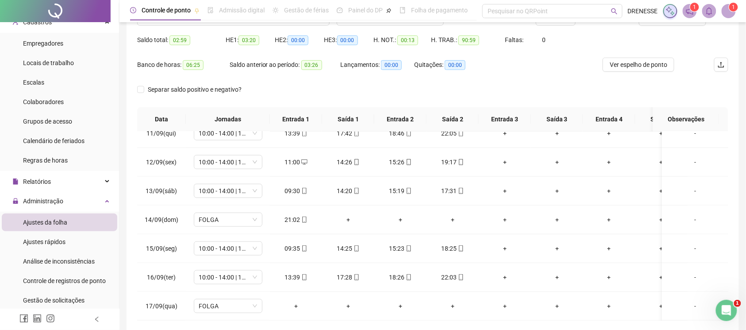
scroll to position [123, 0]
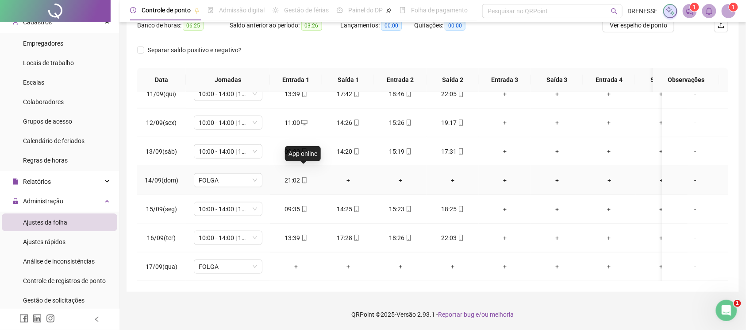
click at [300, 177] on span "mobile" at bounding box center [303, 180] width 7 height 6
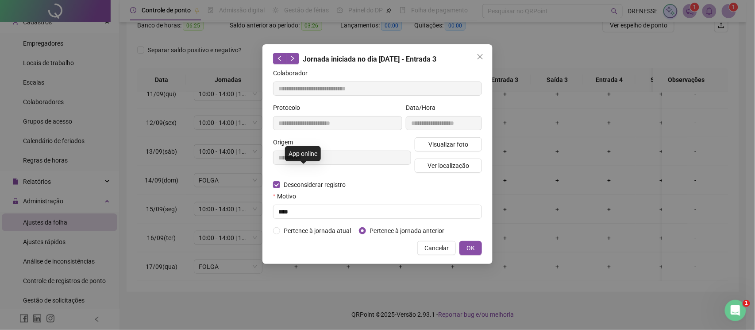
type input "**********"
click at [287, 205] on input "text" at bounding box center [377, 211] width 209 height 14
type input "****"
click at [471, 248] on span "OK" at bounding box center [470, 248] width 8 height 10
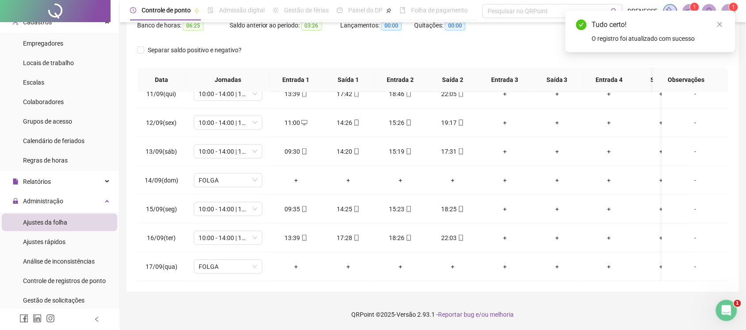
scroll to position [4, 0]
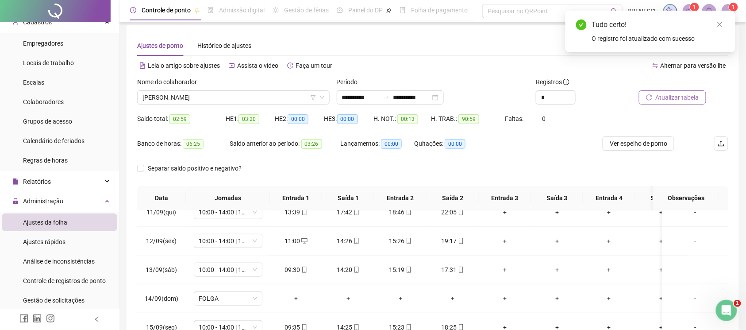
click at [662, 96] on span "Atualizar tabela" at bounding box center [677, 97] width 43 height 10
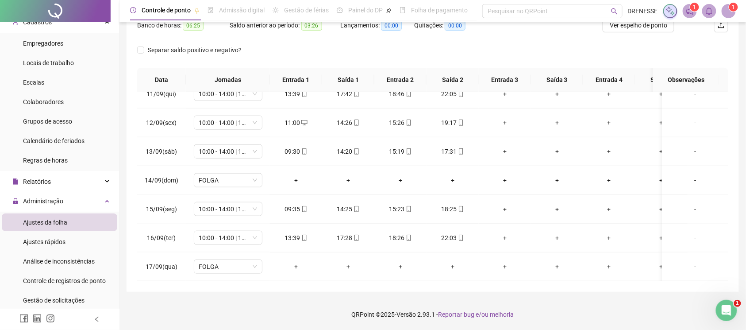
scroll to position [44, 0]
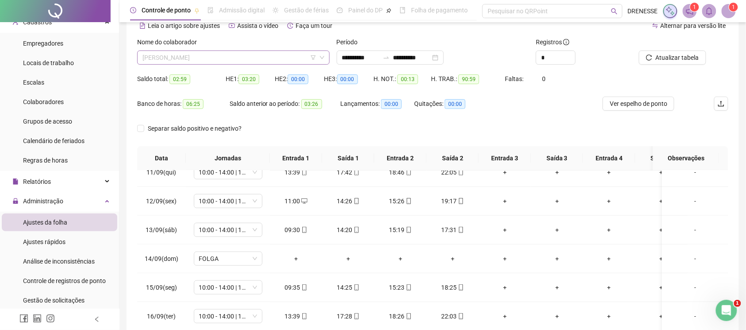
click at [277, 61] on span "[PERSON_NAME]" at bounding box center [233, 57] width 182 height 13
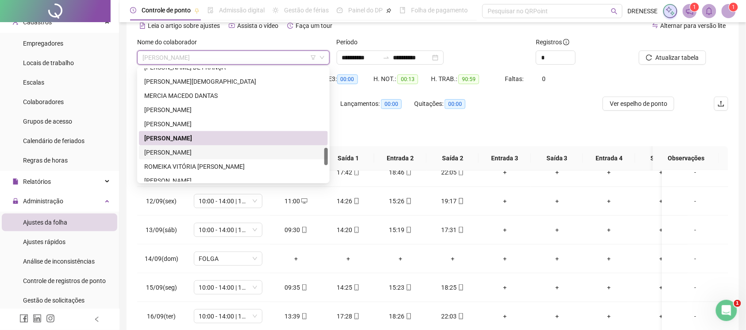
click at [237, 153] on div "[PERSON_NAME]" at bounding box center [233, 152] width 178 height 10
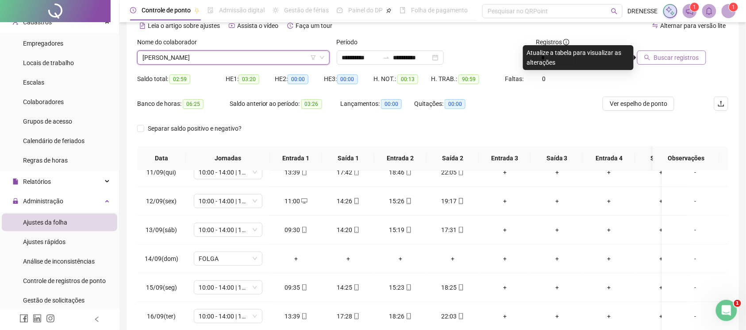
click at [652, 58] on button "Buscar registros" at bounding box center [671, 57] width 69 height 14
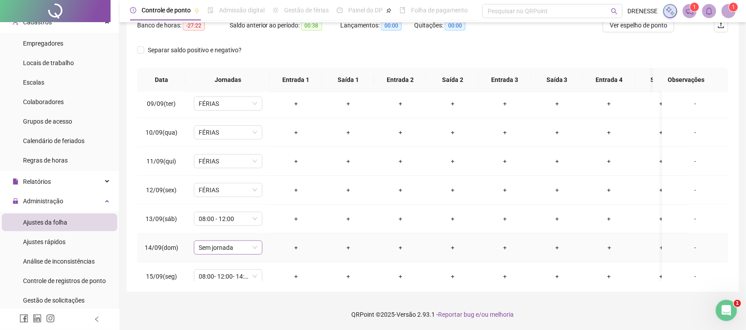
scroll to position [312, 0]
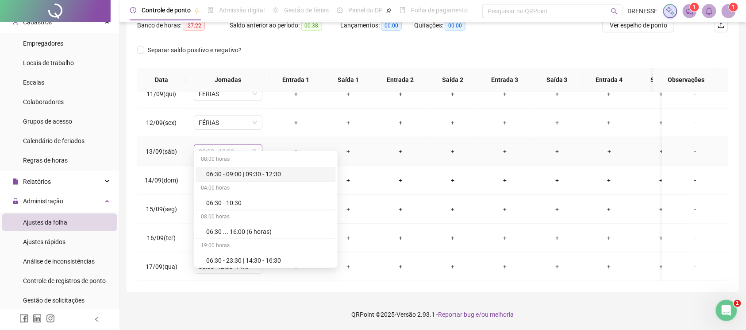
click at [217, 145] on span "08:00 - 12:00" at bounding box center [228, 151] width 58 height 13
type input "*"
click at [218, 168] on div "Férias" at bounding box center [233, 174] width 74 height 15
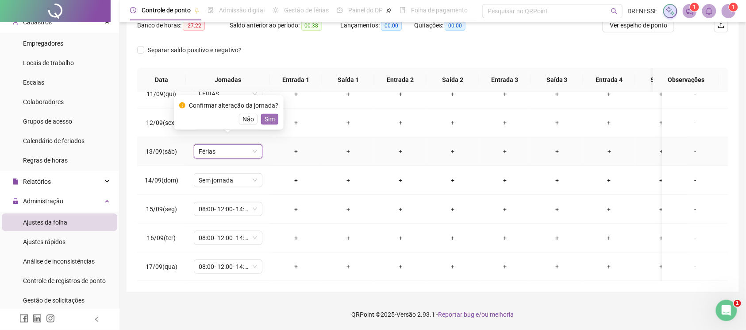
click at [271, 121] on span "Sim" at bounding box center [270, 119] width 10 height 10
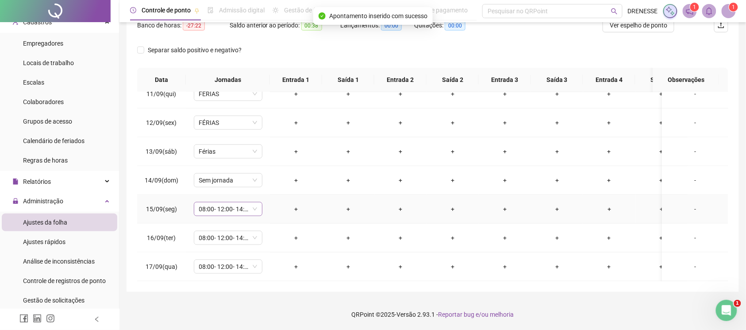
click at [234, 202] on span "08:00- 12:00- 14:00- 18:00" at bounding box center [228, 208] width 58 height 13
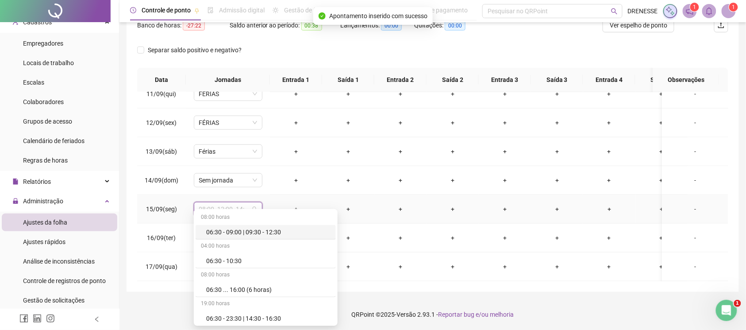
type input "*"
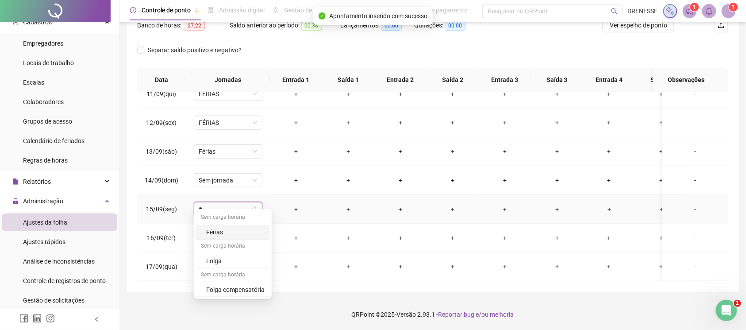
click at [227, 232] on div "Férias" at bounding box center [235, 232] width 58 height 10
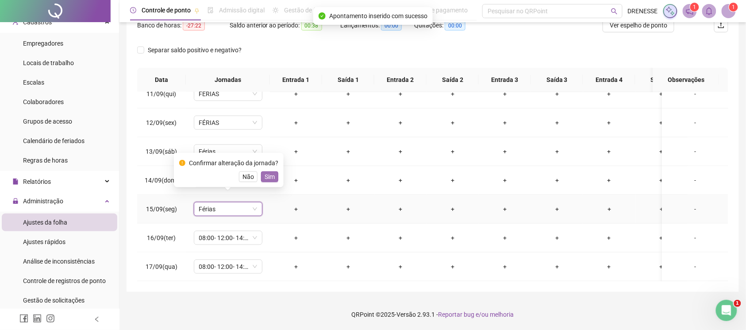
click at [271, 173] on span "Sim" at bounding box center [270, 177] width 10 height 10
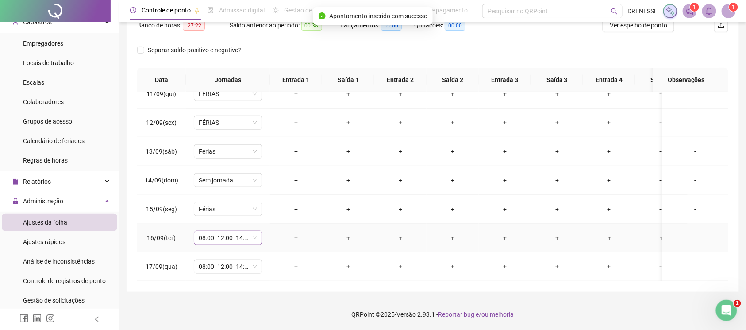
click at [235, 231] on span "08:00- 12:00- 14:00- 18:00" at bounding box center [228, 237] width 58 height 13
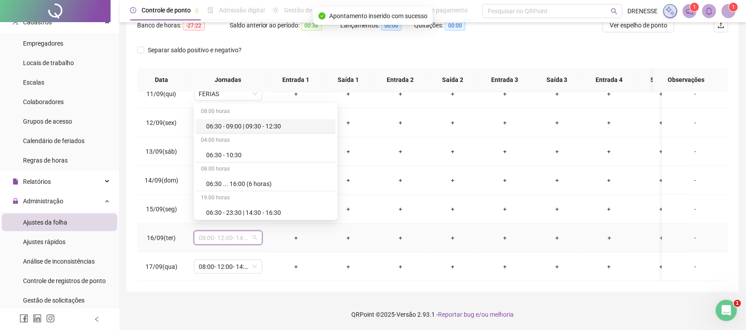
type input "*"
click at [220, 156] on div "Férias" at bounding box center [235, 153] width 58 height 10
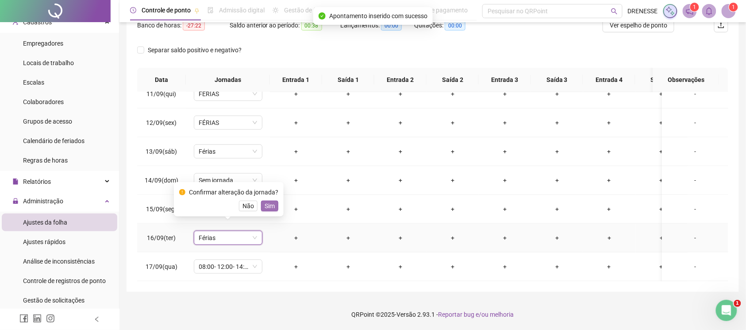
click at [268, 208] on span "Sim" at bounding box center [270, 206] width 10 height 10
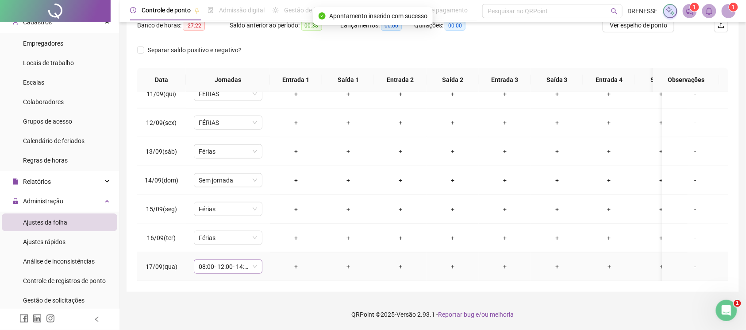
click at [212, 262] on span "08:00- 12:00- 14:00- 18:00" at bounding box center [228, 266] width 58 height 13
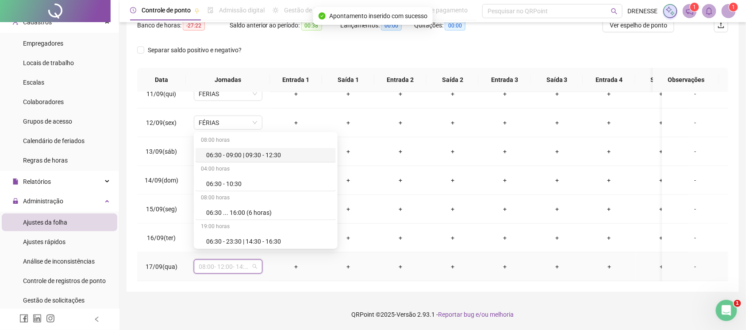
type input "*"
click at [222, 183] on div "Férias" at bounding box center [235, 182] width 58 height 10
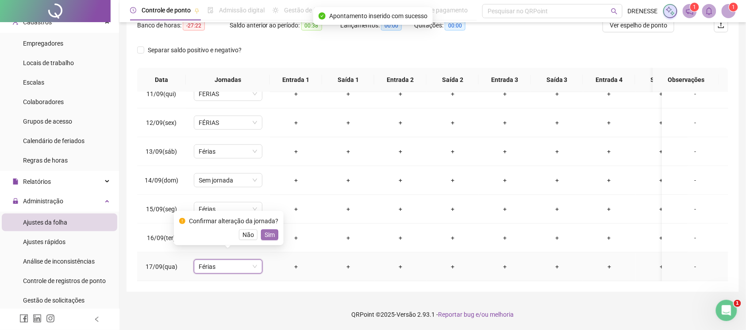
click at [273, 235] on button "Sim" at bounding box center [269, 234] width 17 height 11
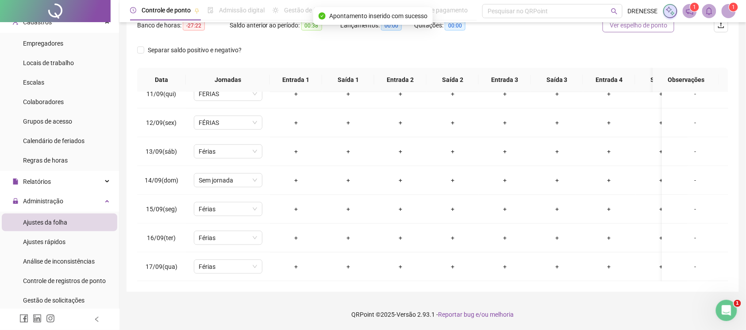
scroll to position [44, 0]
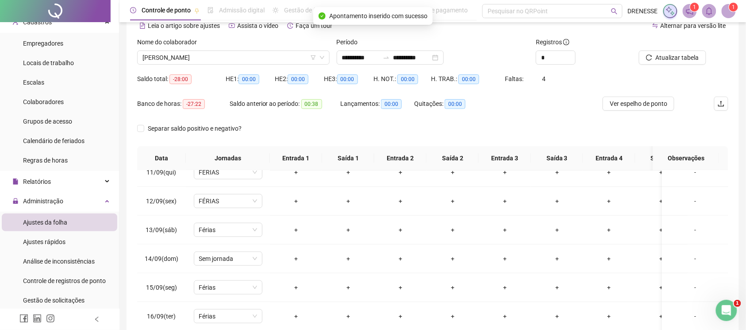
click at [678, 66] on div "Atualizar tabela" at bounding box center [682, 54] width 100 height 35
click at [675, 64] on button "Atualizar tabela" at bounding box center [672, 57] width 67 height 14
click at [198, 55] on span "[PERSON_NAME]" at bounding box center [233, 57] width 182 height 13
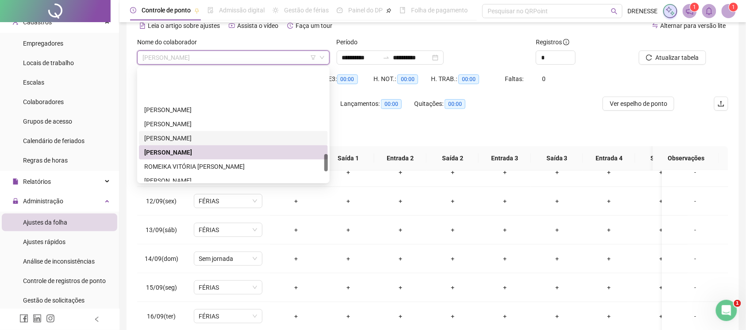
scroll to position [558, 0]
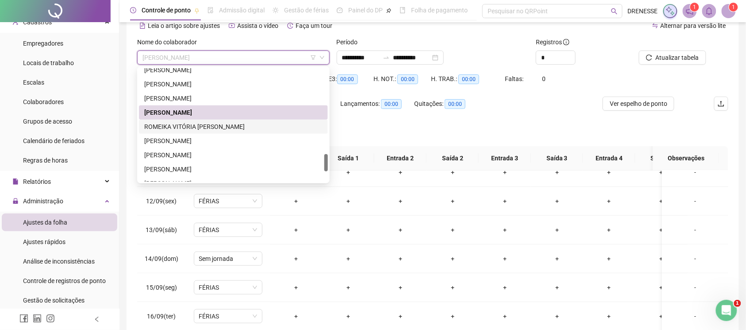
click at [208, 127] on div "ROMEIKA VITÓRIA [PERSON_NAME]" at bounding box center [233, 127] width 178 height 10
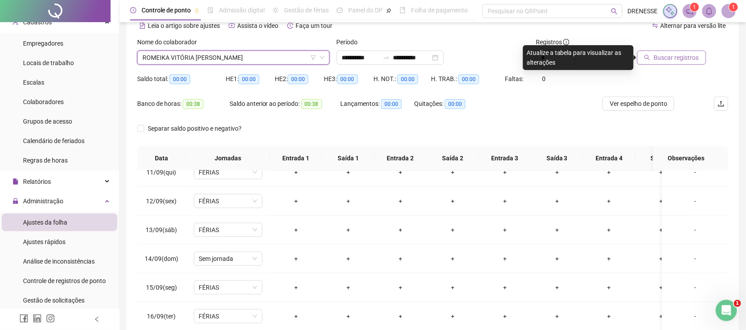
click at [681, 55] on span "Buscar registros" at bounding box center [676, 58] width 45 height 10
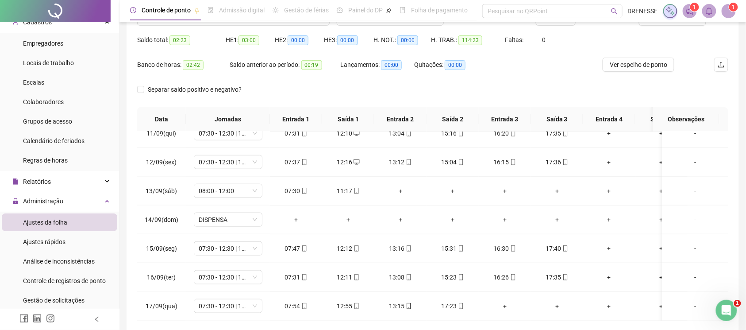
scroll to position [123, 0]
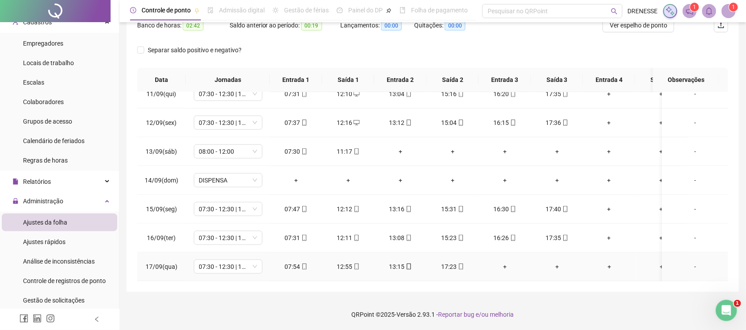
click at [304, 263] on span at bounding box center [303, 266] width 7 height 7
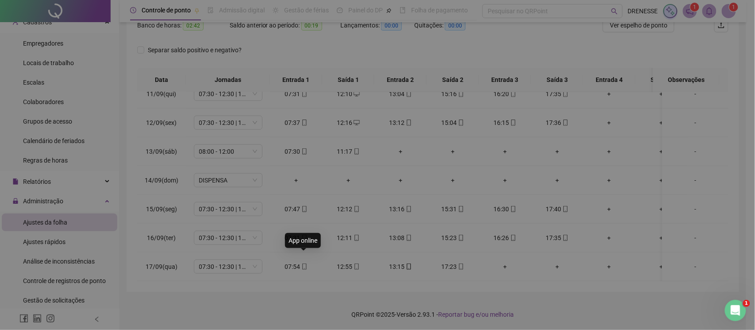
type input "**********"
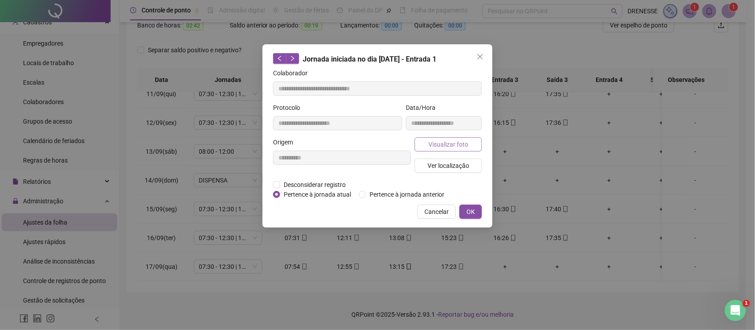
click at [418, 142] on button "Visualizar foto" at bounding box center [448, 144] width 67 height 14
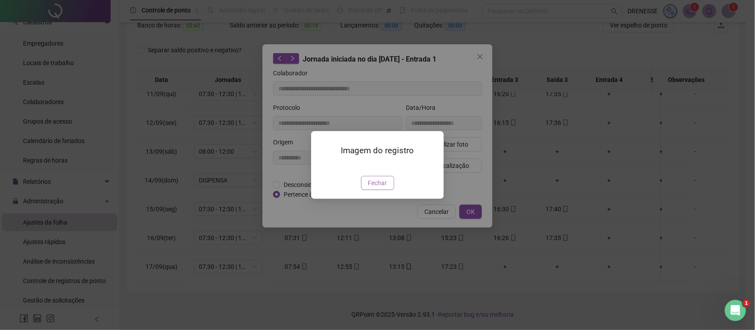
click at [386, 188] on span "Fechar" at bounding box center [377, 183] width 19 height 10
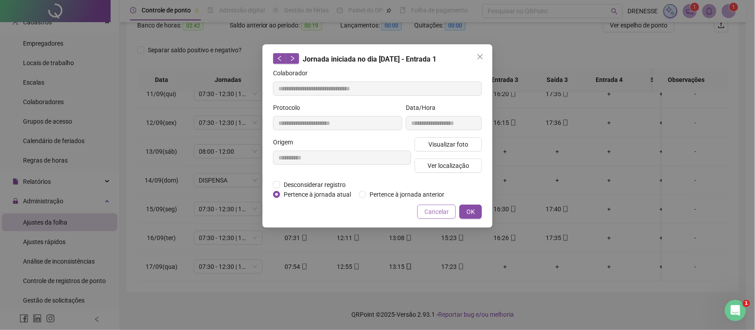
click at [429, 211] on span "Cancelar" at bounding box center [436, 212] width 24 height 10
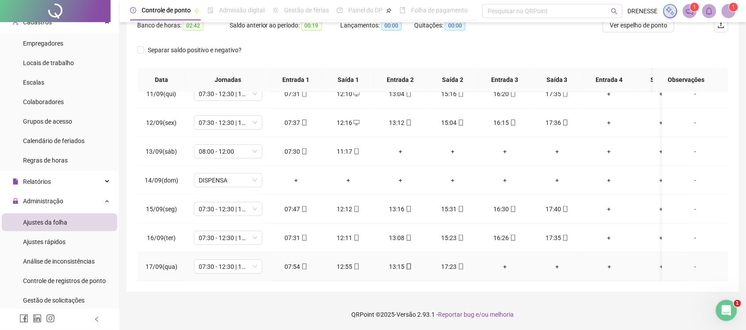
click at [459, 263] on icon "mobile" at bounding box center [461, 266] width 6 height 6
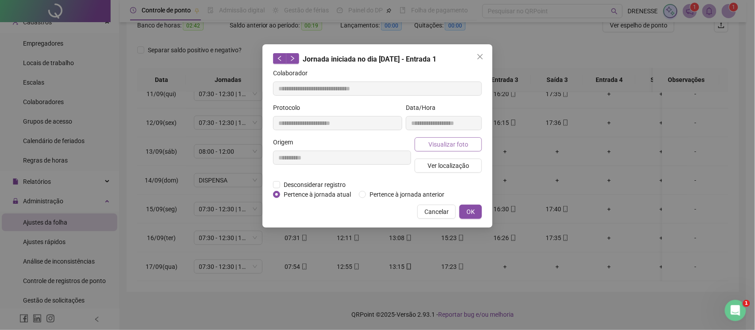
click at [440, 147] on span "Visualizar foto" at bounding box center [448, 144] width 40 height 10
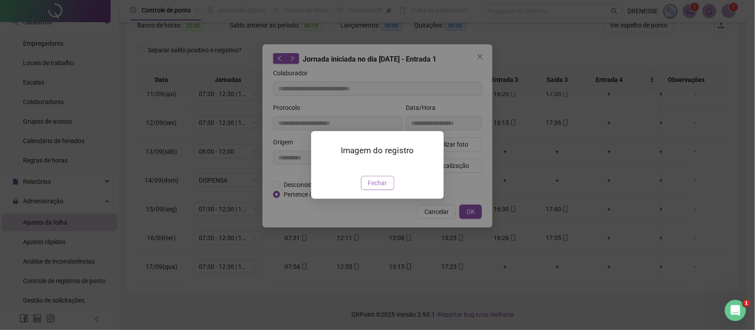
type input "**********"
click at [384, 188] on span "Fechar" at bounding box center [377, 183] width 19 height 10
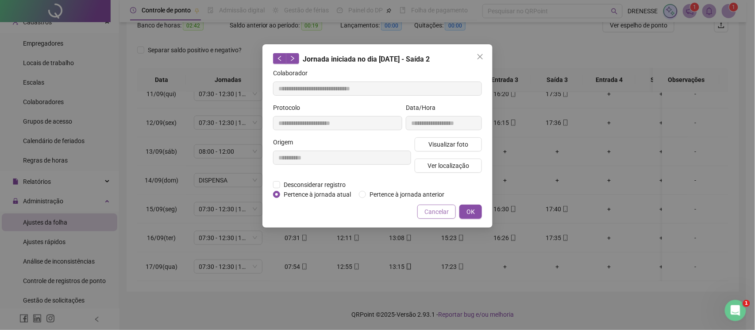
click at [443, 212] on span "Cancelar" at bounding box center [436, 212] width 24 height 10
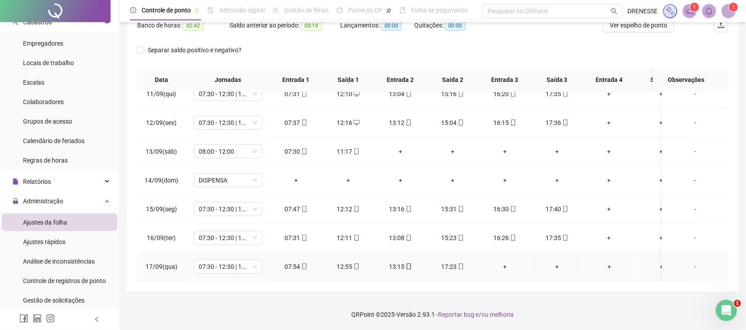
click at [459, 263] on icon "mobile" at bounding box center [461, 266] width 6 height 6
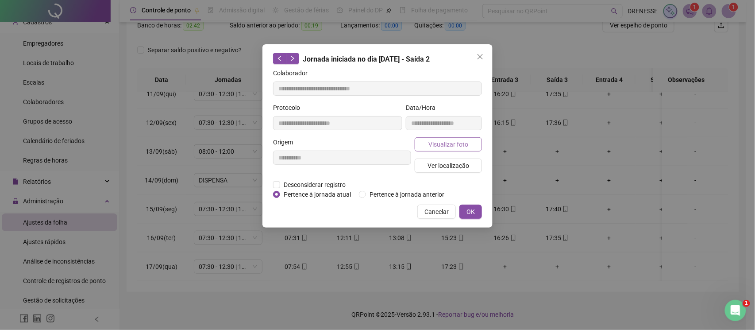
click at [435, 141] on span "Visualizar foto" at bounding box center [448, 144] width 40 height 10
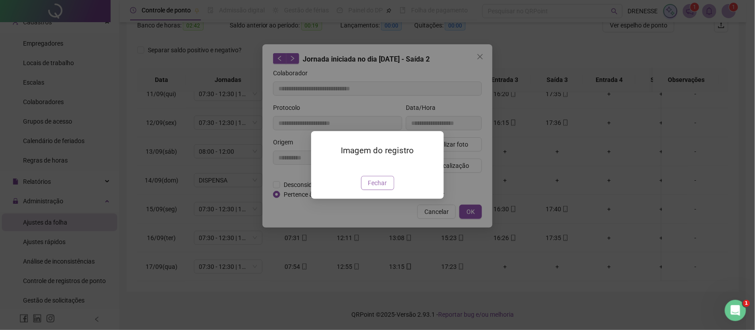
click at [385, 188] on span "Fechar" at bounding box center [377, 183] width 19 height 10
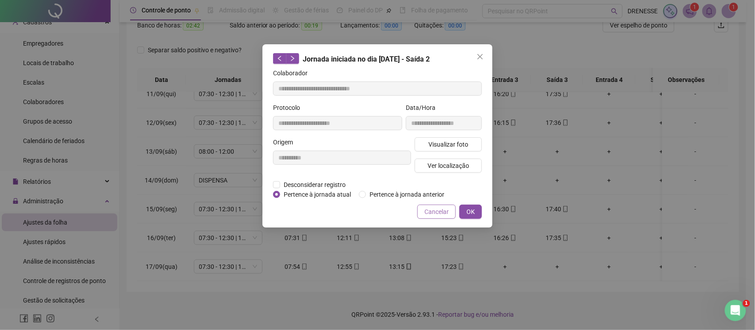
click at [434, 214] on span "Cancelar" at bounding box center [436, 212] width 24 height 10
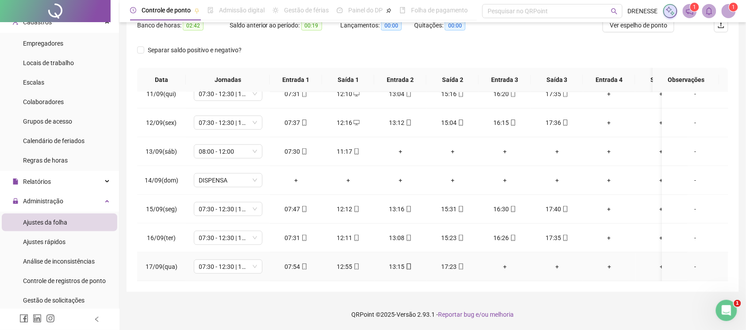
click at [311, 262] on div "07:54" at bounding box center [296, 267] width 38 height 10
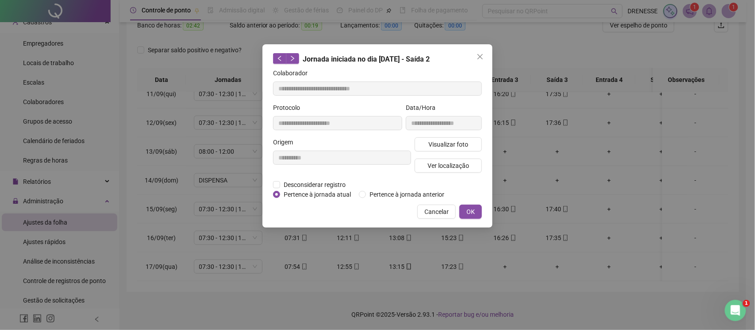
type input "**********"
click at [418, 147] on button "Visualizar foto" at bounding box center [448, 144] width 67 height 14
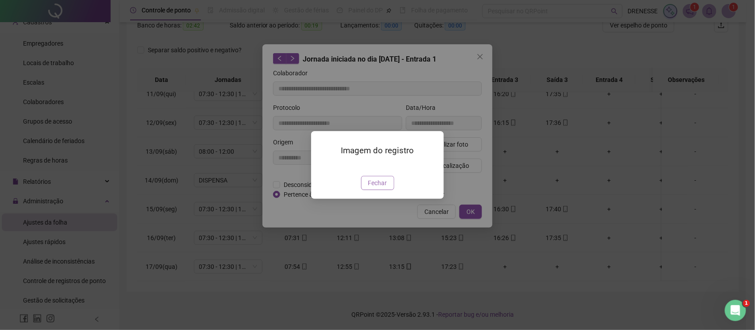
click at [369, 190] on button "Fechar" at bounding box center [377, 183] width 33 height 14
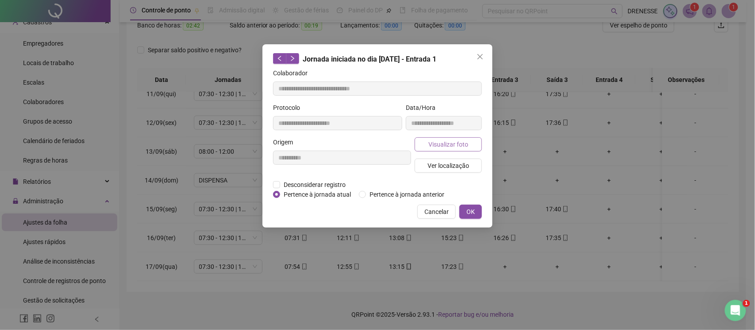
click at [450, 144] on span "Visualizar foto" at bounding box center [448, 144] width 40 height 10
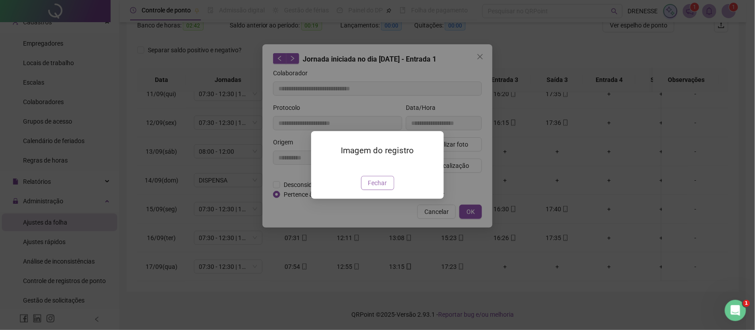
click at [372, 188] on span "Fechar" at bounding box center [377, 183] width 19 height 10
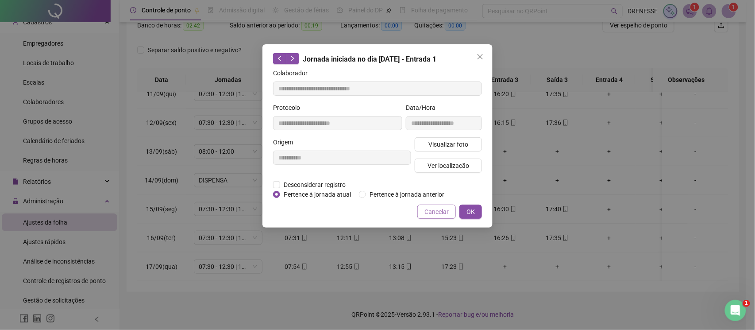
click at [429, 209] on span "Cancelar" at bounding box center [436, 212] width 24 height 10
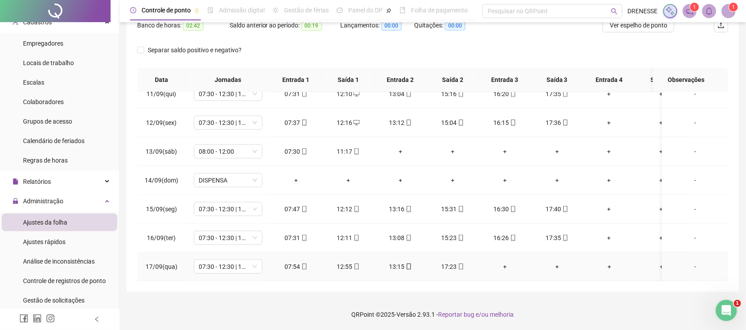
click at [303, 263] on icon "mobile" at bounding box center [304, 266] width 6 height 6
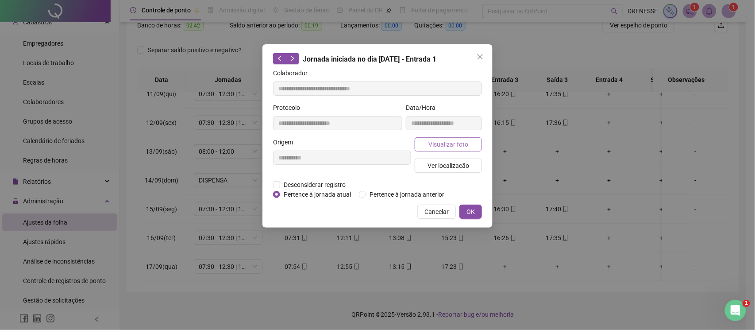
click at [452, 137] on button "Visualizar foto" at bounding box center [448, 144] width 67 height 14
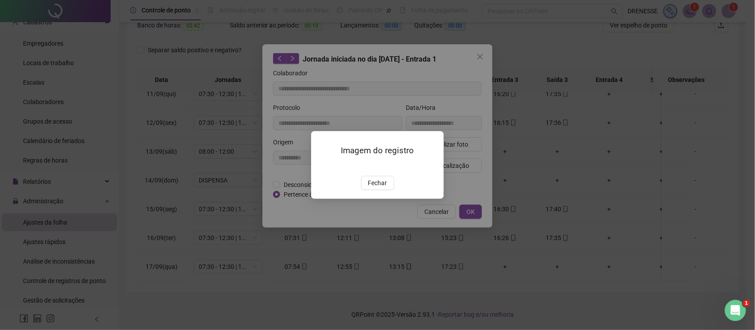
click at [377, 199] on div "Imagem do registro Fechar" at bounding box center [377, 165] width 133 height 68
click at [377, 188] on span "Fechar" at bounding box center [377, 183] width 19 height 10
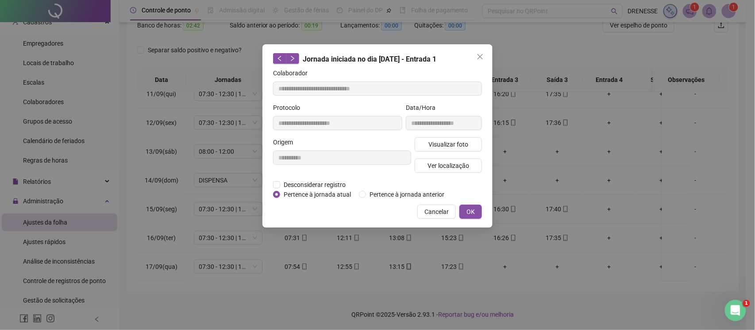
click at [438, 214] on span "Cancelar" at bounding box center [436, 212] width 24 height 10
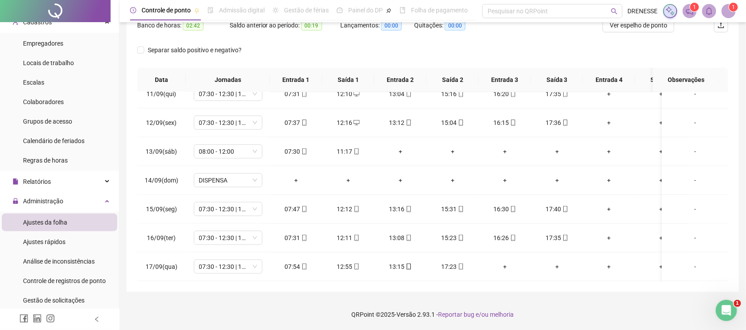
scroll to position [44, 0]
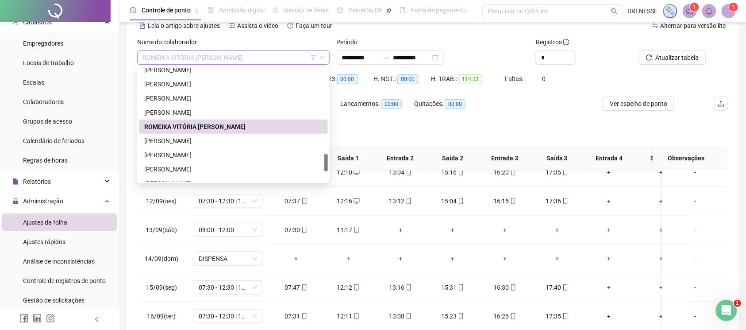
click at [263, 56] on span "ROMEIKA VITÓRIA [PERSON_NAME]" at bounding box center [233, 57] width 182 height 13
click at [219, 135] on div "[PERSON_NAME]" at bounding box center [233, 141] width 189 height 14
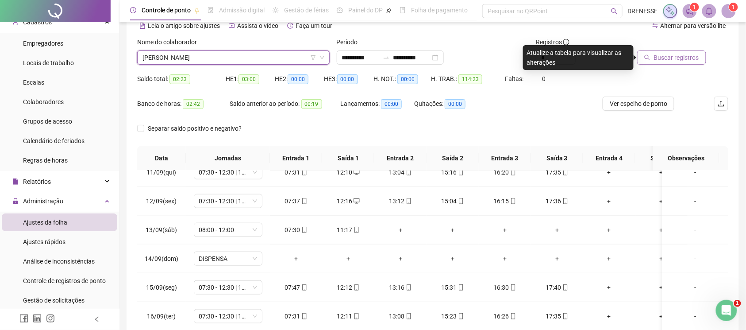
click at [669, 53] on span "Buscar registros" at bounding box center [676, 58] width 45 height 10
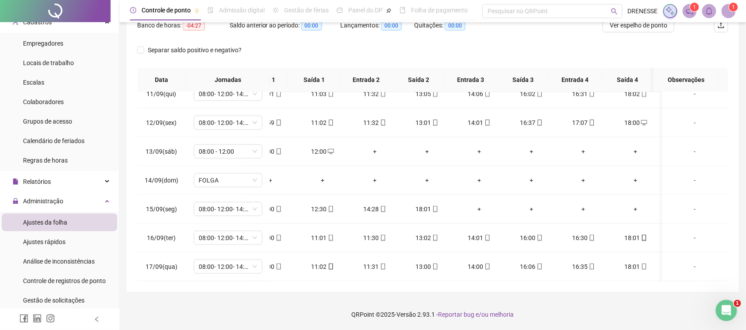
scroll to position [0, 0]
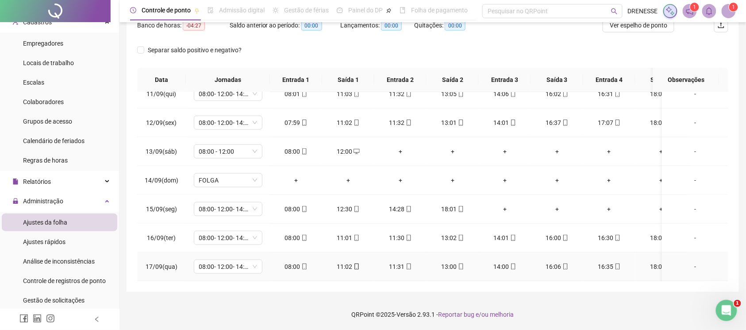
click at [301, 263] on icon "mobile" at bounding box center [304, 266] width 6 height 6
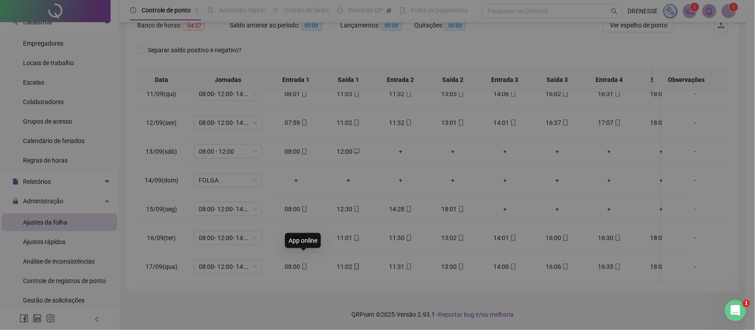
type input "**********"
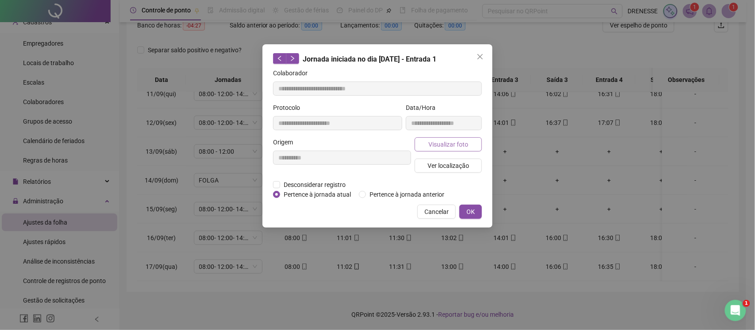
click at [443, 138] on button "Visualizar foto" at bounding box center [448, 144] width 67 height 14
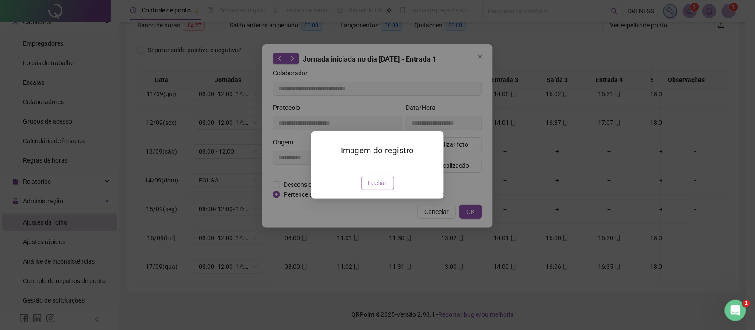
click at [374, 190] on button "Fechar" at bounding box center [377, 183] width 33 height 14
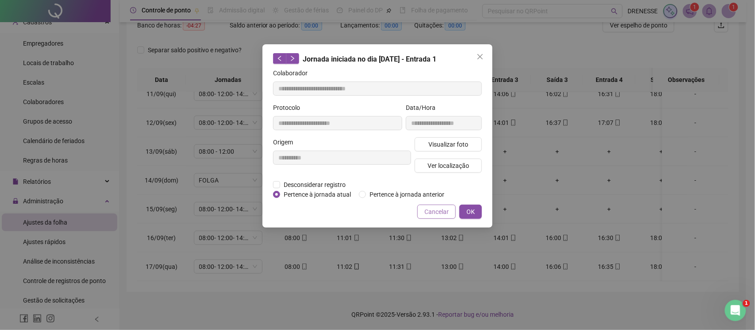
click at [446, 212] on span "Cancelar" at bounding box center [436, 212] width 24 height 10
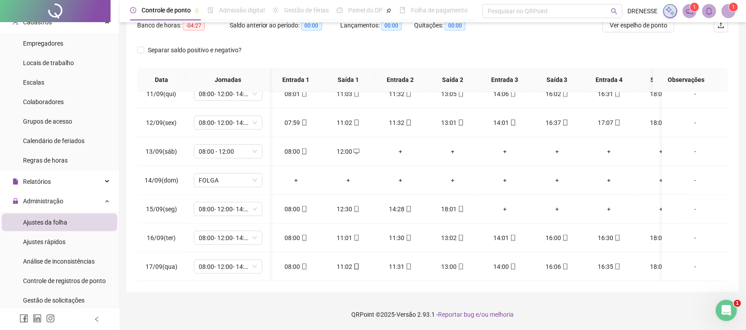
scroll to position [0, 34]
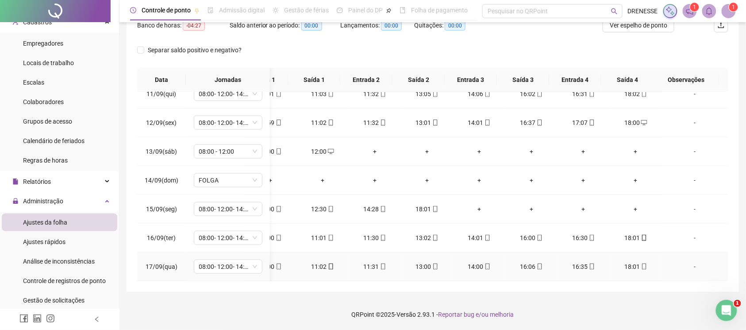
click at [641, 263] on icon "mobile" at bounding box center [644, 266] width 6 height 6
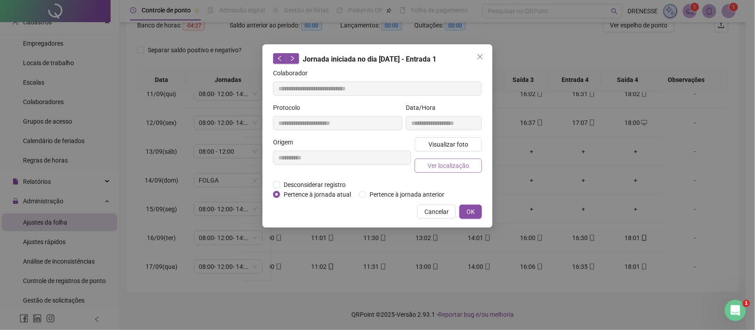
type input "**********"
click at [442, 145] on span "Visualizar foto" at bounding box center [448, 144] width 40 height 10
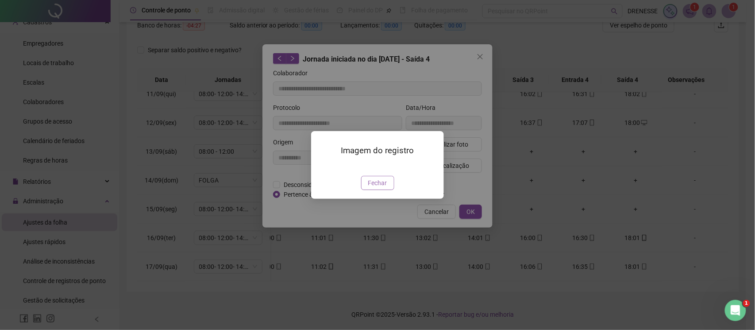
click at [365, 190] on button "Fechar" at bounding box center [377, 183] width 33 height 14
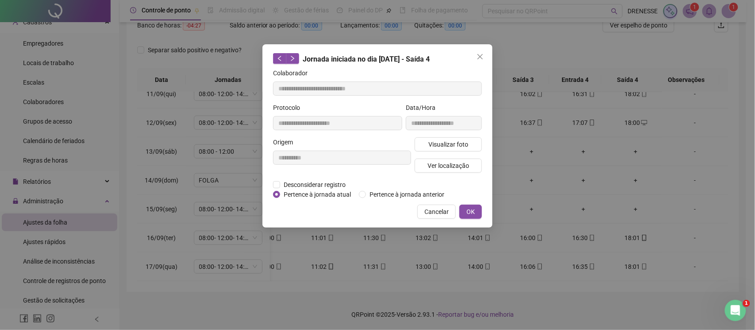
click at [441, 204] on button "Cancelar" at bounding box center [436, 211] width 38 height 14
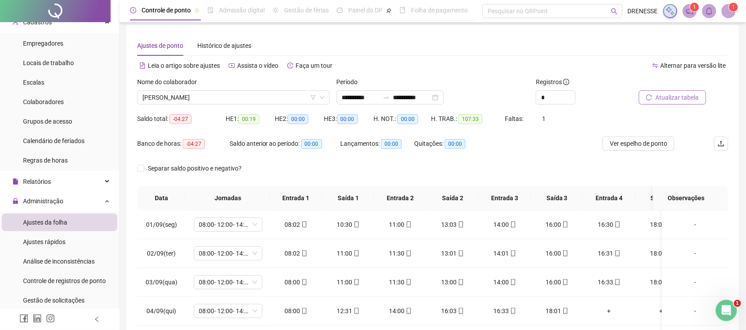
scroll to position [0, 0]
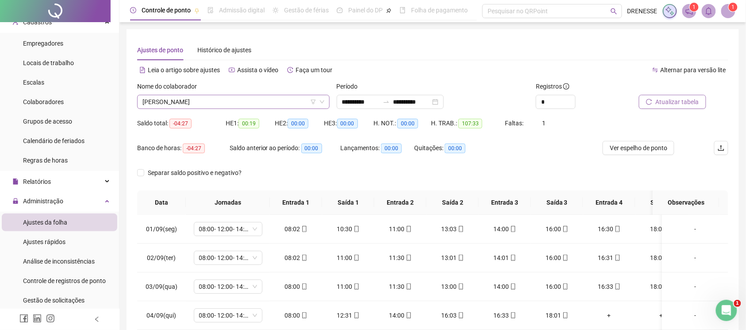
click at [227, 101] on span "[PERSON_NAME]" at bounding box center [233, 101] width 182 height 13
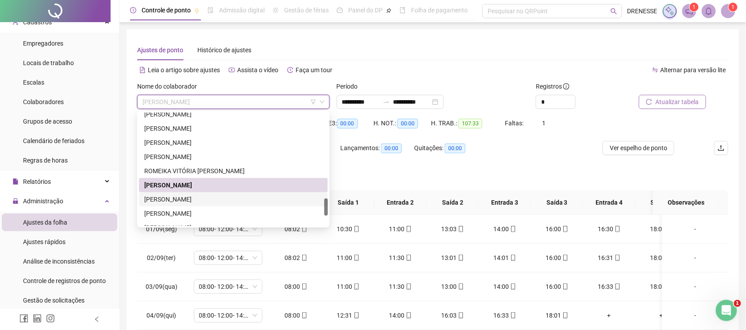
click at [200, 196] on div "[PERSON_NAME]" at bounding box center [233, 199] width 178 height 10
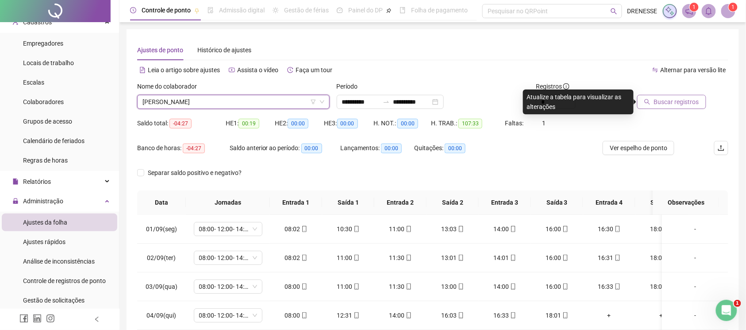
click at [671, 99] on span "Buscar registros" at bounding box center [676, 102] width 45 height 10
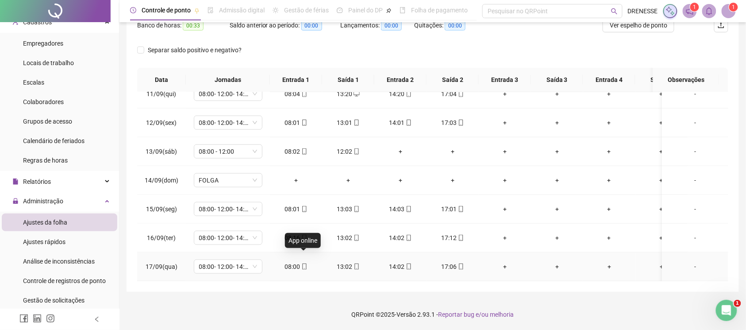
click at [307, 263] on icon "mobile" at bounding box center [304, 266] width 6 height 6
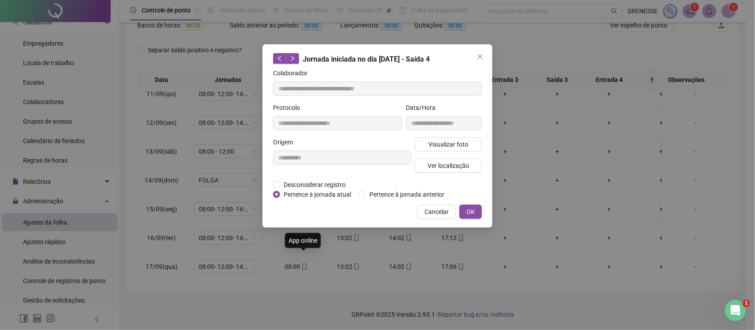
type input "**********"
click at [436, 143] on span "Visualizar foto" at bounding box center [448, 144] width 40 height 10
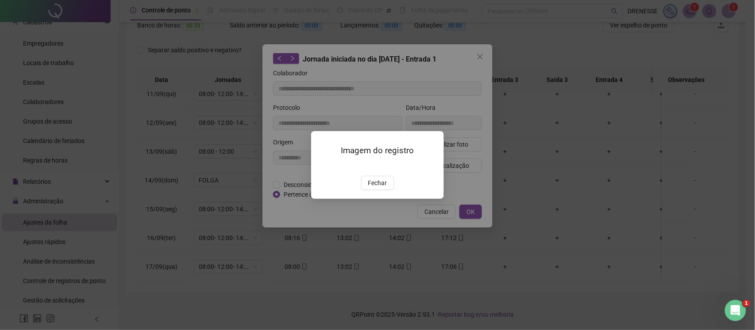
click at [373, 199] on div "Imagem do registro Fechar" at bounding box center [377, 165] width 133 height 68
click at [379, 188] on span "Fechar" at bounding box center [377, 183] width 19 height 10
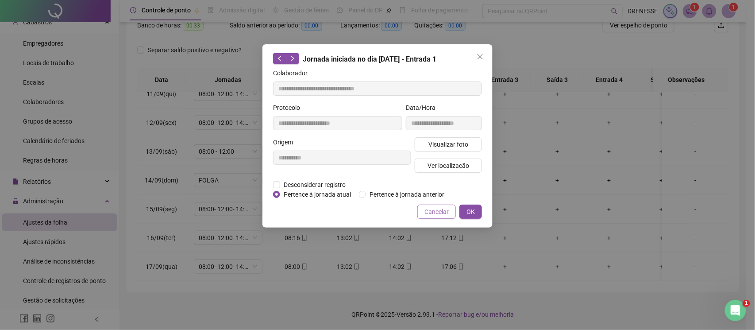
click at [437, 207] on span "Cancelar" at bounding box center [436, 212] width 24 height 10
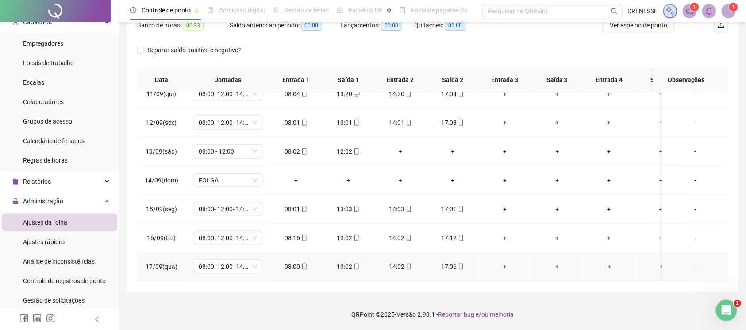
click at [458, 252] on td "17:06" at bounding box center [453, 266] width 52 height 29
click at [459, 263] on icon "mobile" at bounding box center [461, 266] width 4 height 6
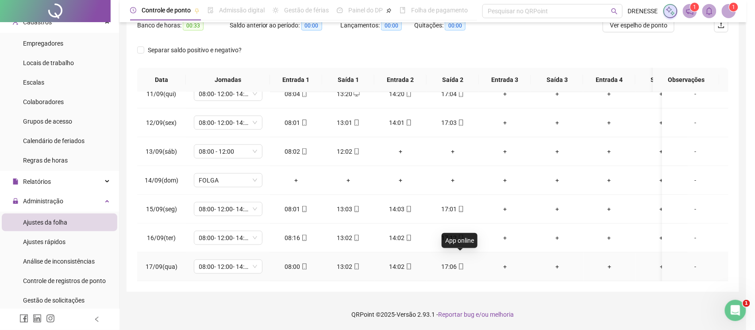
type input "**********"
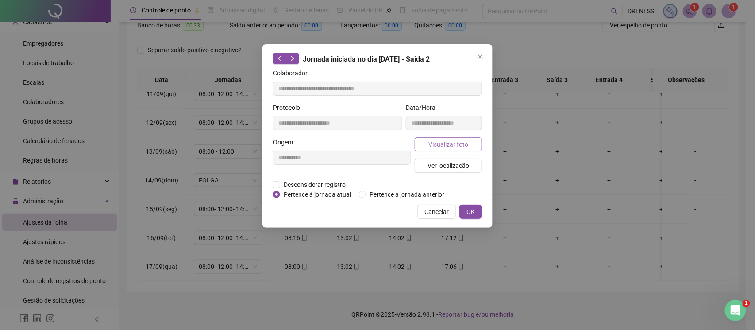
click at [431, 143] on span "Visualizar foto" at bounding box center [448, 144] width 40 height 10
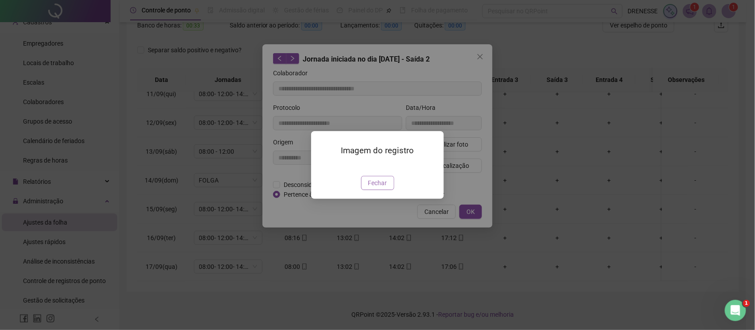
click at [370, 190] on button "Fechar" at bounding box center [377, 183] width 33 height 14
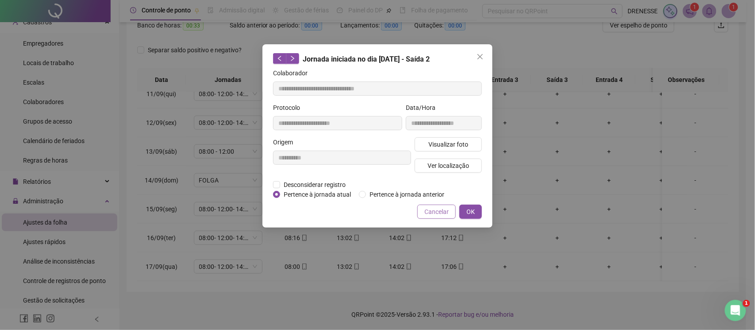
click at [442, 207] on span "Cancelar" at bounding box center [436, 212] width 24 height 10
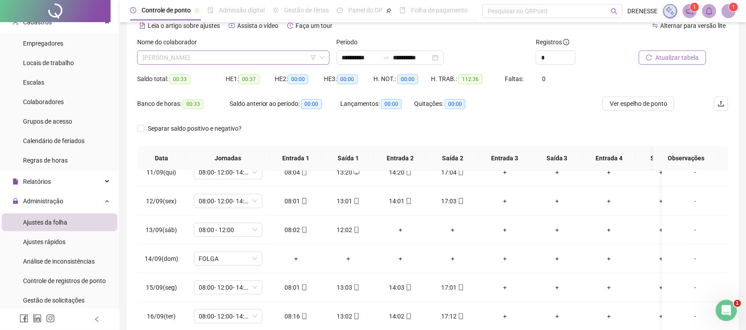
click at [241, 57] on span "[PERSON_NAME]" at bounding box center [233, 57] width 182 height 13
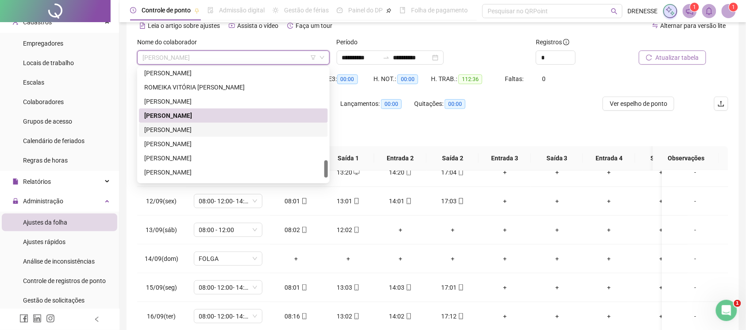
drag, startPoint x: 223, startPoint y: 128, endPoint x: 232, endPoint y: 127, distance: 9.0
click at [223, 127] on div "[PERSON_NAME]" at bounding box center [233, 130] width 178 height 10
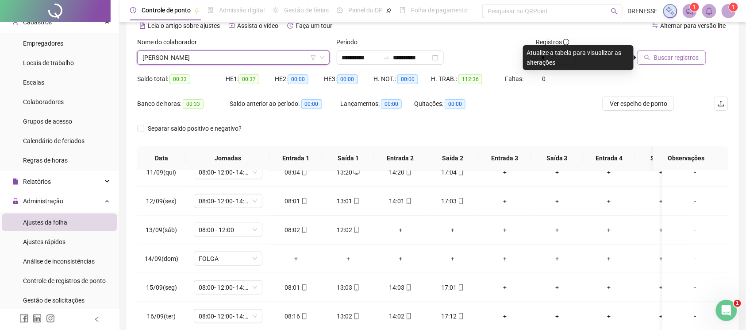
click at [680, 59] on span "Buscar registros" at bounding box center [676, 58] width 45 height 10
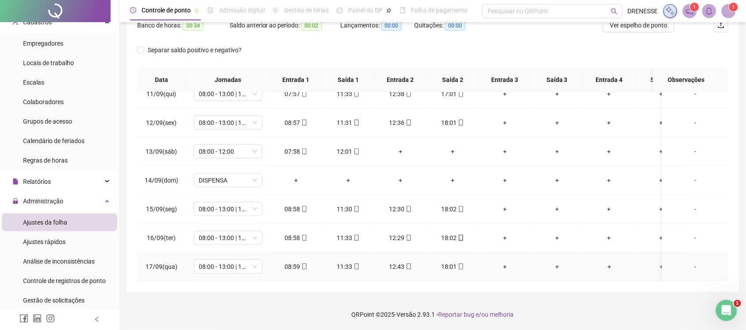
click at [303, 263] on icon "mobile" at bounding box center [304, 266] width 6 height 6
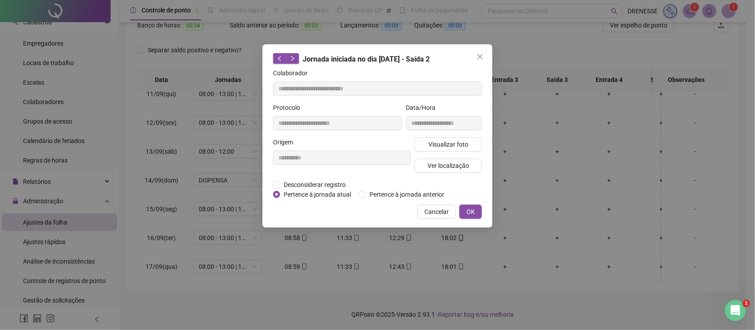
type input "**********"
click at [432, 140] on span "Visualizar foto" at bounding box center [448, 144] width 40 height 10
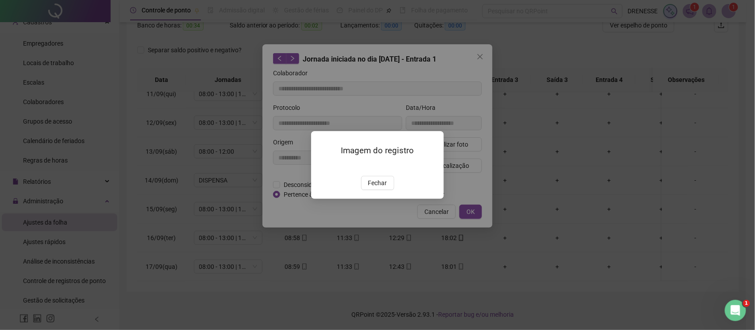
click at [378, 199] on div "Imagem do registro Fechar" at bounding box center [377, 165] width 133 height 68
click at [379, 188] on span "Fechar" at bounding box center [377, 183] width 19 height 10
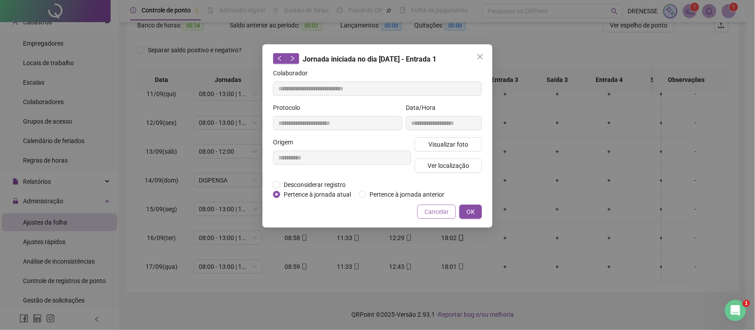
click at [436, 215] on span "Cancelar" at bounding box center [436, 212] width 24 height 10
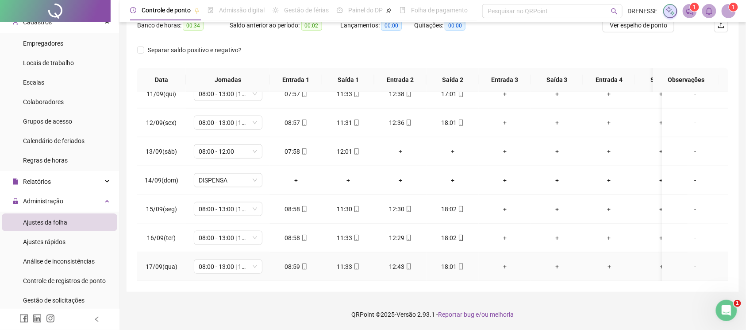
click at [457, 262] on div "18:01" at bounding box center [453, 267] width 38 height 10
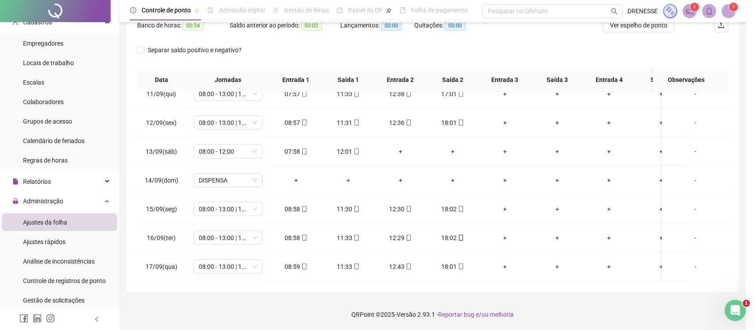
type input "**********"
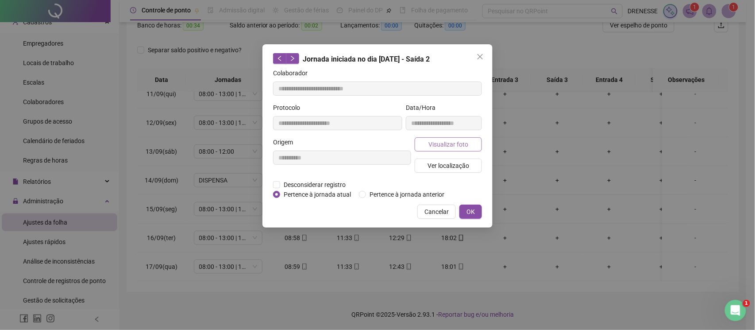
click at [436, 138] on button "Visualizar foto" at bounding box center [448, 144] width 67 height 14
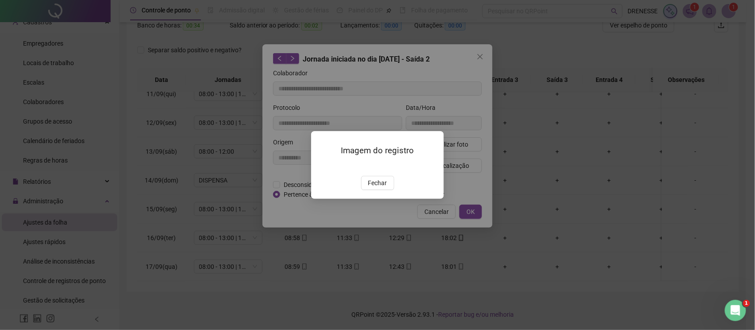
click at [379, 188] on span "Fechar" at bounding box center [377, 183] width 19 height 10
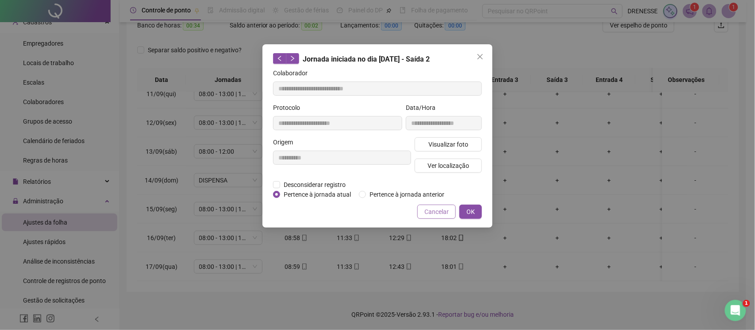
click at [433, 216] on button "Cancelar" at bounding box center [436, 211] width 38 height 14
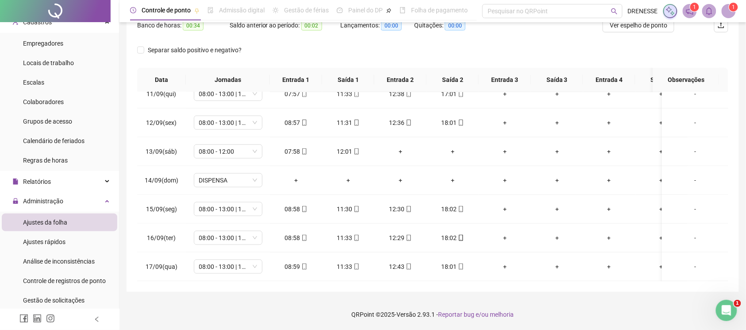
scroll to position [44, 0]
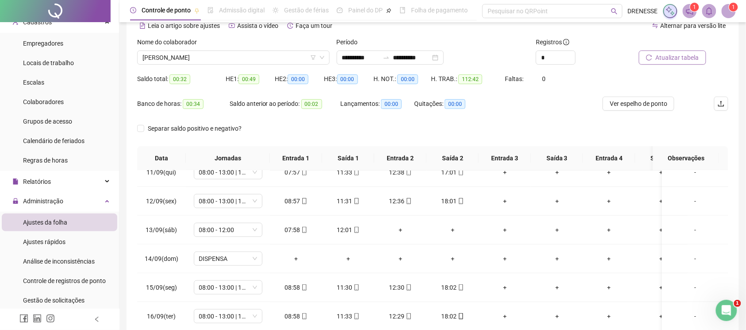
click at [664, 59] on span "Atualizar tabela" at bounding box center [677, 58] width 43 height 10
click at [207, 61] on span "[PERSON_NAME]" at bounding box center [233, 57] width 182 height 13
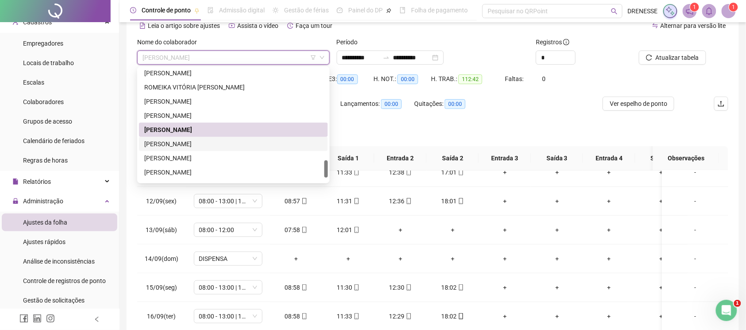
click at [200, 140] on div "[PERSON_NAME]" at bounding box center [233, 144] width 178 height 10
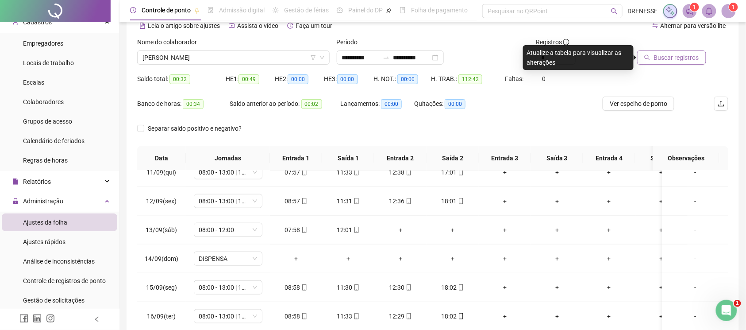
click at [666, 55] on span "Buscar registros" at bounding box center [676, 58] width 45 height 10
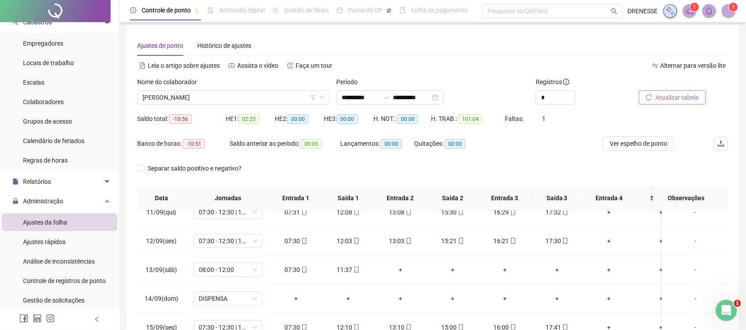
scroll to position [123, 0]
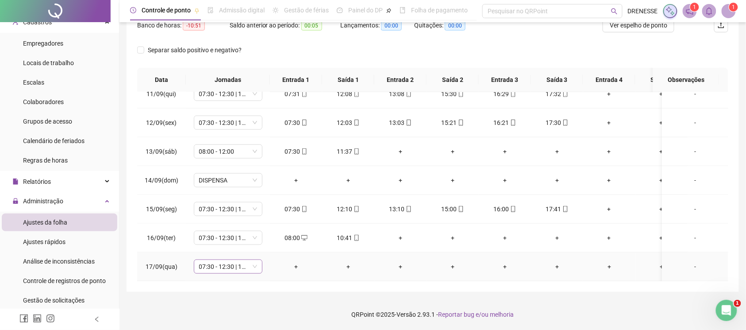
click at [243, 260] on span "07:30 - 12:30 | 14:30 - 17:30" at bounding box center [228, 266] width 58 height 13
type input "***"
click at [227, 240] on div "Licença" at bounding box center [230, 240] width 49 height 10
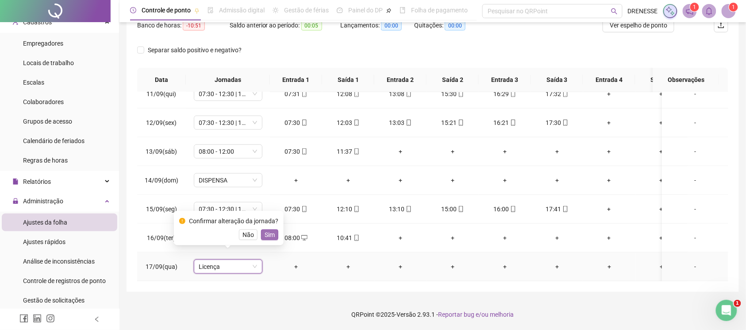
click at [266, 239] on button "Sim" at bounding box center [269, 234] width 17 height 11
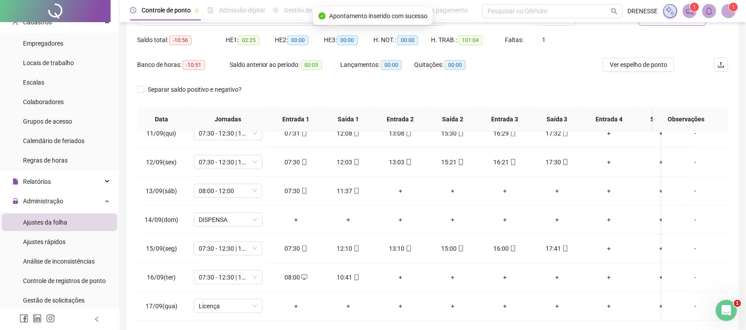
scroll to position [44, 0]
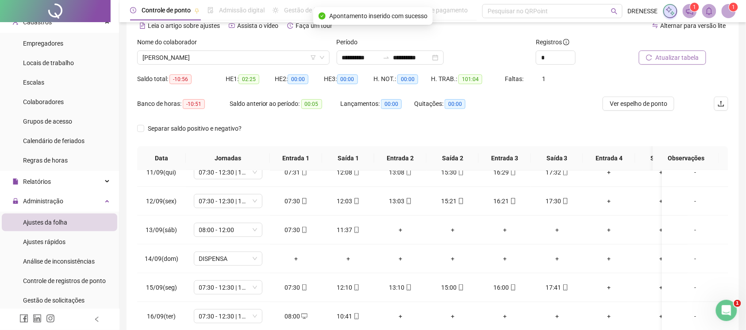
click at [669, 51] on button "Atualizar tabela" at bounding box center [672, 57] width 67 height 14
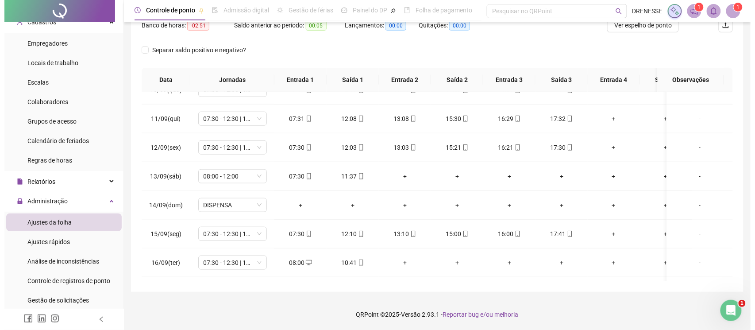
scroll to position [312, 0]
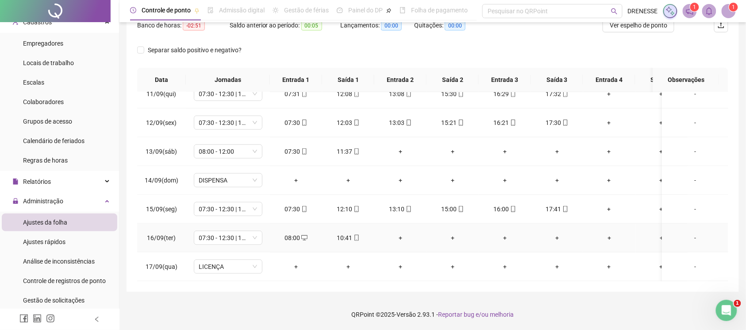
click at [687, 233] on div "-" at bounding box center [695, 238] width 52 height 10
type input "*****"
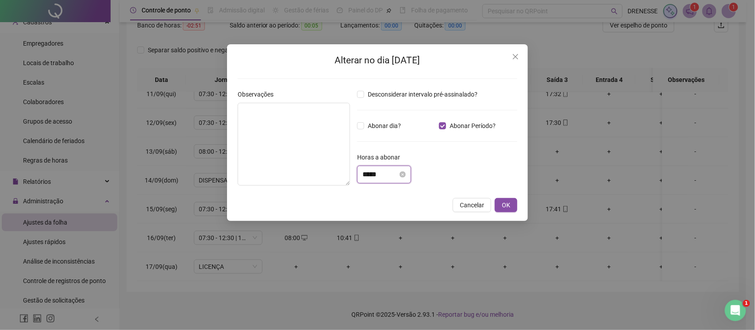
click at [390, 173] on input "*****" at bounding box center [379, 174] width 35 height 11
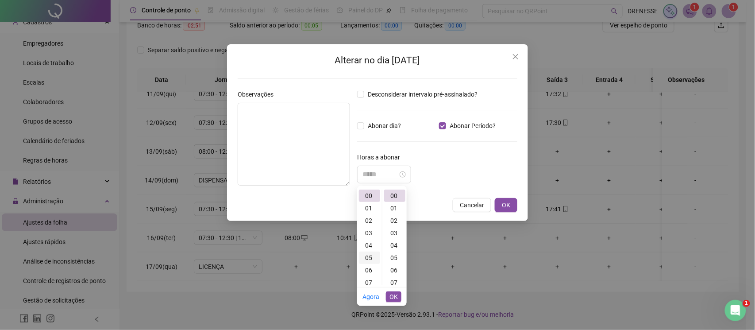
click at [371, 255] on div "05" at bounding box center [369, 257] width 21 height 12
click at [393, 250] on div "20" at bounding box center [394, 247] width 21 height 12
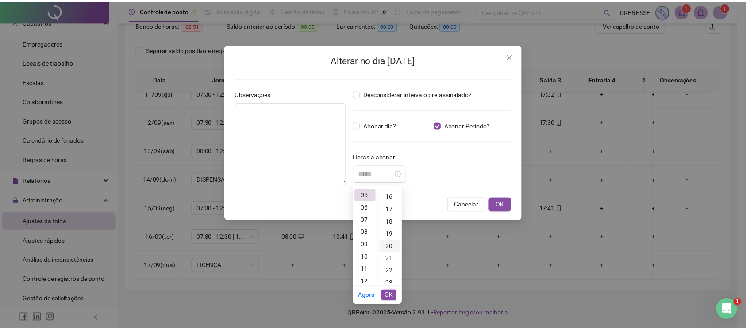
scroll to position [248, 0]
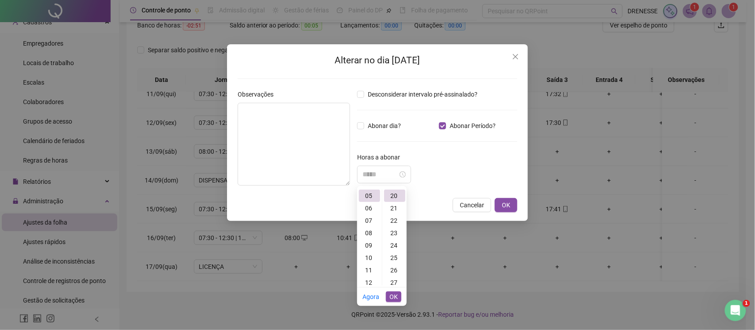
type input "*****"
click at [396, 296] on span "OK" at bounding box center [393, 297] width 8 height 10
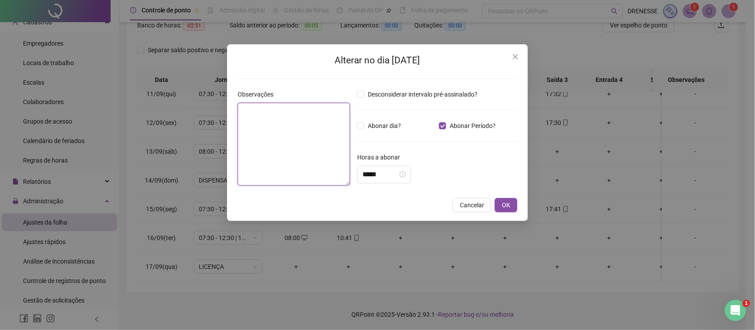
click at [282, 146] on textarea at bounding box center [294, 144] width 112 height 83
click at [257, 112] on textarea at bounding box center [294, 144] width 112 height 83
type textarea "********"
click at [503, 210] on button "OK" at bounding box center [506, 205] width 23 height 14
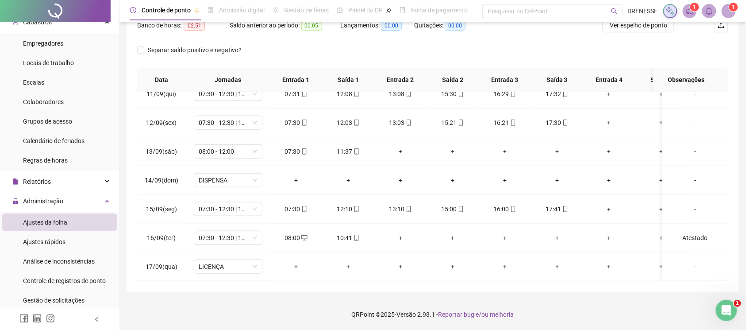
scroll to position [0, 0]
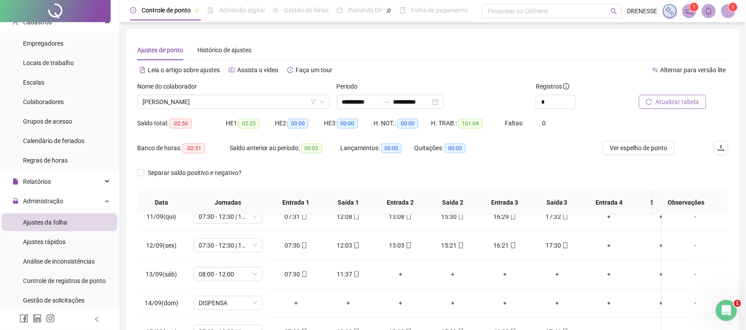
click at [662, 101] on span "Atualizar tabela" at bounding box center [677, 102] width 43 height 10
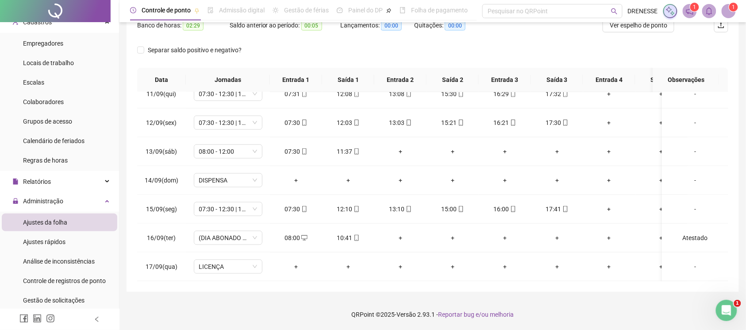
scroll to position [44, 0]
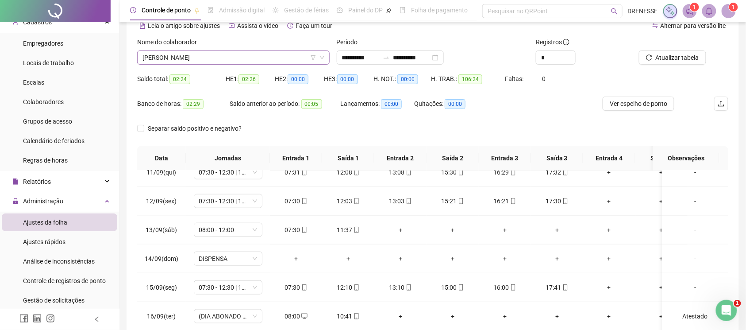
click at [199, 54] on span "[PERSON_NAME]" at bounding box center [233, 57] width 182 height 13
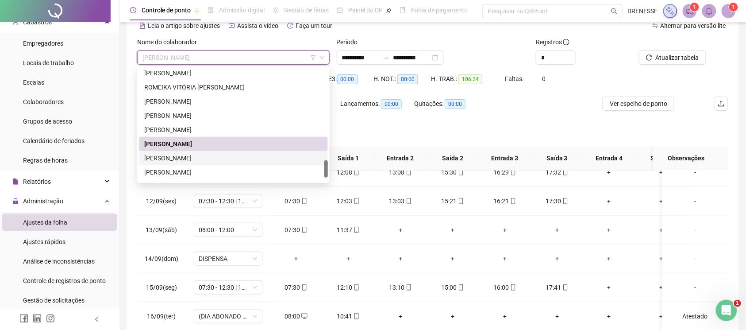
click at [192, 158] on div "[PERSON_NAME]" at bounding box center [233, 158] width 178 height 10
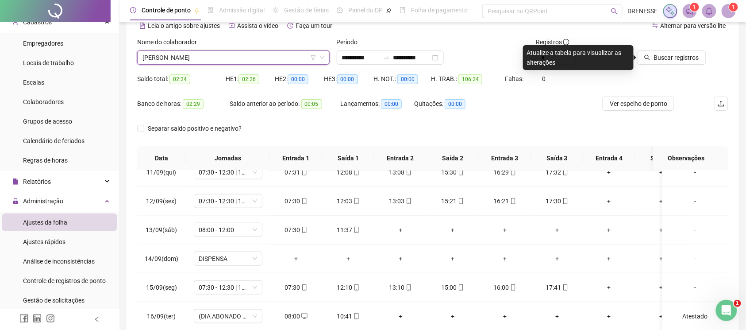
click at [650, 57] on icon "search" at bounding box center [647, 57] width 6 height 6
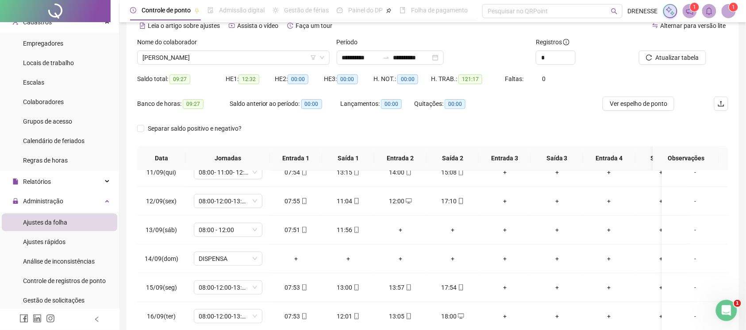
scroll to position [123, 0]
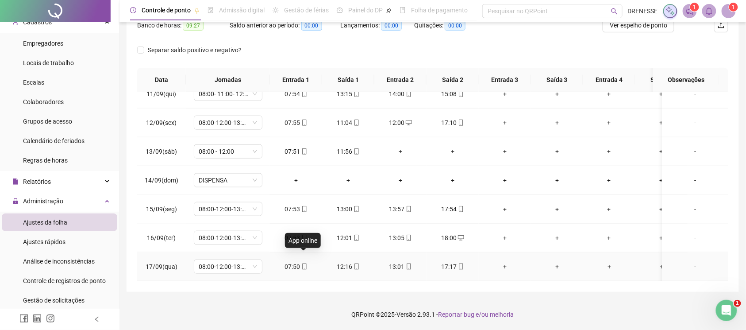
click at [303, 263] on icon "mobile" at bounding box center [304, 266] width 6 height 6
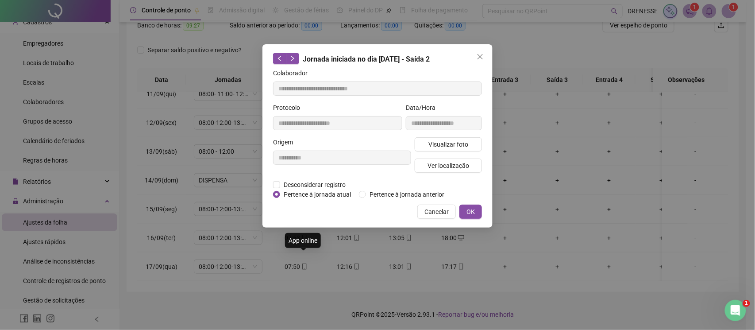
type input "**********"
click at [441, 140] on span "Visualizar foto" at bounding box center [448, 144] width 40 height 10
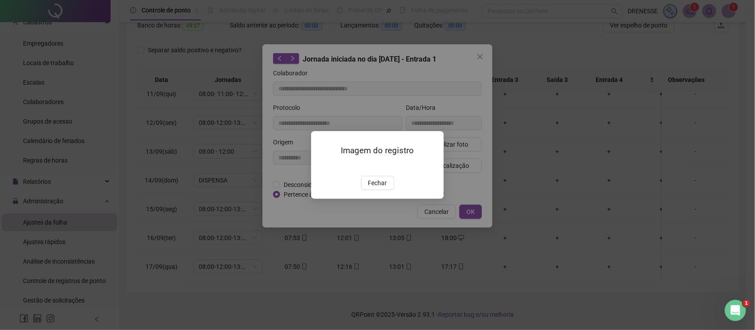
click at [377, 199] on div "Imagem do registro Fechar" at bounding box center [377, 165] width 133 height 68
click at [379, 188] on span "Fechar" at bounding box center [377, 183] width 19 height 10
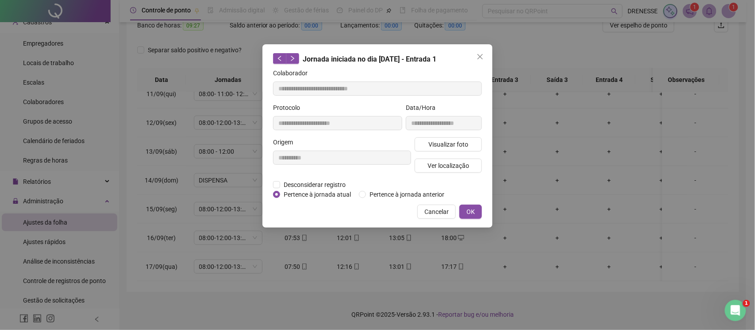
click at [437, 211] on span "Cancelar" at bounding box center [436, 212] width 24 height 10
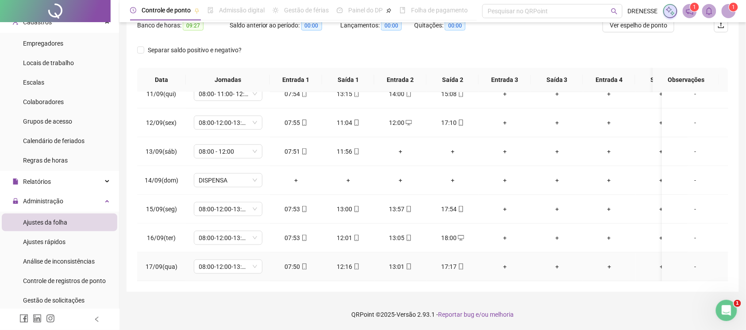
click at [461, 263] on icon "mobile" at bounding box center [461, 266] width 6 height 6
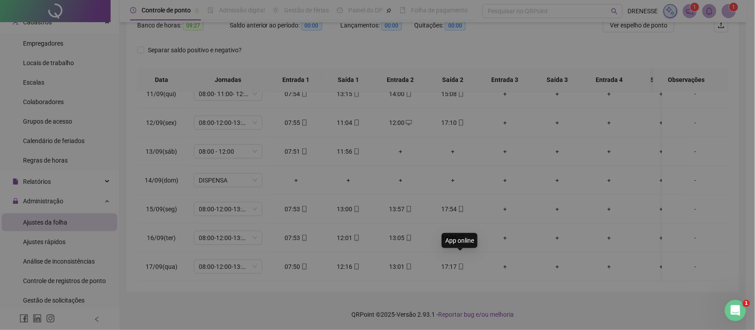
type input "**********"
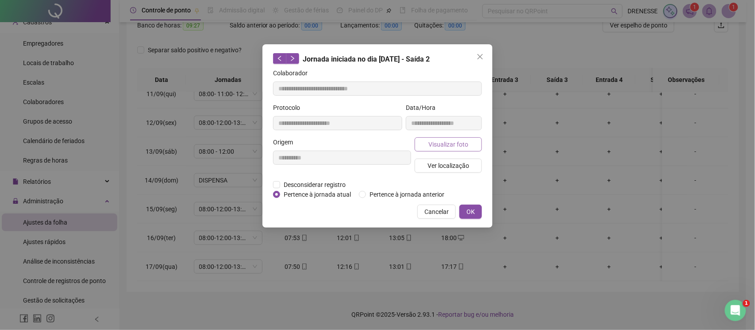
click at [441, 139] on span "Visualizar foto" at bounding box center [448, 144] width 40 height 10
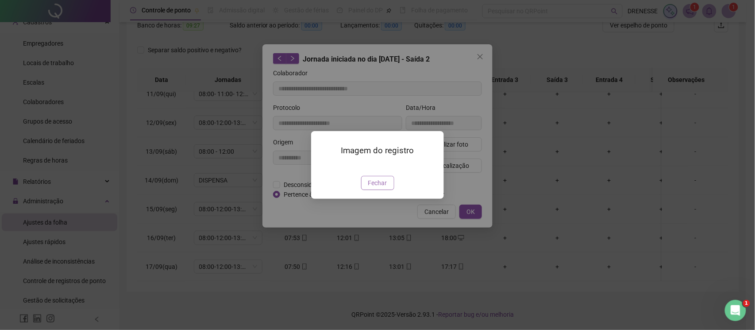
click at [370, 188] on span "Fechar" at bounding box center [377, 183] width 19 height 10
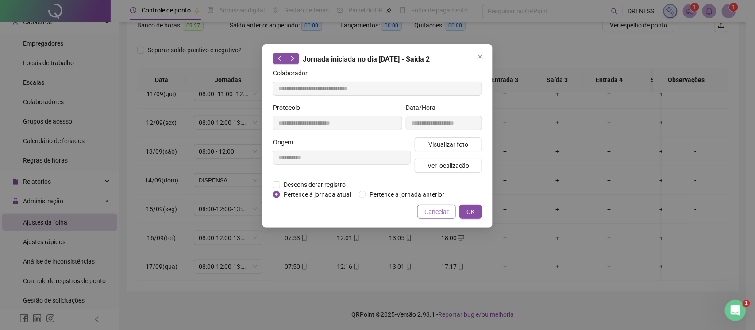
click at [439, 215] on span "Cancelar" at bounding box center [436, 212] width 24 height 10
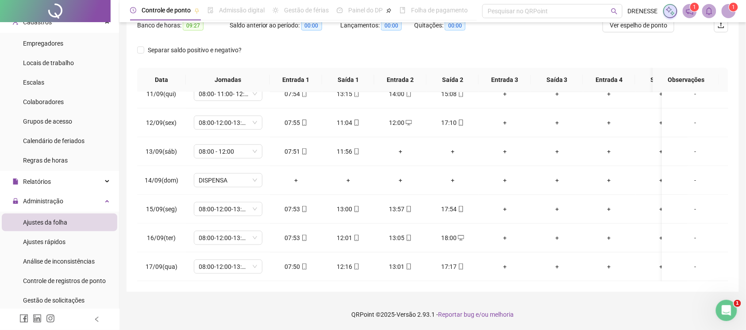
scroll to position [44, 0]
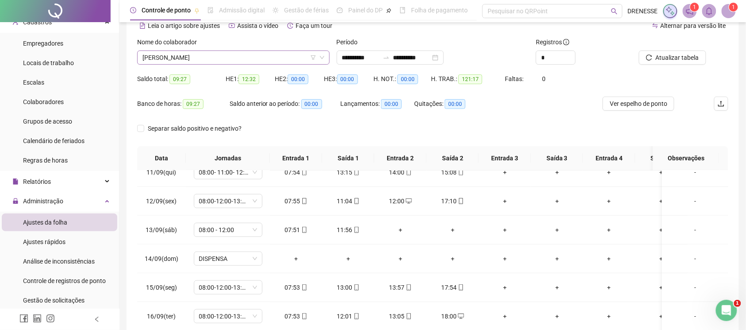
click at [190, 62] on span "[PERSON_NAME]" at bounding box center [233, 57] width 182 height 13
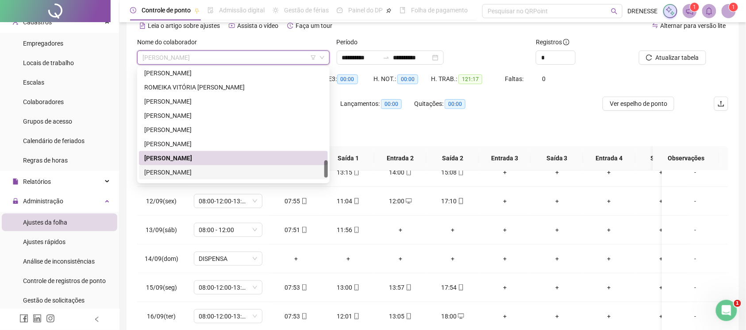
click at [190, 167] on div "[PERSON_NAME]" at bounding box center [233, 172] width 178 height 10
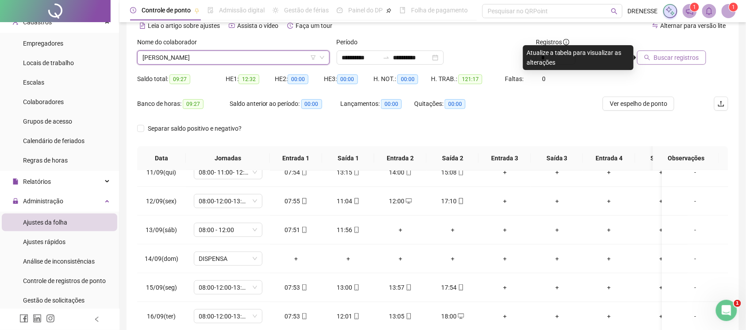
click at [671, 59] on span "Buscar registros" at bounding box center [676, 58] width 45 height 10
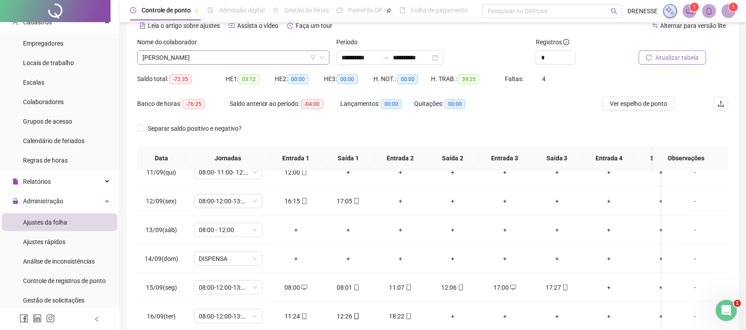
click at [243, 61] on span "[PERSON_NAME]" at bounding box center [233, 57] width 182 height 13
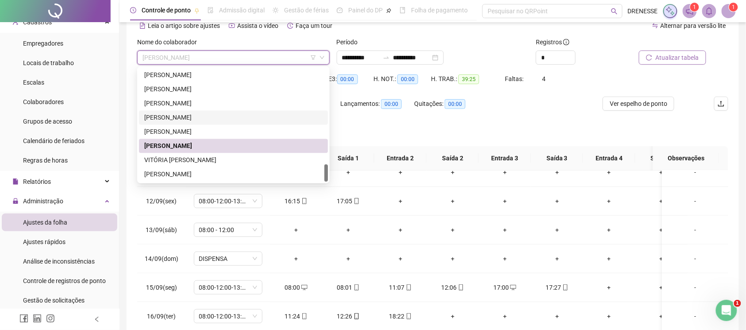
scroll to position [83, 0]
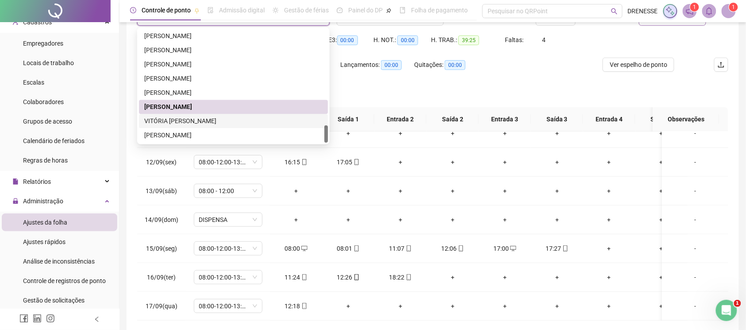
click at [219, 115] on div "VITÓRIA [PERSON_NAME]" at bounding box center [233, 121] width 189 height 14
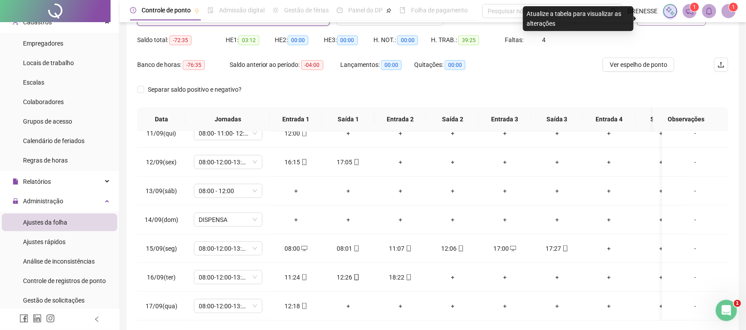
click at [645, 56] on div "Saldo total: -72:35 HE 1: 03:12 HE 2: 00:00 HE 3: 00:00 H. NOT.: 00:00 H. TRAB.…" at bounding box center [432, 45] width 591 height 25
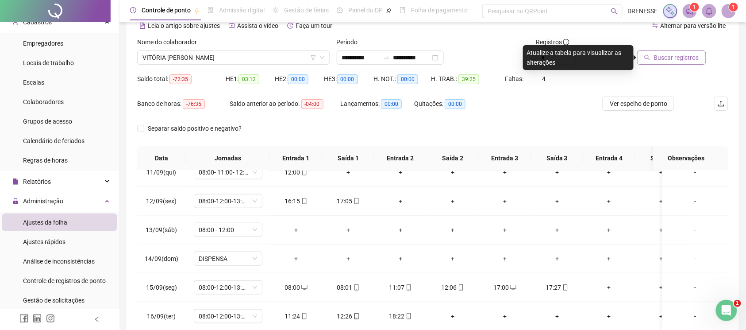
click at [658, 52] on button "Buscar registros" at bounding box center [671, 57] width 69 height 14
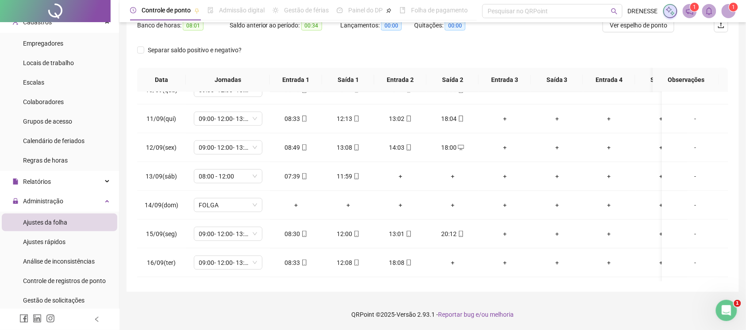
scroll to position [312, 0]
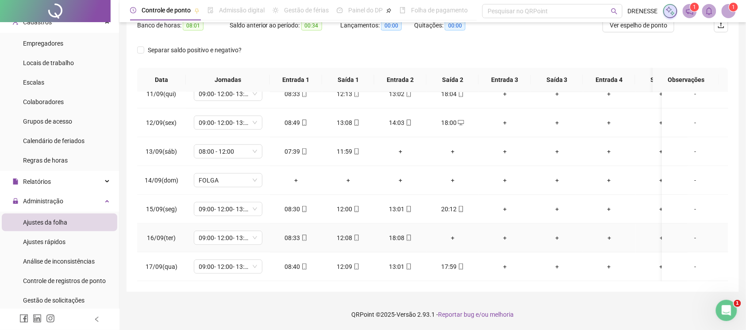
click at [453, 233] on div "+" at bounding box center [453, 238] width 38 height 10
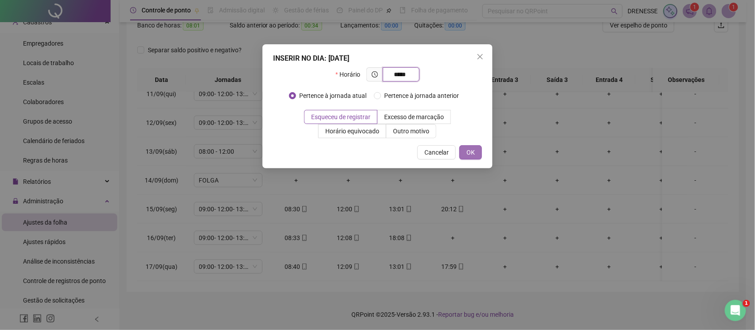
type input "*****"
click at [465, 153] on button "OK" at bounding box center [470, 152] width 23 height 14
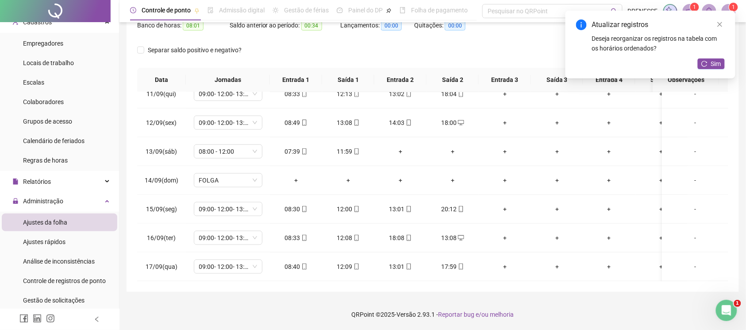
scroll to position [0, 0]
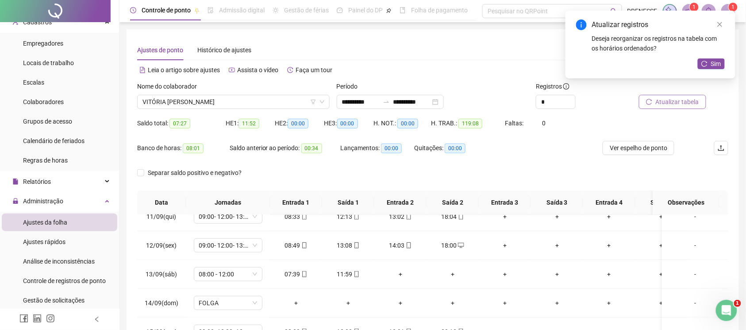
click at [672, 100] on span "Atualizar tabela" at bounding box center [677, 102] width 43 height 10
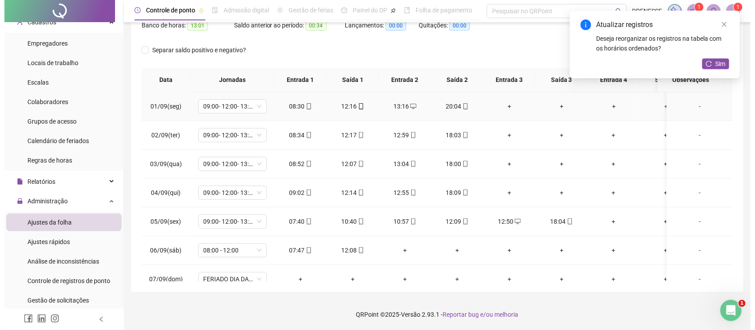
scroll to position [4, 0]
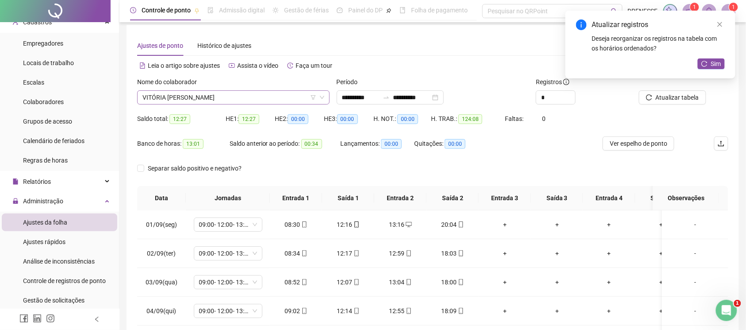
click at [223, 95] on span "VITÓRIA [PERSON_NAME]" at bounding box center [233, 97] width 182 height 13
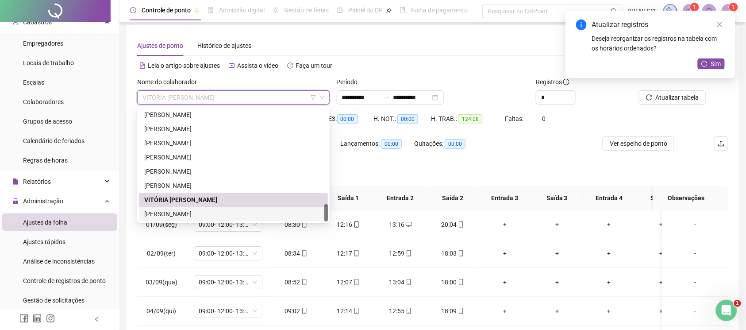
drag, startPoint x: 192, startPoint y: 217, endPoint x: 199, endPoint y: 216, distance: 7.5
click at [197, 217] on div "[PERSON_NAME]" at bounding box center [233, 214] width 178 height 10
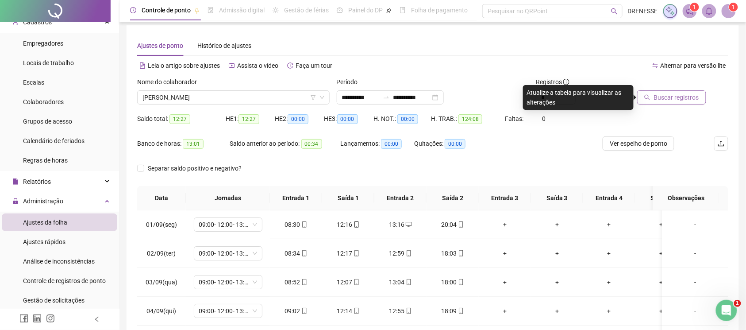
click at [689, 100] on span "Buscar registros" at bounding box center [676, 97] width 45 height 10
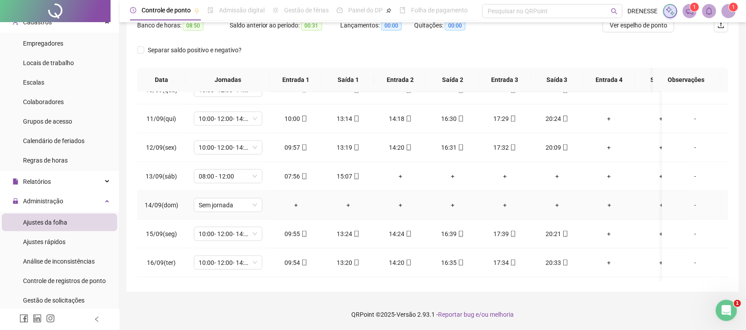
scroll to position [312, 0]
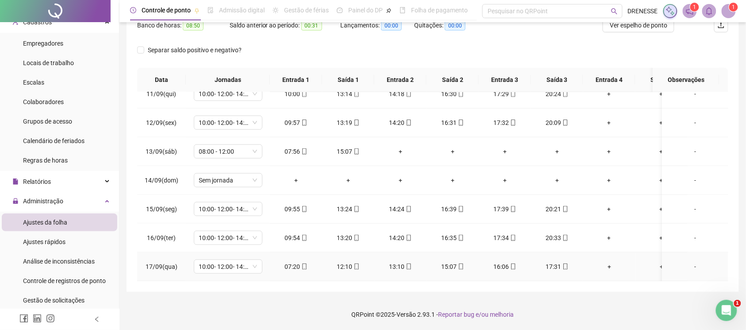
click at [303, 263] on span at bounding box center [303, 266] width 7 height 7
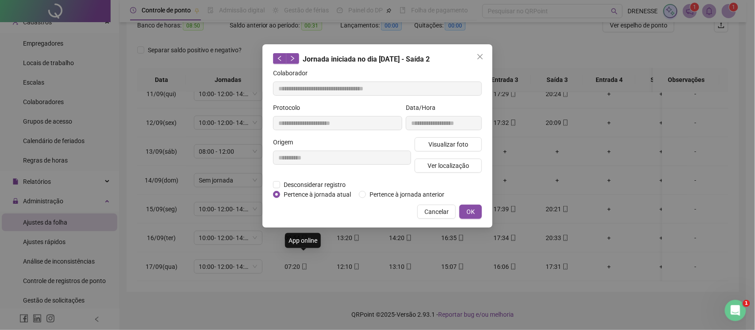
type input "**********"
click at [426, 145] on button "Visualizar foto" at bounding box center [448, 144] width 67 height 14
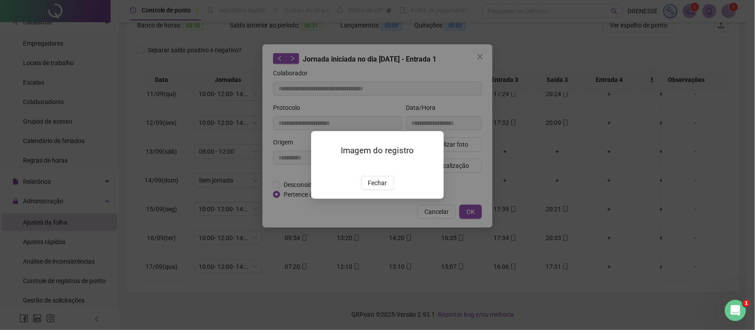
click at [381, 188] on span "Fechar" at bounding box center [377, 183] width 19 height 10
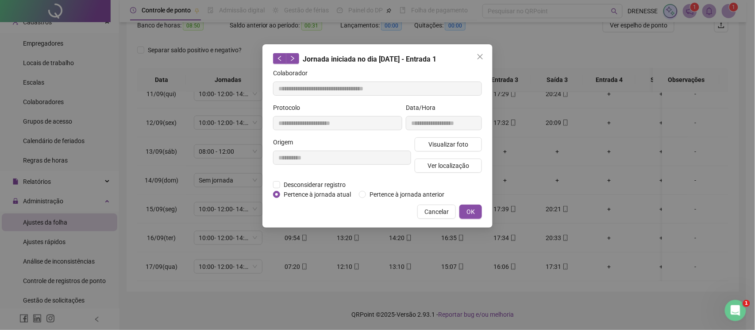
click at [431, 208] on span "Cancelar" at bounding box center [436, 212] width 24 height 10
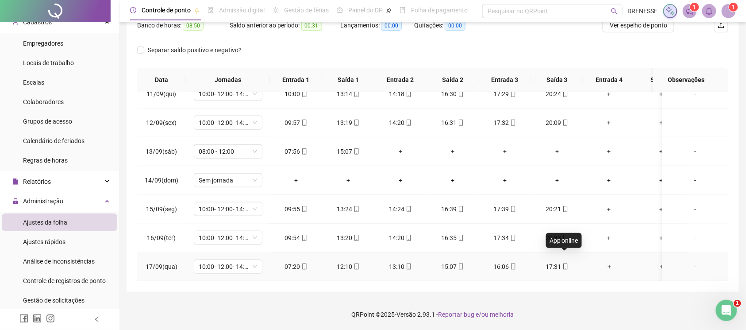
click at [569, 262] on div "17:31" at bounding box center [557, 267] width 38 height 10
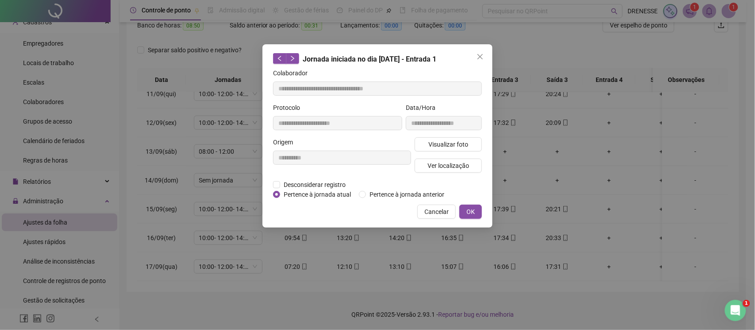
type input "**********"
click at [459, 147] on span "Visualizar foto" at bounding box center [448, 144] width 40 height 10
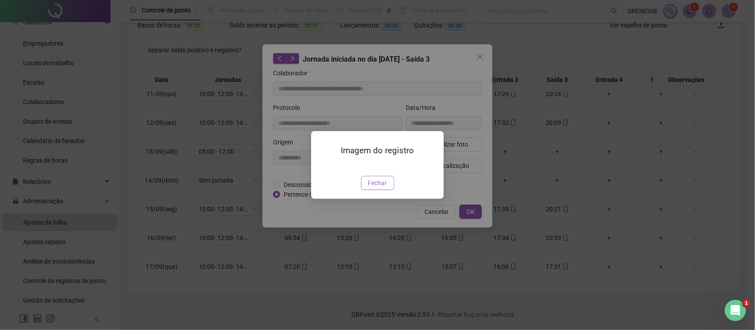
click at [372, 190] on button "Fechar" at bounding box center [377, 183] width 33 height 14
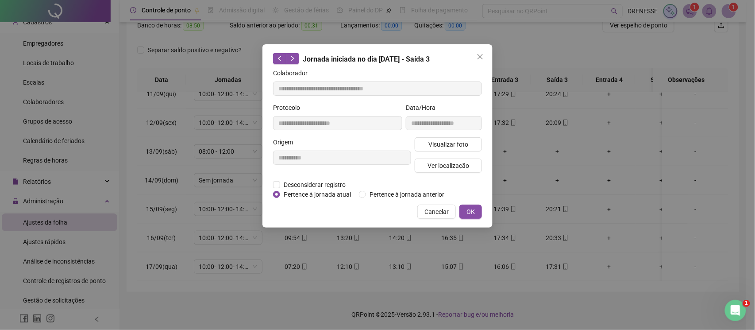
click at [425, 204] on button "Cancelar" at bounding box center [436, 211] width 38 height 14
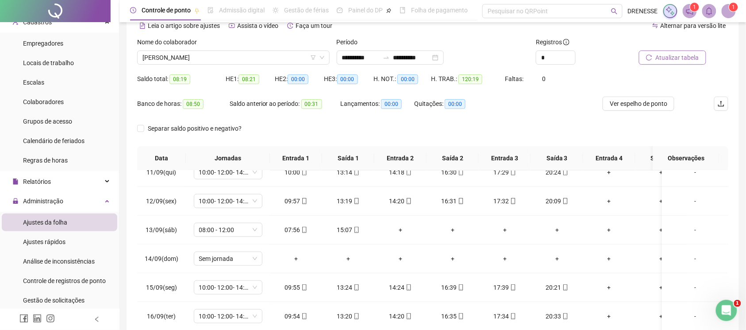
scroll to position [0, 0]
